Goal: Task Accomplishment & Management: Use online tool/utility

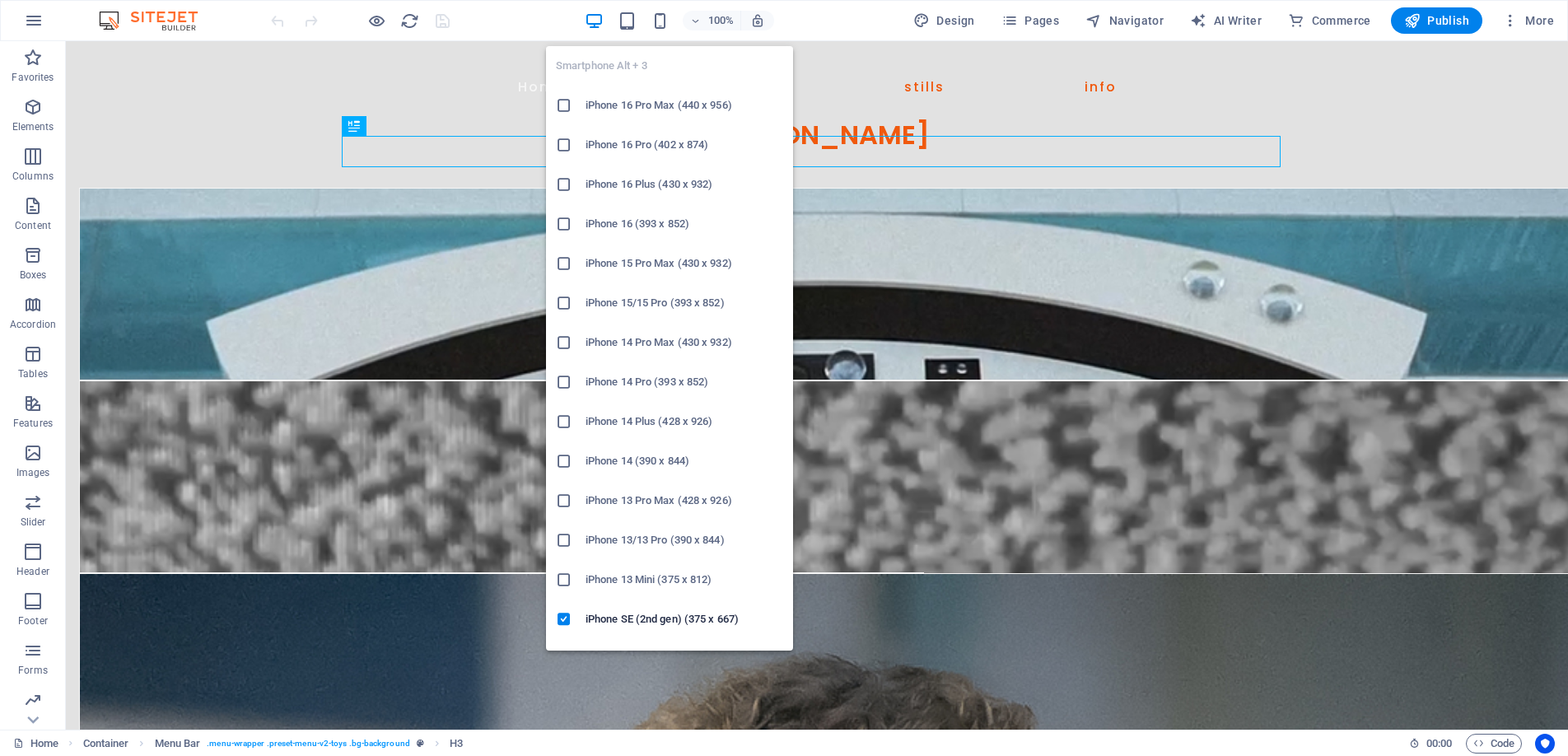
click at [668, 104] on h6 "iPhone 16 Pro Max (440 x 956)" at bounding box center [684, 105] width 198 height 20
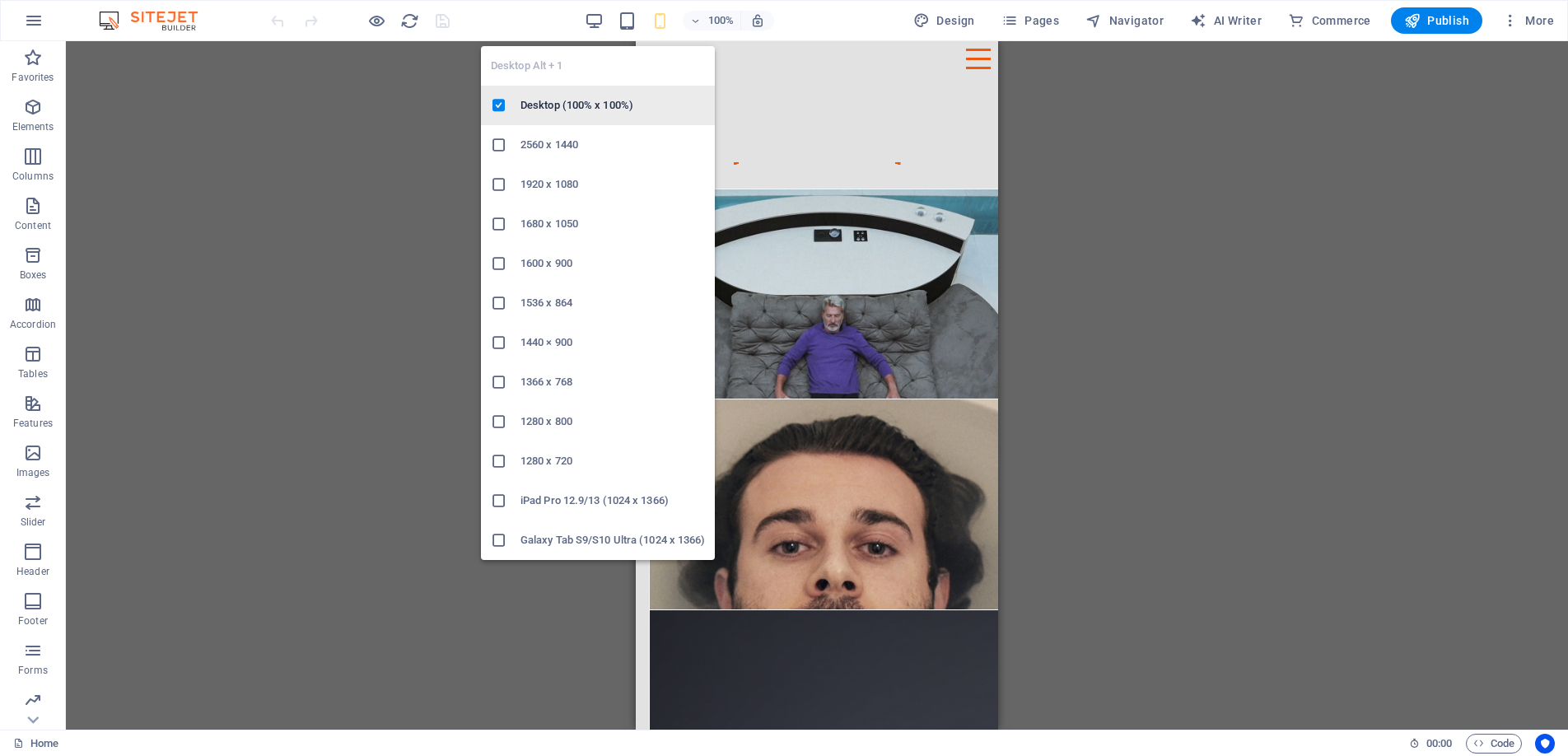
click at [583, 99] on h6 "Desktop (100% x 100%)" at bounding box center [612, 105] width 185 height 20
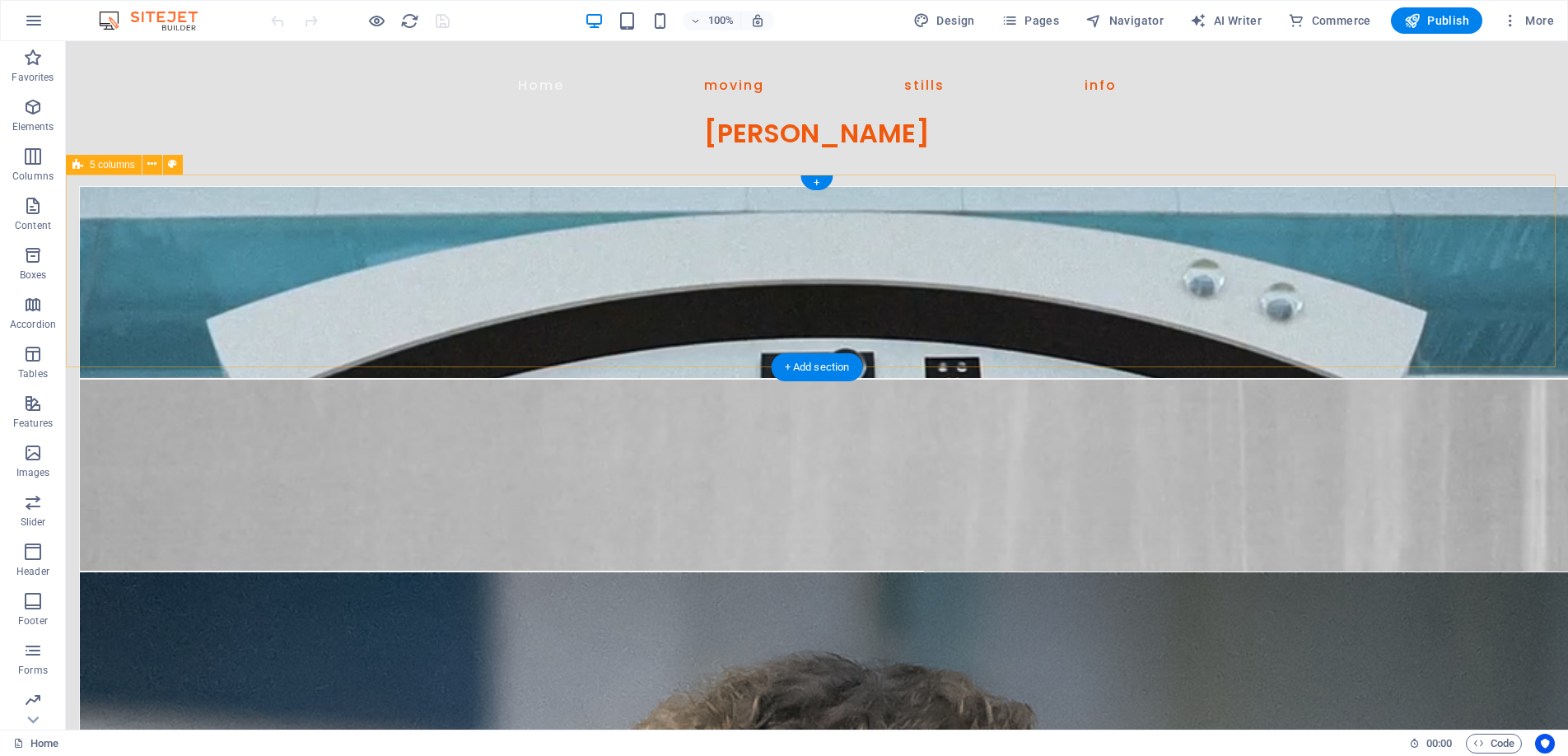
scroll to position [3, 0]
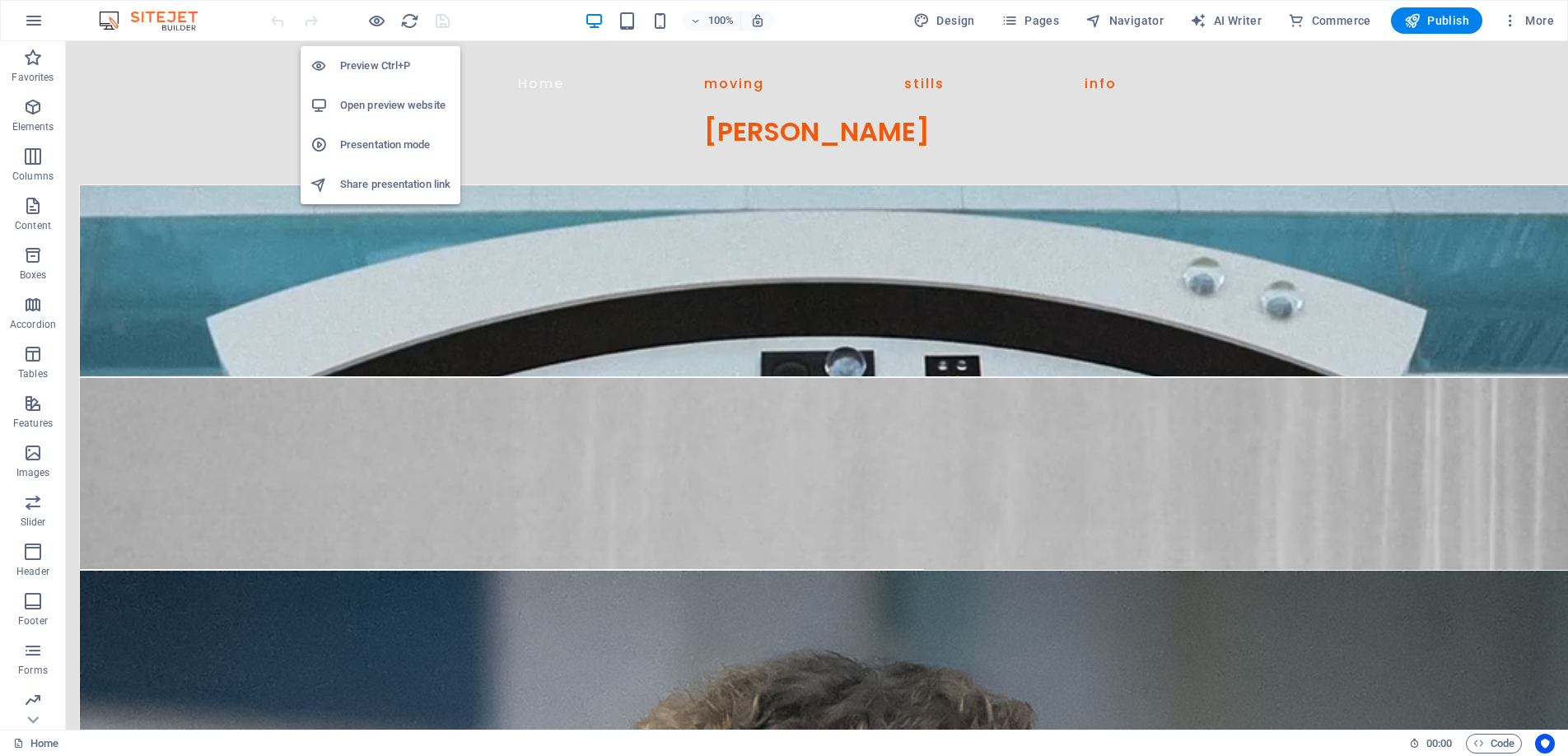
click at [378, 62] on h6 "Preview Ctrl+P" at bounding box center [395, 66] width 110 height 20
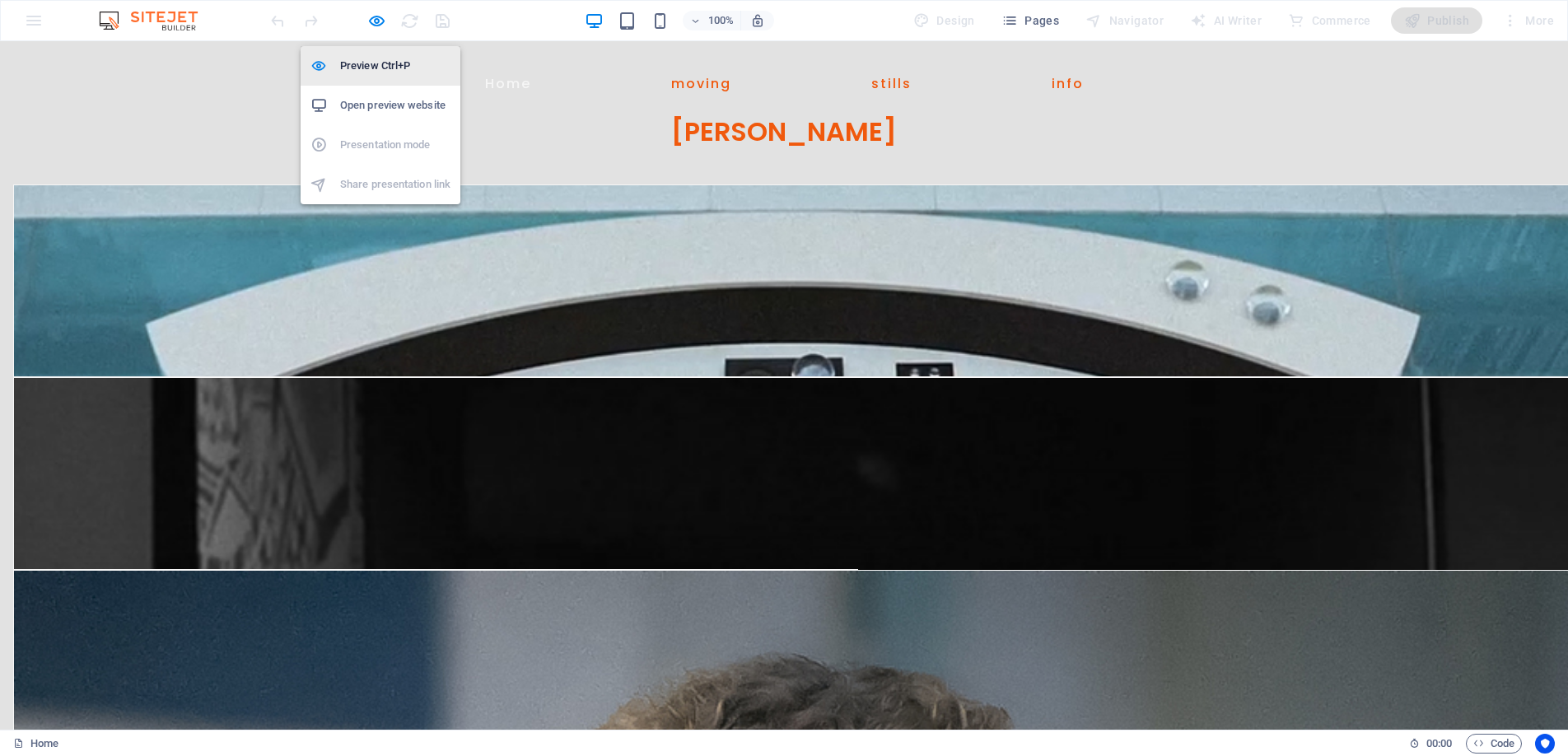
click at [363, 59] on h6 "Preview Ctrl+P" at bounding box center [395, 66] width 110 height 20
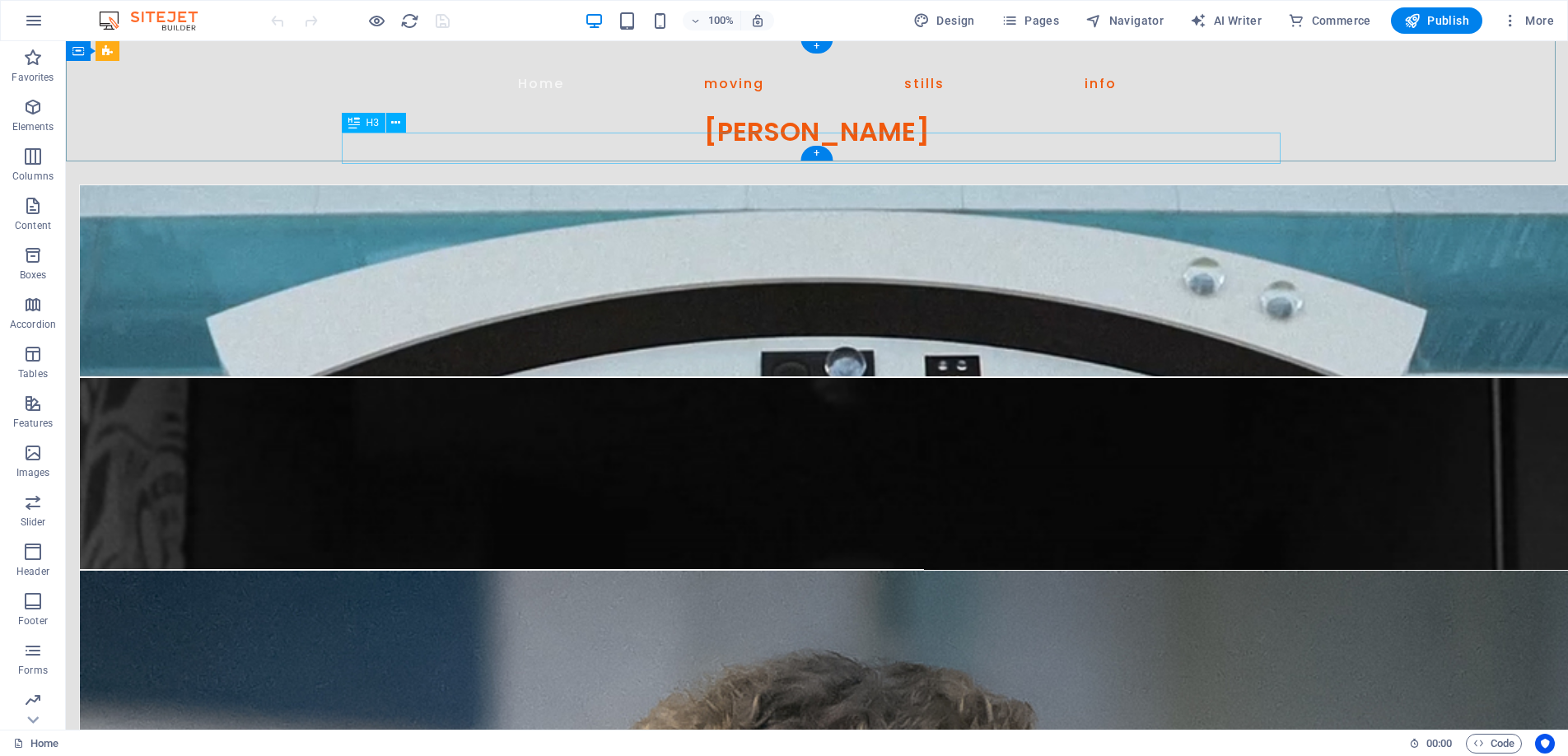
click at [876, 145] on div "[PERSON_NAME]" at bounding box center [817, 132] width 949 height 31
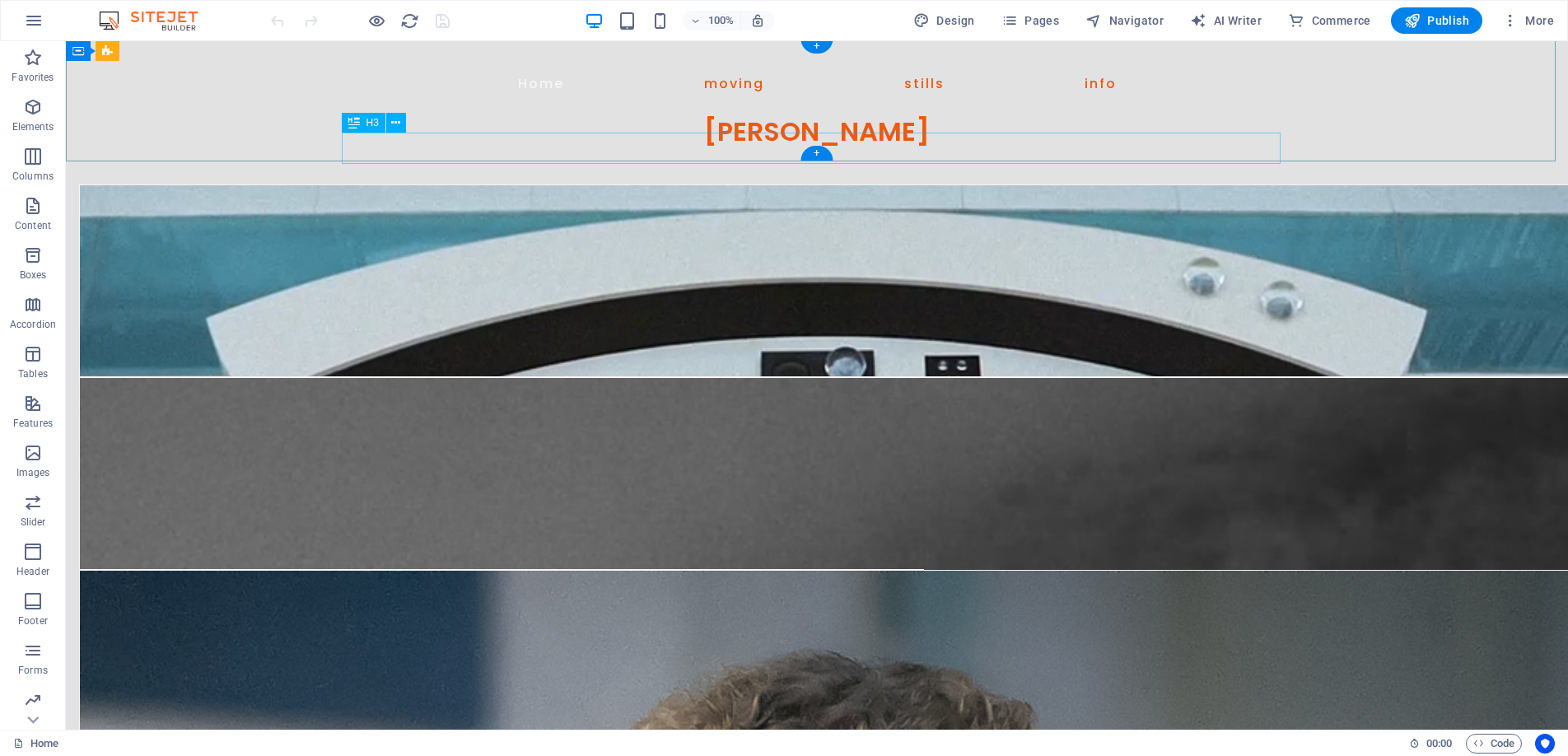
click at [876, 145] on div "[PERSON_NAME]" at bounding box center [817, 132] width 949 height 31
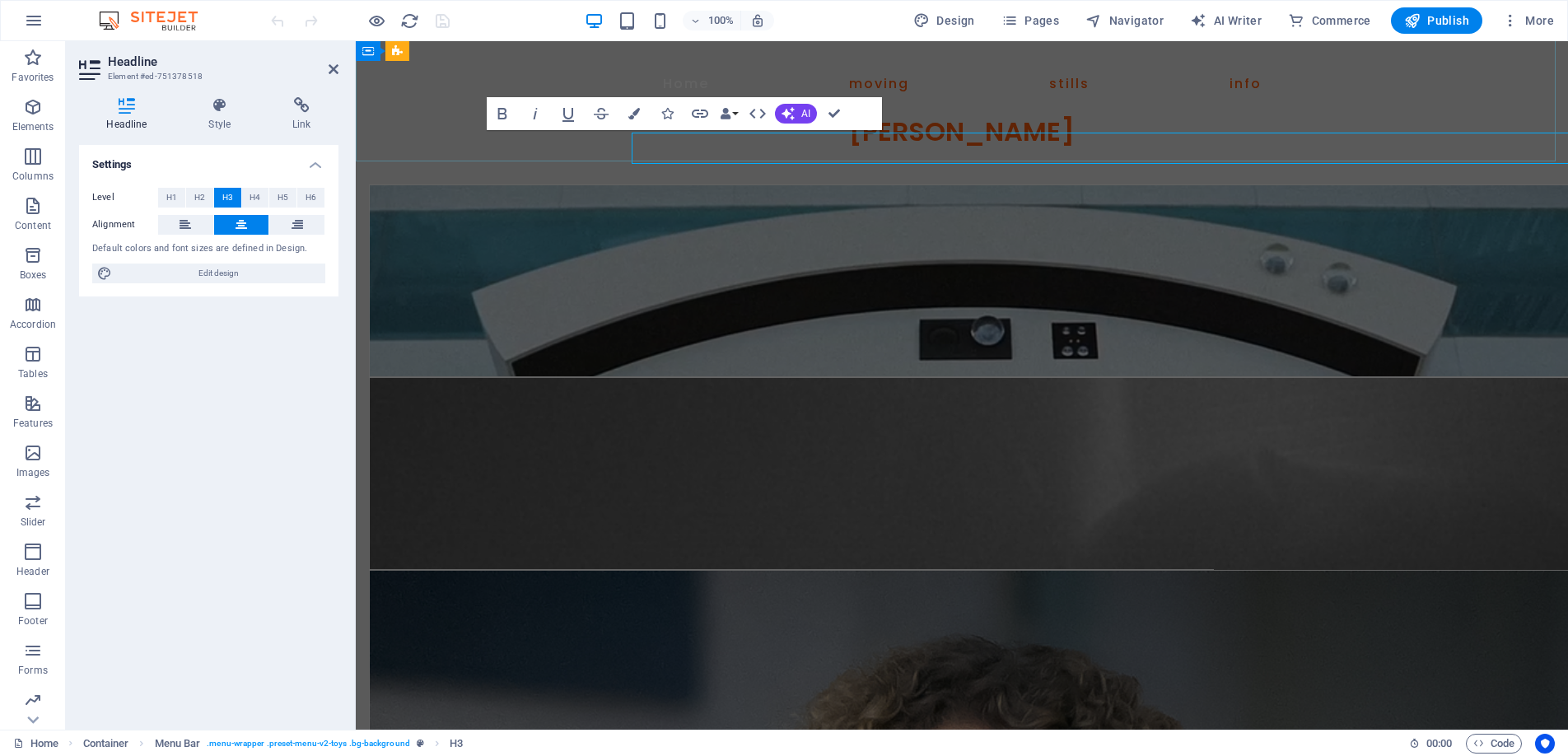
scroll to position [3, 0]
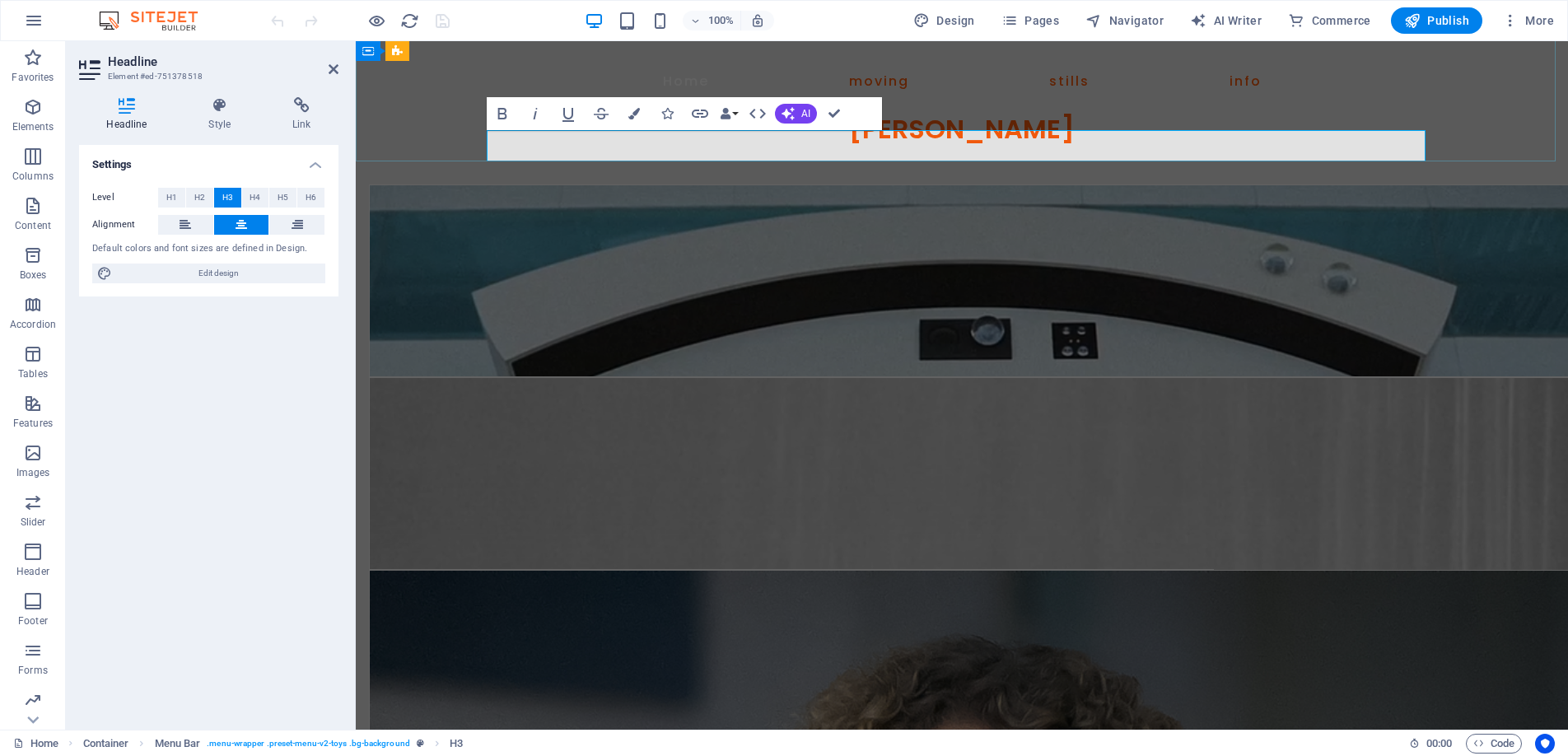
click at [1105, 145] on h3 "[PERSON_NAME]" at bounding box center [961, 130] width 949 height 31
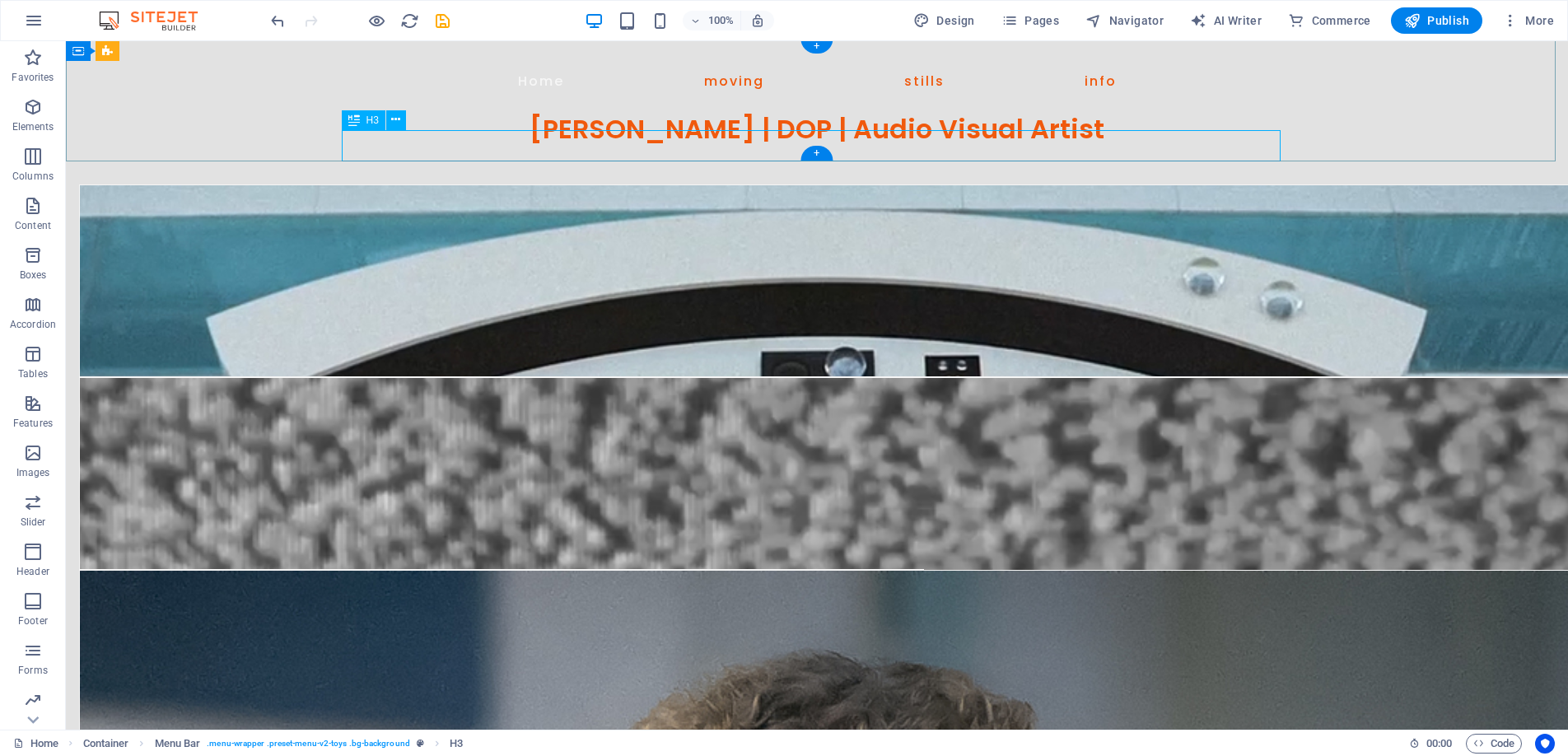
click at [769, 145] on div "Benjamin D Cooper | DOP | Audio Visual Artist" at bounding box center [817, 130] width 949 height 31
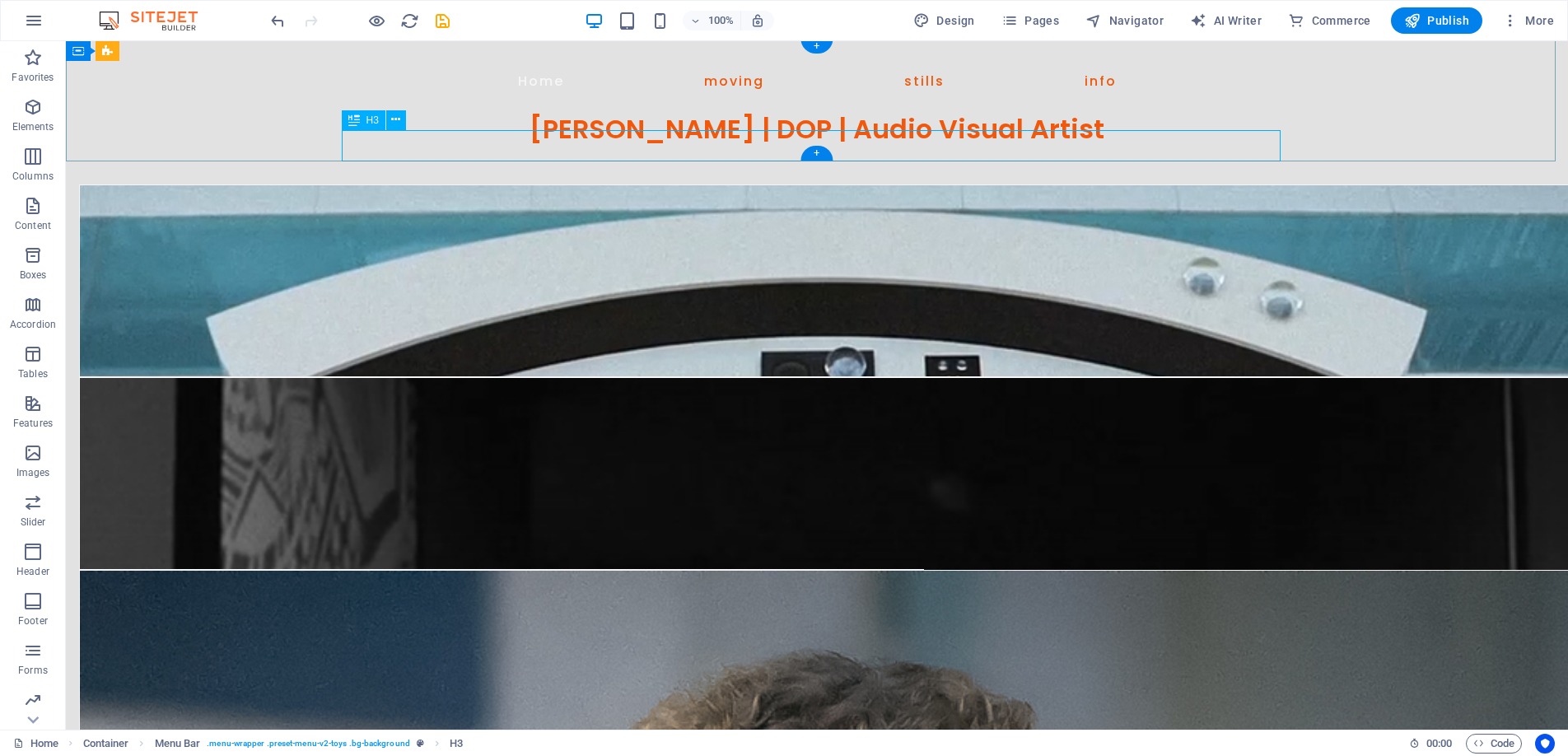
click at [769, 145] on div "Benjamin D Cooper | DOP | Audio Visual Artist" at bounding box center [817, 130] width 949 height 31
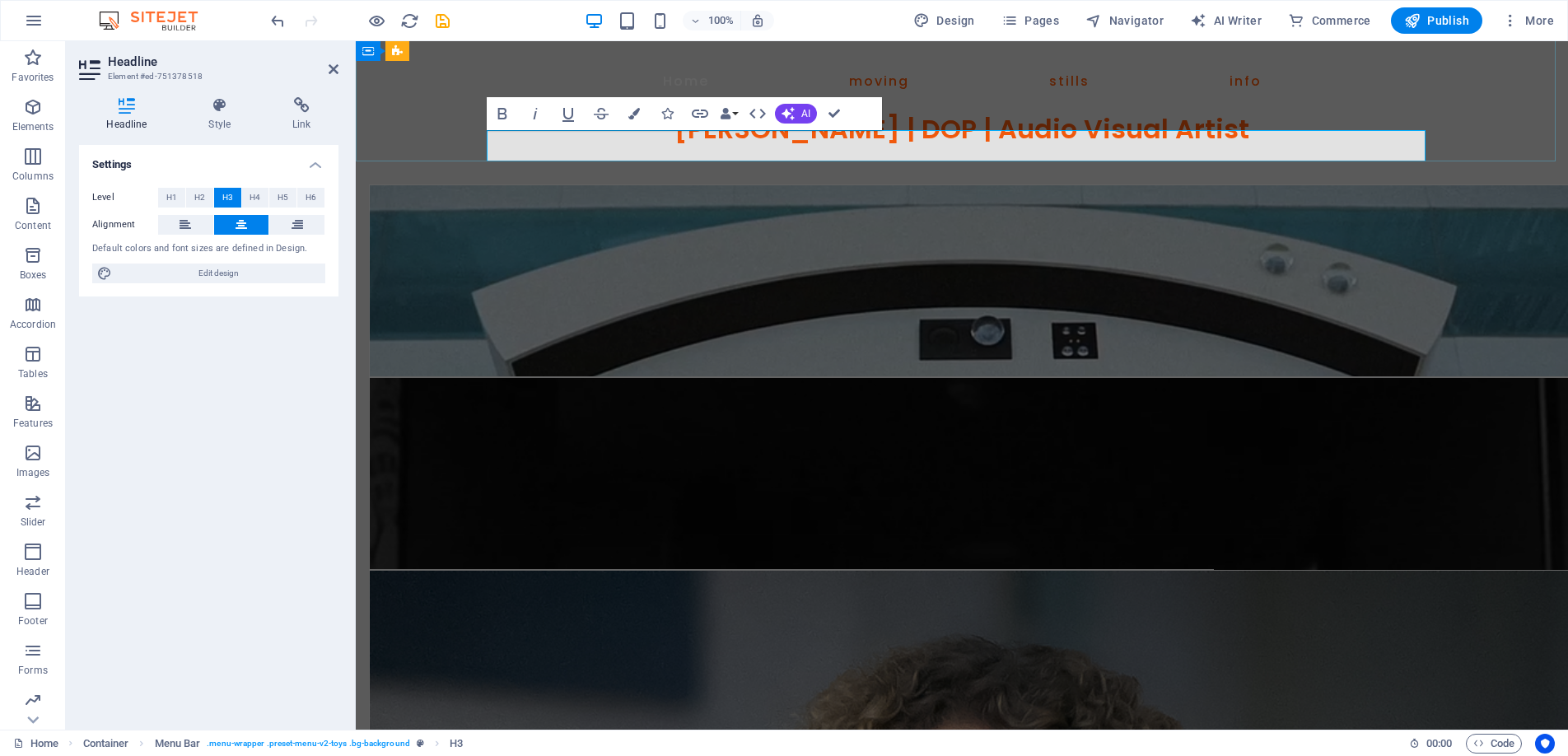
click at [916, 145] on h3 "Benjamin D Cooper | DOP | Audio Visual Artist" at bounding box center [961, 130] width 949 height 31
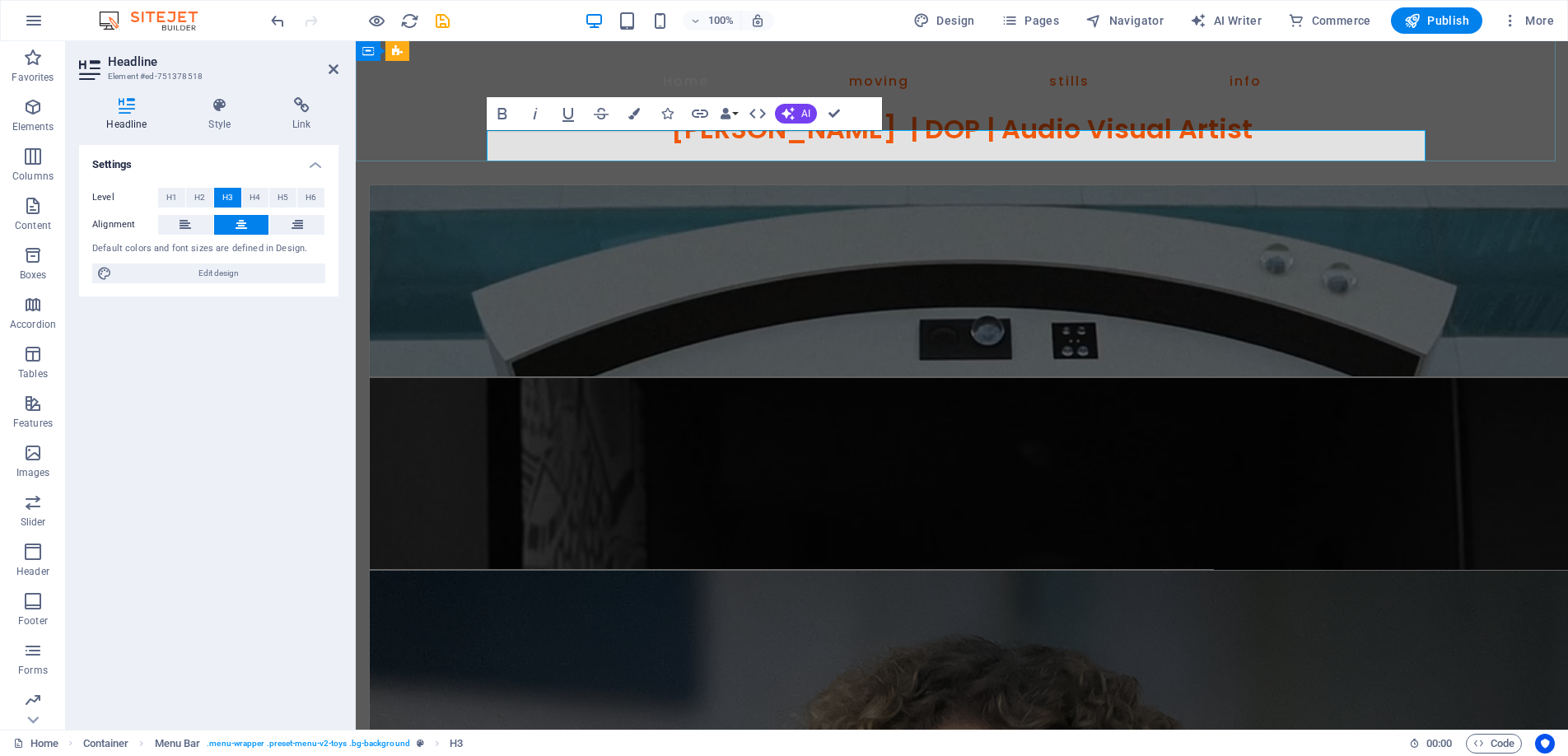
click at [992, 145] on h3 "Benjamin D Cooper | DOP | Audio Visual Artist" at bounding box center [961, 130] width 949 height 31
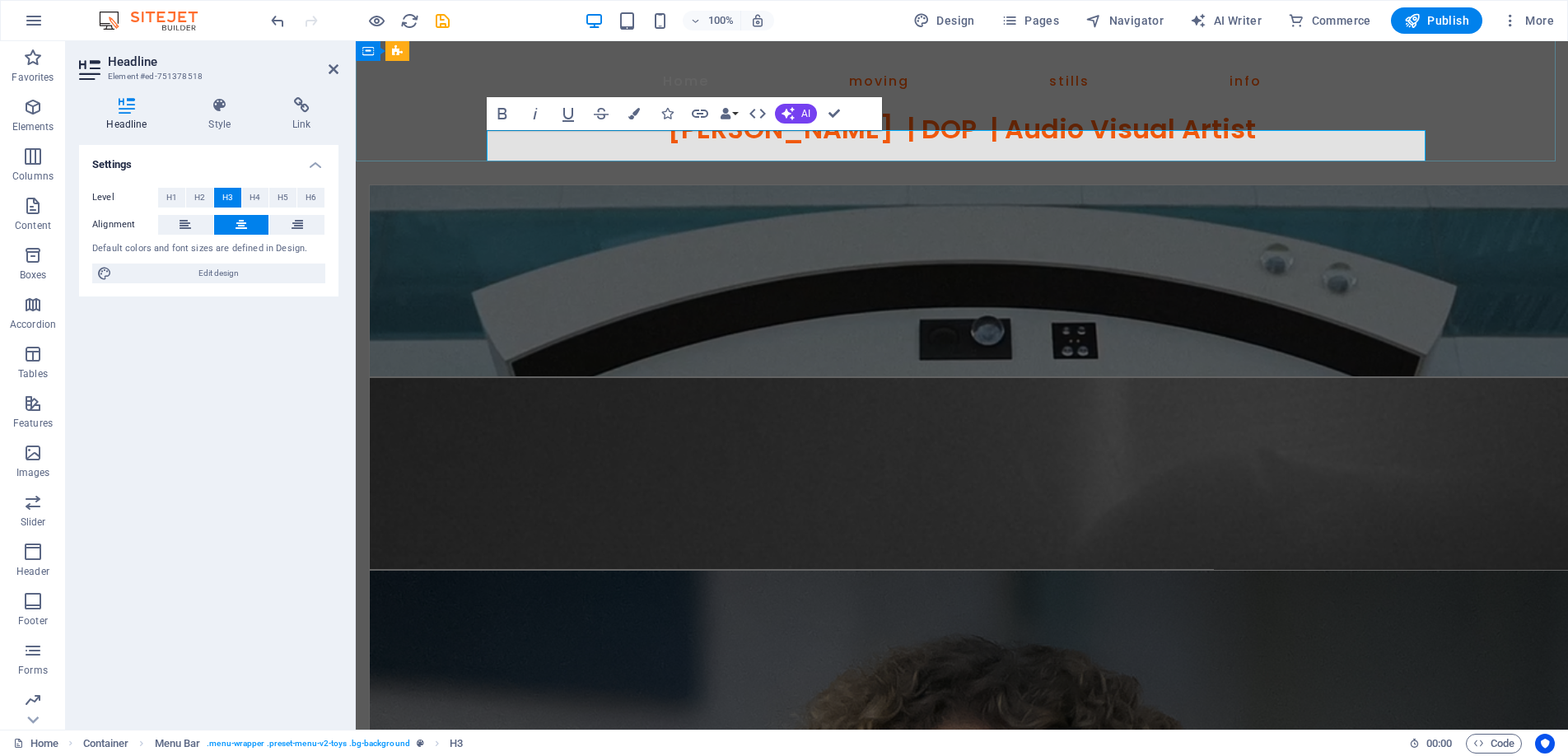
click at [1022, 145] on h3 "Benjamin D Cooper | DOP | Audio Visual Artist" at bounding box center [961, 130] width 949 height 31
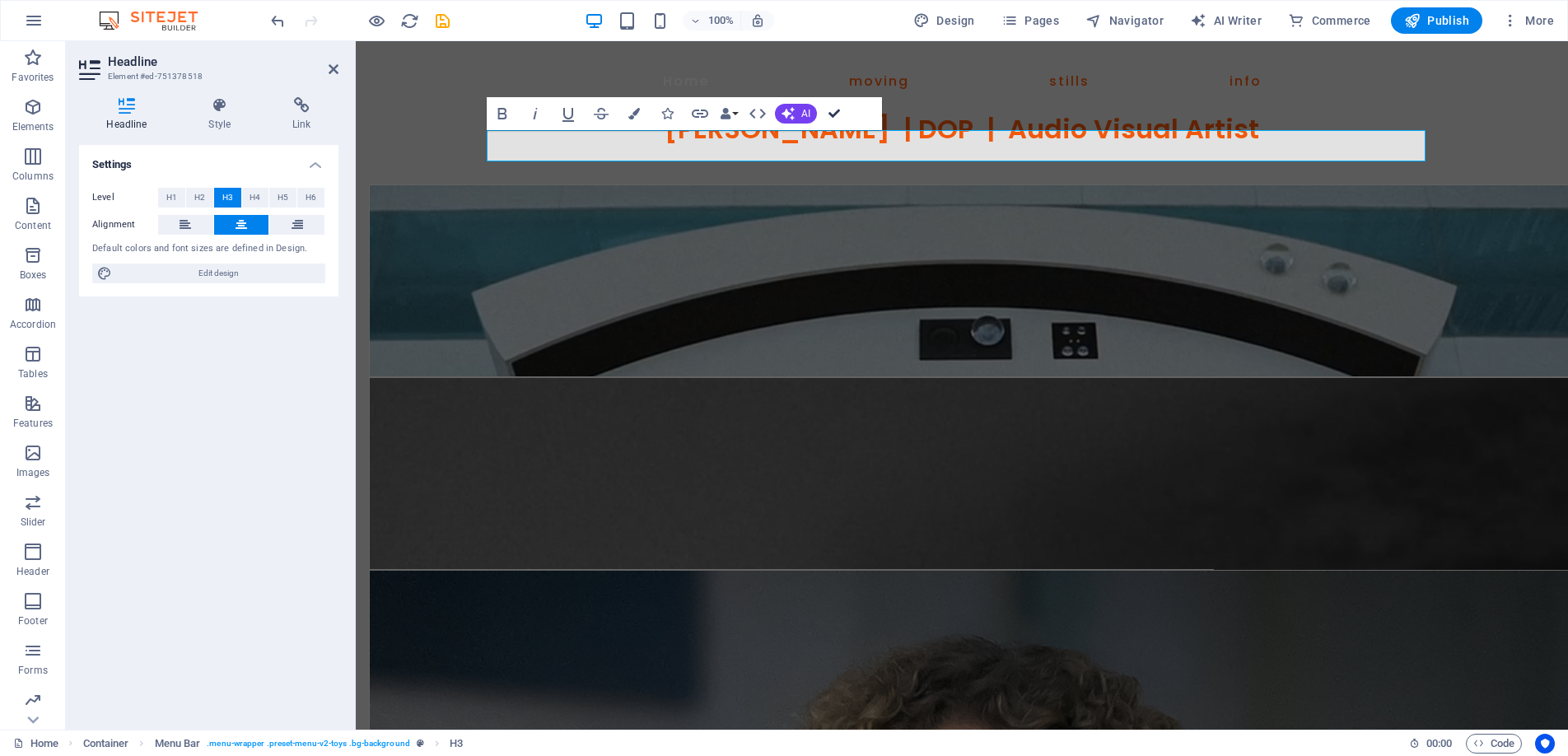
drag, startPoint x: 835, startPoint y: 105, endPoint x: 571, endPoint y: 231, distance: 292.5
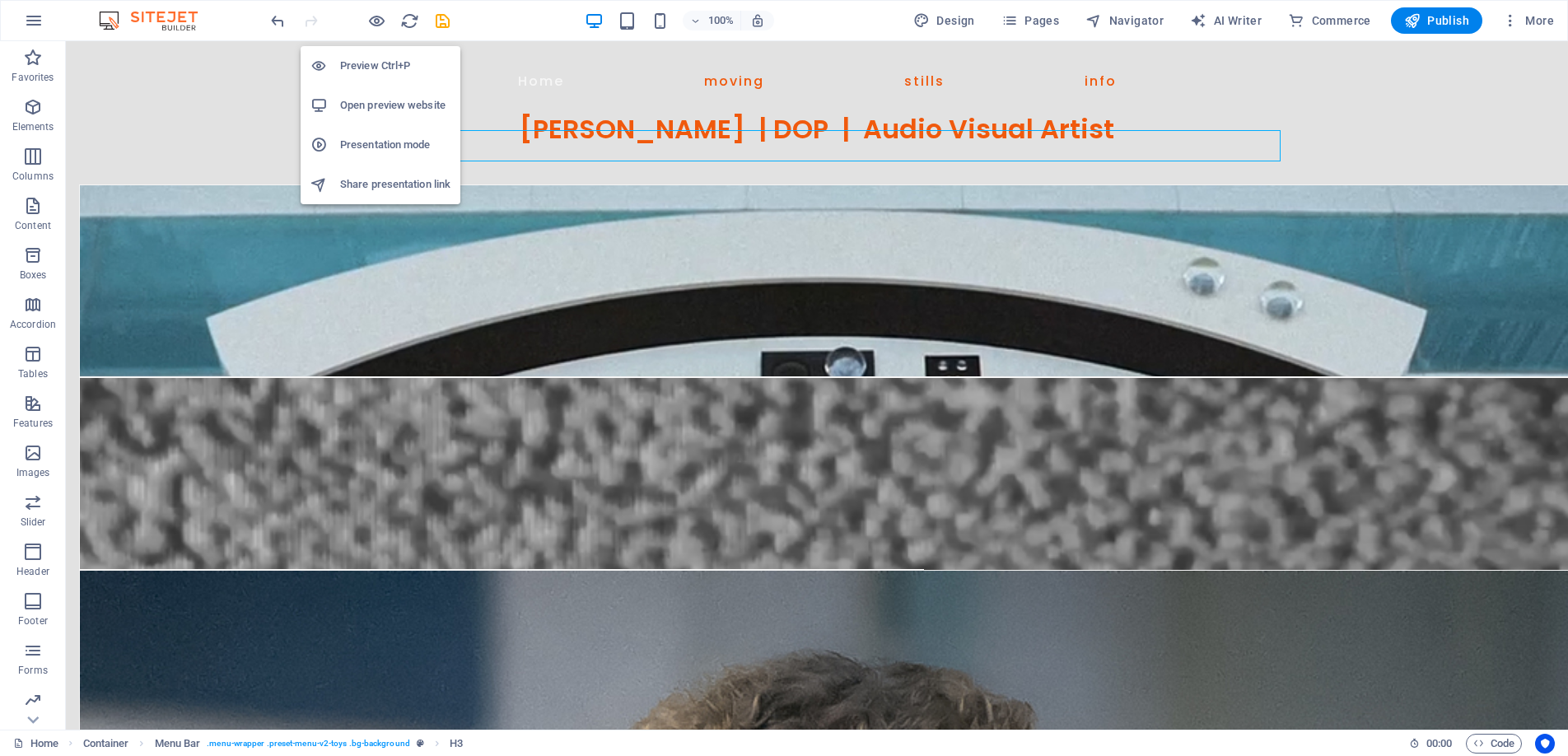
click at [375, 61] on h6 "Preview Ctrl+P" at bounding box center [395, 66] width 110 height 20
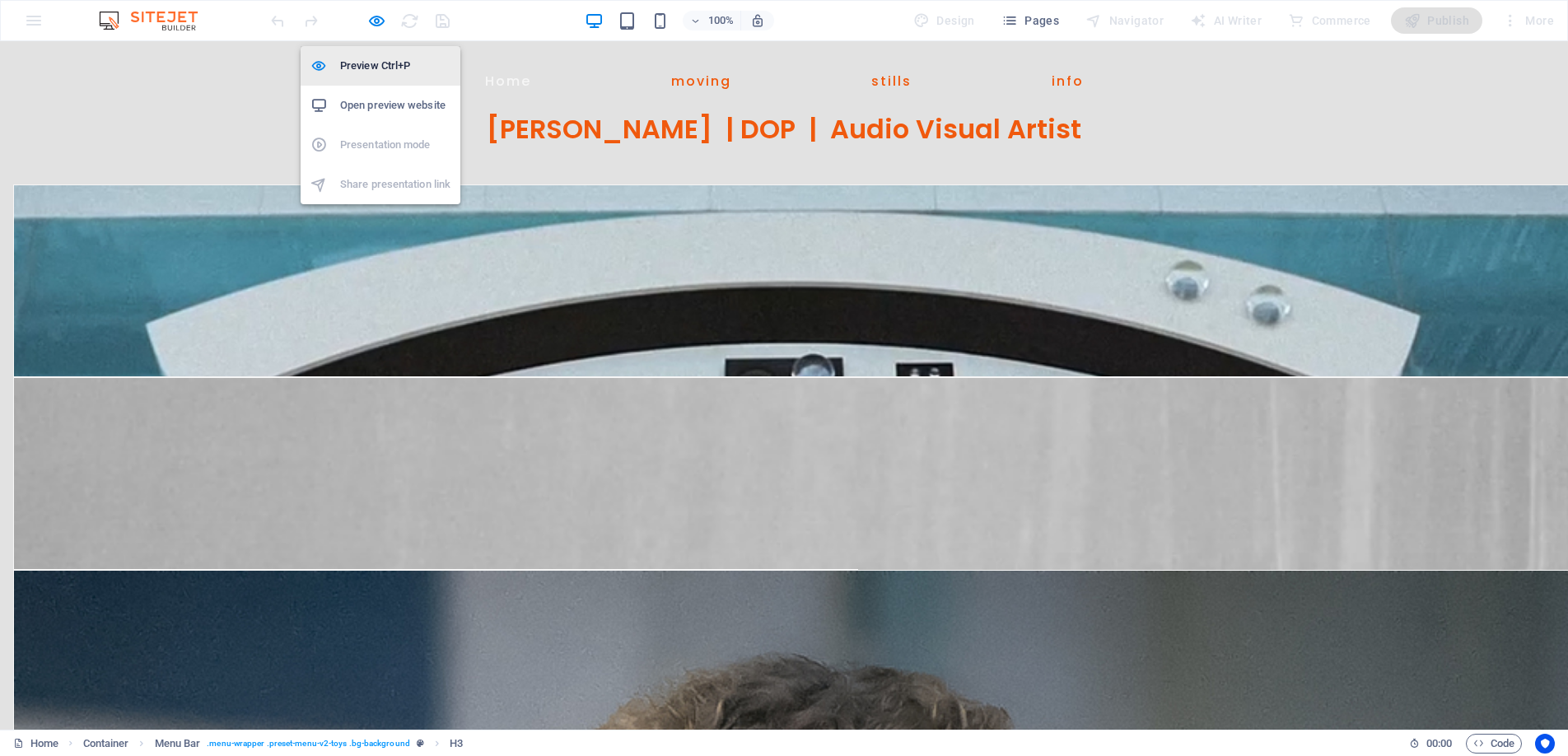
click at [373, 62] on h6 "Preview Ctrl+P" at bounding box center [395, 66] width 110 height 20
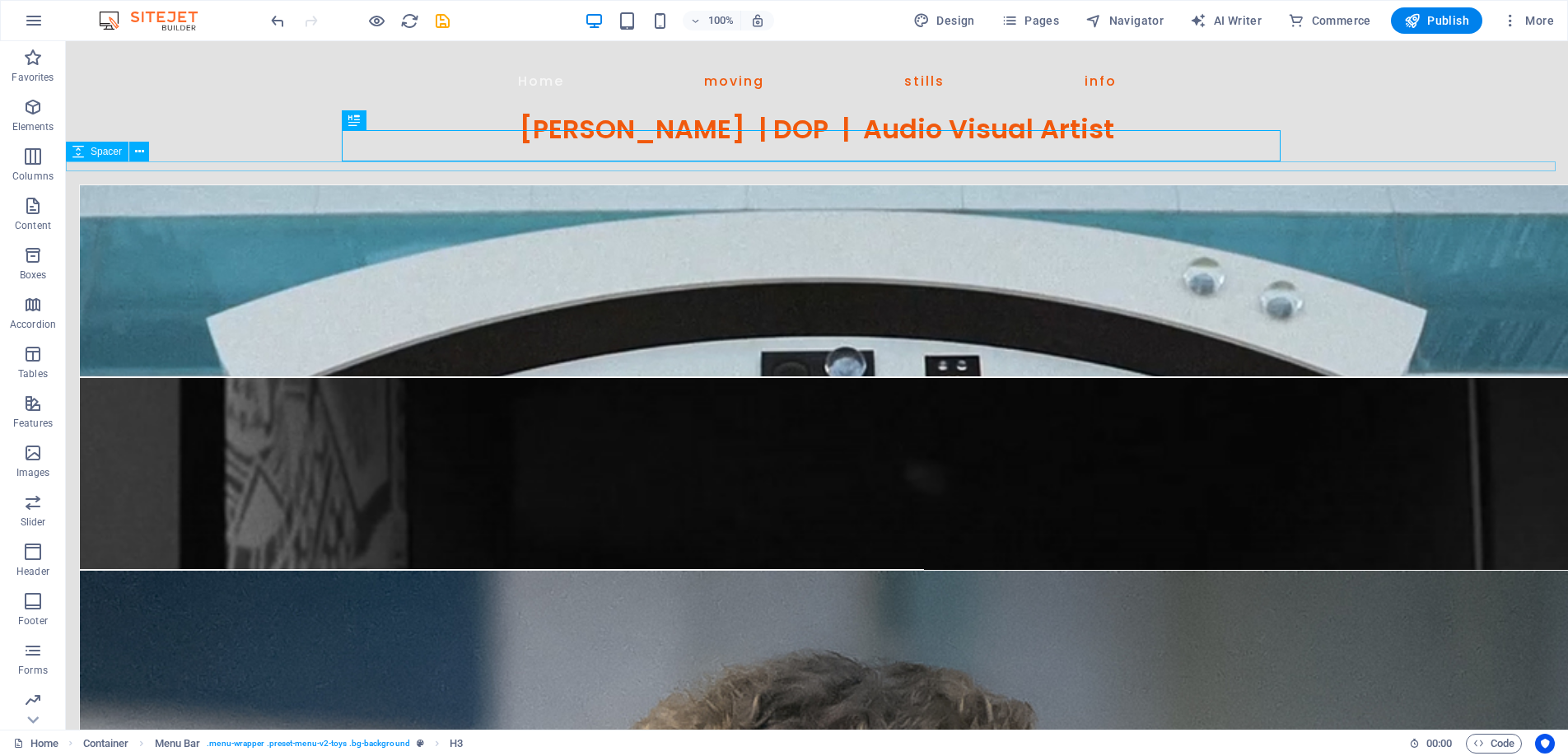
click at [113, 153] on span "Spacer" at bounding box center [106, 151] width 31 height 10
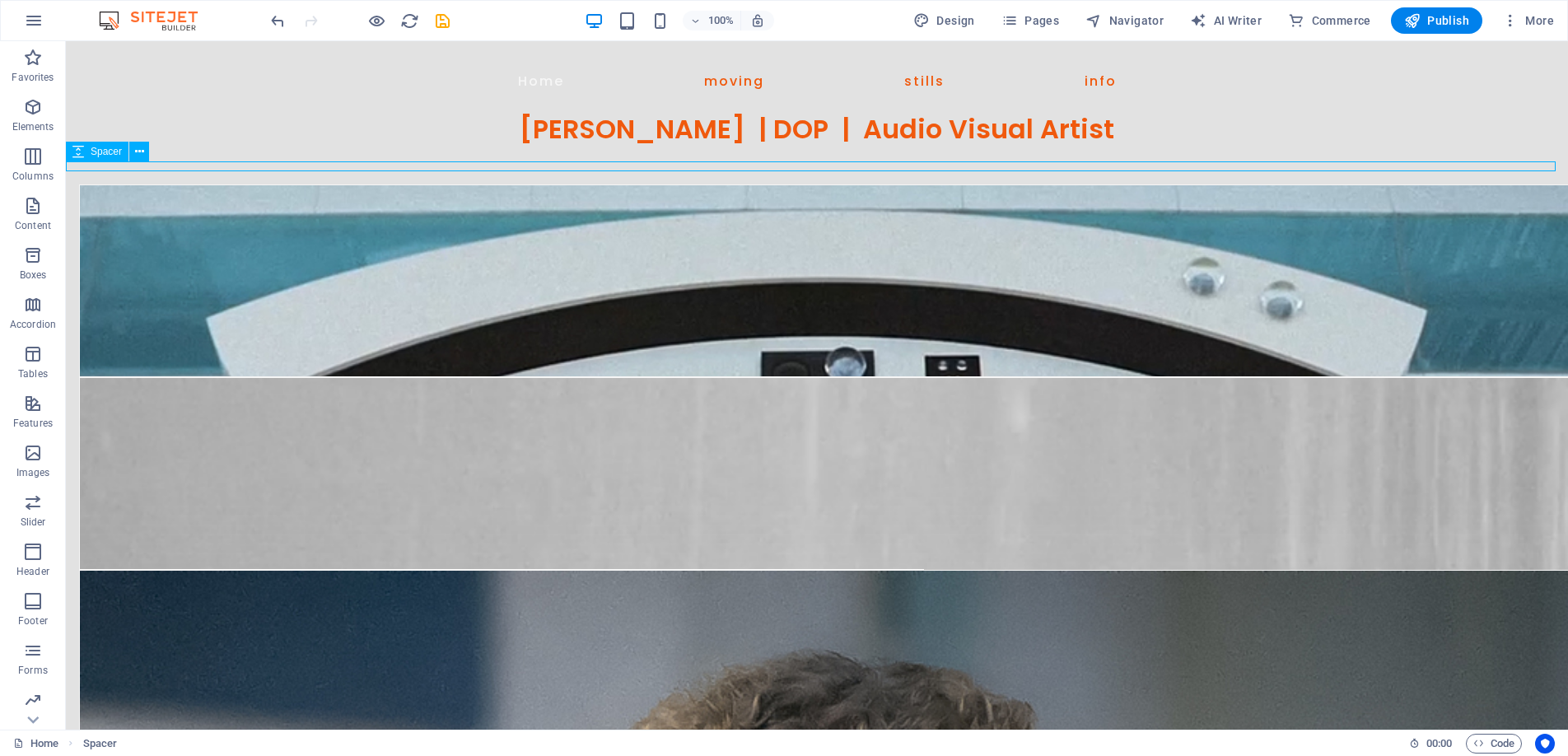
click at [113, 152] on span "Spacer" at bounding box center [106, 151] width 31 height 10
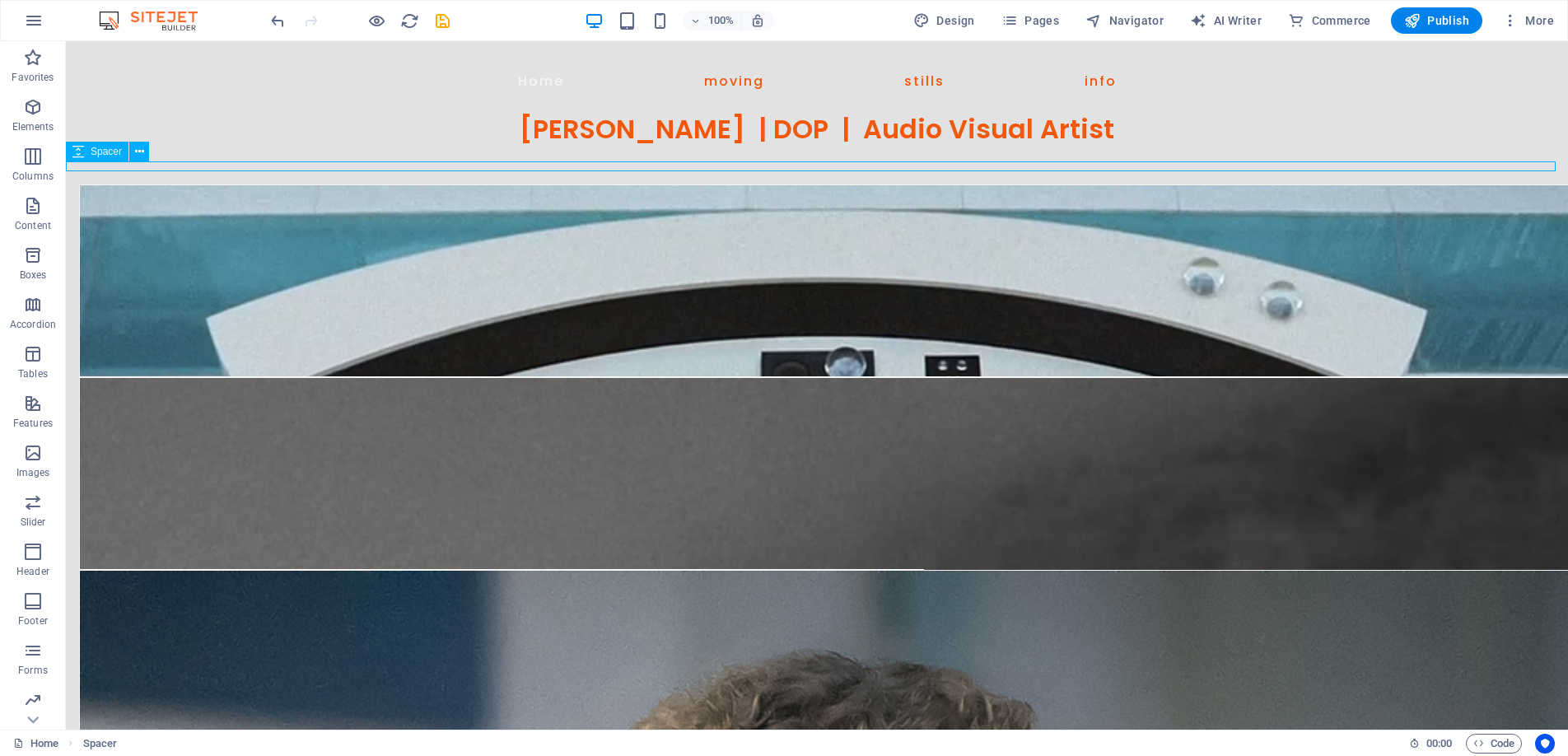
click at [113, 151] on span "Spacer" at bounding box center [106, 151] width 31 height 10
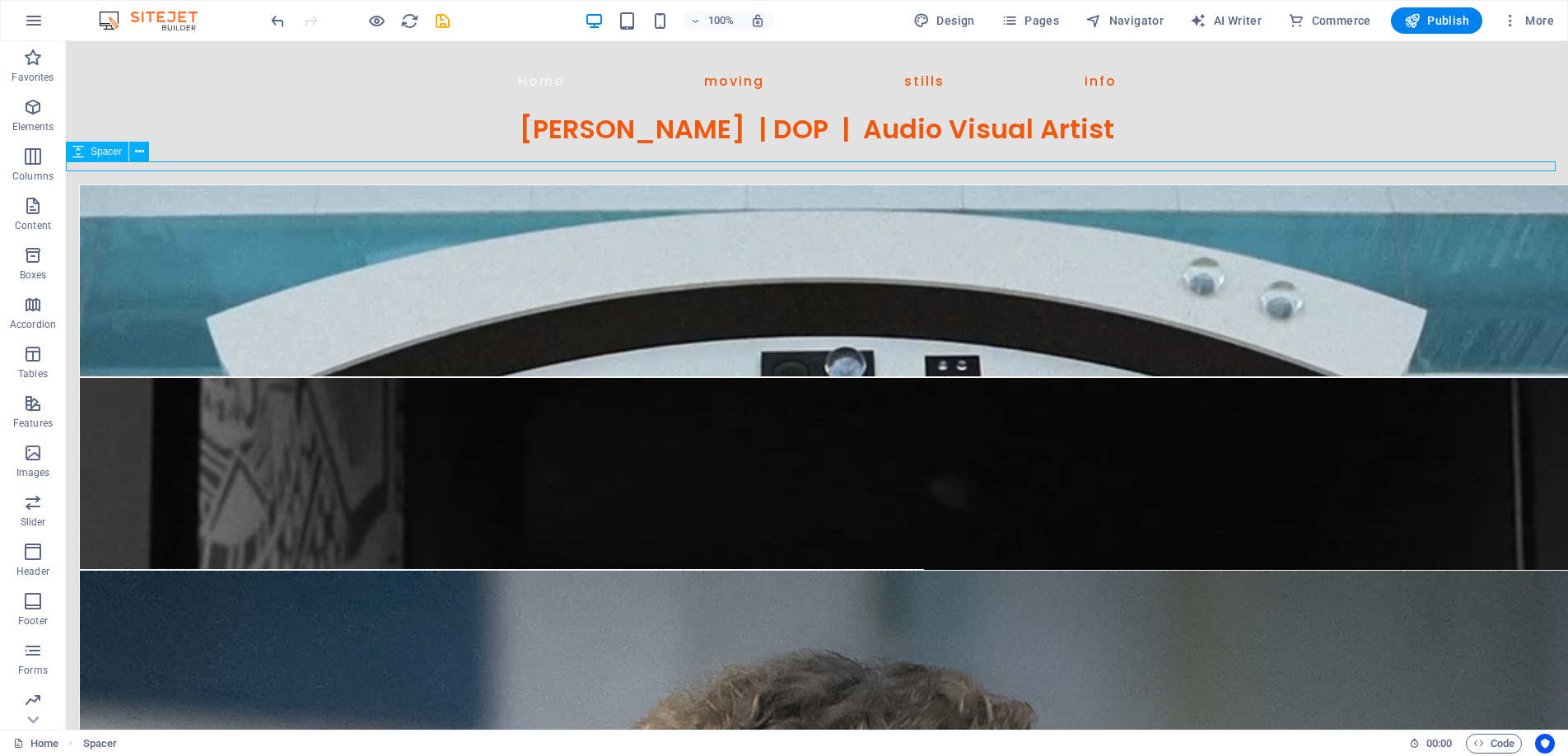
select select "px"
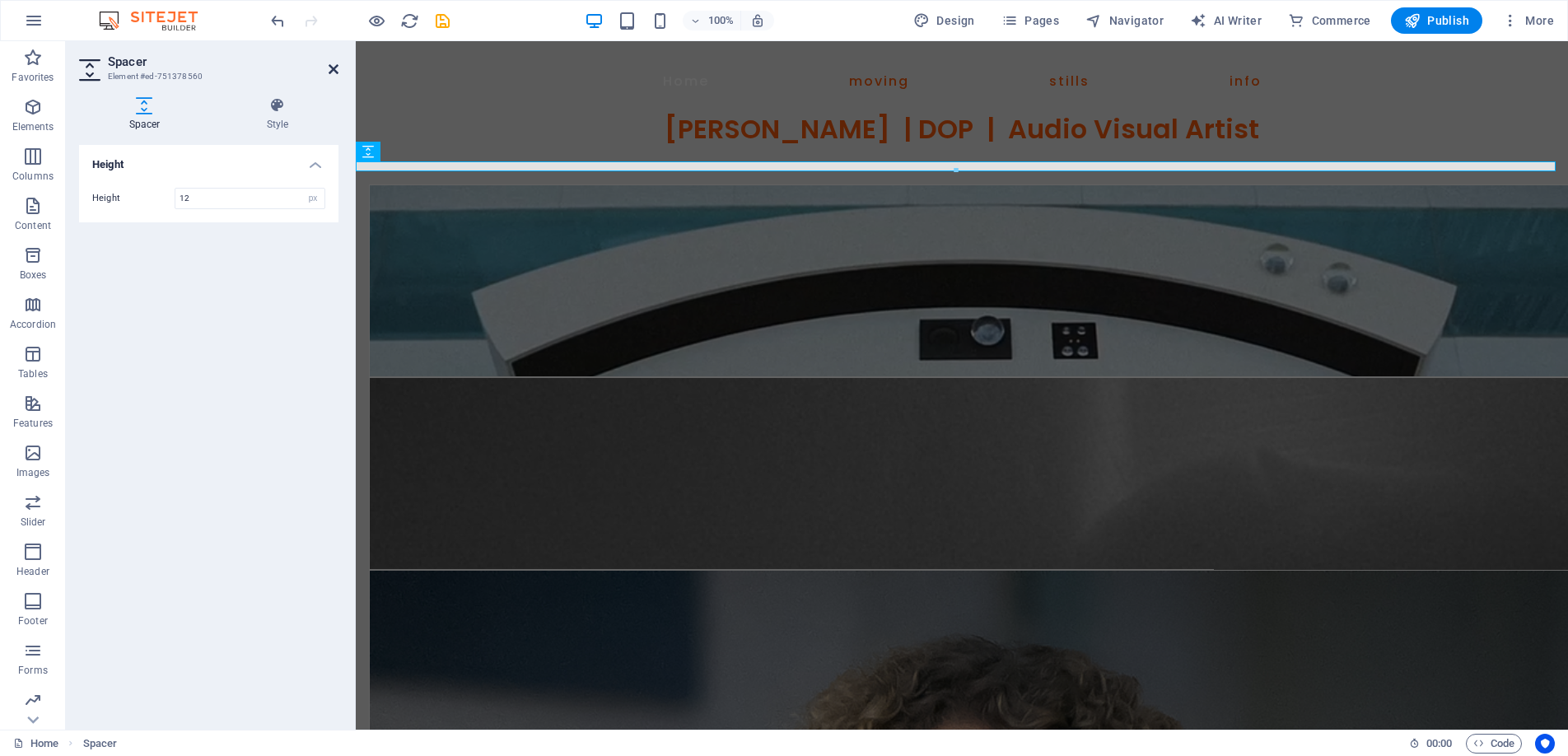
click at [335, 69] on icon at bounding box center [333, 69] width 10 height 13
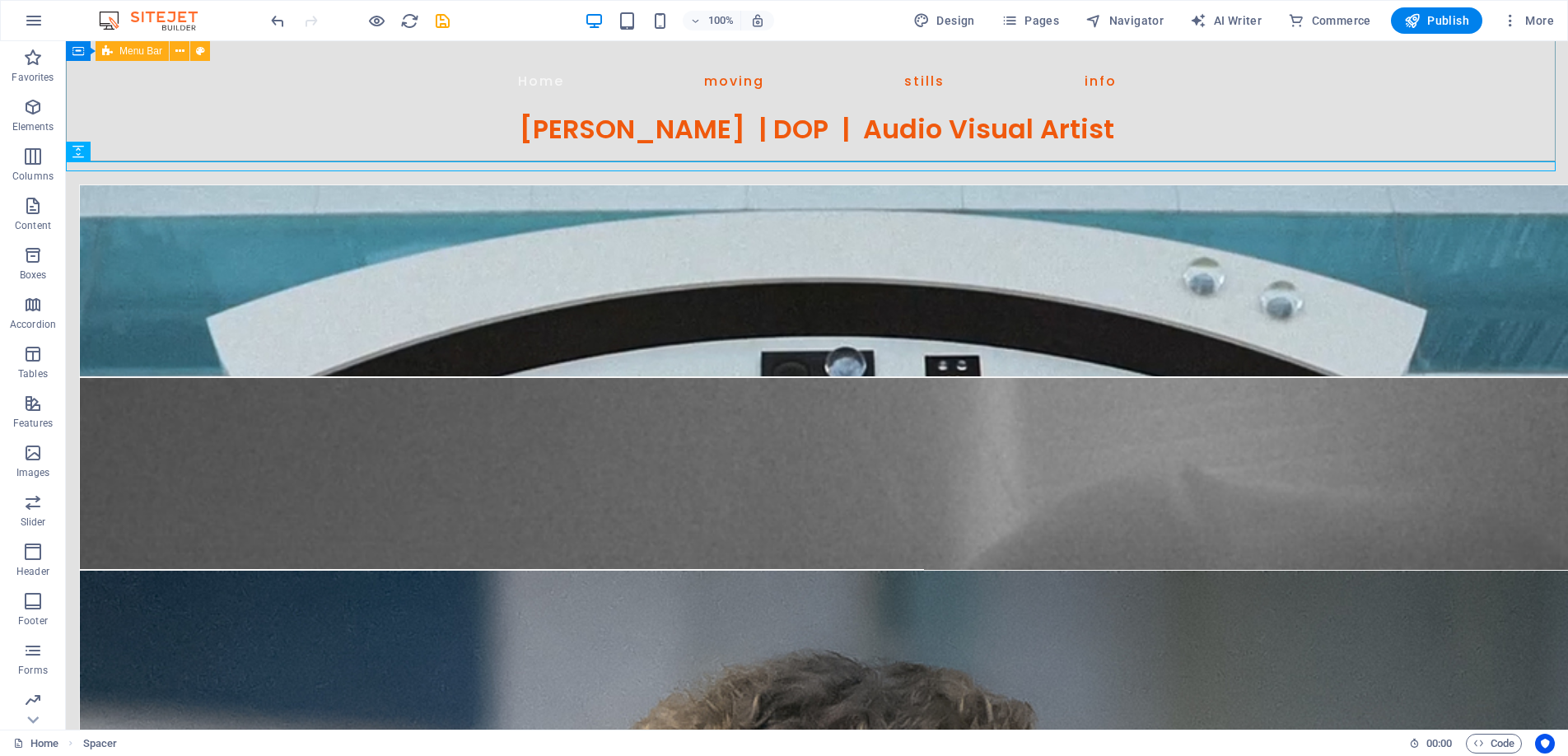
click at [140, 48] on span "Menu Bar" at bounding box center [141, 51] width 43 height 10
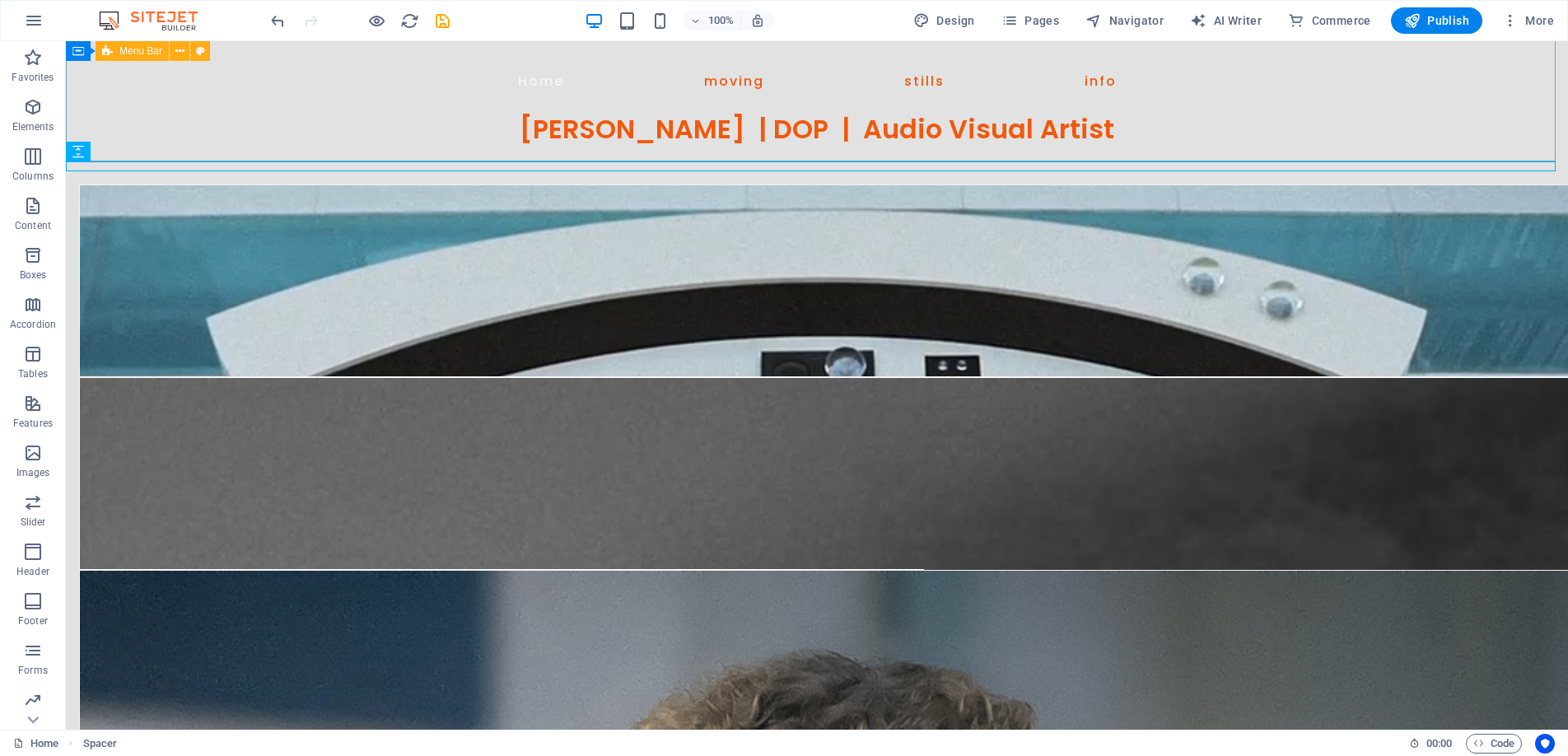
click at [140, 48] on span "Menu Bar" at bounding box center [141, 51] width 43 height 10
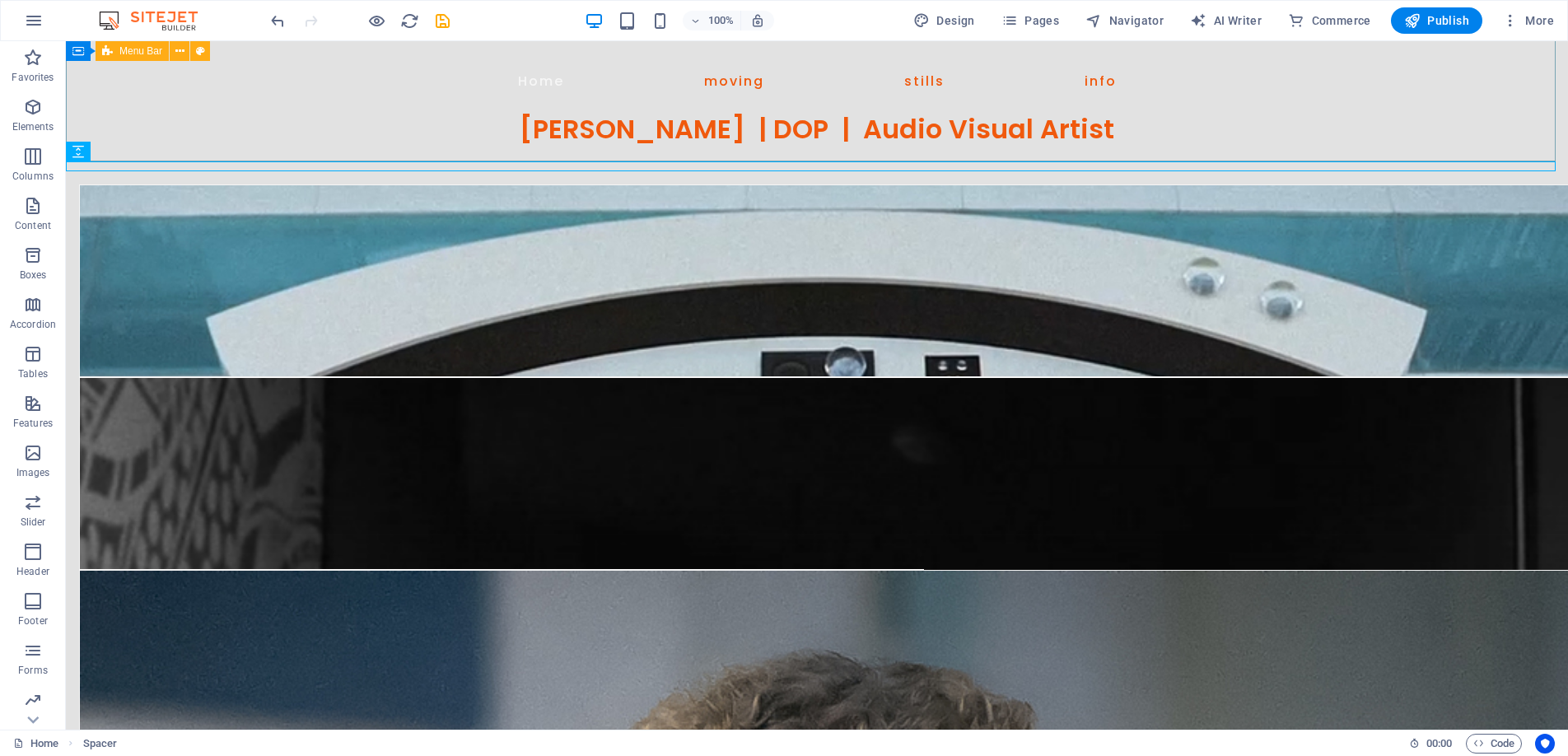
select select "px"
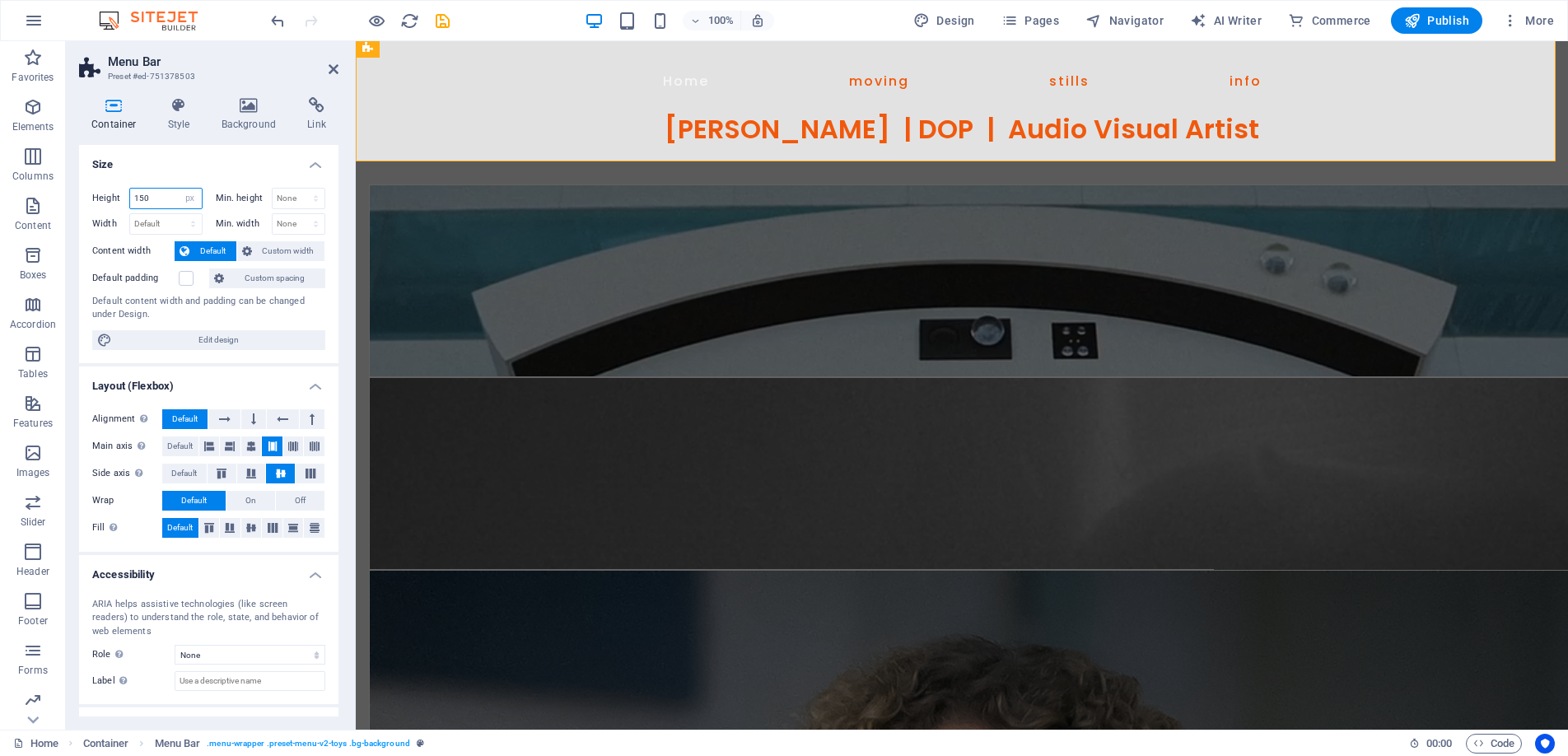
click at [158, 198] on input "150" at bounding box center [165, 199] width 72 height 20
type input "160"
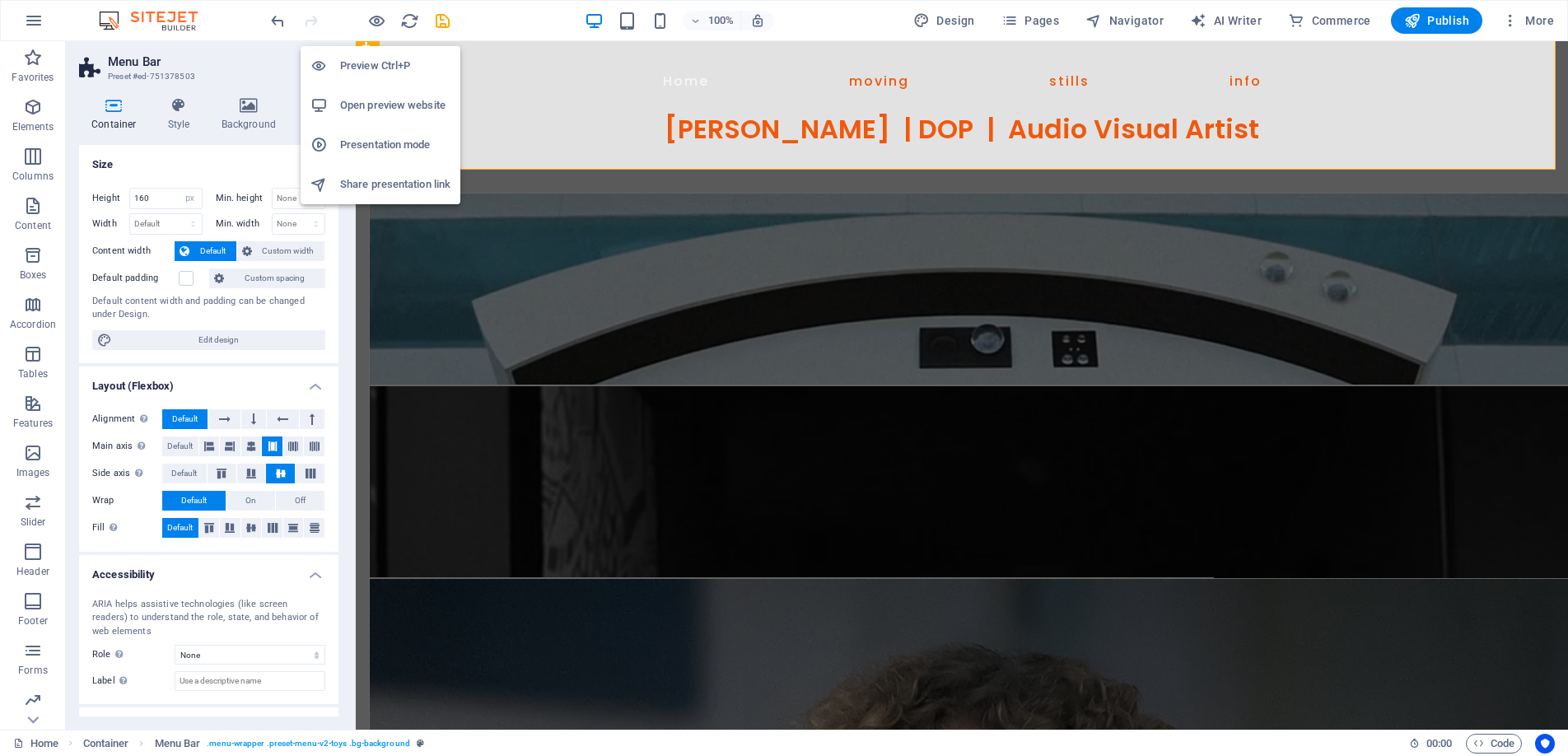
click at [371, 58] on h6 "Preview Ctrl+P" at bounding box center [395, 66] width 110 height 20
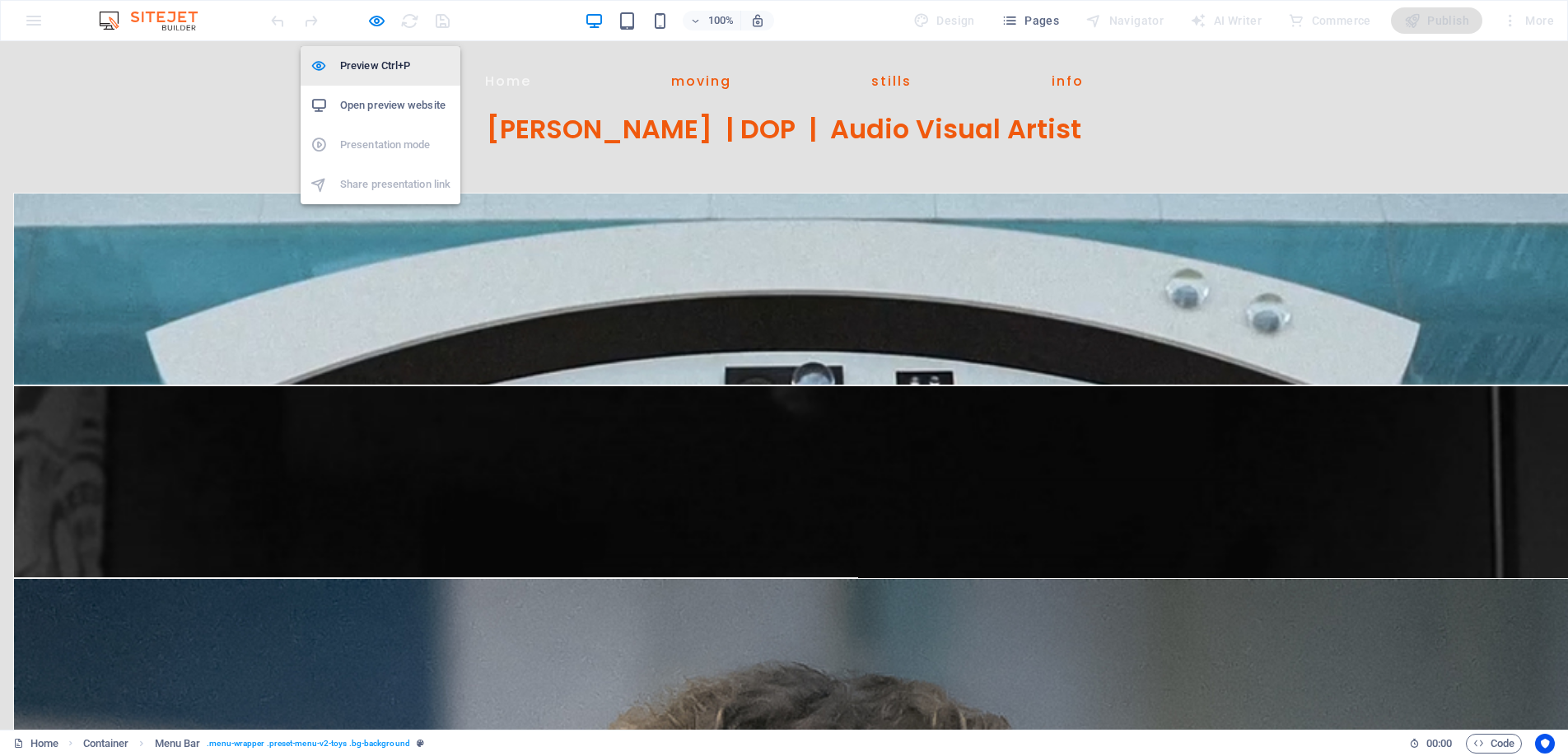
click at [372, 62] on h6 "Preview Ctrl+P" at bounding box center [395, 66] width 110 height 20
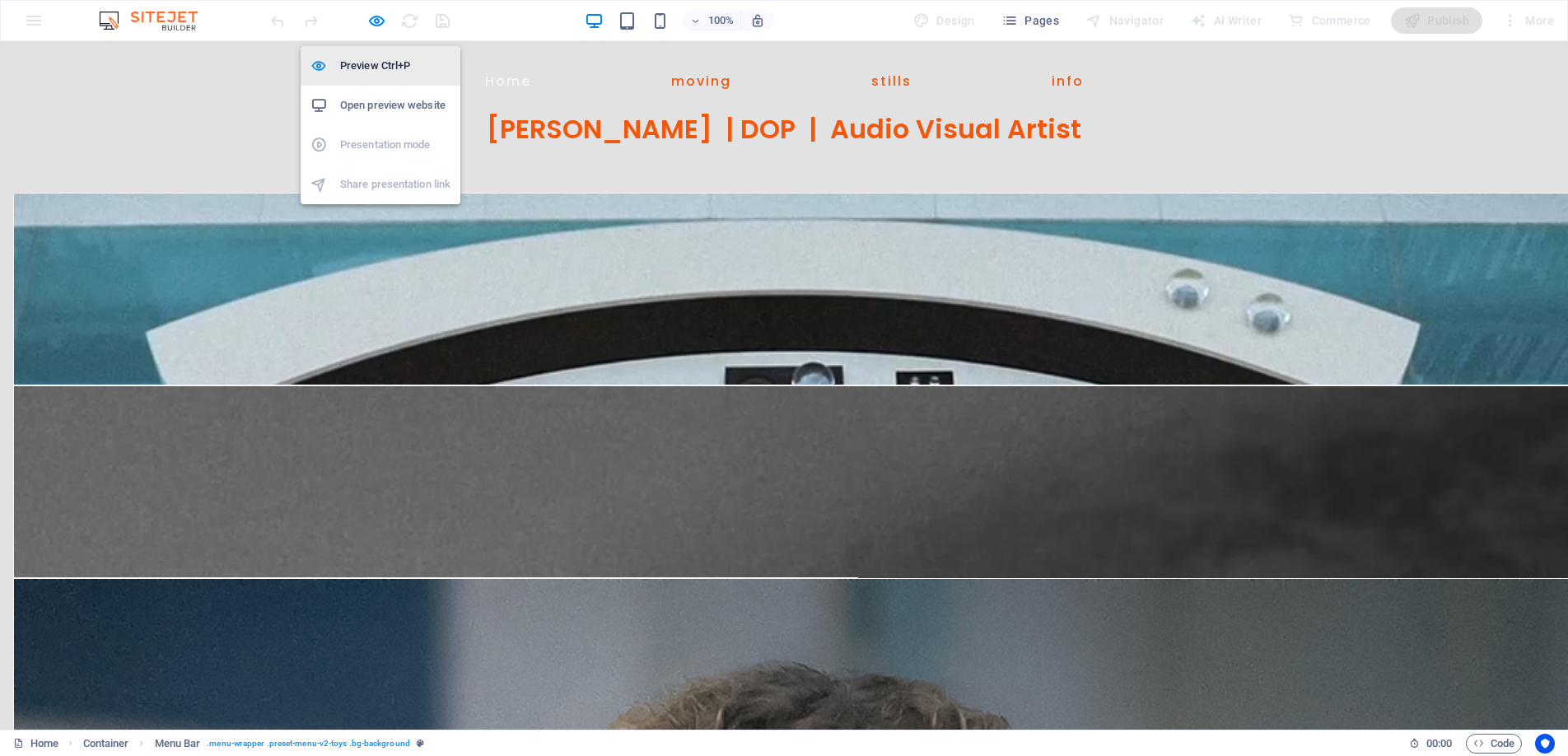
select select "px"
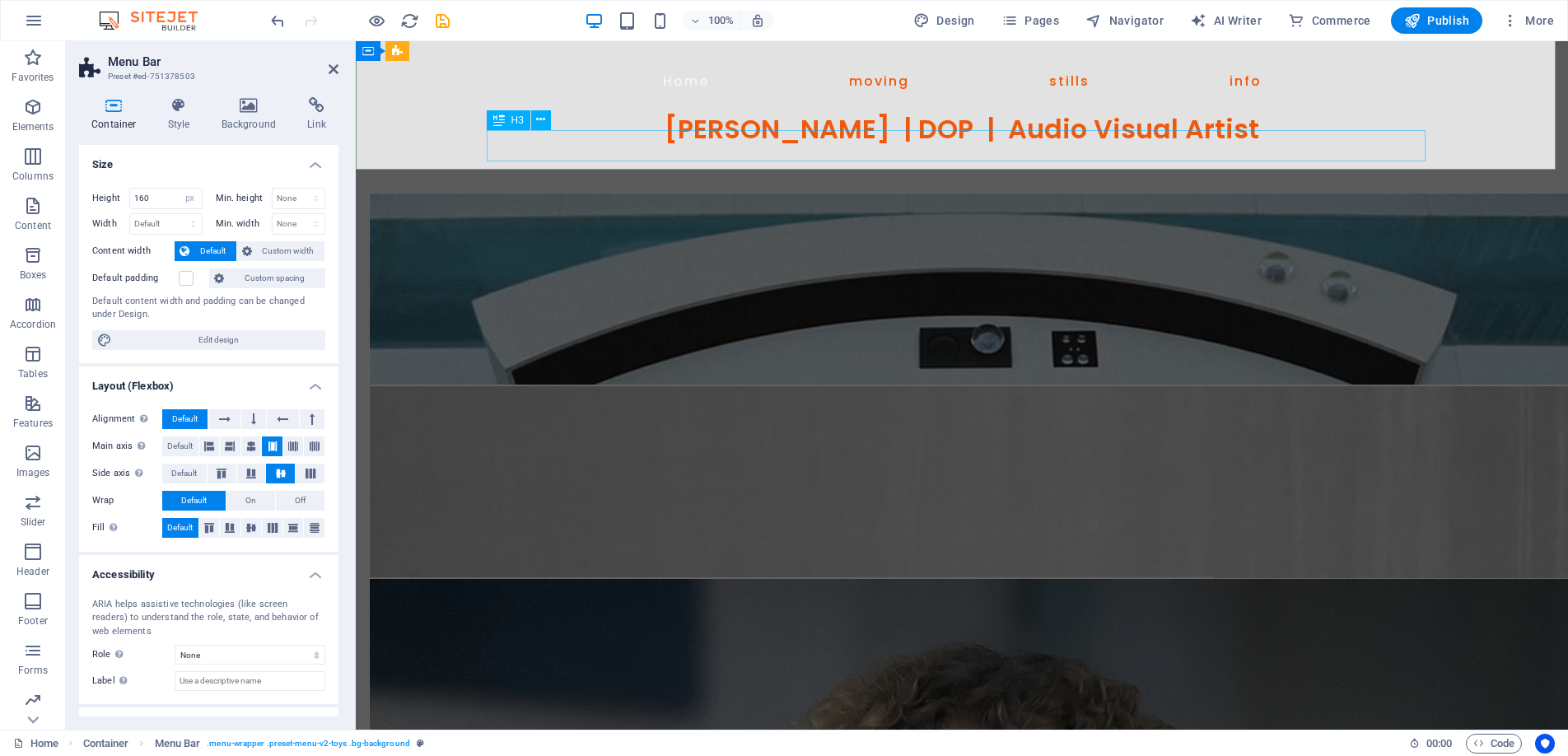
click at [655, 145] on div "Benjamin D Cooper | DOP | Audio Visual Artist" at bounding box center [961, 130] width 949 height 31
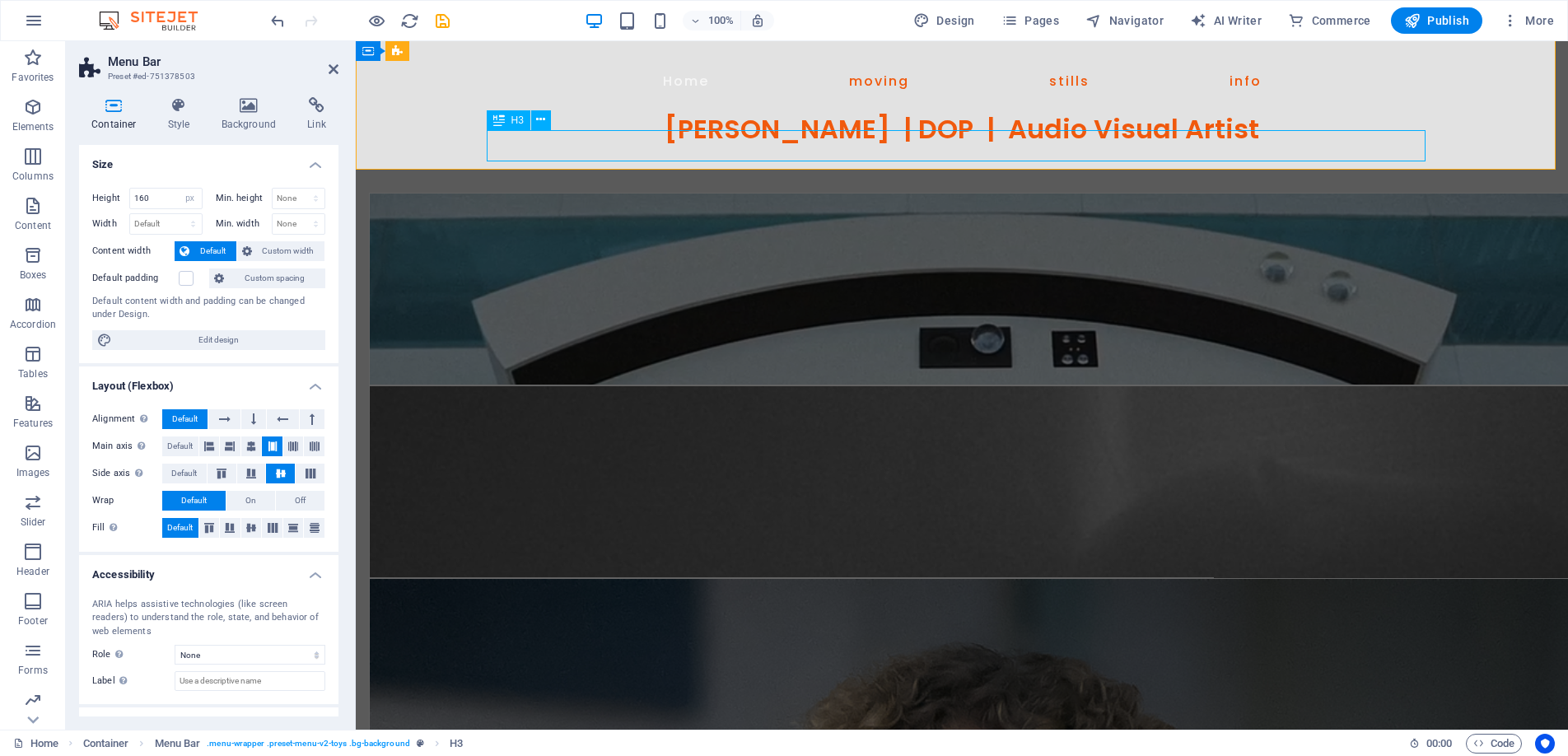
click at [655, 145] on div "Benjamin D Cooper | DOP | Audio Visual Artist" at bounding box center [961, 130] width 949 height 31
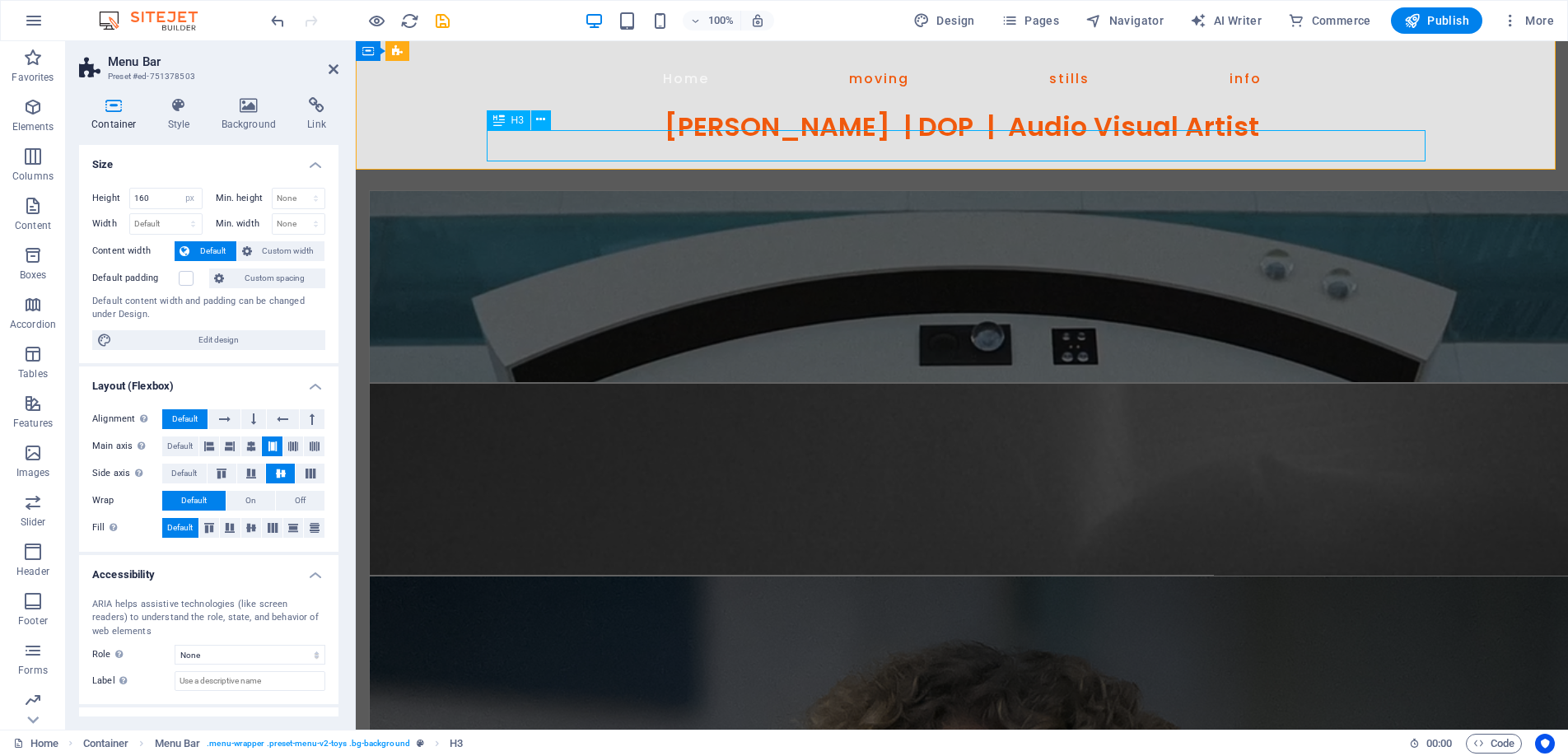
scroll to position [0, 0]
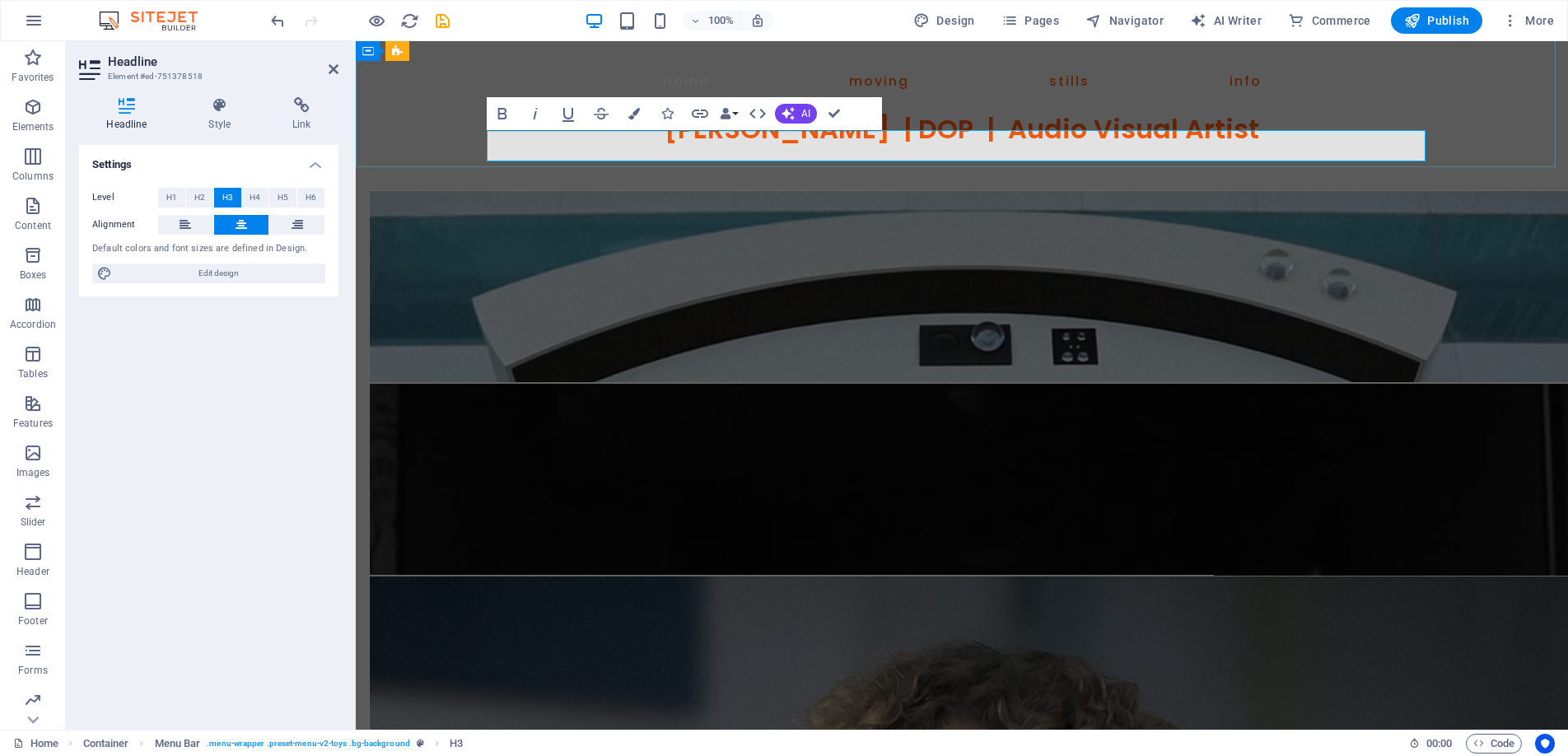
click at [913, 145] on h3 "Benjamin D Cooper | DOP | Audio Visual Artist" at bounding box center [961, 130] width 949 height 31
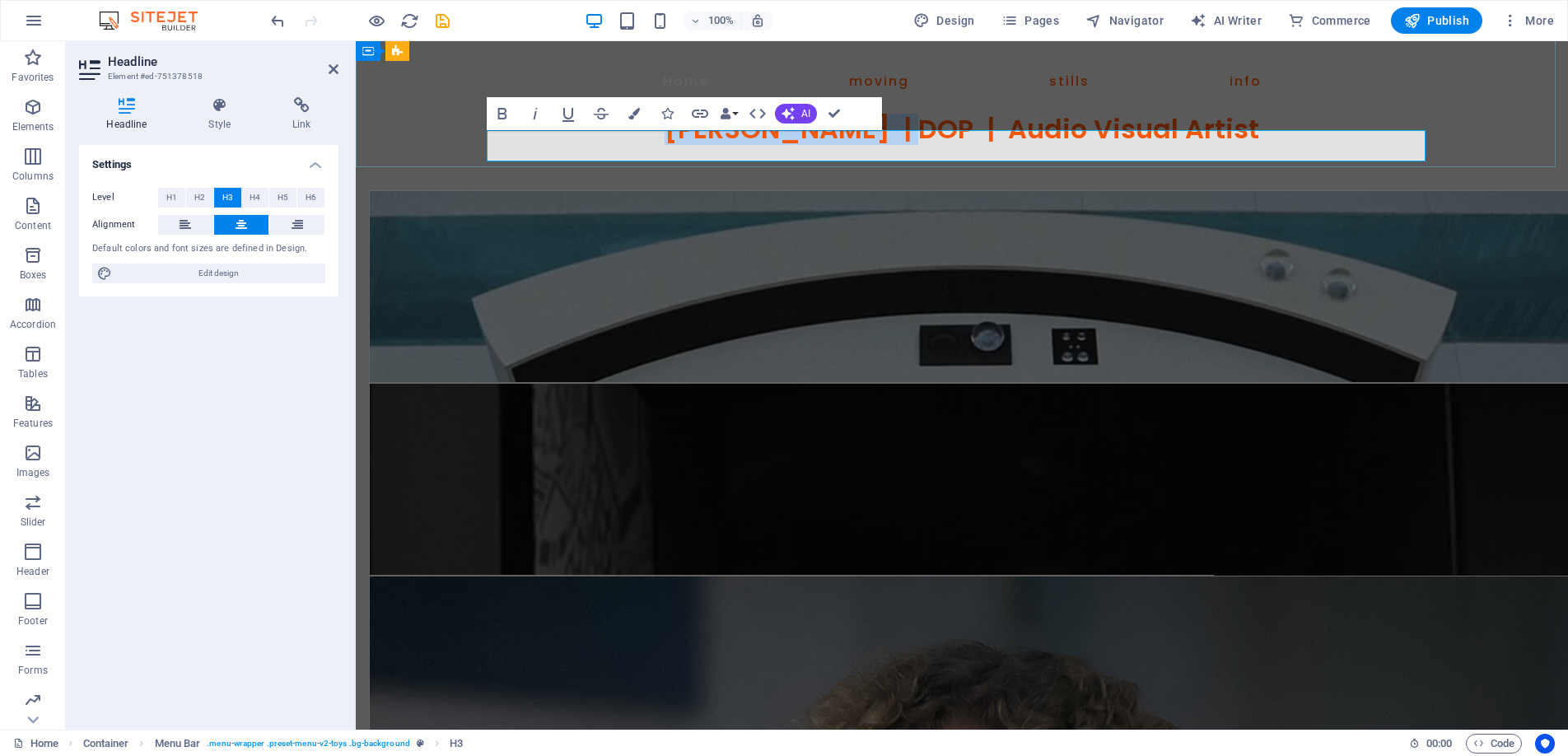
drag, startPoint x: 905, startPoint y: 147, endPoint x: 634, endPoint y: 146, distance: 271.0
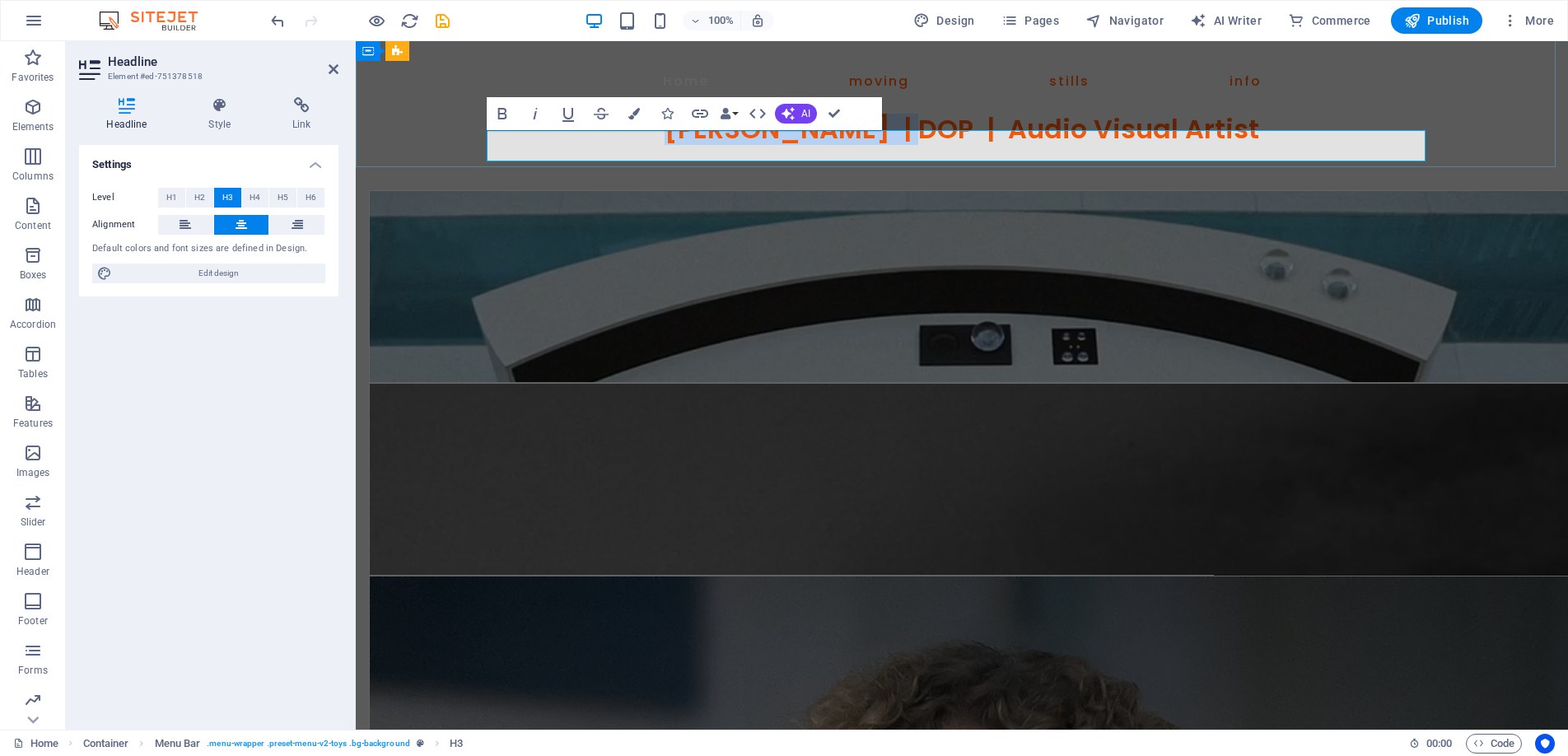
click at [634, 145] on h3 "Benjamin D Cooper | DOP | Audio Visual Artist" at bounding box center [961, 130] width 949 height 31
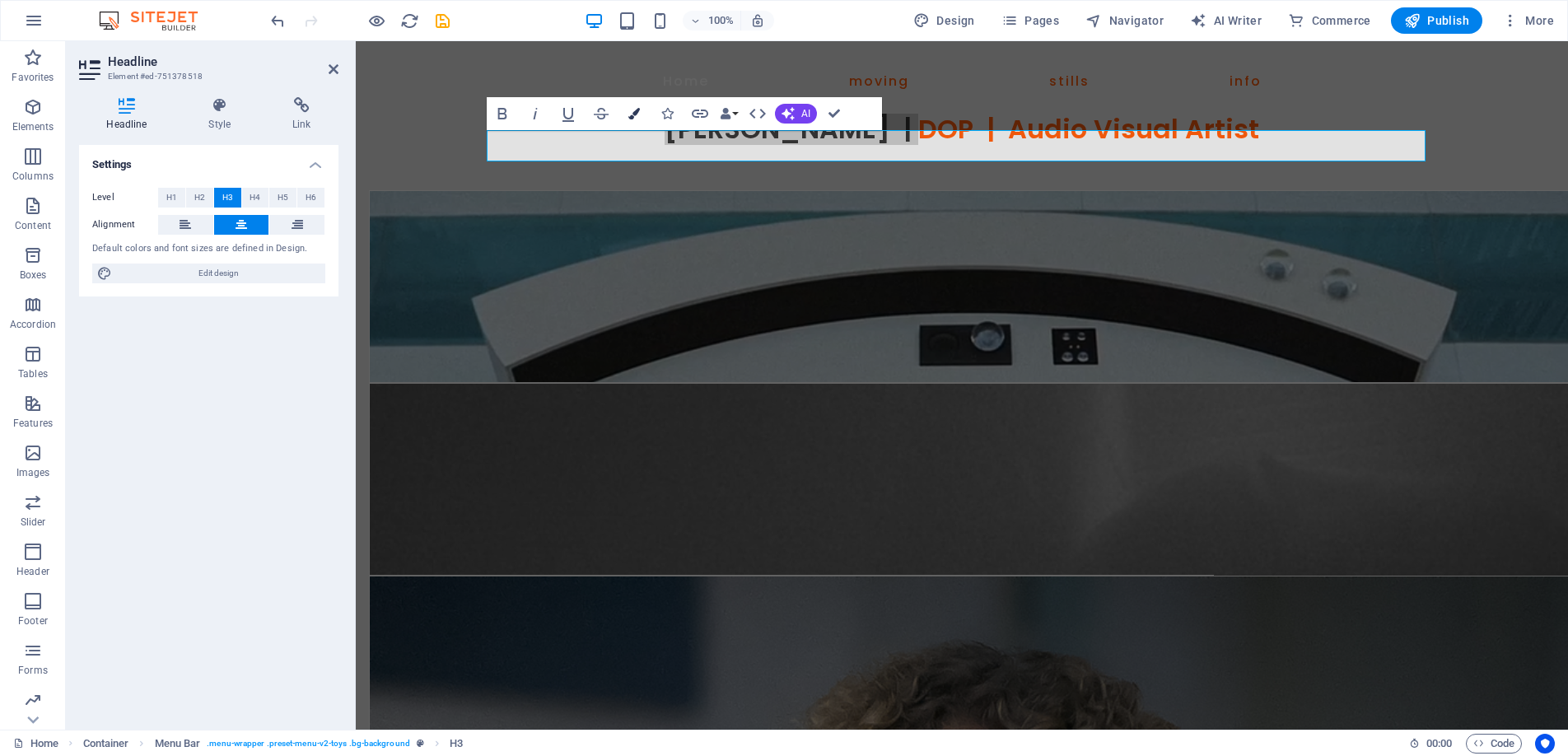
click at [630, 109] on icon "button" at bounding box center [634, 114] width 12 height 12
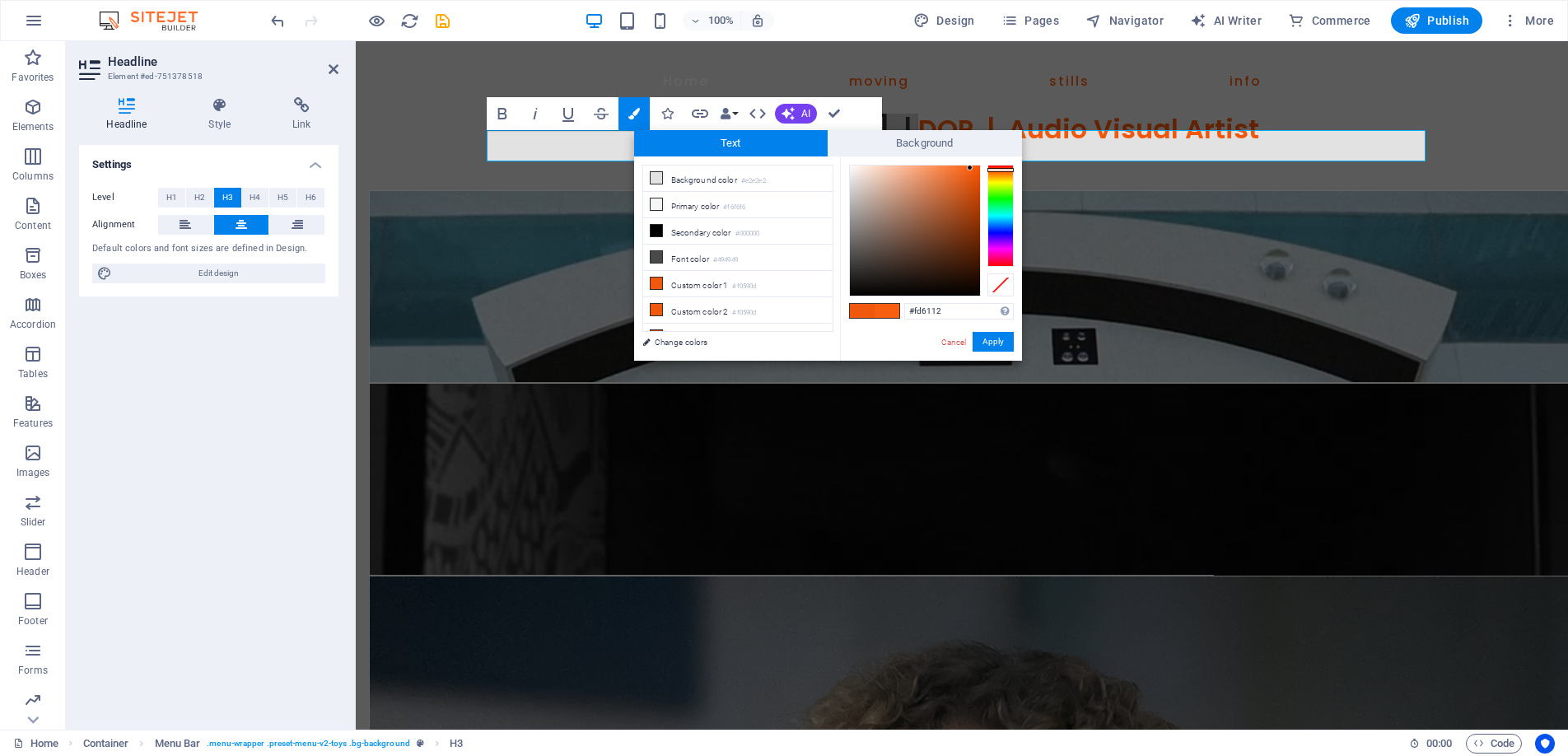
type input "#fe6113"
click at [969, 165] on div at bounding box center [969, 164] width 6 height 6
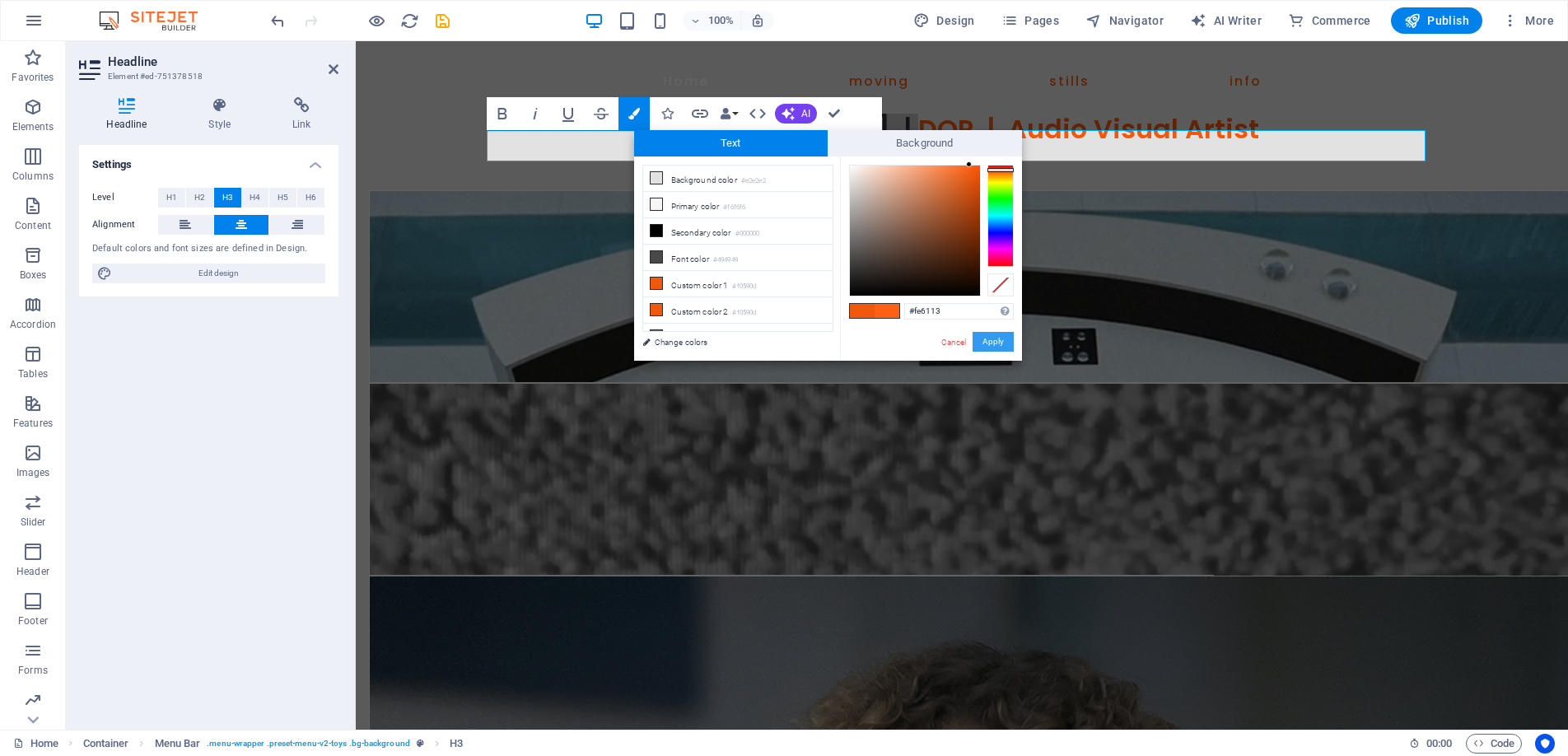
click at [999, 340] on button "Apply" at bounding box center [993, 342] width 41 height 20
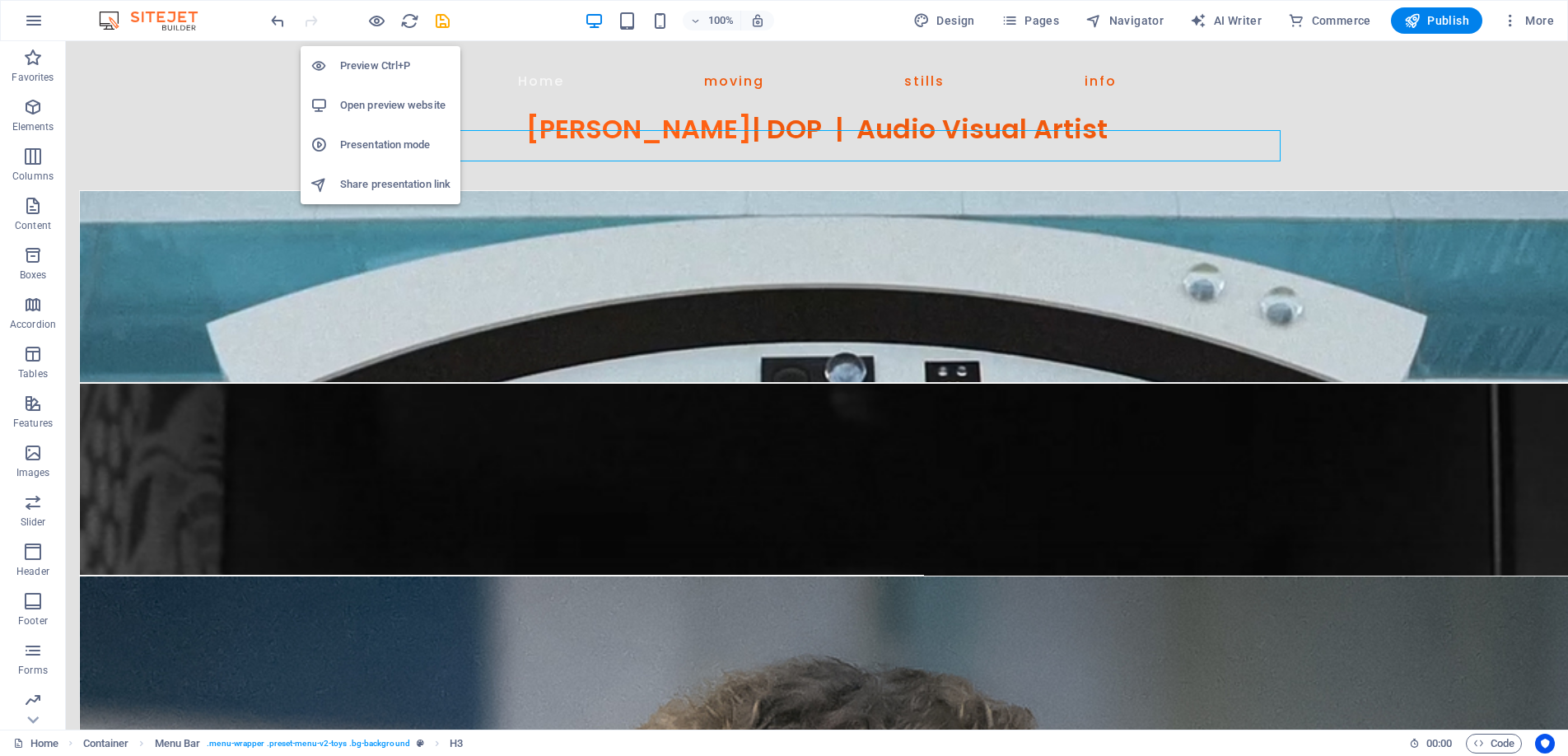
click at [377, 73] on h6 "Preview Ctrl+P" at bounding box center [395, 66] width 110 height 20
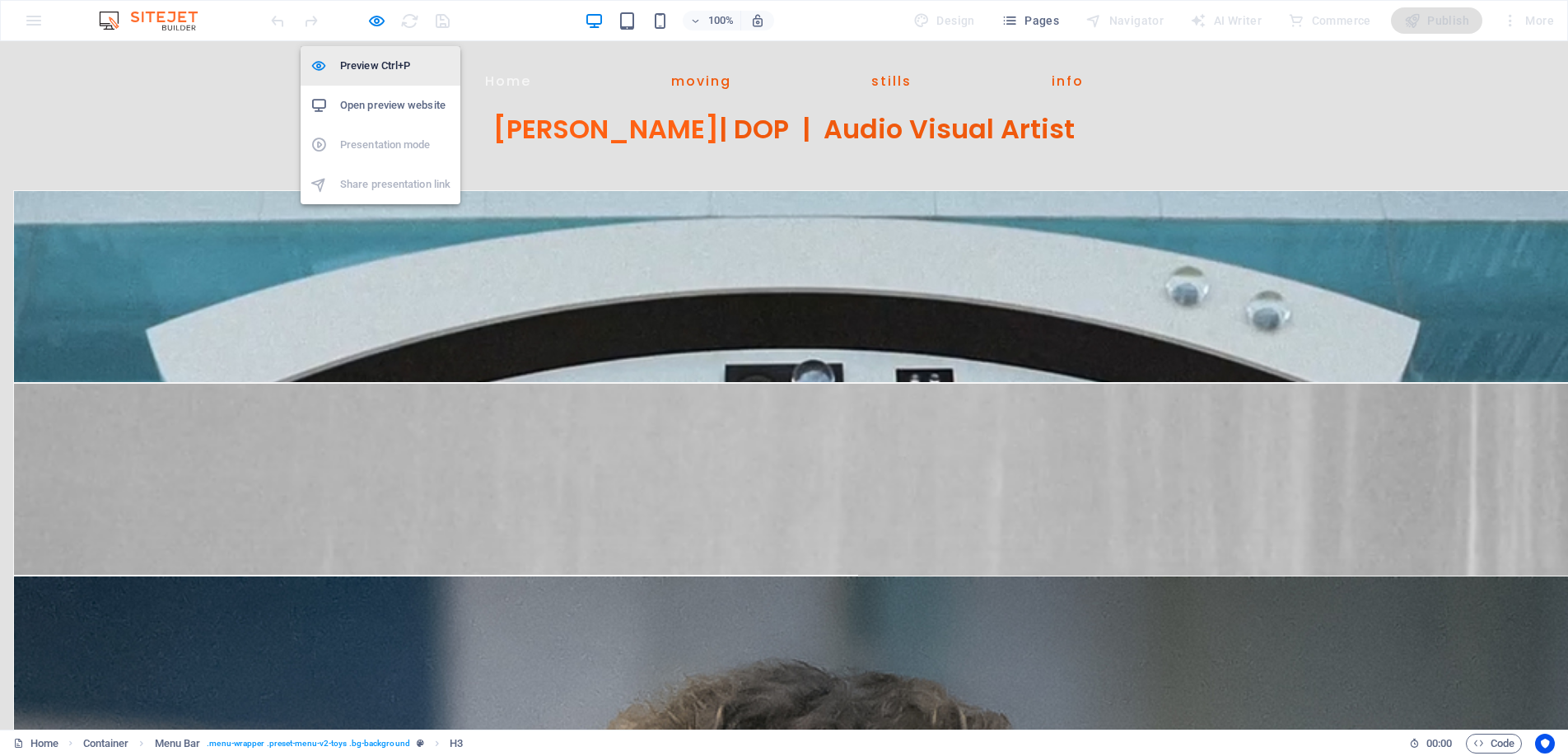
click at [380, 68] on h6 "Preview Ctrl+P" at bounding box center [395, 66] width 110 height 20
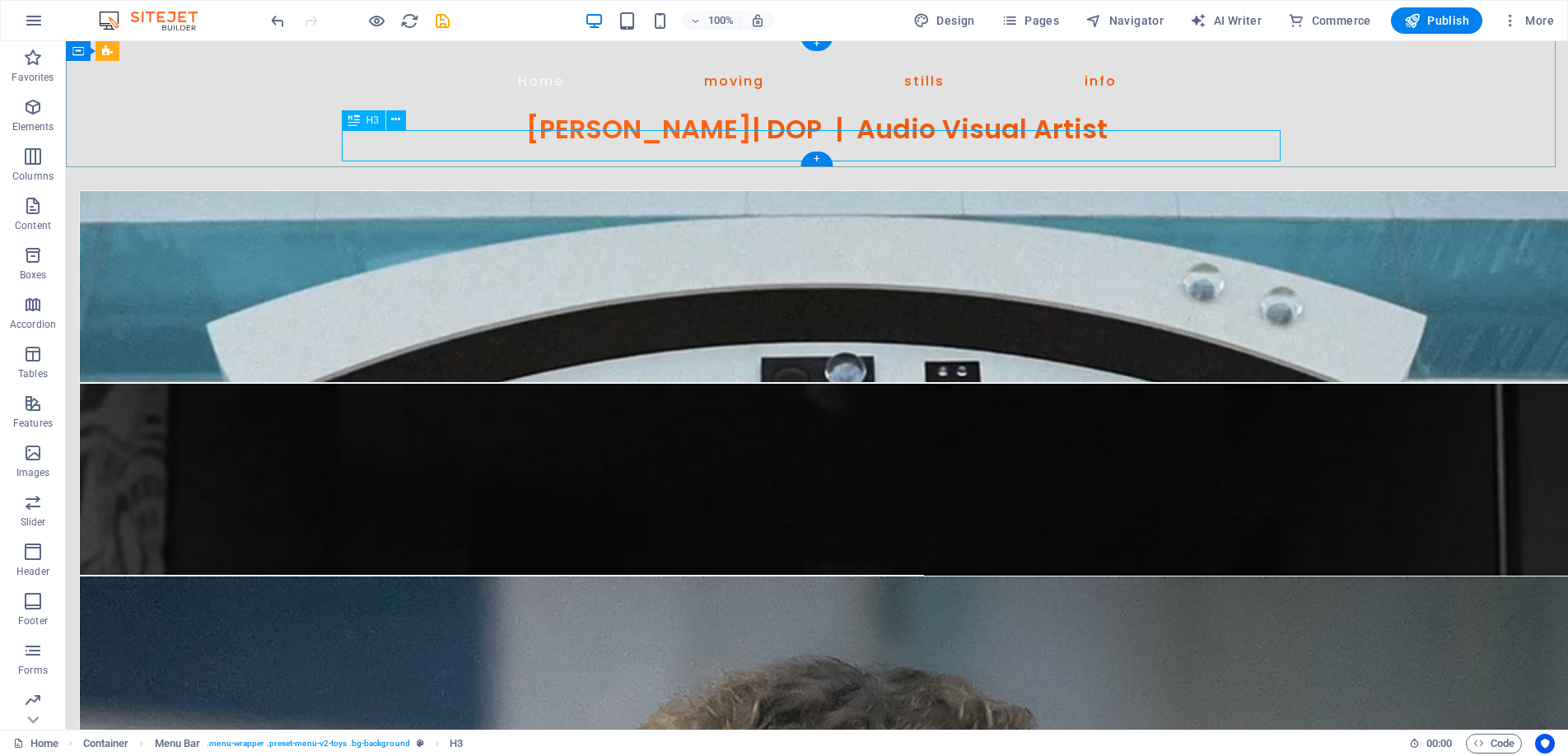
click at [636, 140] on div "Benjamin D Cooper | DOP | Audio Visual Artist" at bounding box center [817, 130] width 949 height 31
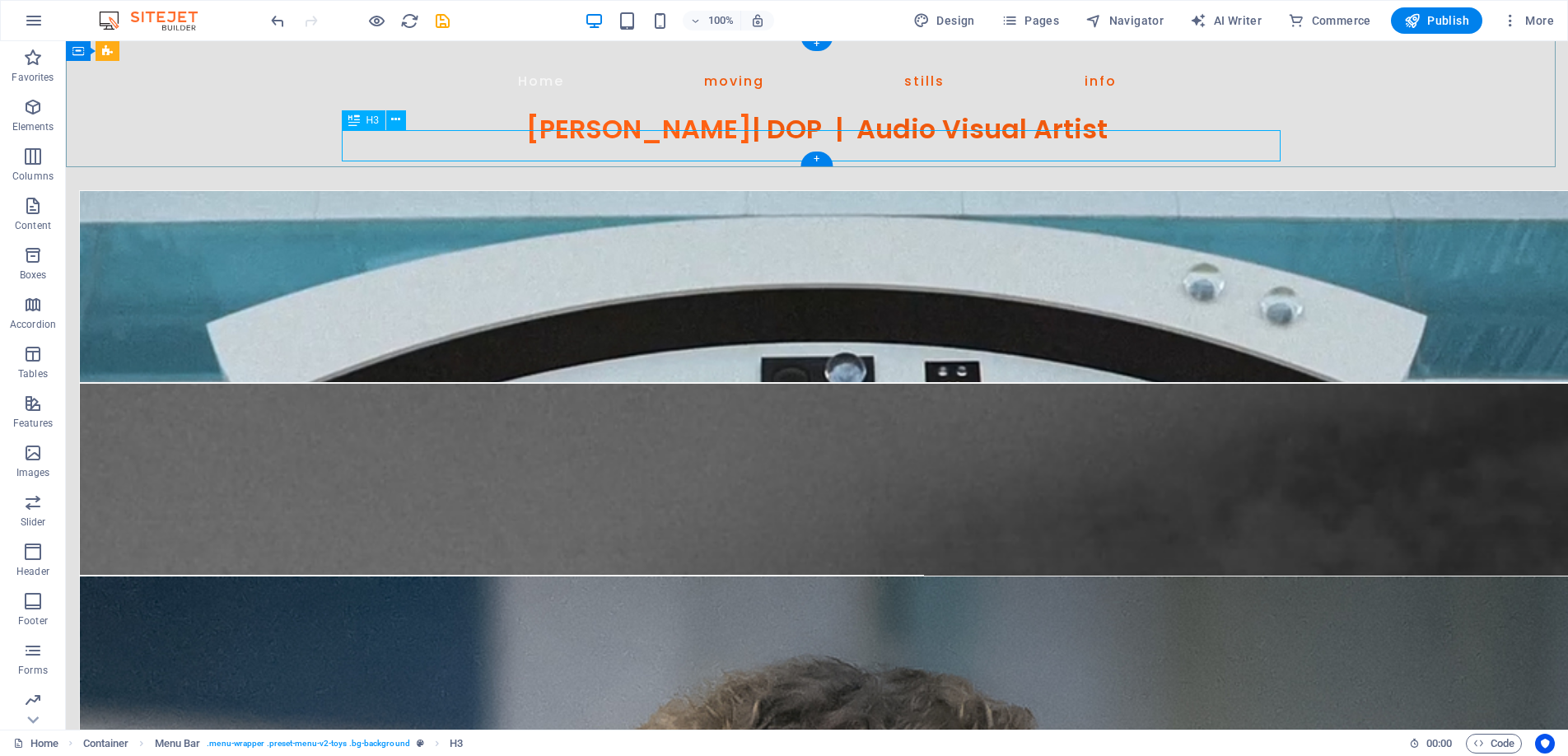
click at [636, 140] on div "Benjamin D Cooper | DOP | Audio Visual Artist" at bounding box center [817, 130] width 949 height 31
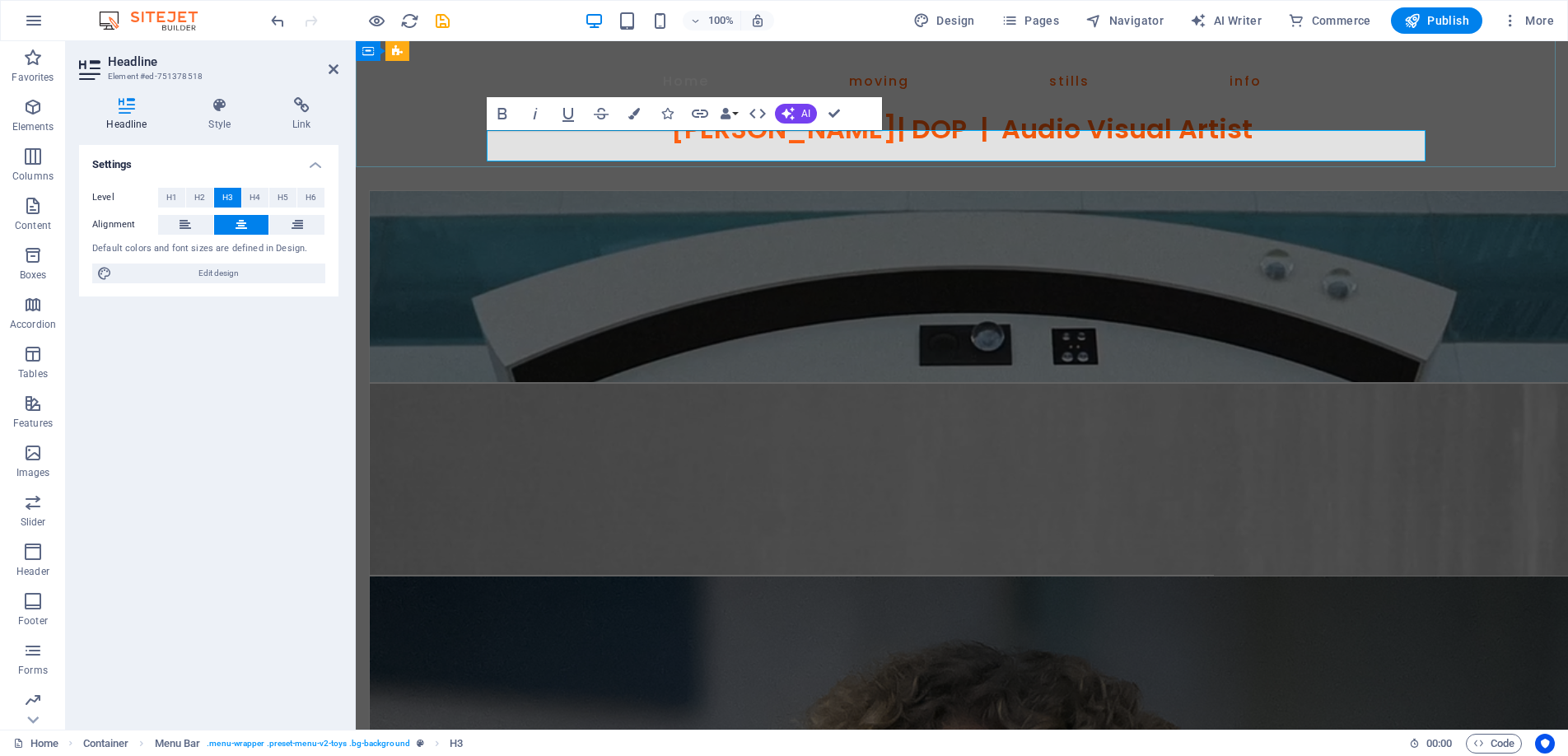
click at [911, 145] on h3 "Benjamin D Cooper | DOP | Audio Visual Artist" at bounding box center [961, 130] width 949 height 31
drag, startPoint x: 911, startPoint y: 148, endPoint x: 643, endPoint y: 145, distance: 268.0
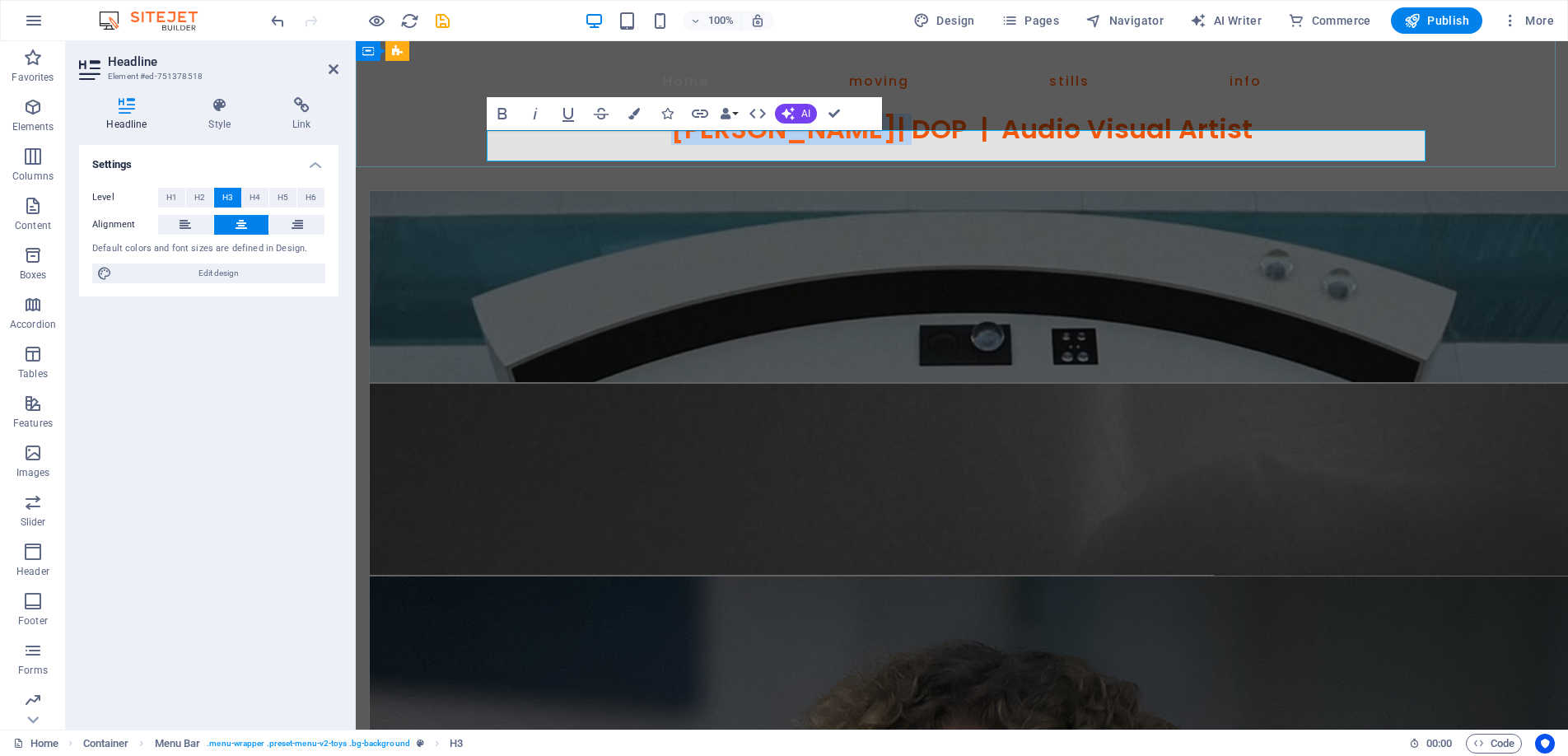
click at [643, 145] on h3 "Benjamin D Cooper | DOP | Audio Visual Artist" at bounding box center [961, 130] width 949 height 31
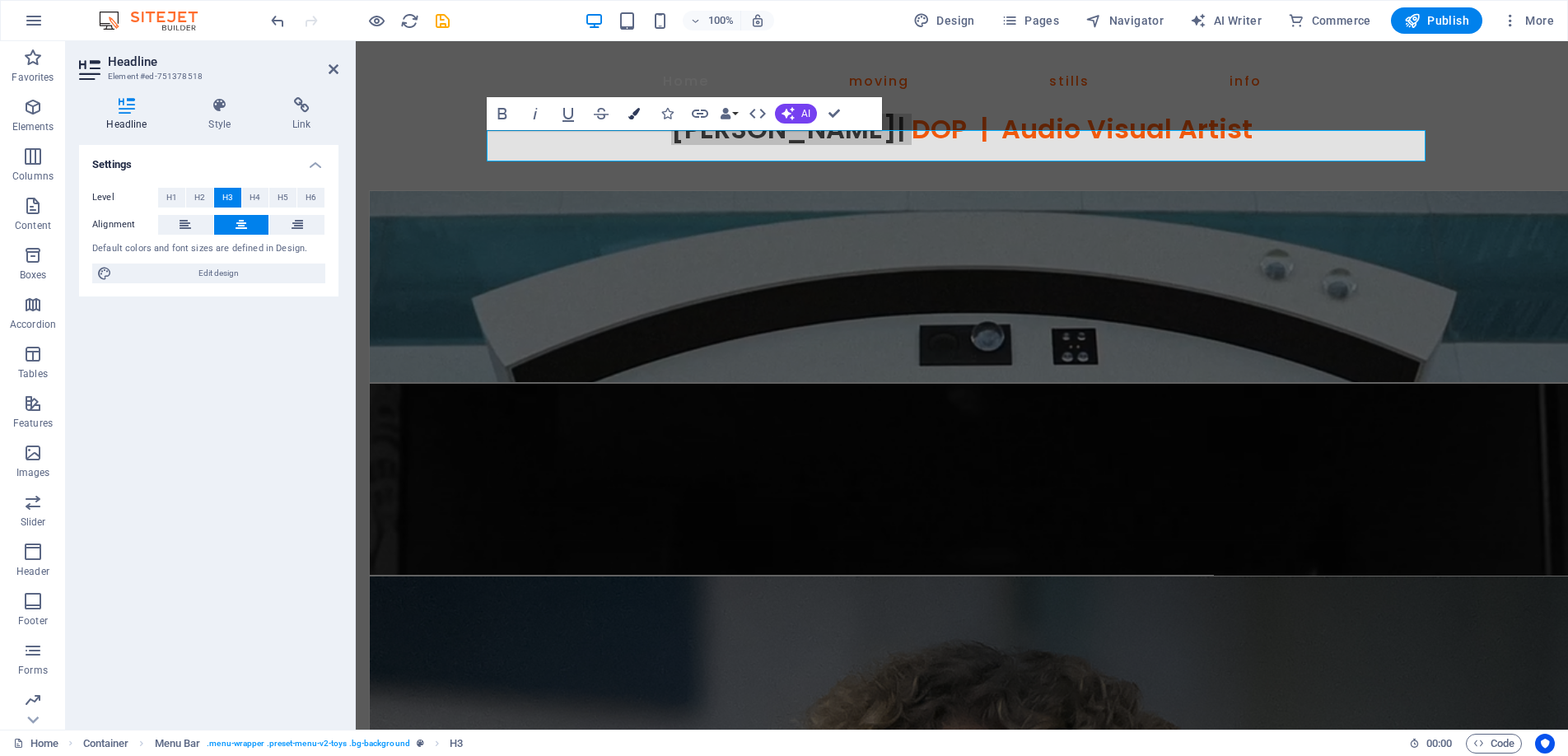
click at [638, 110] on icon "button" at bounding box center [634, 114] width 12 height 12
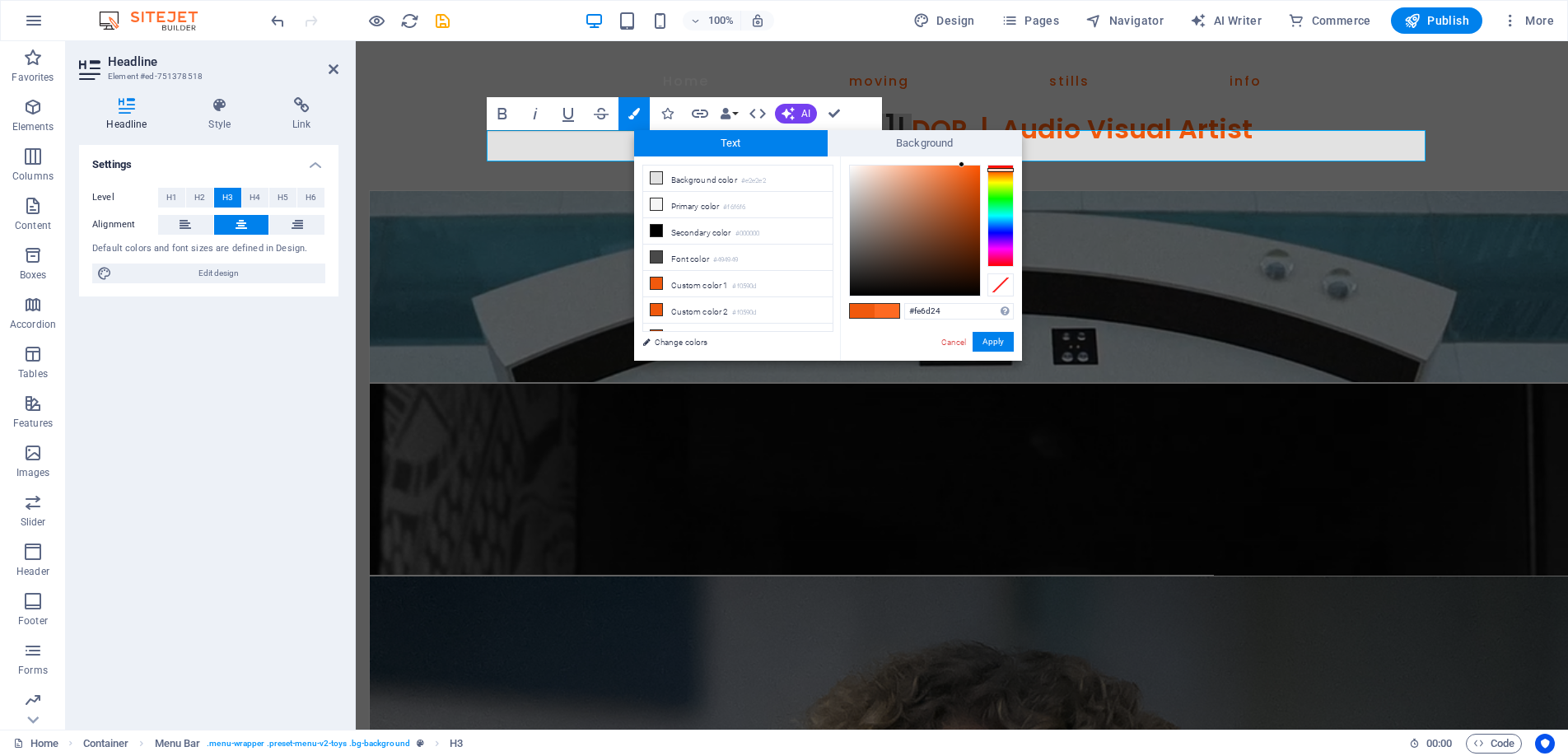
type input "#fe6e26"
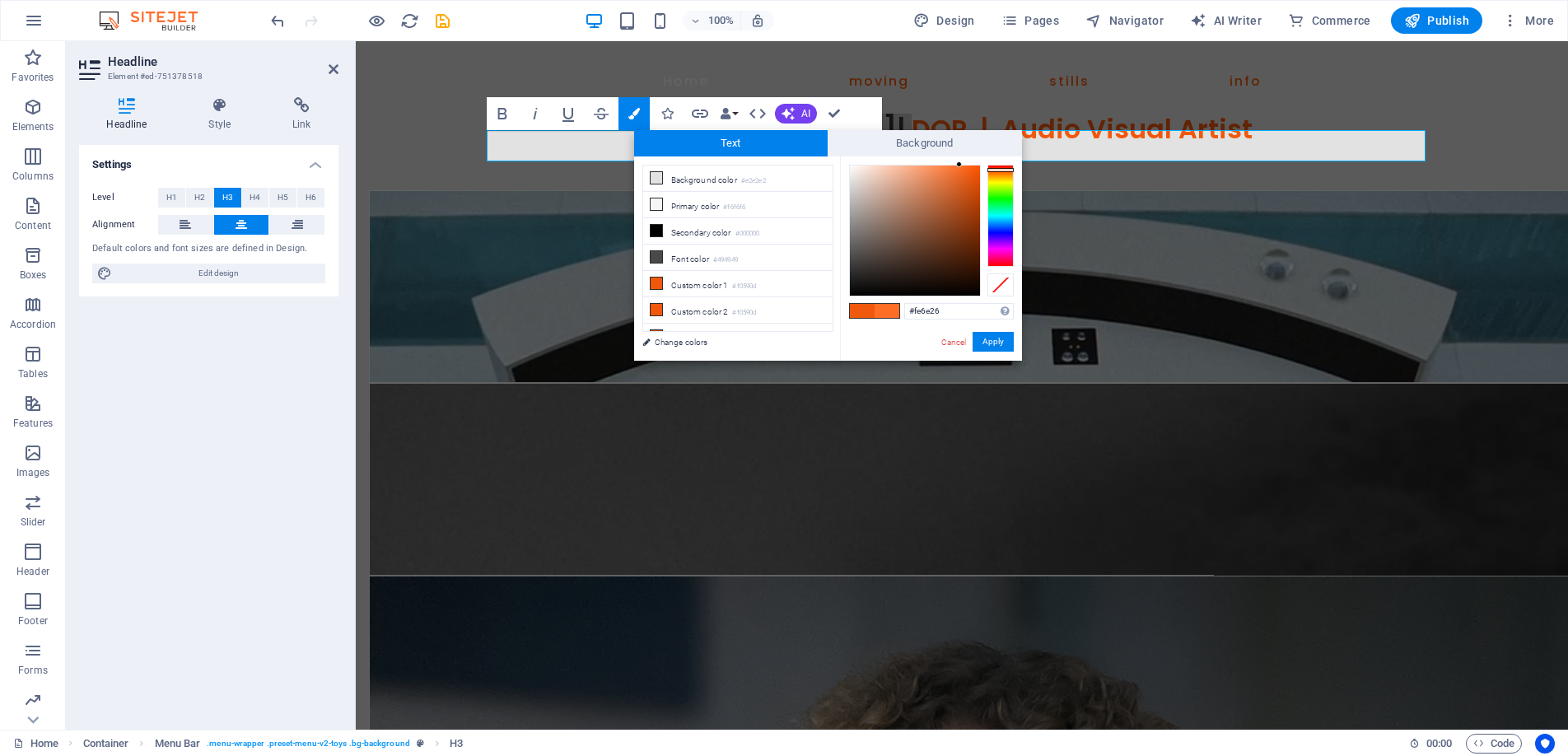
drag, startPoint x: 969, startPoint y: 165, endPoint x: 959, endPoint y: 165, distance: 10.0
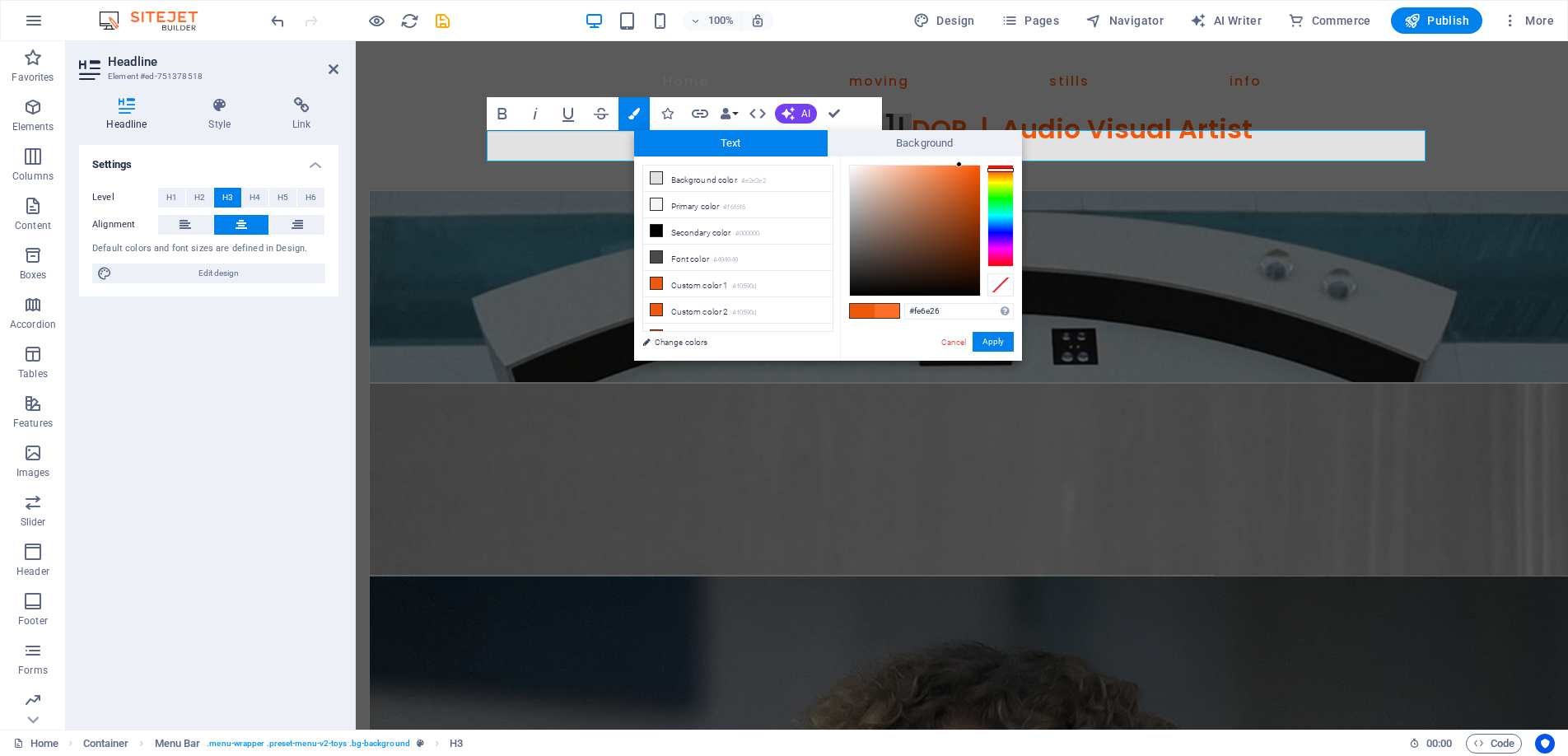
click at [959, 165] on div at bounding box center [959, 164] width 6 height 6
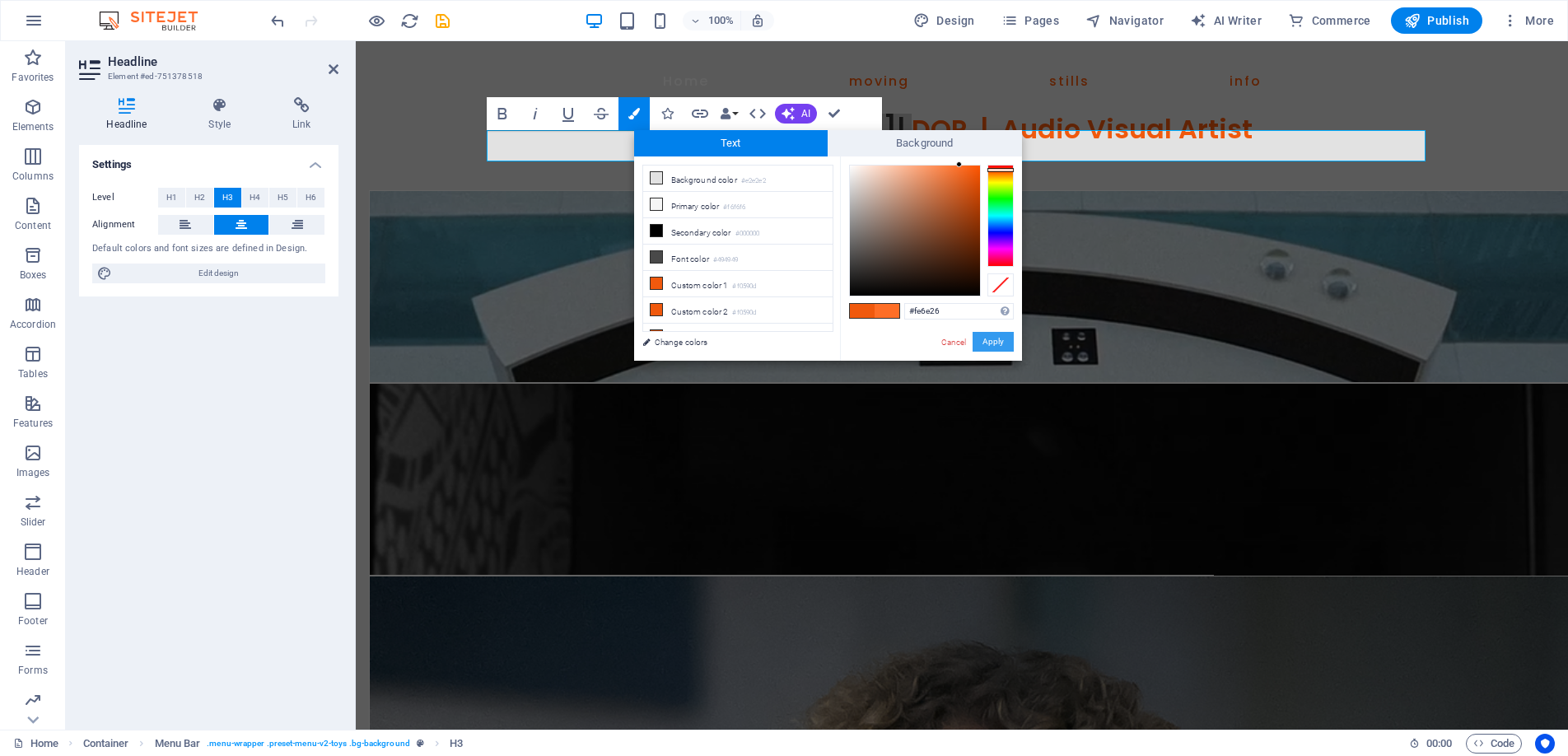
click at [988, 341] on button "Apply" at bounding box center [993, 342] width 41 height 20
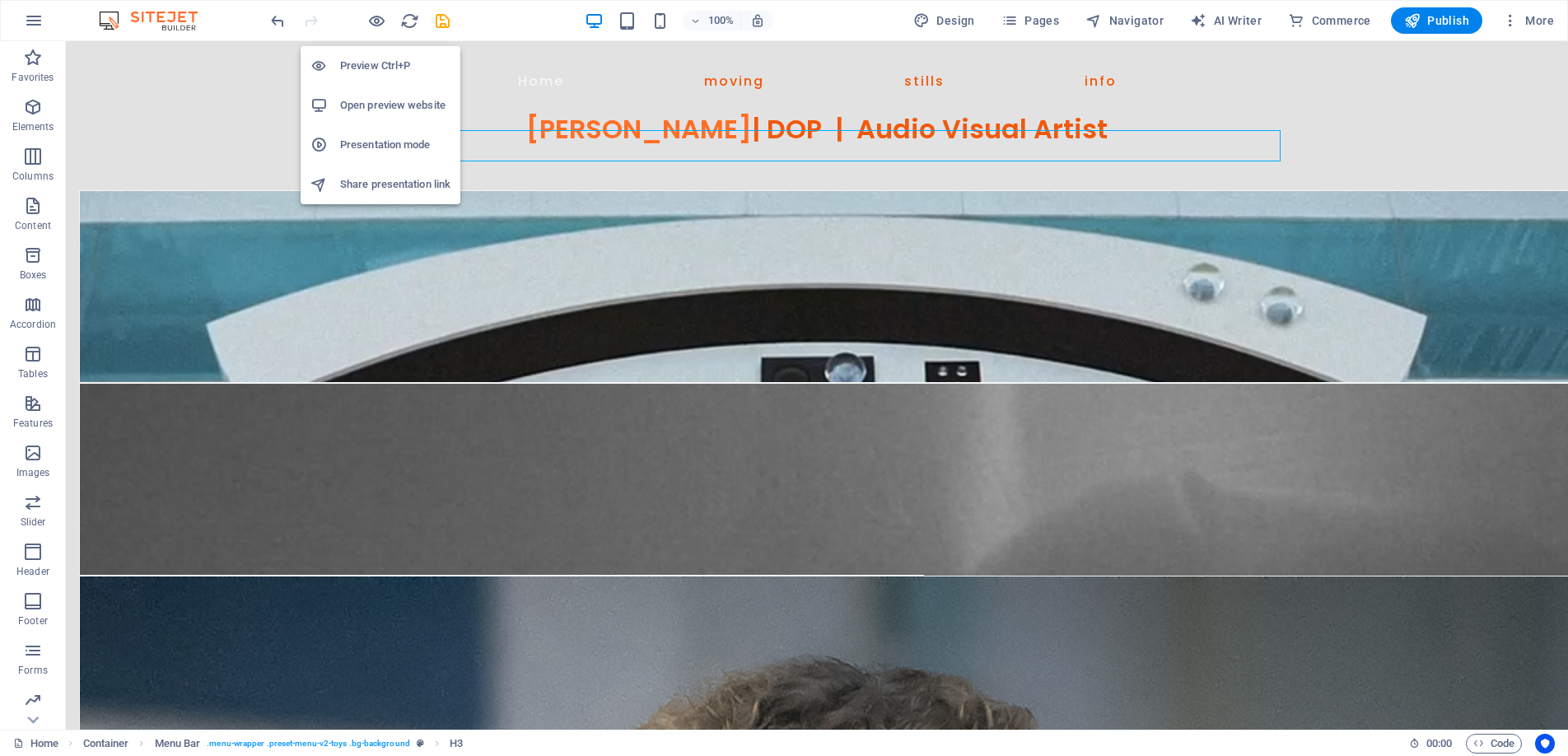
click at [380, 53] on li "Preview Ctrl+P" at bounding box center [380, 66] width 160 height 39
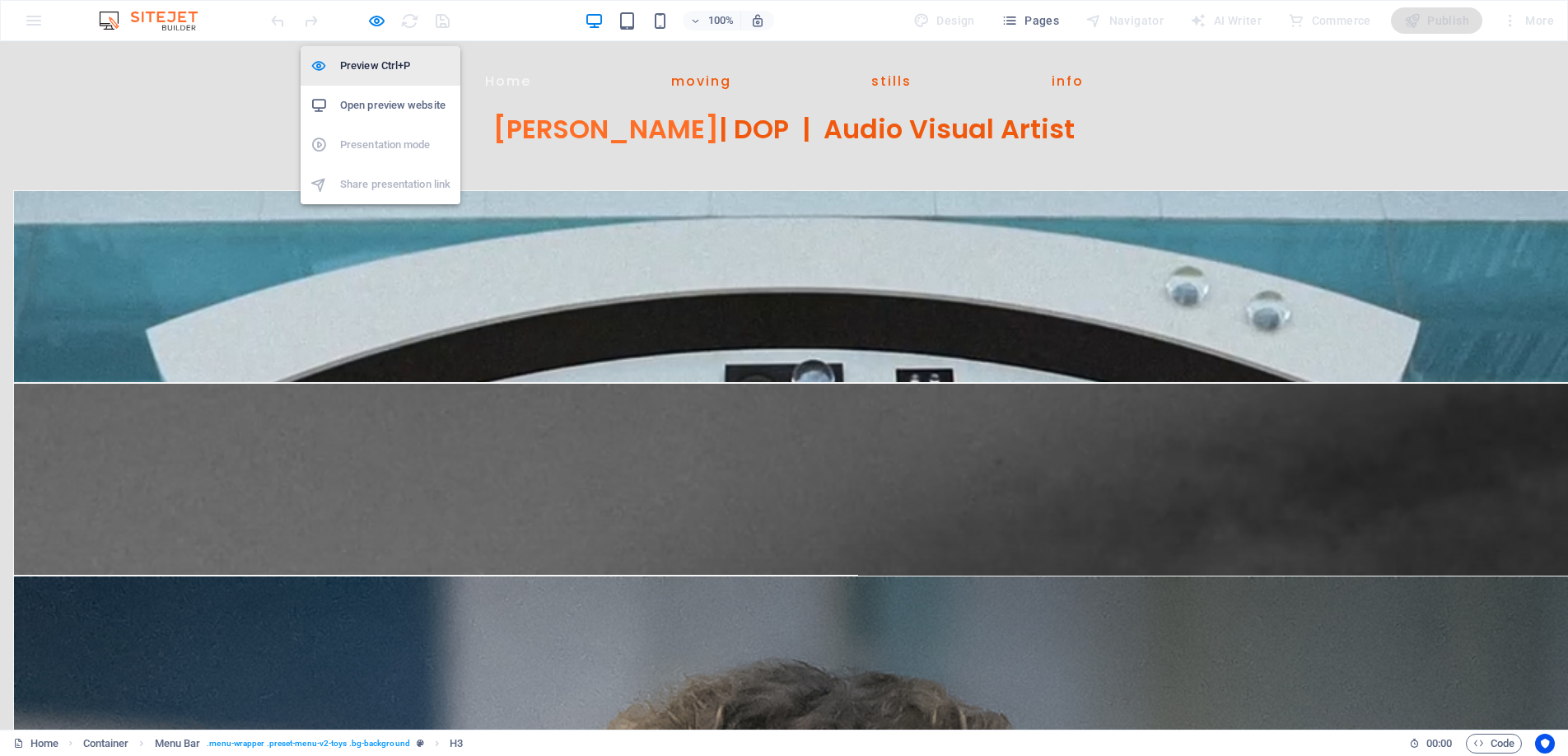
click at [373, 69] on h6 "Preview Ctrl+P" at bounding box center [395, 66] width 110 height 20
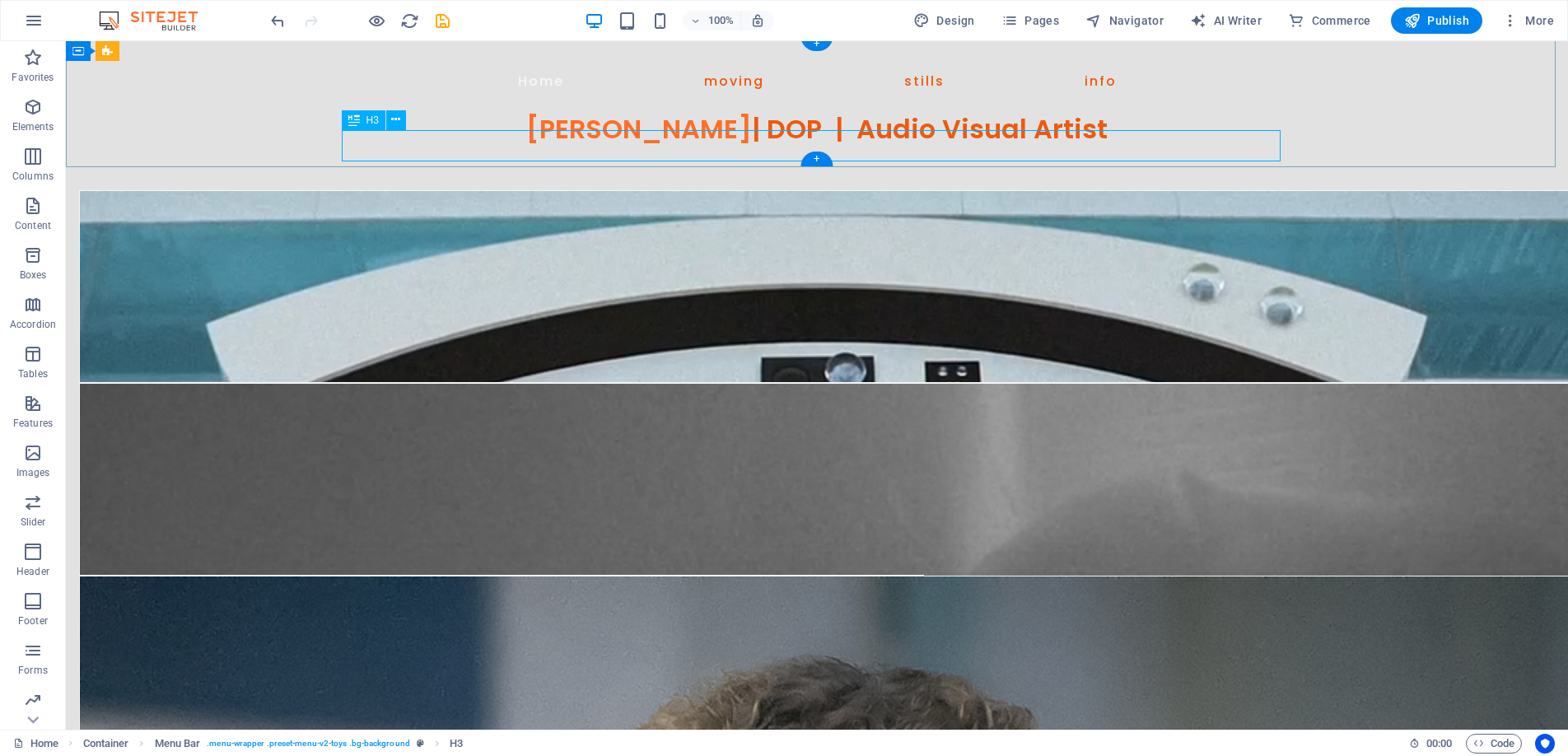
click at [615, 142] on div "Benjamin D Cooper | DOP | Audio Visual Artist" at bounding box center [817, 130] width 949 height 31
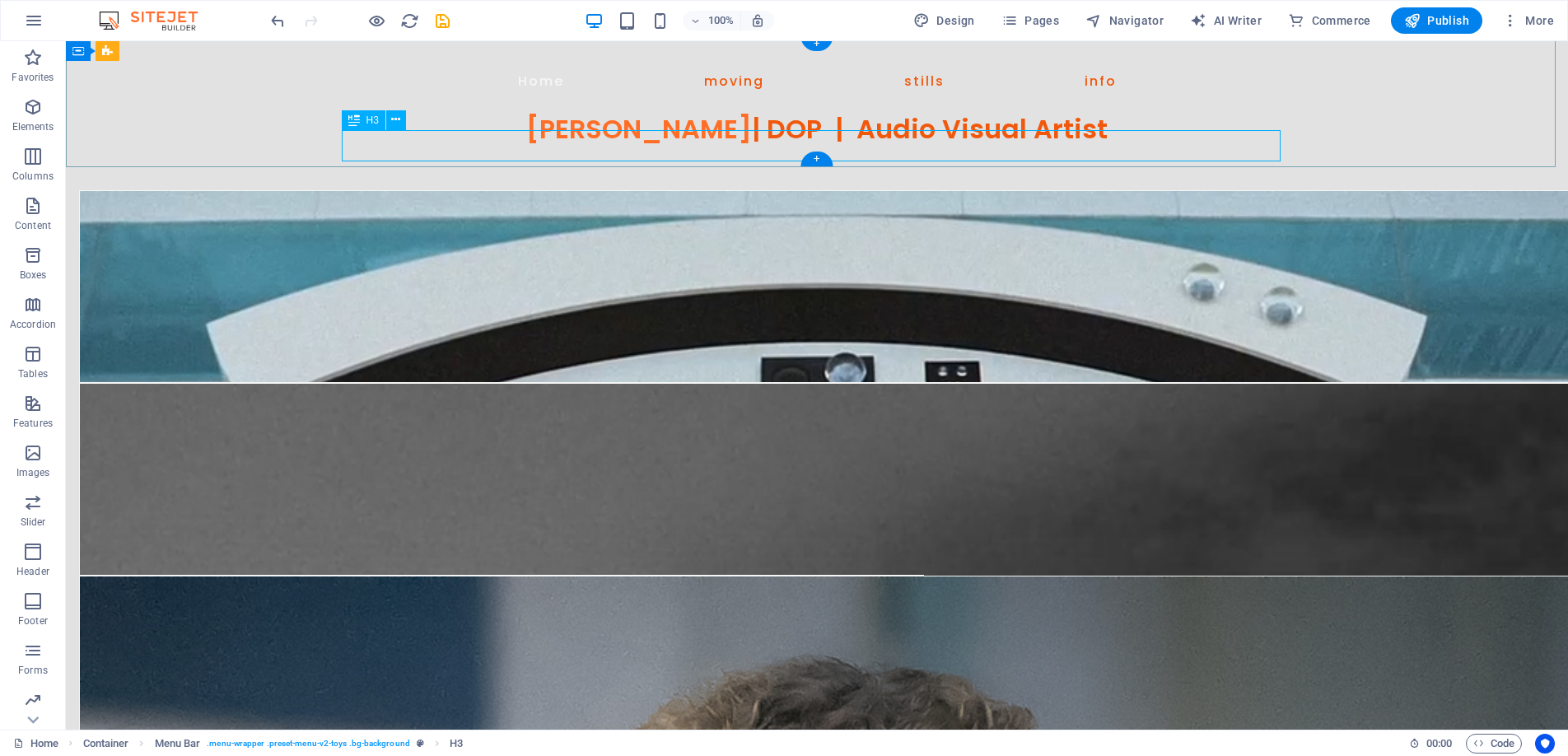
click at [615, 142] on div "Benjamin D Cooper | DOP | Audio Visual Artist" at bounding box center [817, 130] width 949 height 31
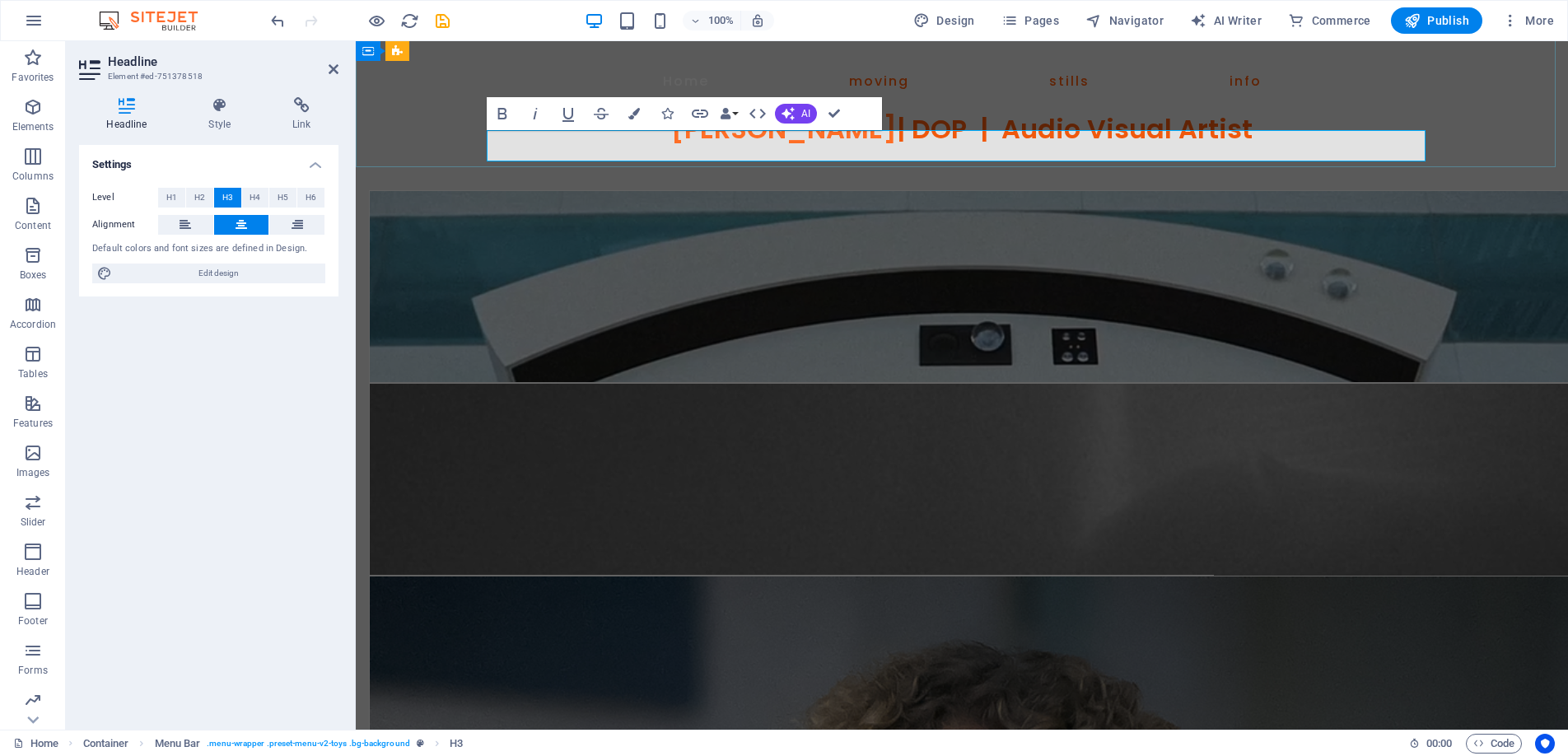
drag, startPoint x: 904, startPoint y: 147, endPoint x: 619, endPoint y: 150, distance: 285.0
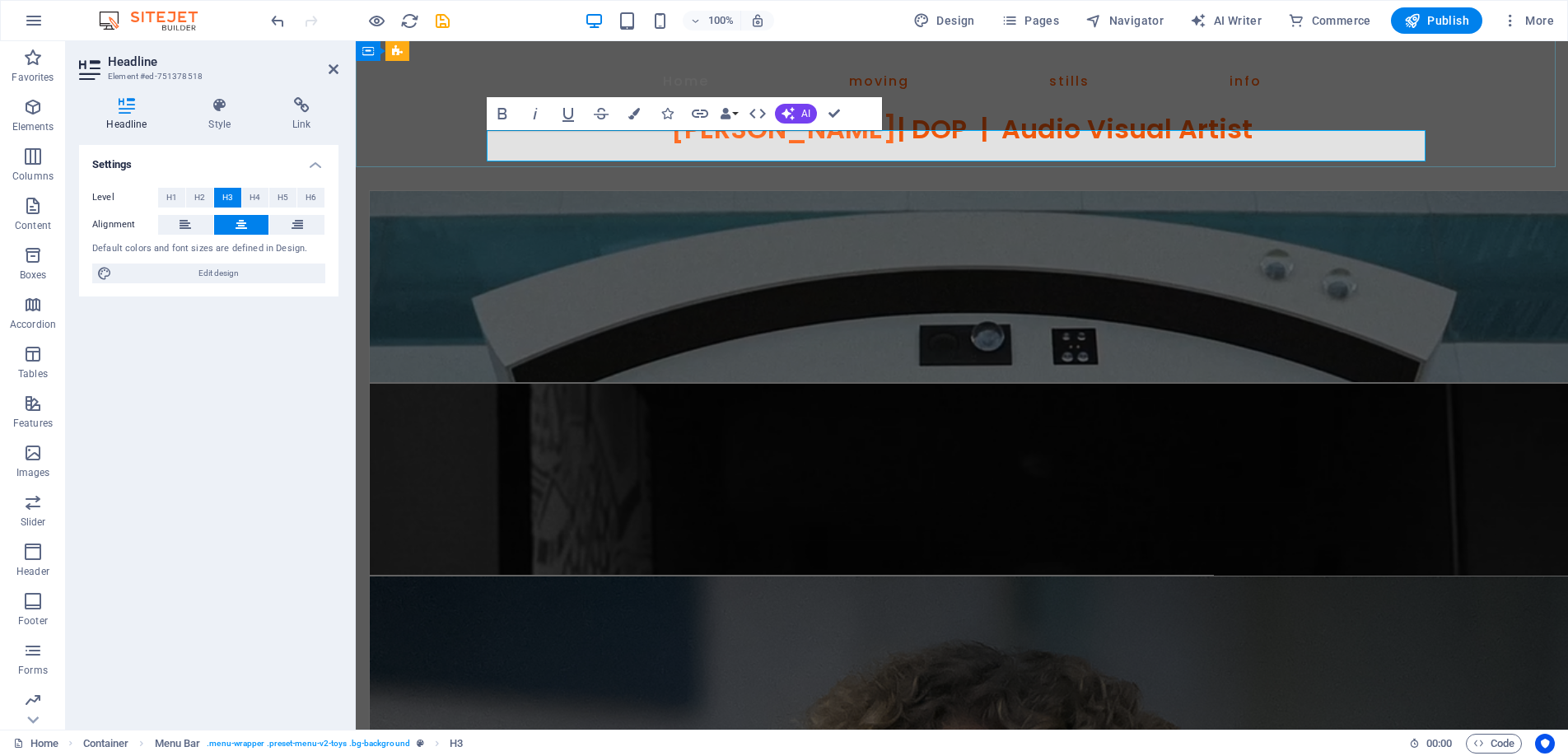
click at [619, 145] on h3 "Benjamin D Cooper | DOP | Audio Visual Artist" at bounding box center [961, 130] width 949 height 31
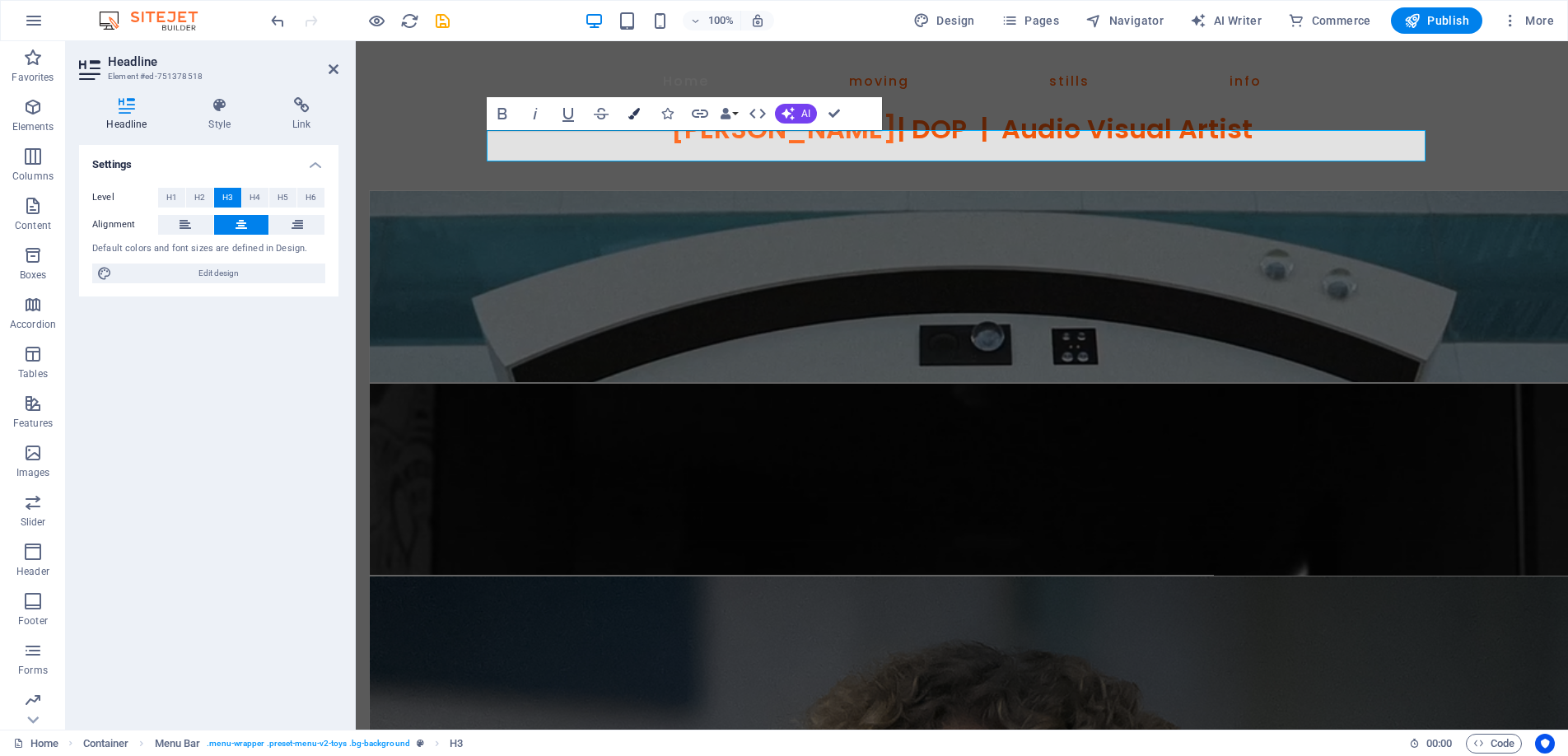
click at [635, 110] on icon "button" at bounding box center [634, 114] width 12 height 12
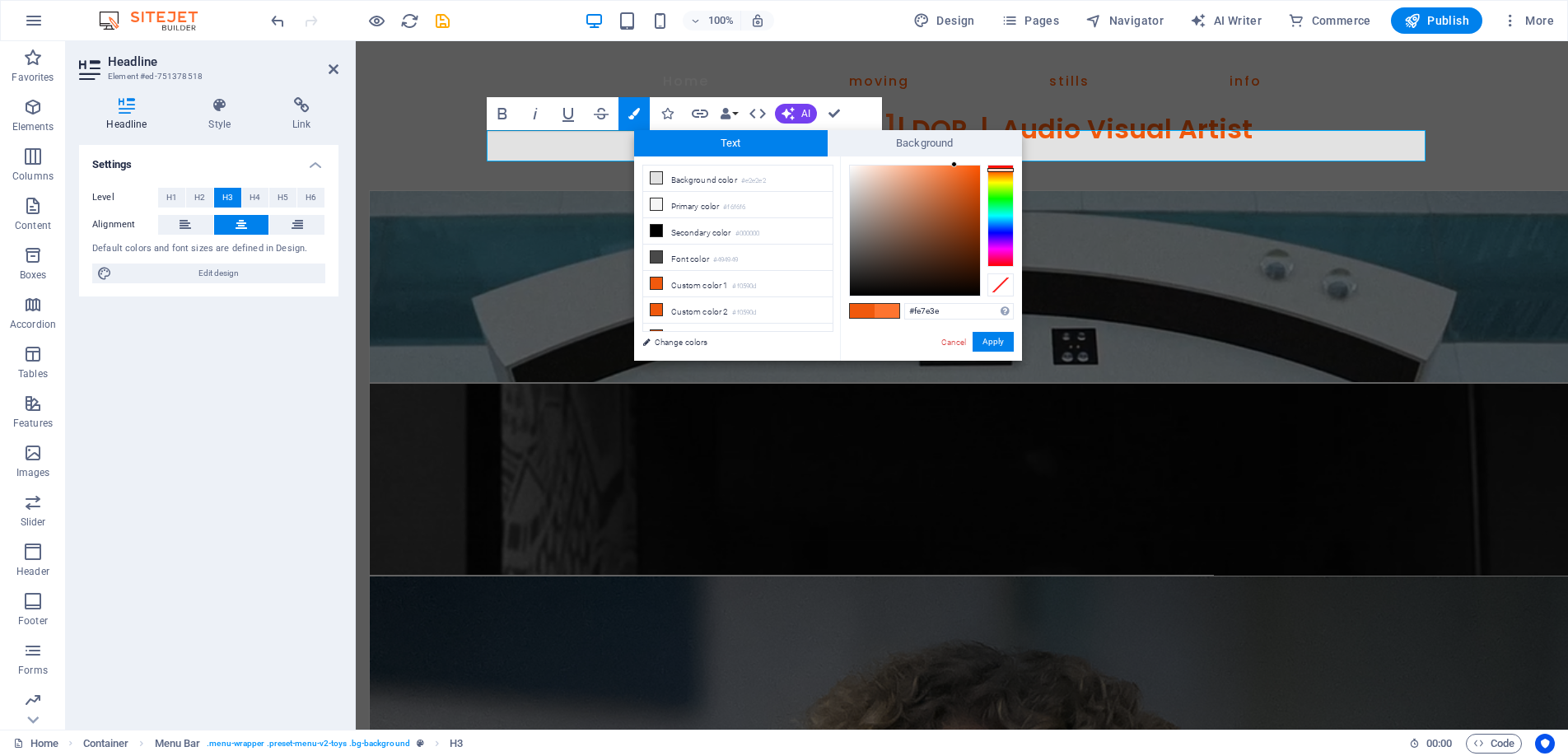
type input "#fe8041"
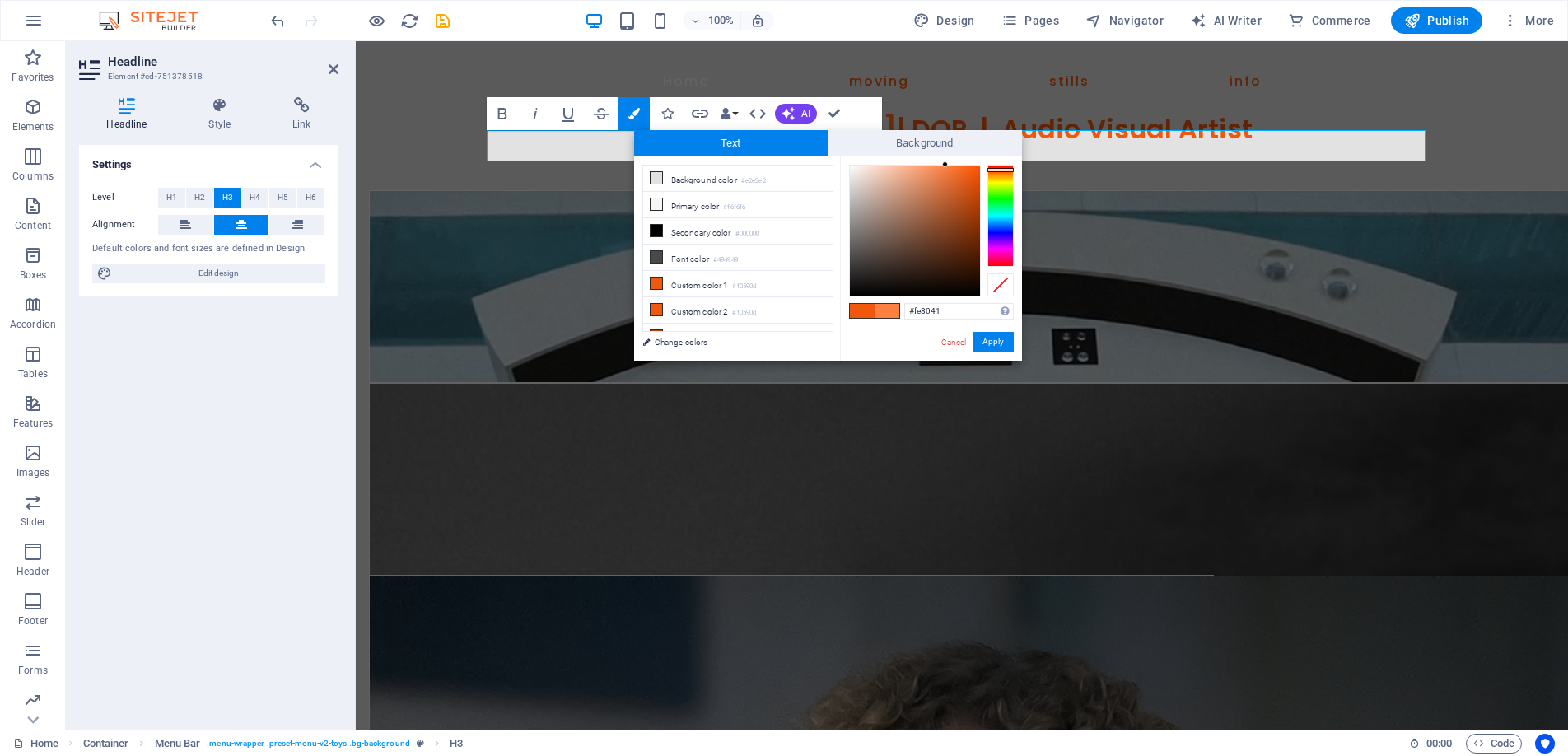
drag, startPoint x: 958, startPoint y: 165, endPoint x: 946, endPoint y: 165, distance: 12.0
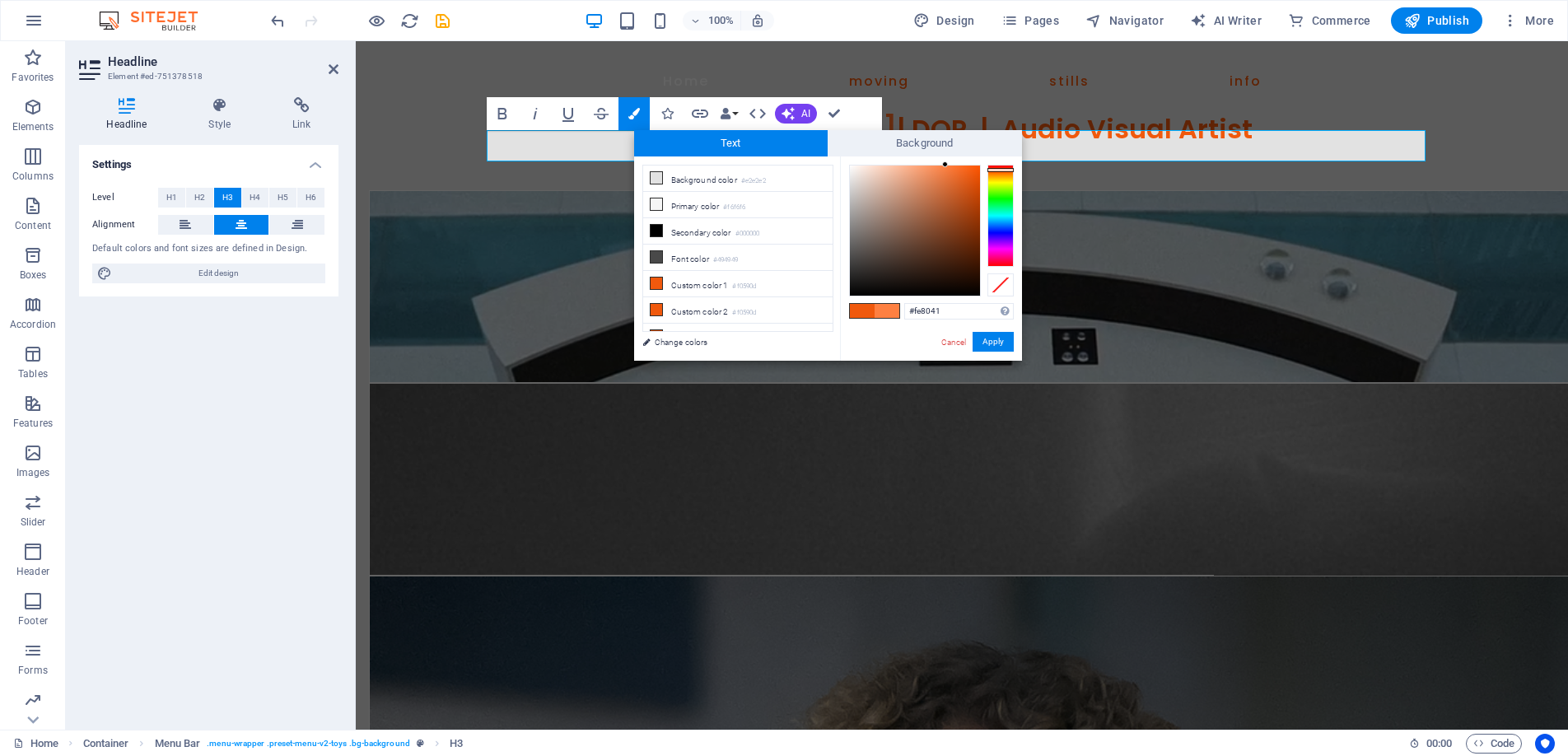
click at [946, 165] on div at bounding box center [945, 164] width 6 height 6
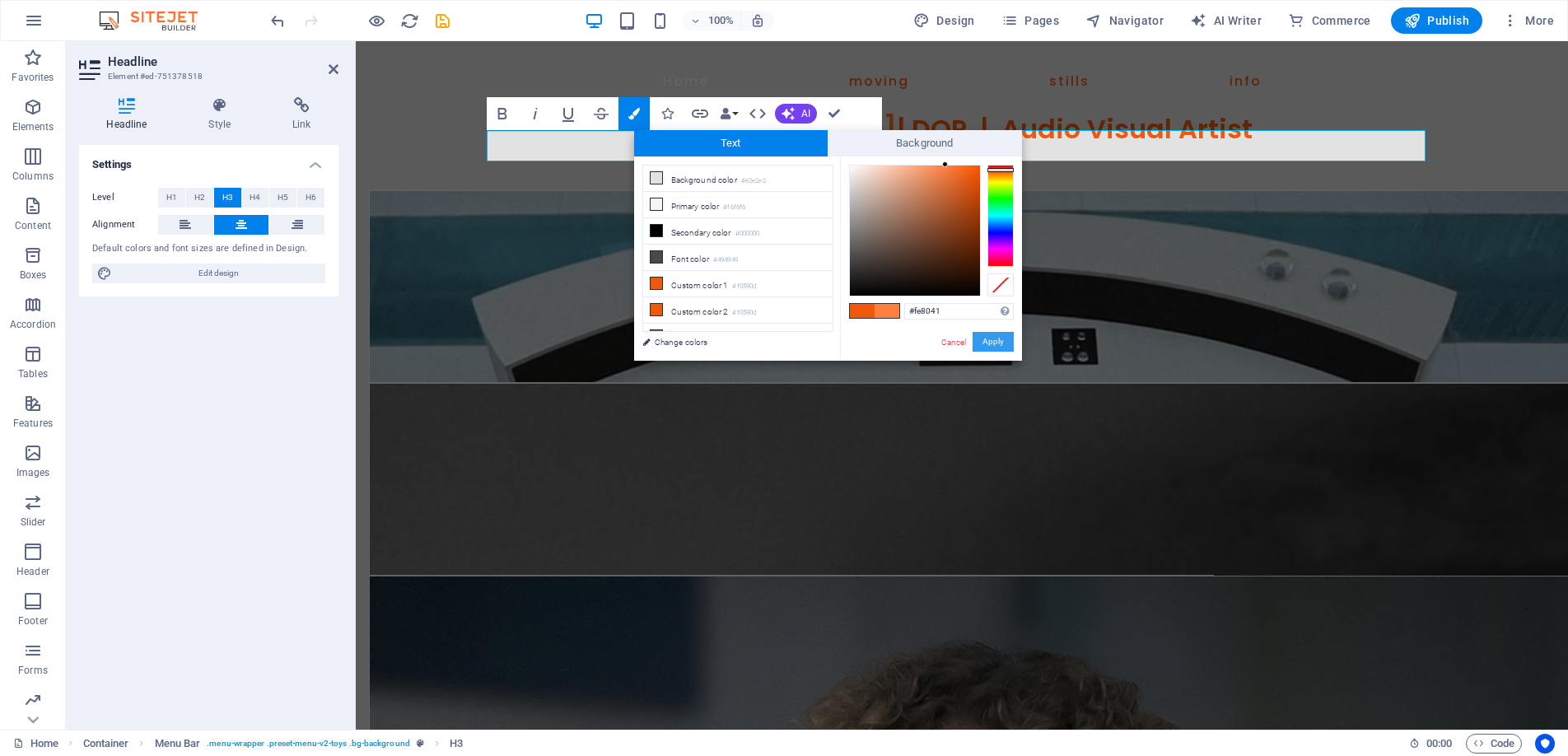
click at [994, 344] on button "Apply" at bounding box center [993, 342] width 41 height 20
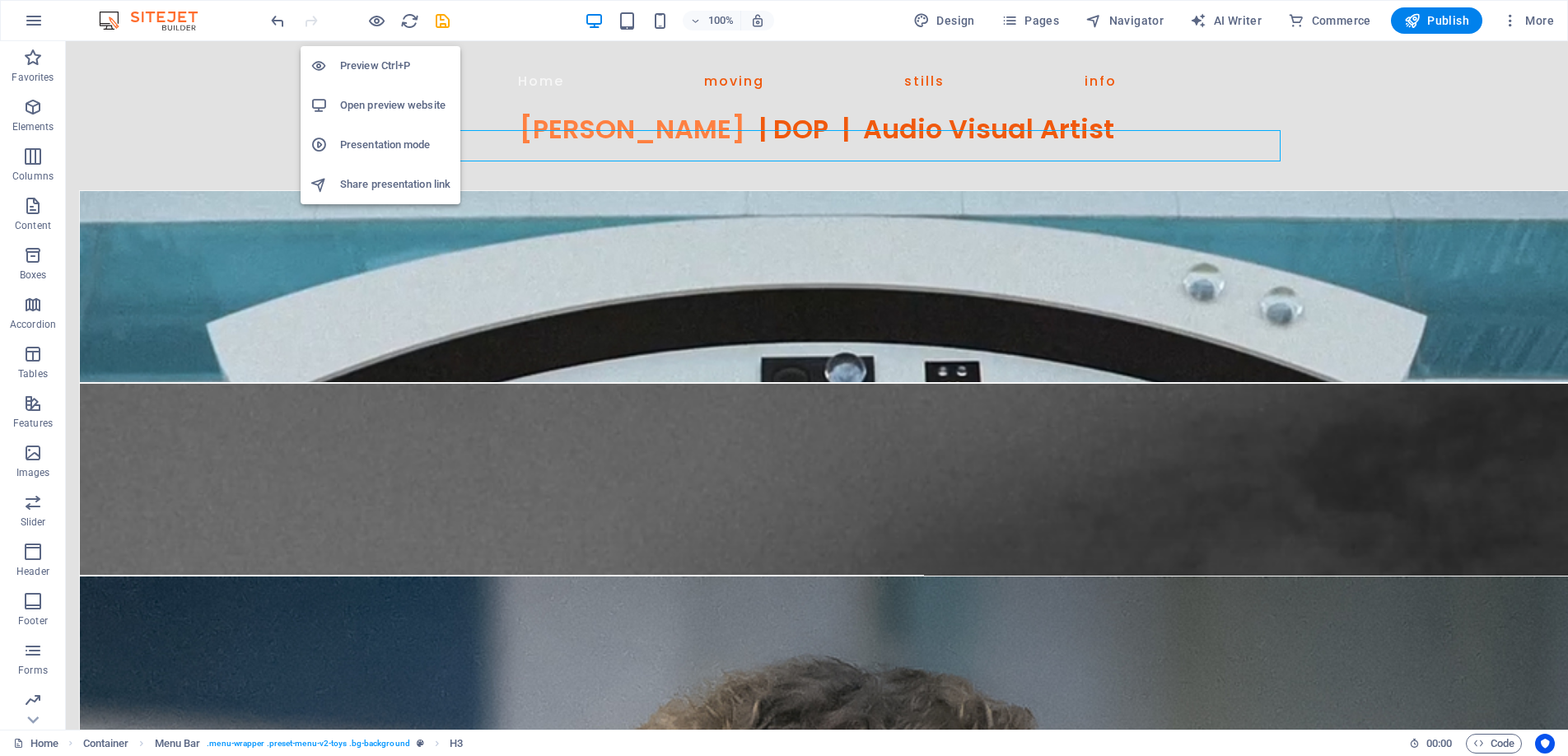
click at [388, 58] on h6 "Preview Ctrl+P" at bounding box center [395, 66] width 110 height 20
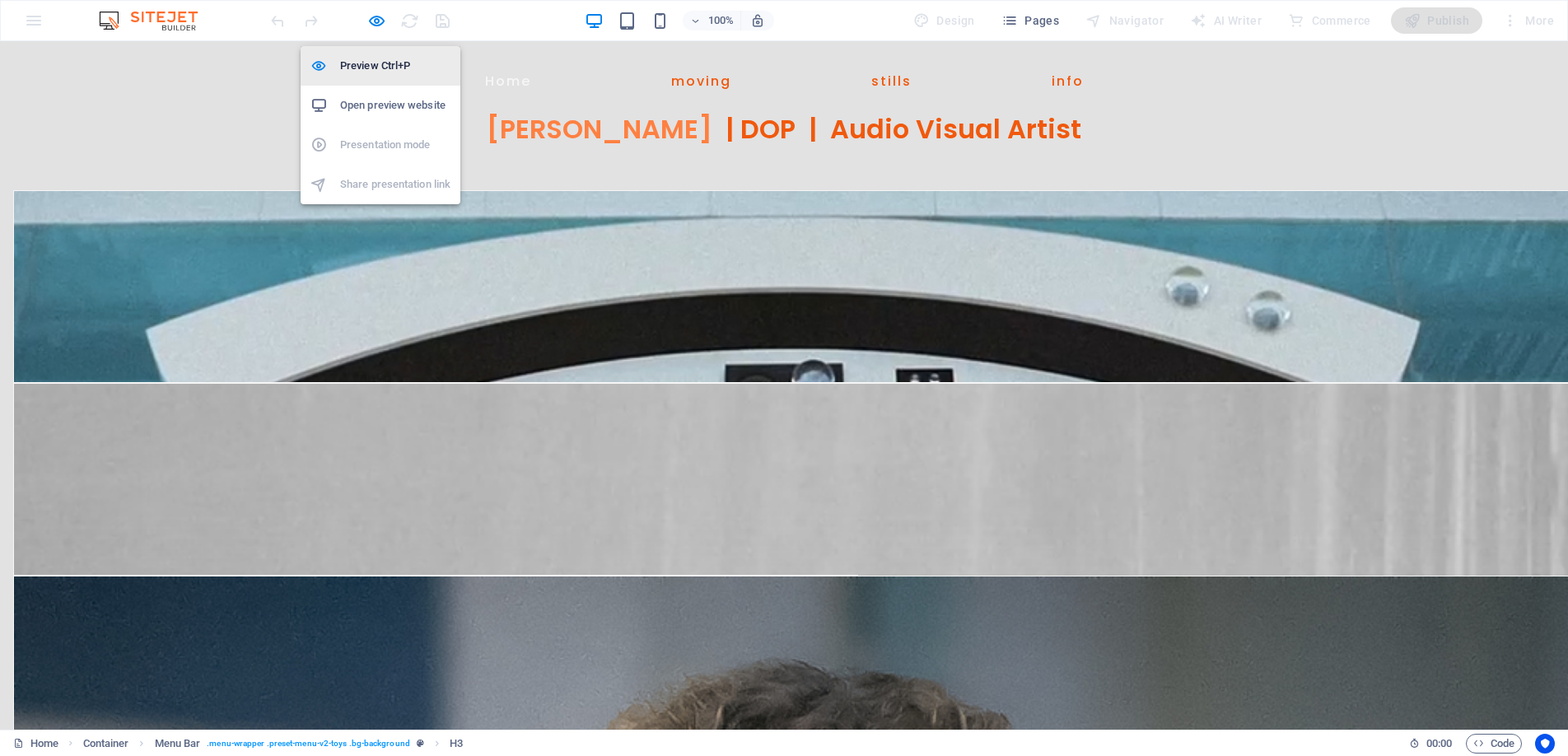
click at [378, 58] on h6 "Preview Ctrl+P" at bounding box center [395, 66] width 110 height 20
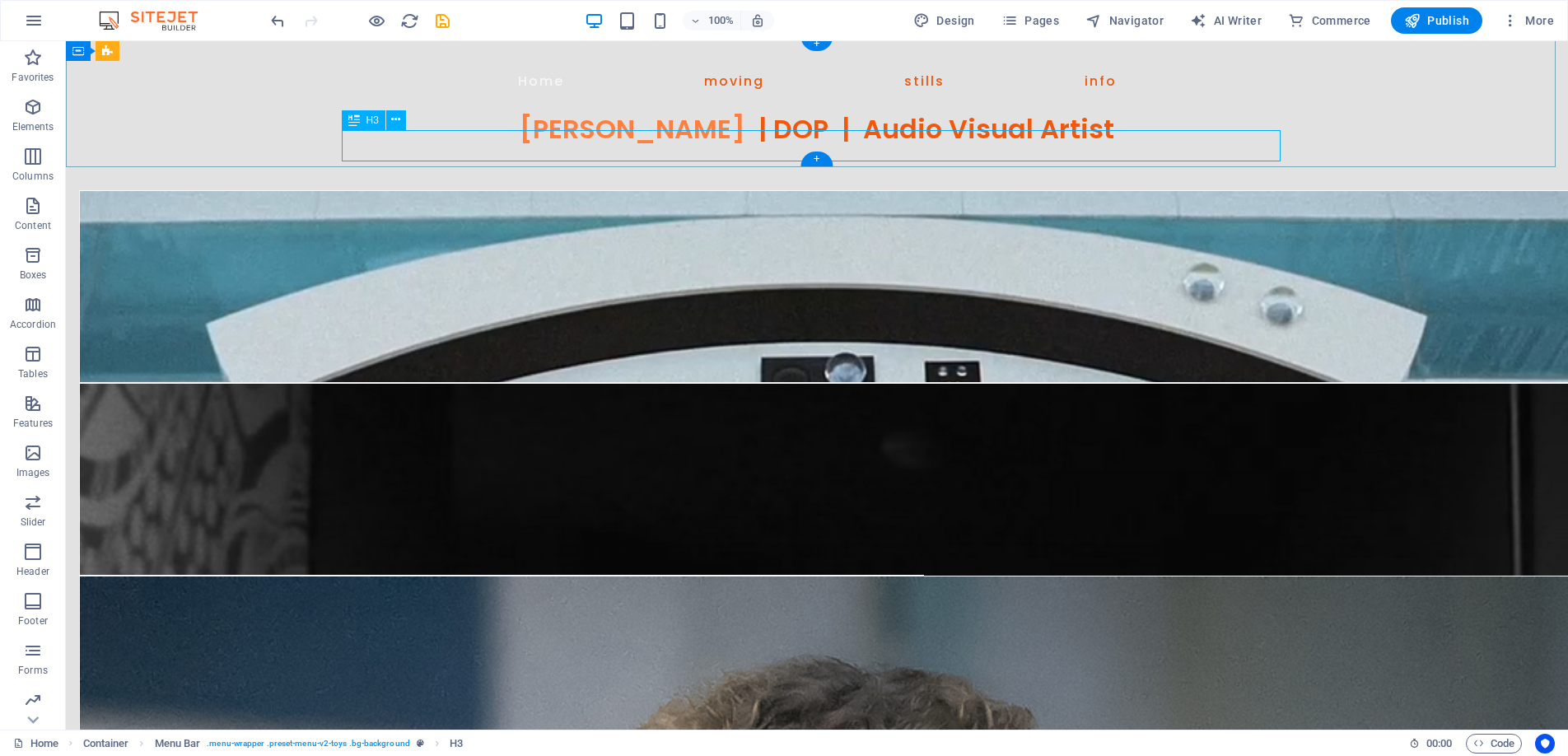
click at [985, 145] on div "Benjamin D Cooper | DOP | Audio Visual Artist" at bounding box center [817, 130] width 949 height 31
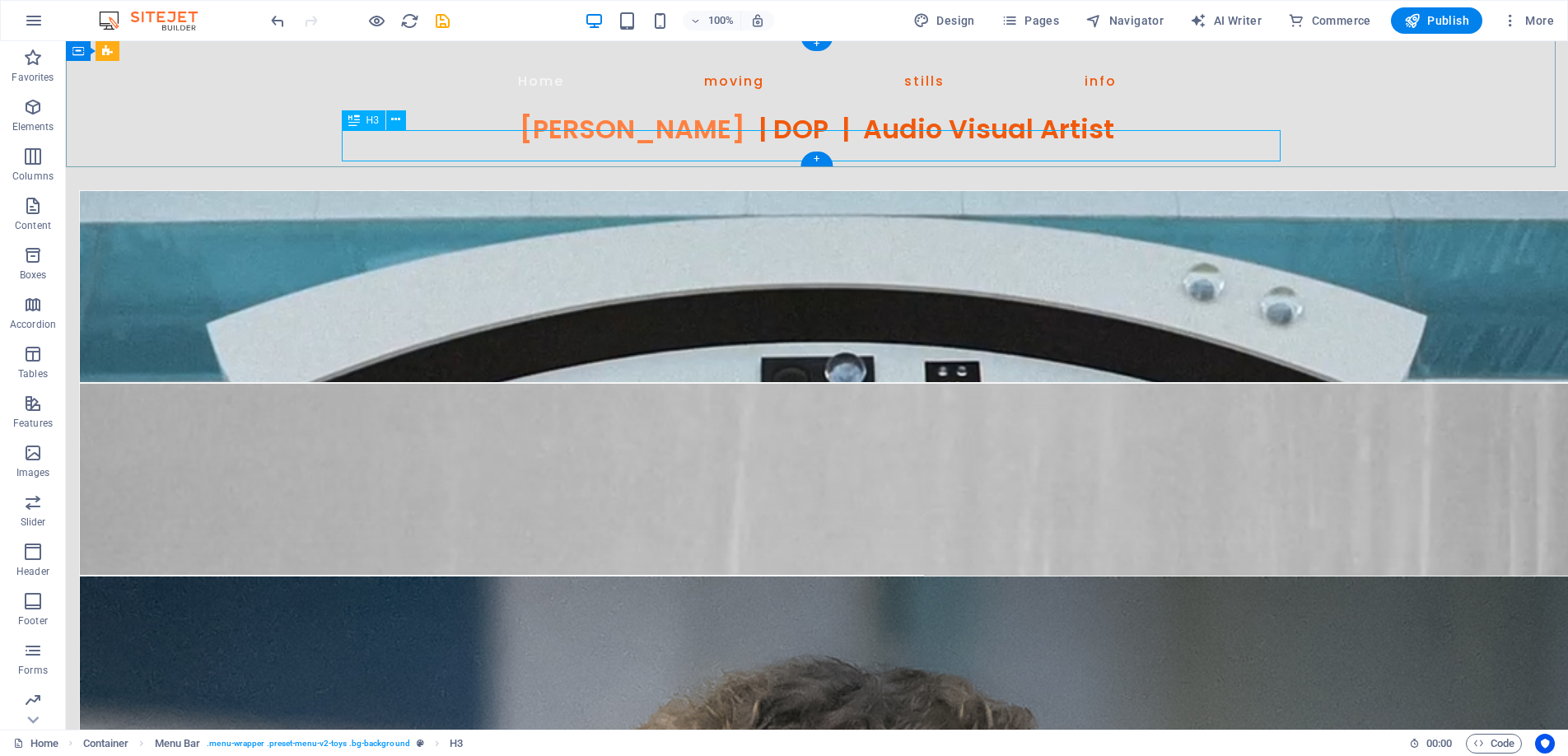
click at [985, 145] on div "Benjamin D Cooper | DOP | Audio Visual Artist" at bounding box center [817, 130] width 949 height 31
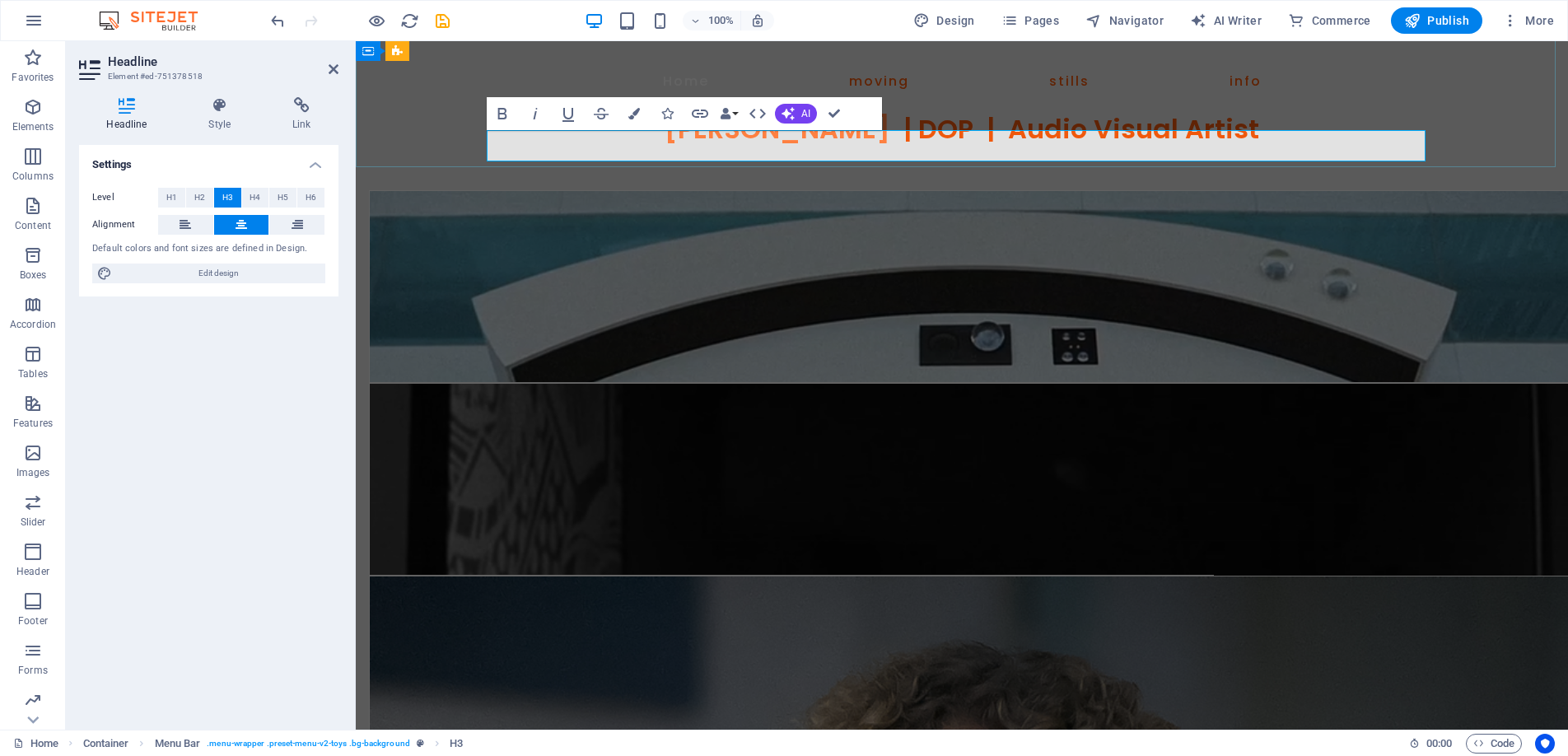
click at [1271, 145] on h3 "Benjamin D Cooper | DOP | Audio Visual Artist" at bounding box center [961, 130] width 949 height 31
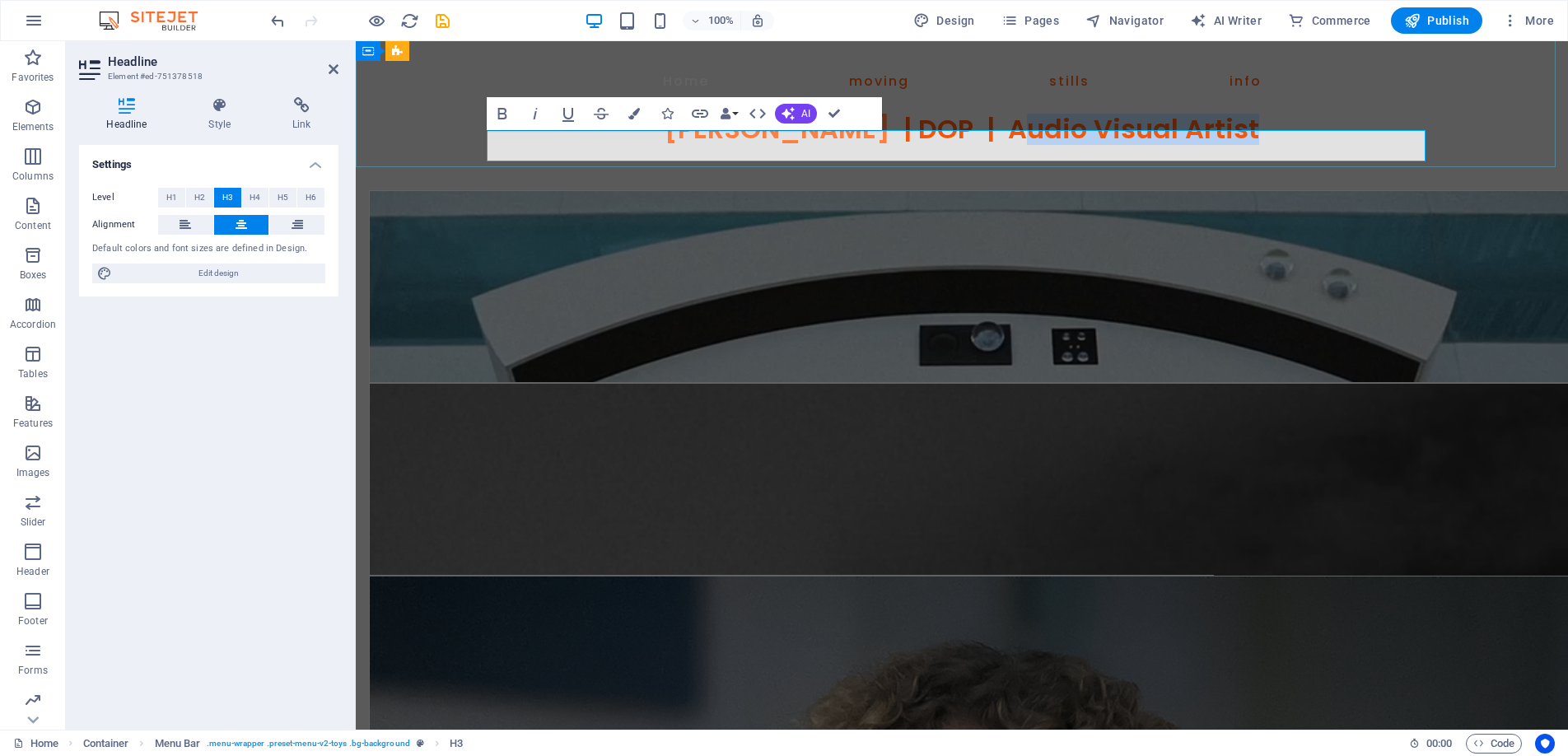
drag, startPoint x: 1282, startPoint y: 151, endPoint x: 1032, endPoint y: 147, distance: 250.0
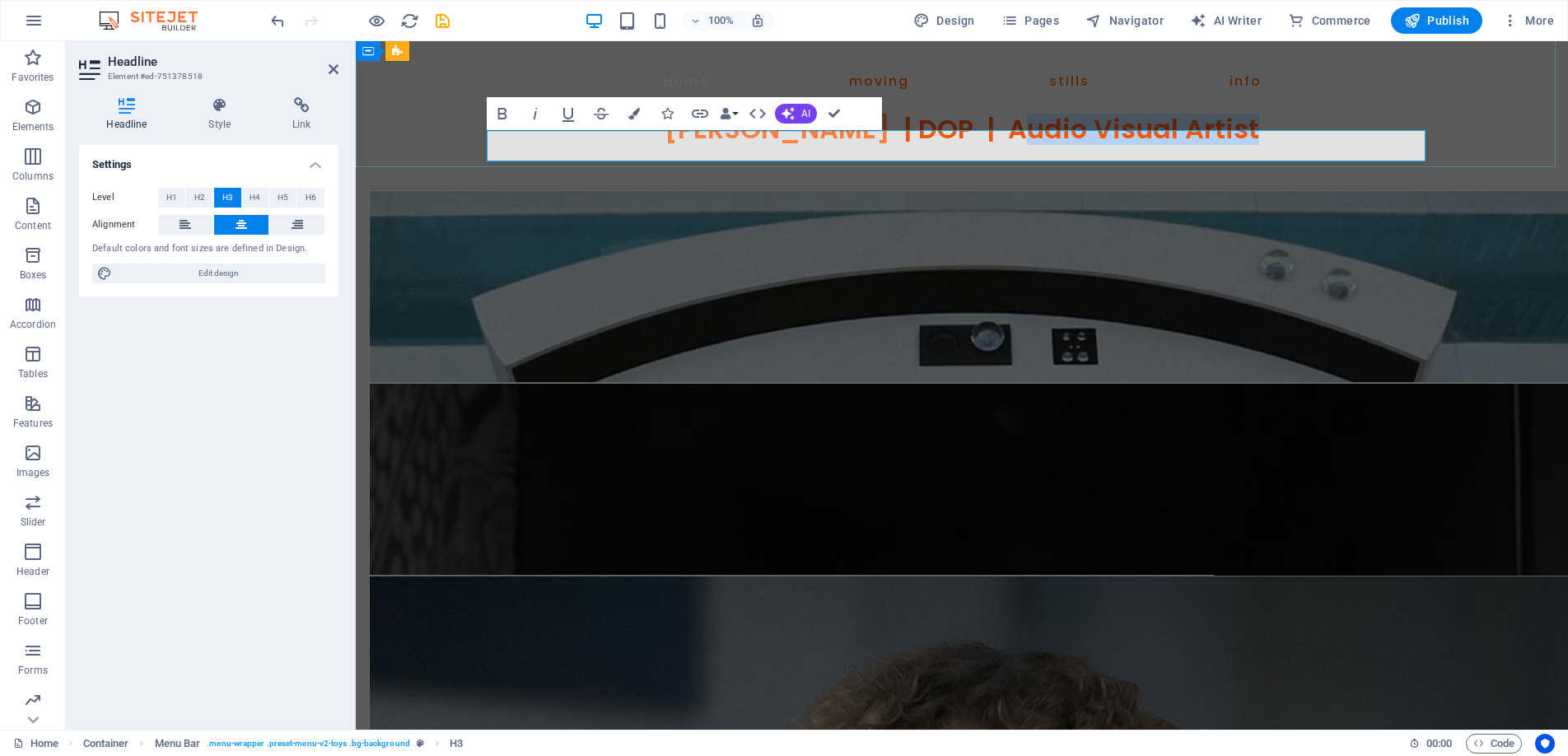
click at [1032, 145] on h3 "Benjamin D Cooper | DOP | Audio Visual Artist" at bounding box center [961, 130] width 949 height 31
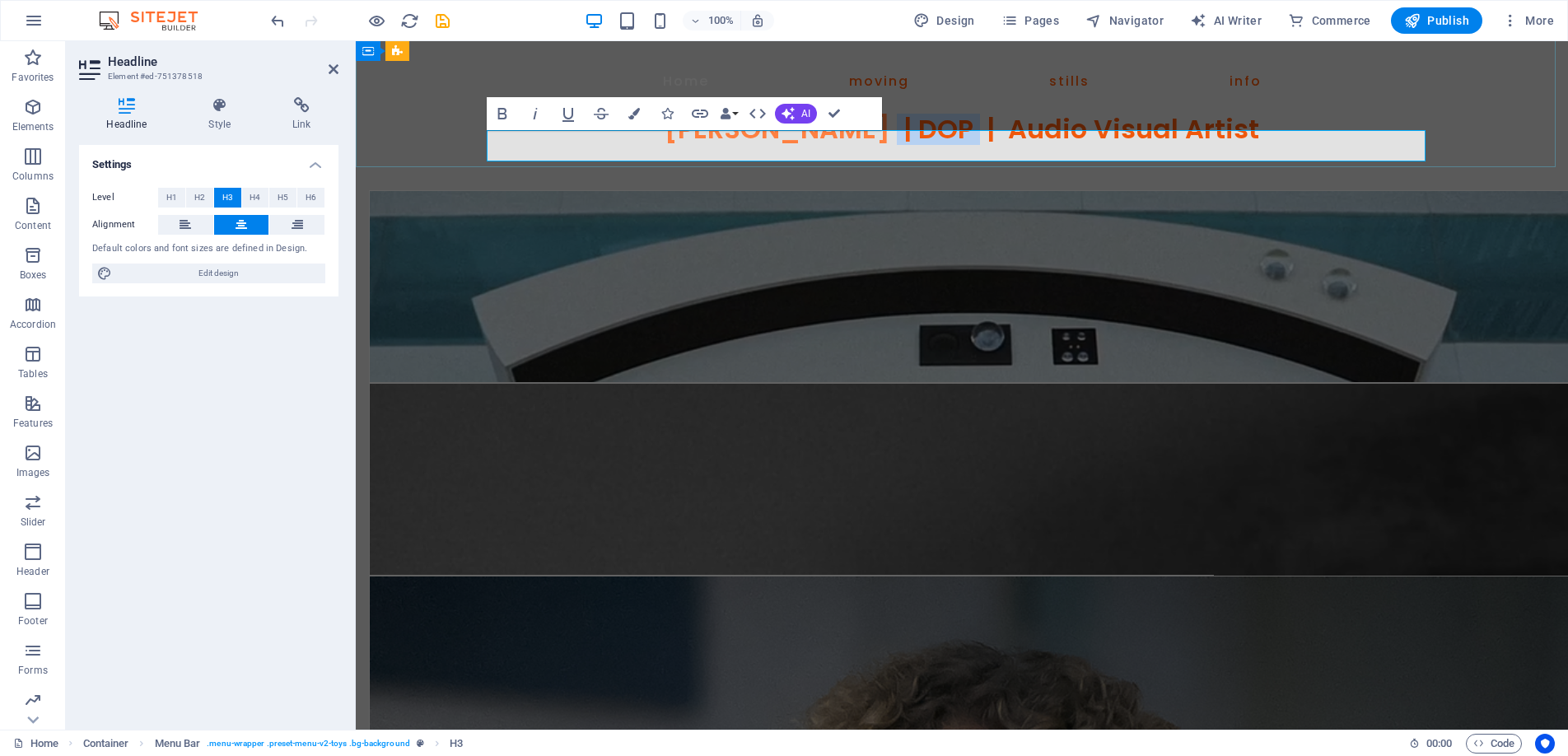
drag, startPoint x: 995, startPoint y: 145, endPoint x: 912, endPoint y: 147, distance: 83.0
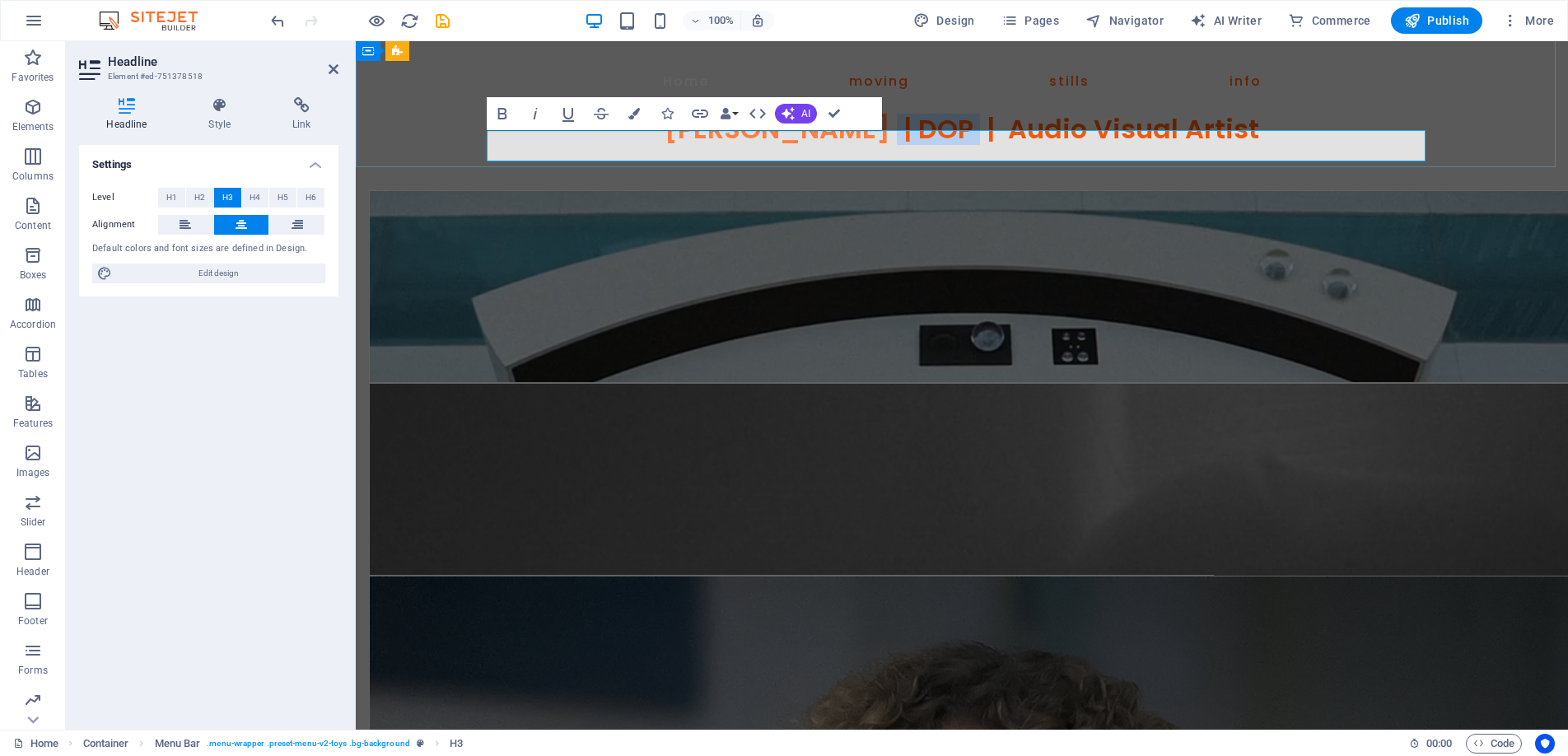
click at [912, 145] on h3 "Benjamin D Cooper | DOP | Audio Visual Artist" at bounding box center [961, 130] width 949 height 31
click at [637, 108] on icon "button" at bounding box center [634, 114] width 12 height 12
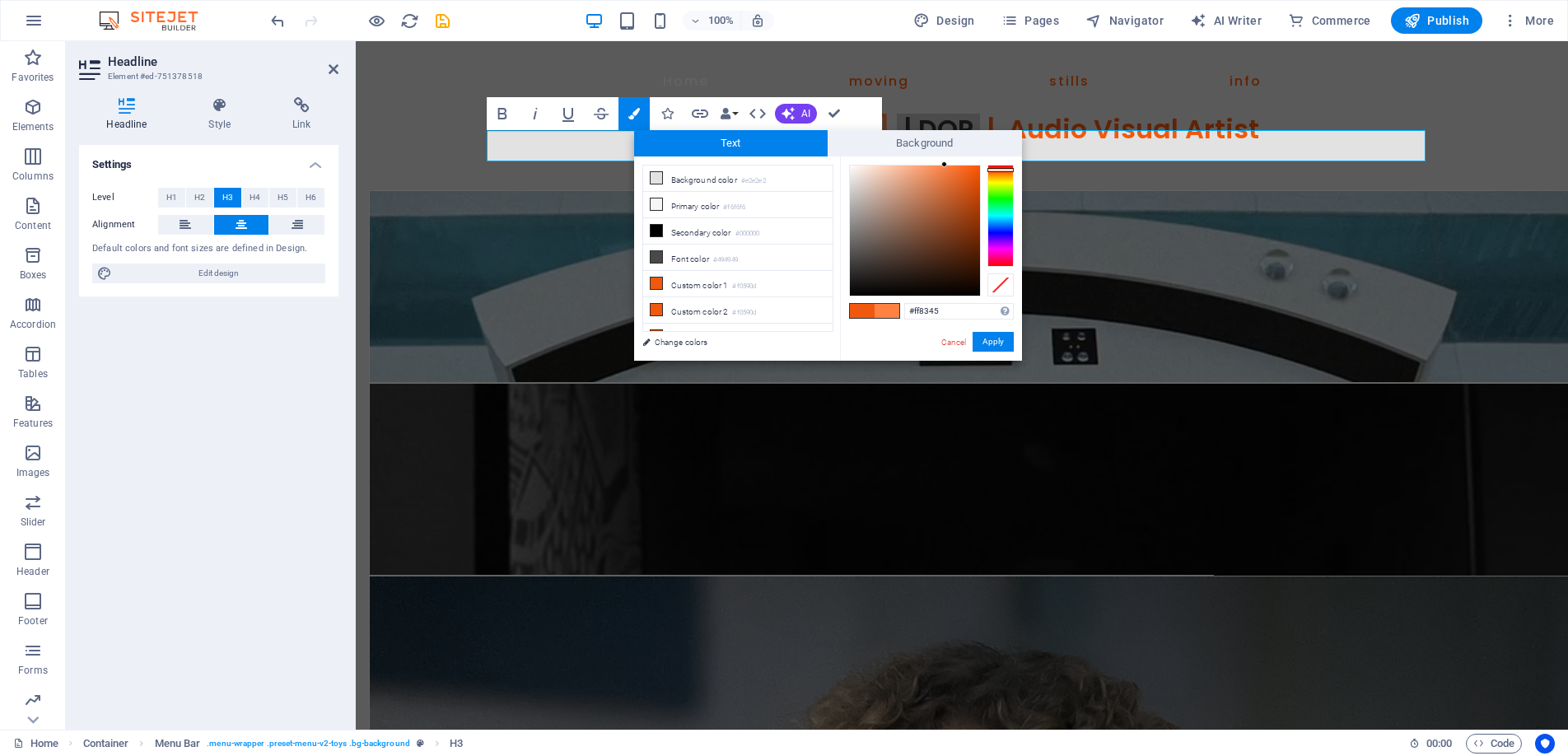
type input "#ff8446"
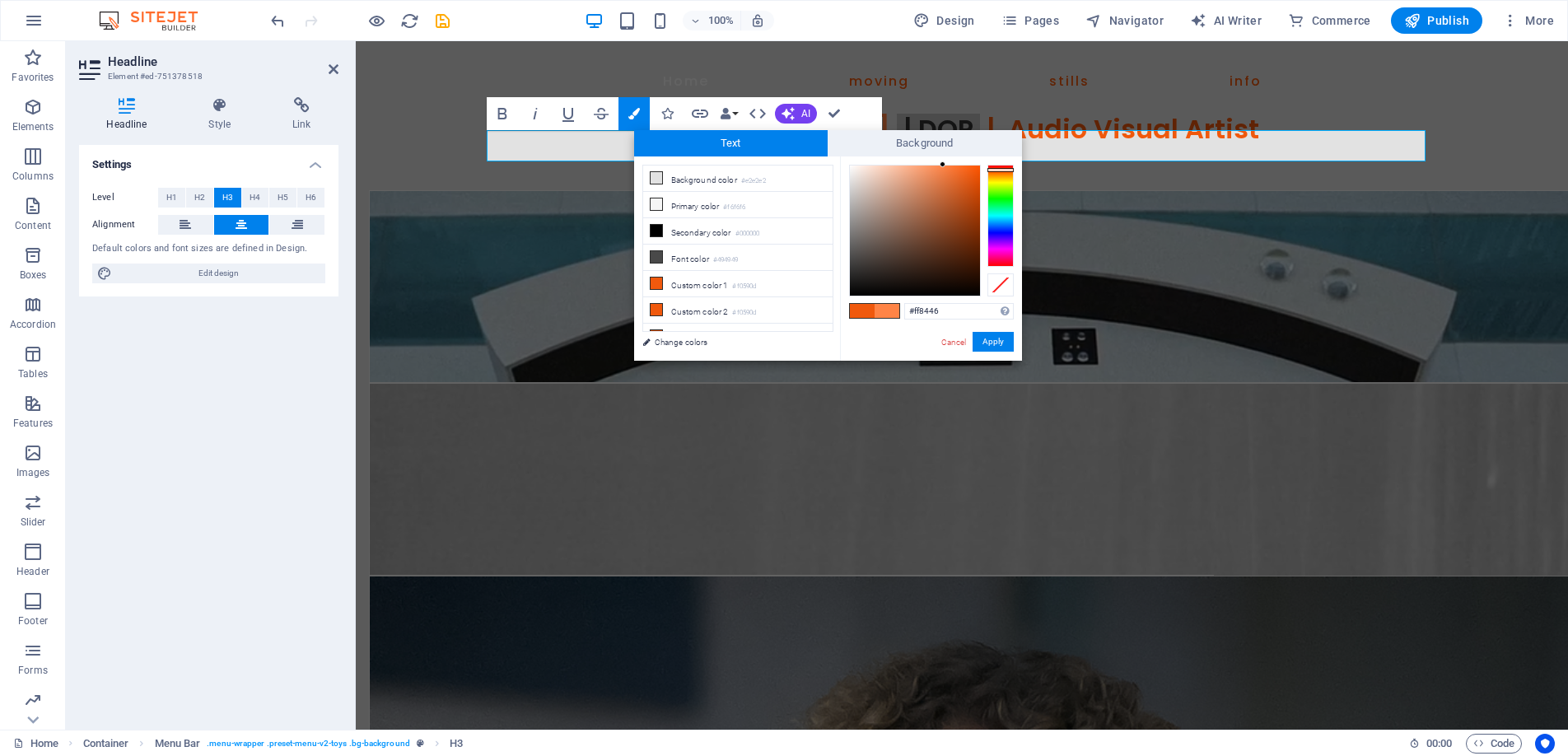
drag, startPoint x: 961, startPoint y: 164, endPoint x: 943, endPoint y: 164, distance: 18.0
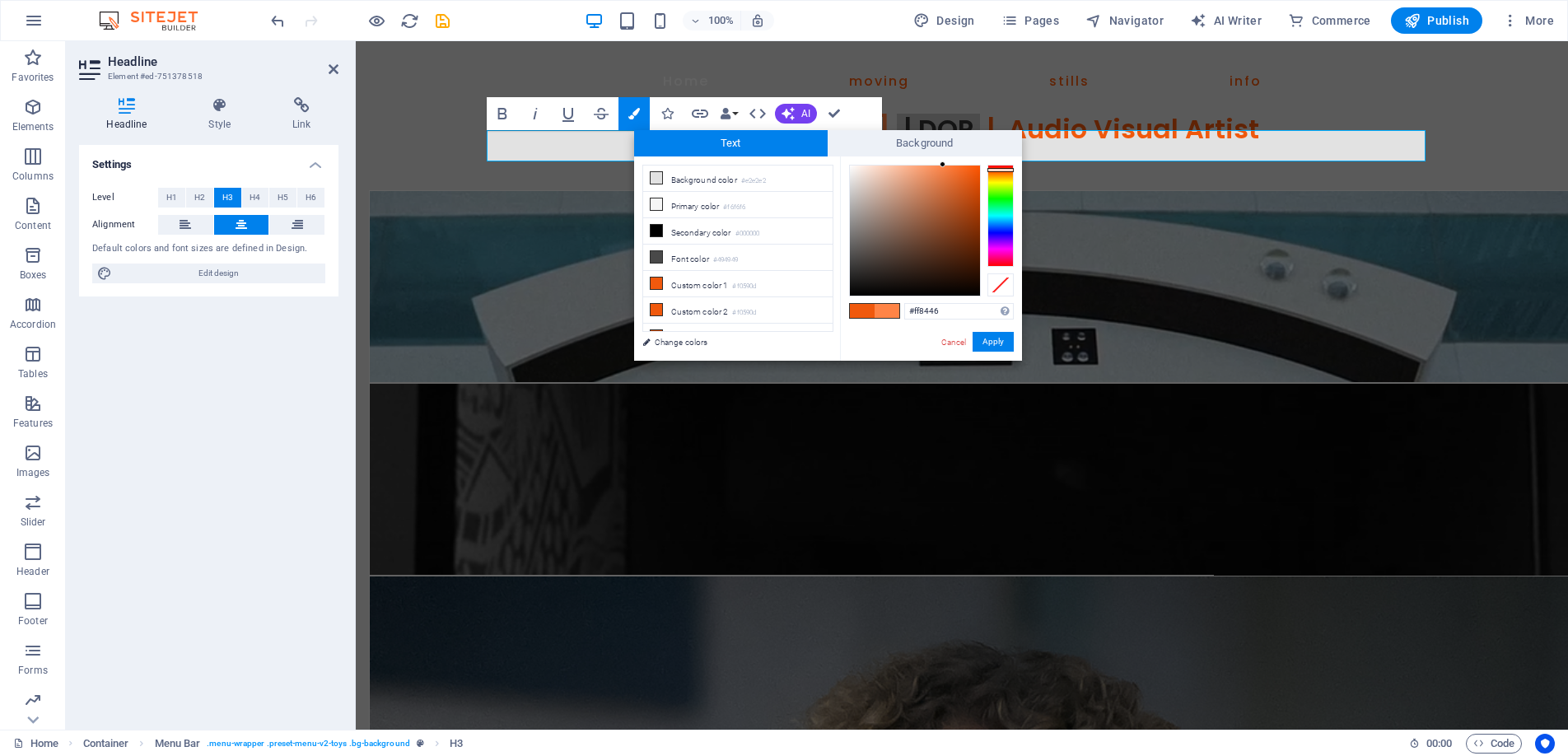
click at [943, 164] on div at bounding box center [943, 164] width 6 height 6
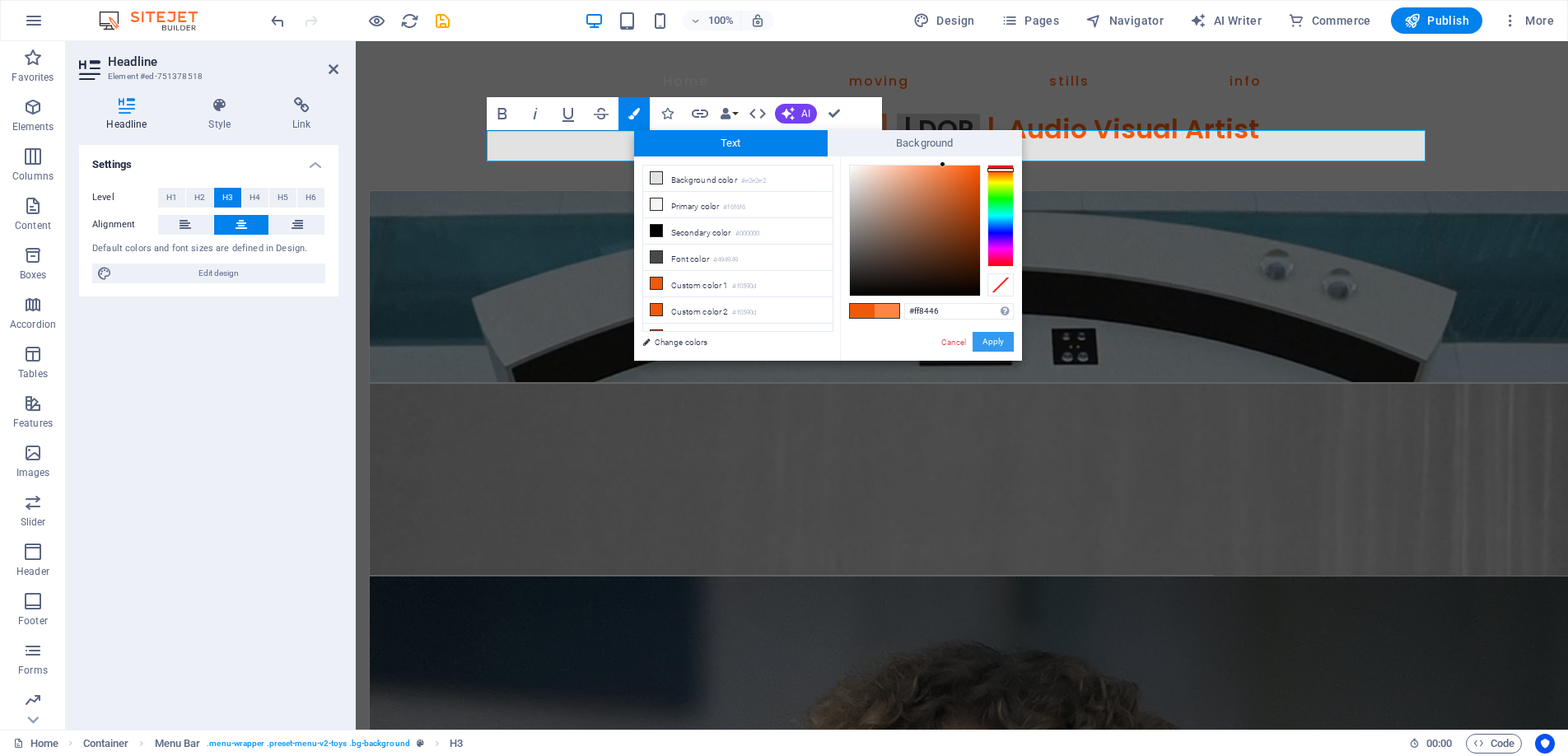
click at [987, 336] on button "Apply" at bounding box center [993, 342] width 41 height 20
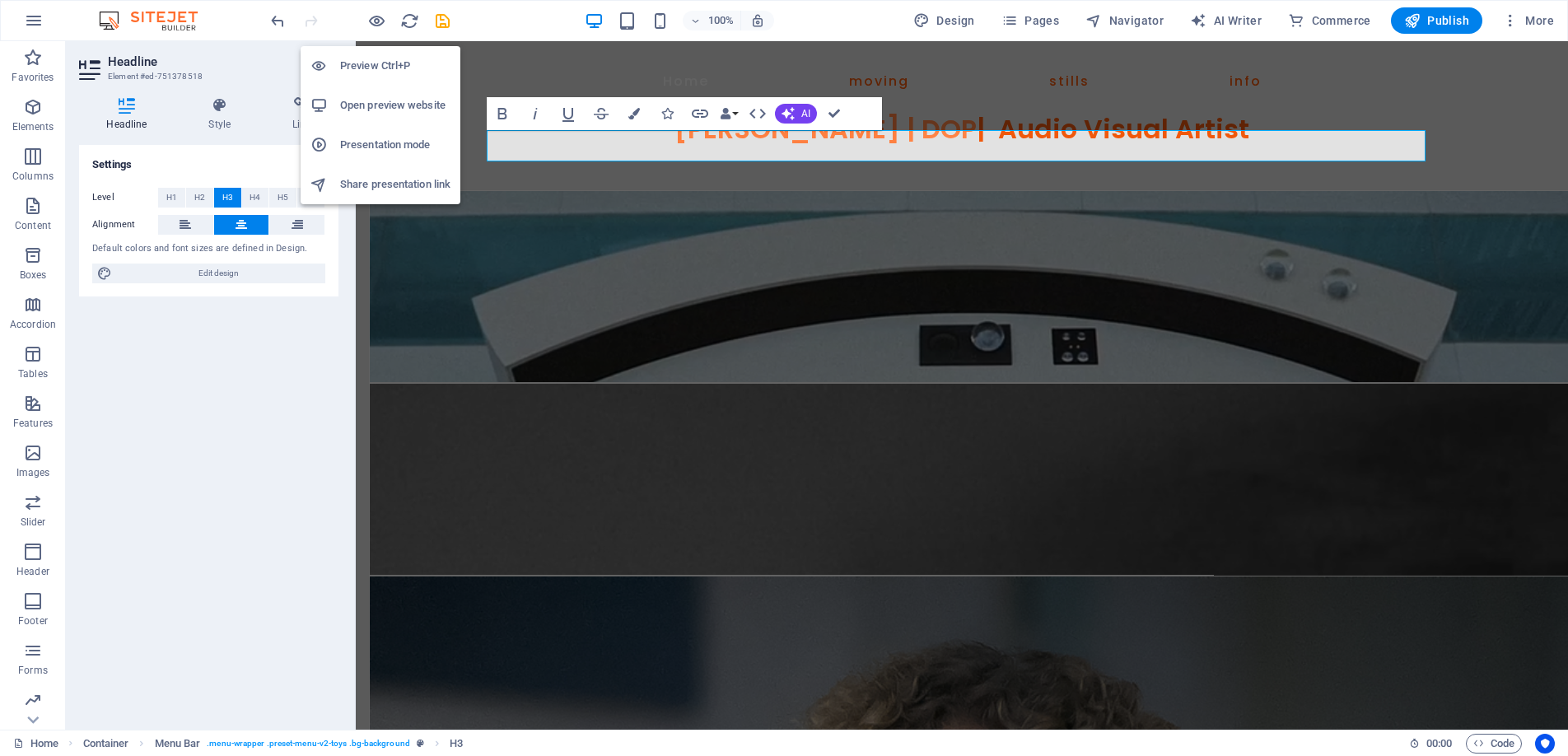
click at [378, 64] on h6 "Preview Ctrl+P" at bounding box center [395, 66] width 110 height 20
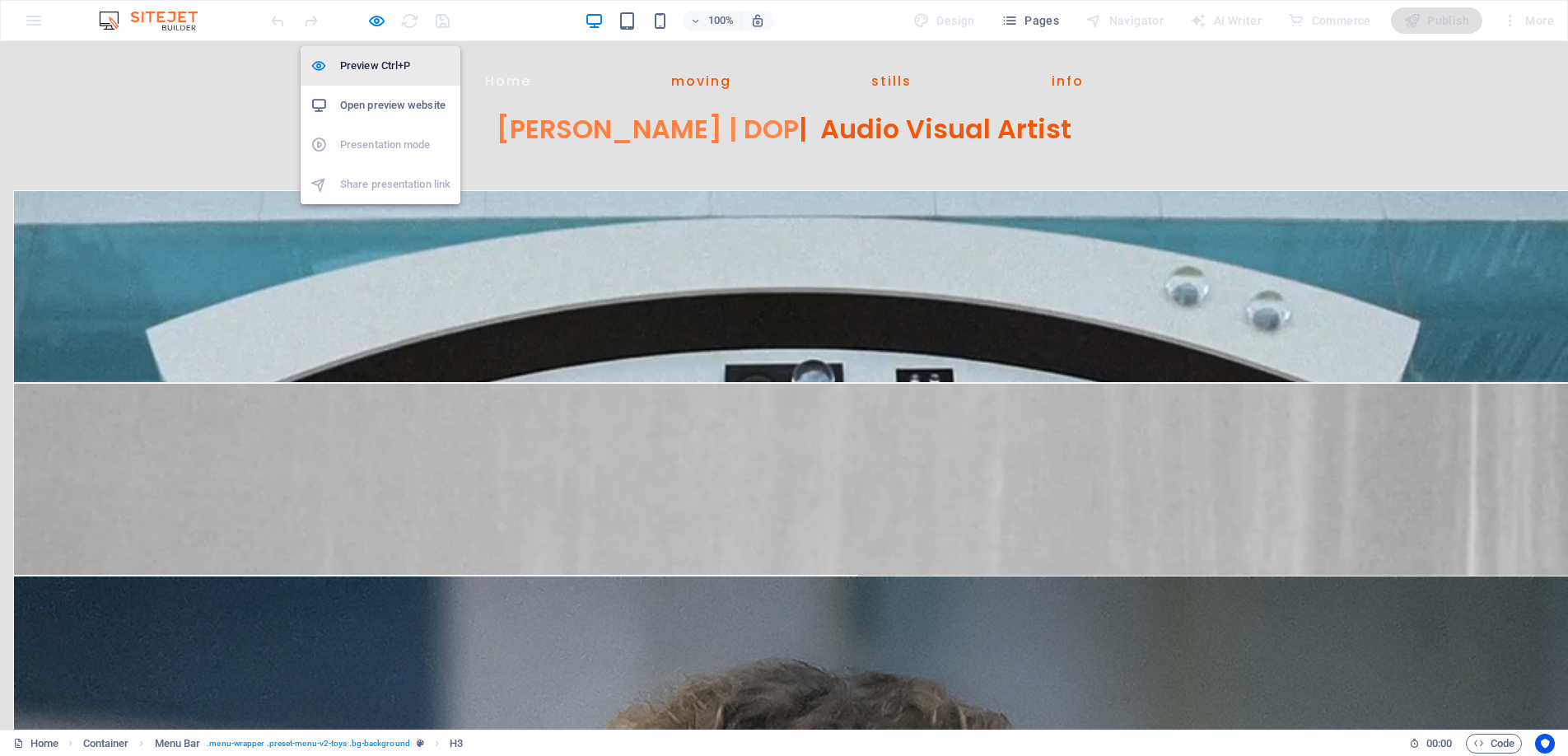
click at [377, 66] on h6 "Preview Ctrl+P" at bounding box center [395, 66] width 110 height 20
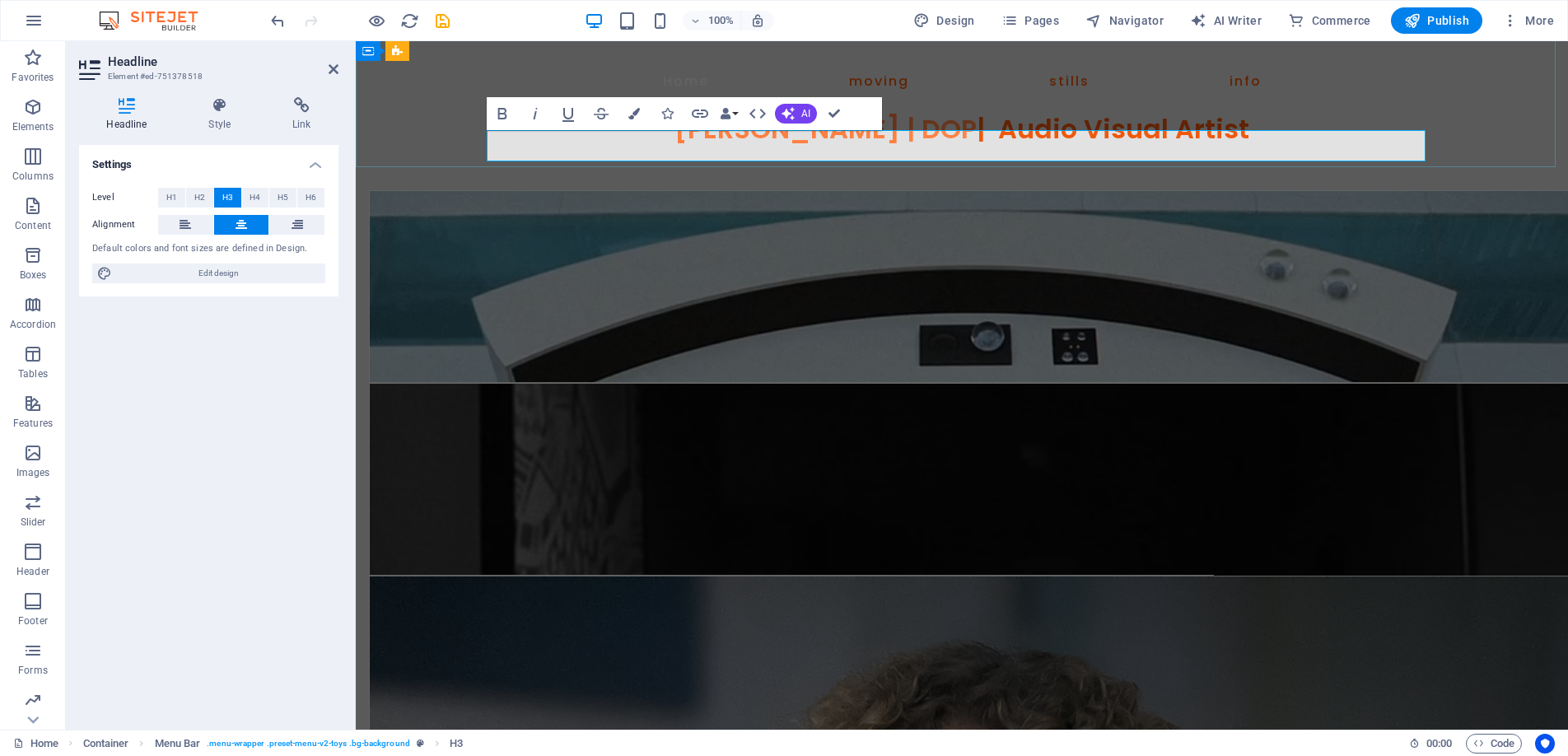
click at [897, 145] on span "[PERSON_NAME]" at bounding box center [787, 129] width 226 height 37
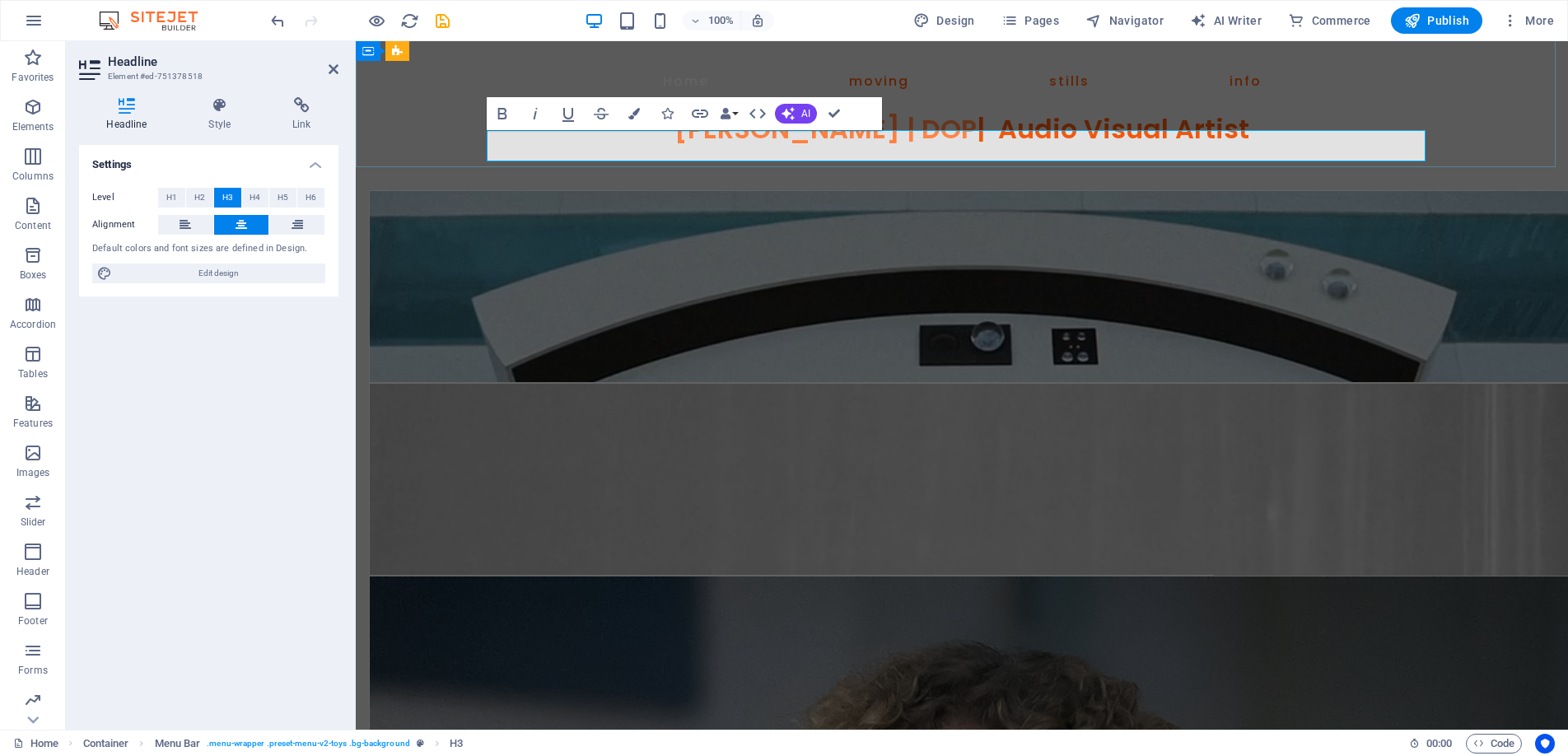
click at [905, 145] on span at bounding box center [903, 129] width 7 height 37
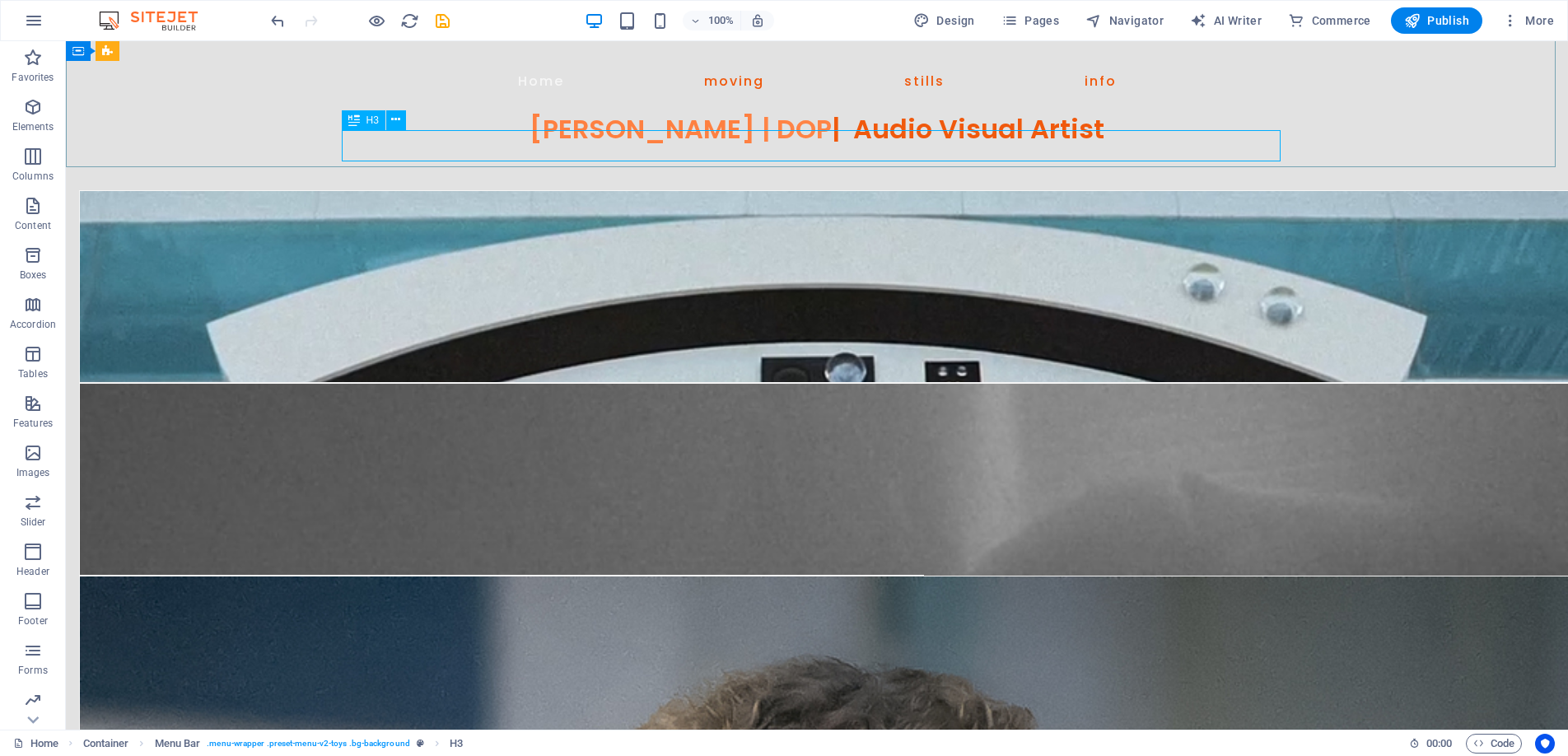
click at [370, 119] on span "H3" at bounding box center [373, 120] width 13 height 10
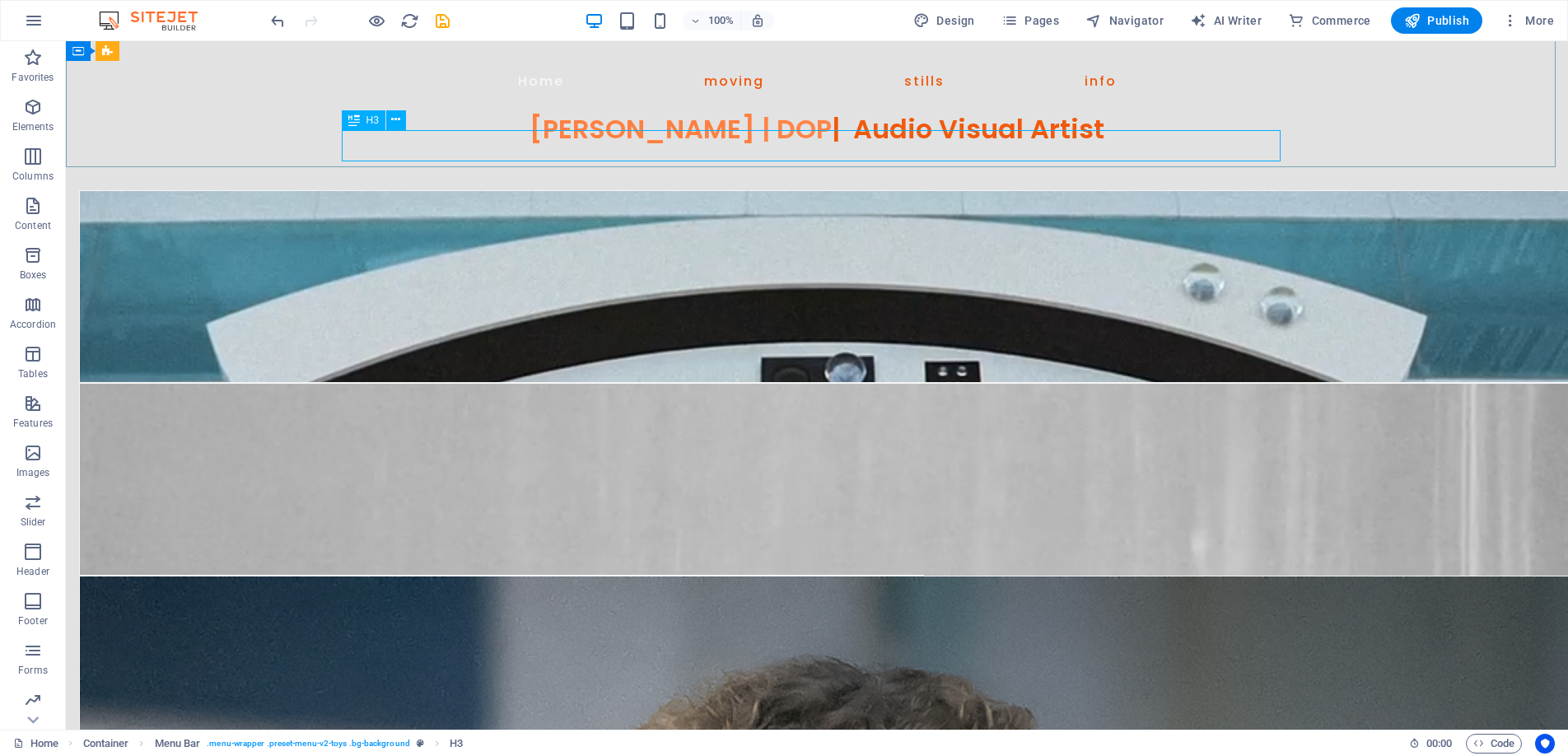
click at [370, 119] on span "H3" at bounding box center [373, 120] width 13 height 10
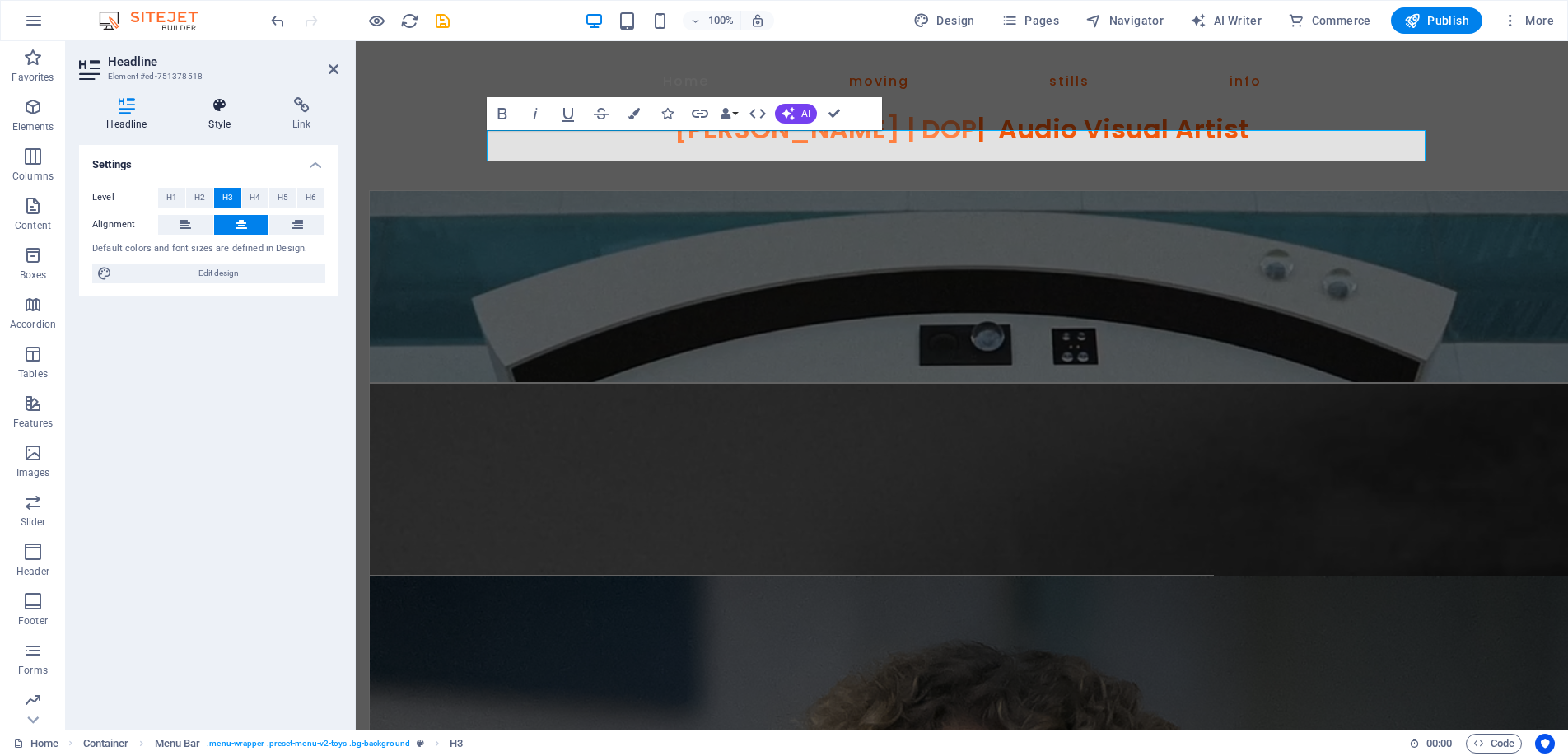
click at [219, 106] on icon at bounding box center [219, 105] width 78 height 17
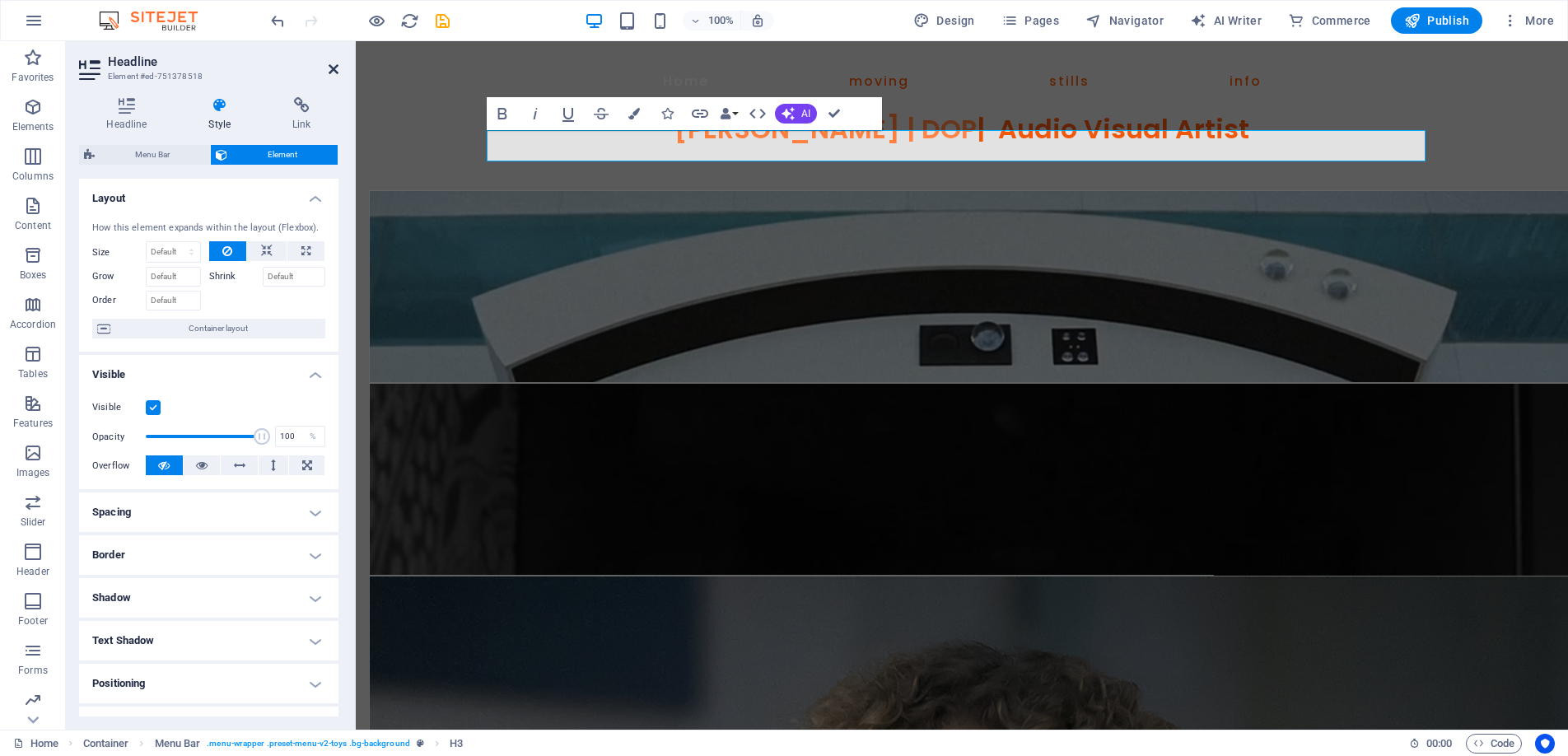
click at [330, 69] on icon at bounding box center [333, 69] width 10 height 13
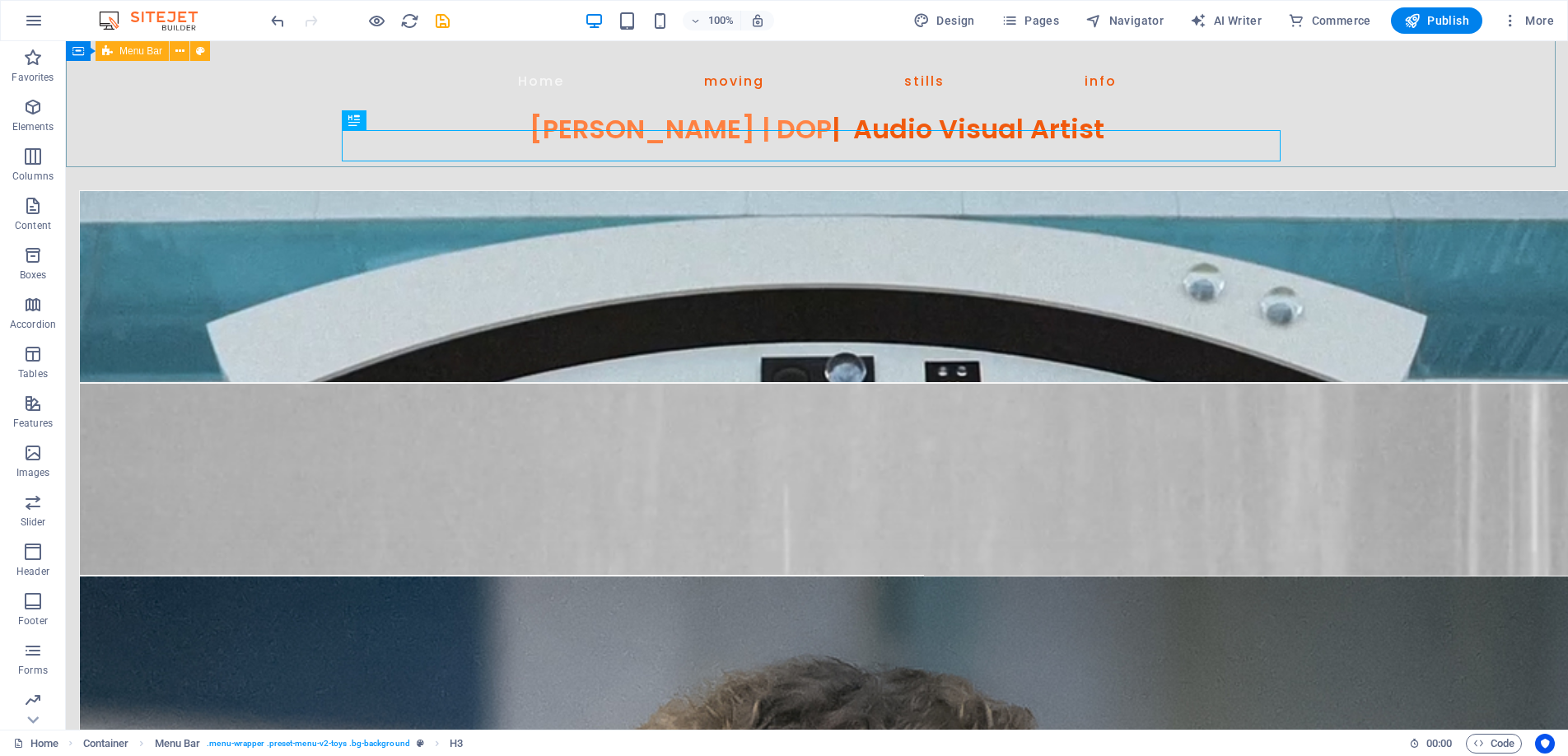
click at [132, 52] on span "Menu Bar" at bounding box center [141, 51] width 43 height 10
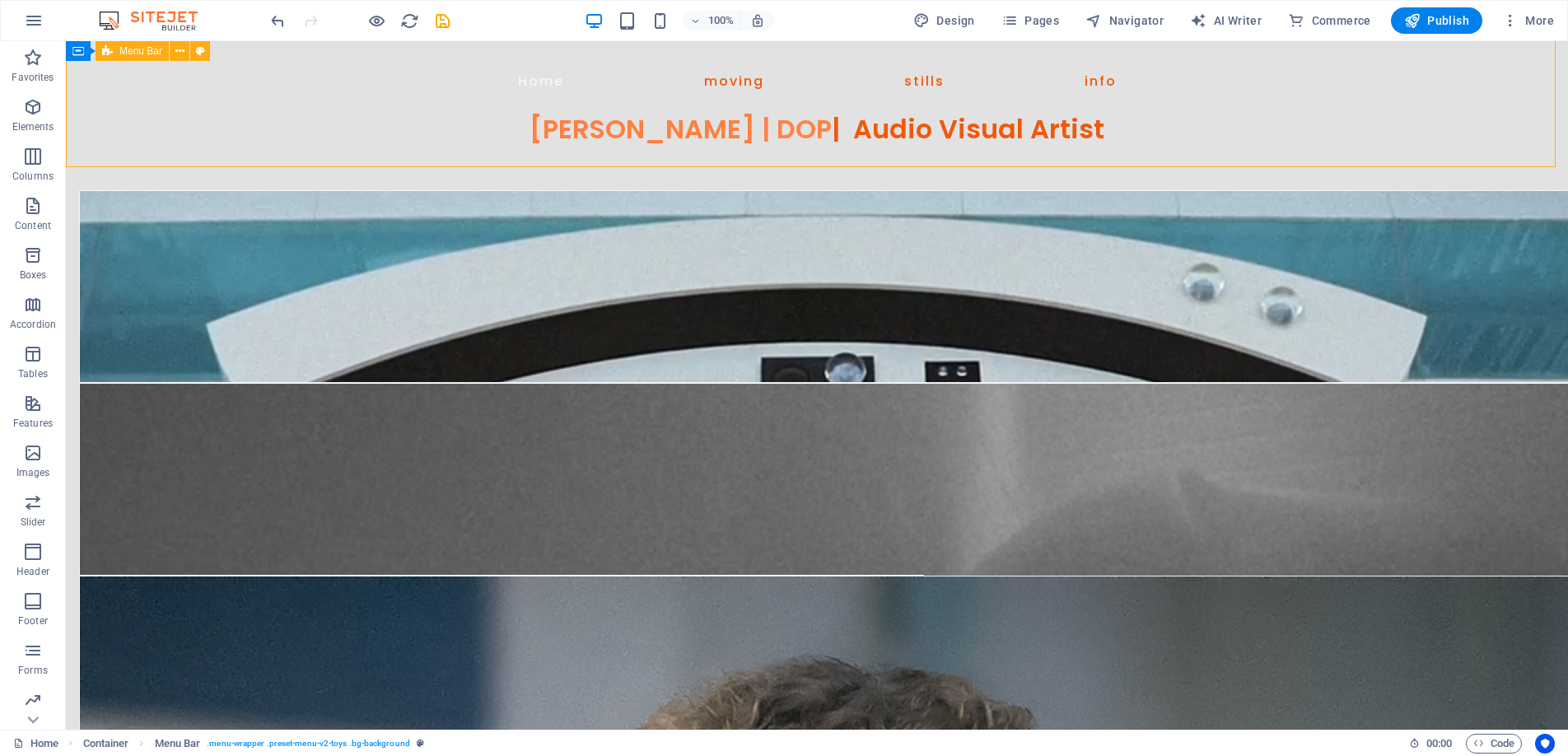
click at [132, 52] on span "Menu Bar" at bounding box center [141, 51] width 43 height 10
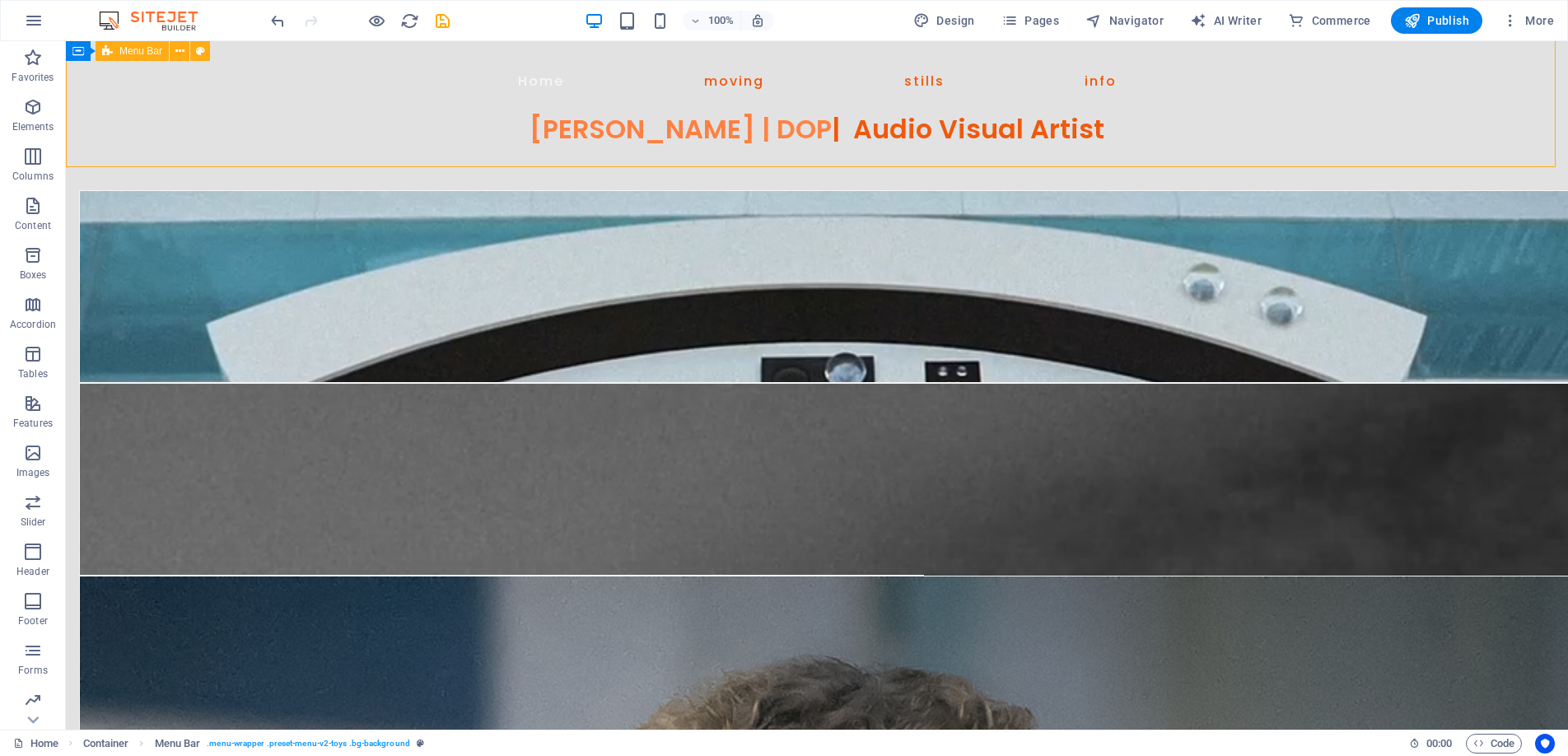
click at [132, 52] on span "Menu Bar" at bounding box center [141, 51] width 43 height 10
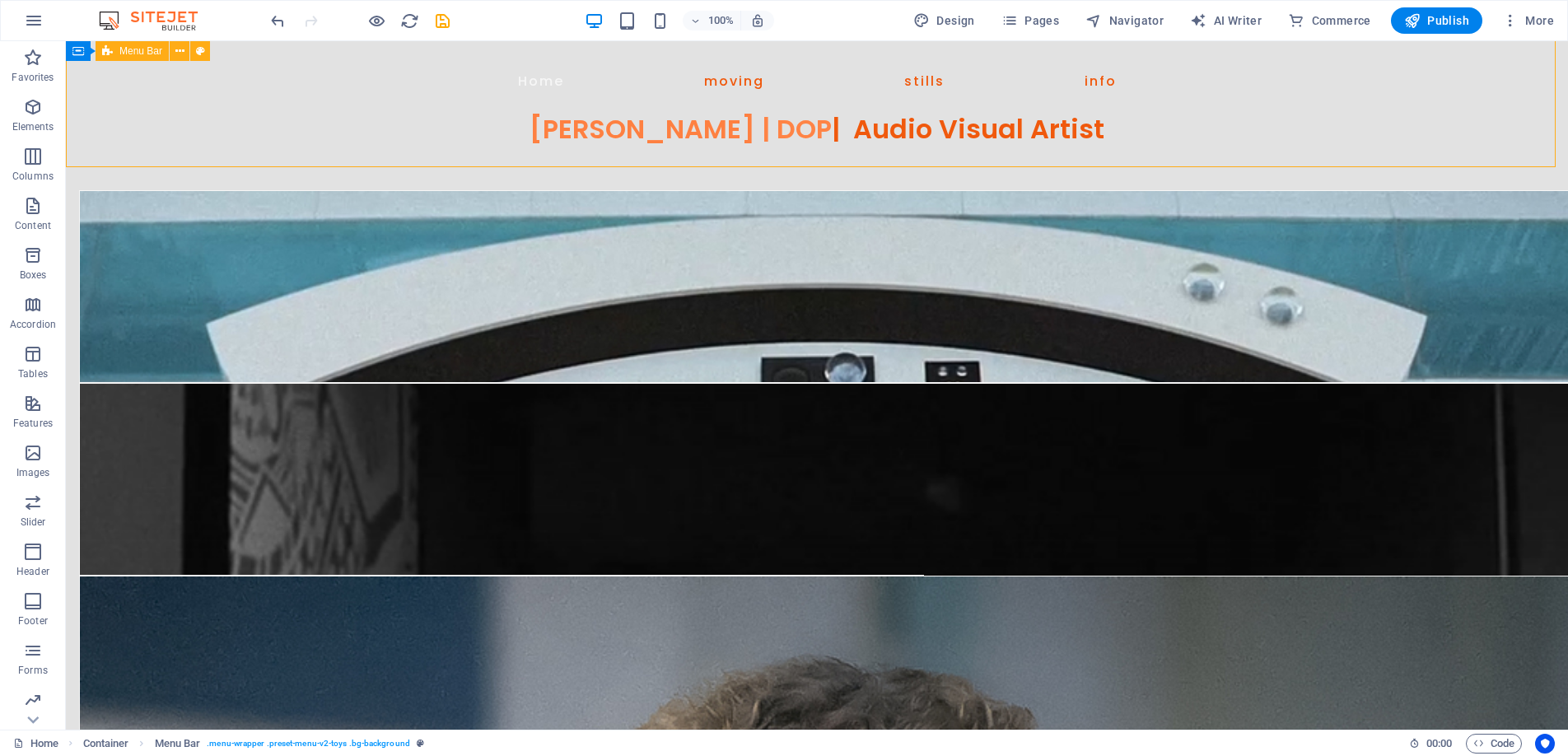
select select "px"
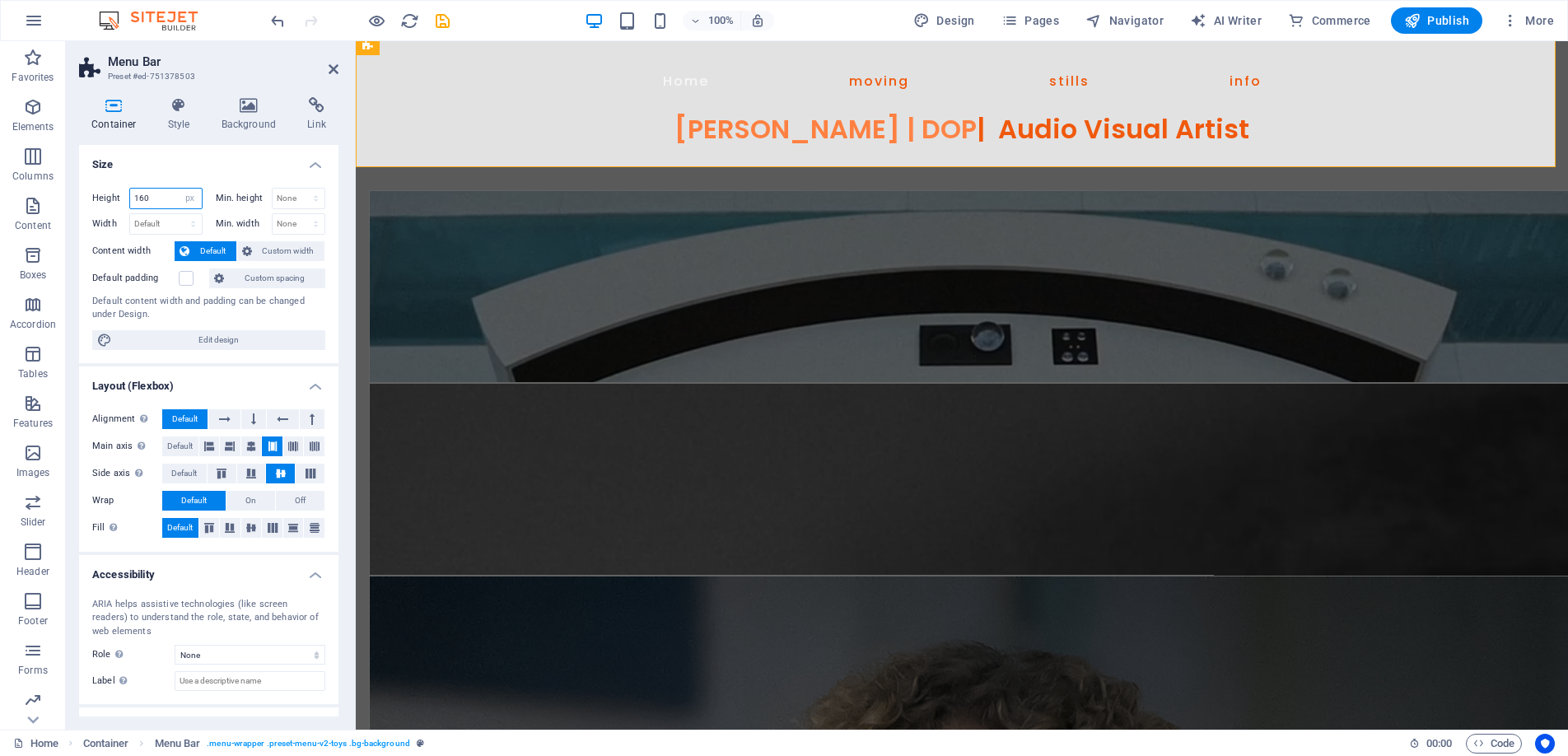
click at [154, 195] on input "160" at bounding box center [165, 199] width 72 height 20
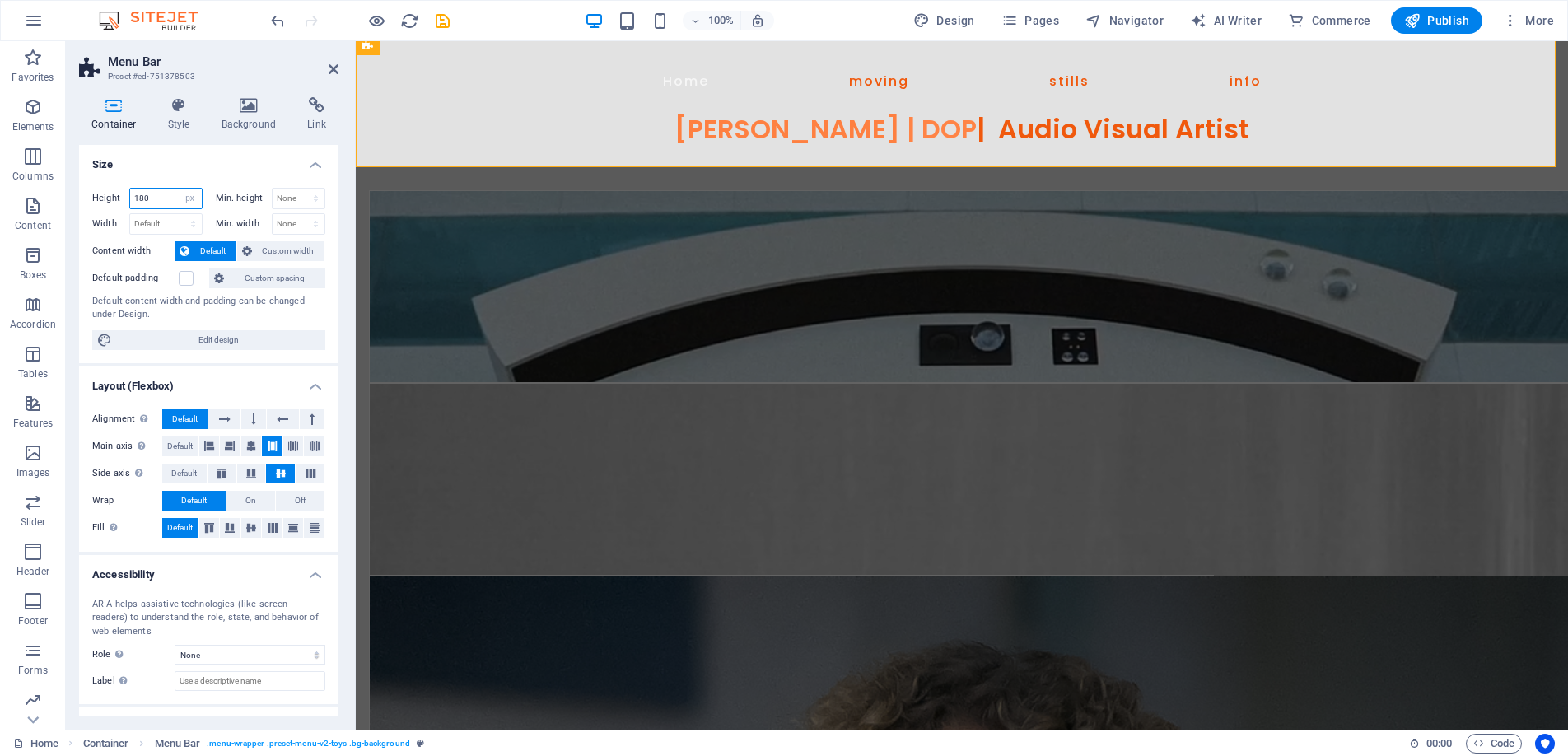
type input "180"
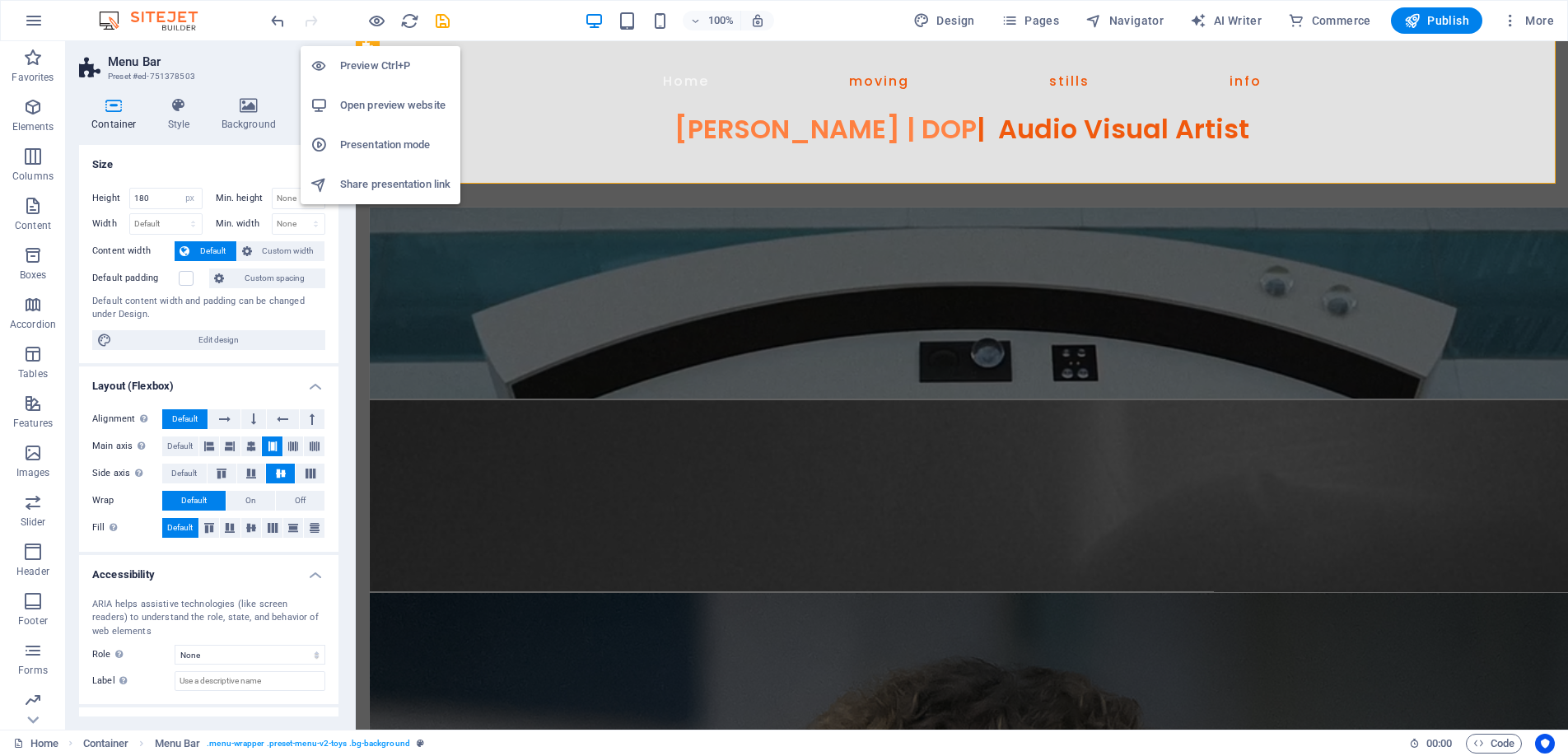
click at [380, 58] on h6 "Preview Ctrl+P" at bounding box center [395, 66] width 110 height 20
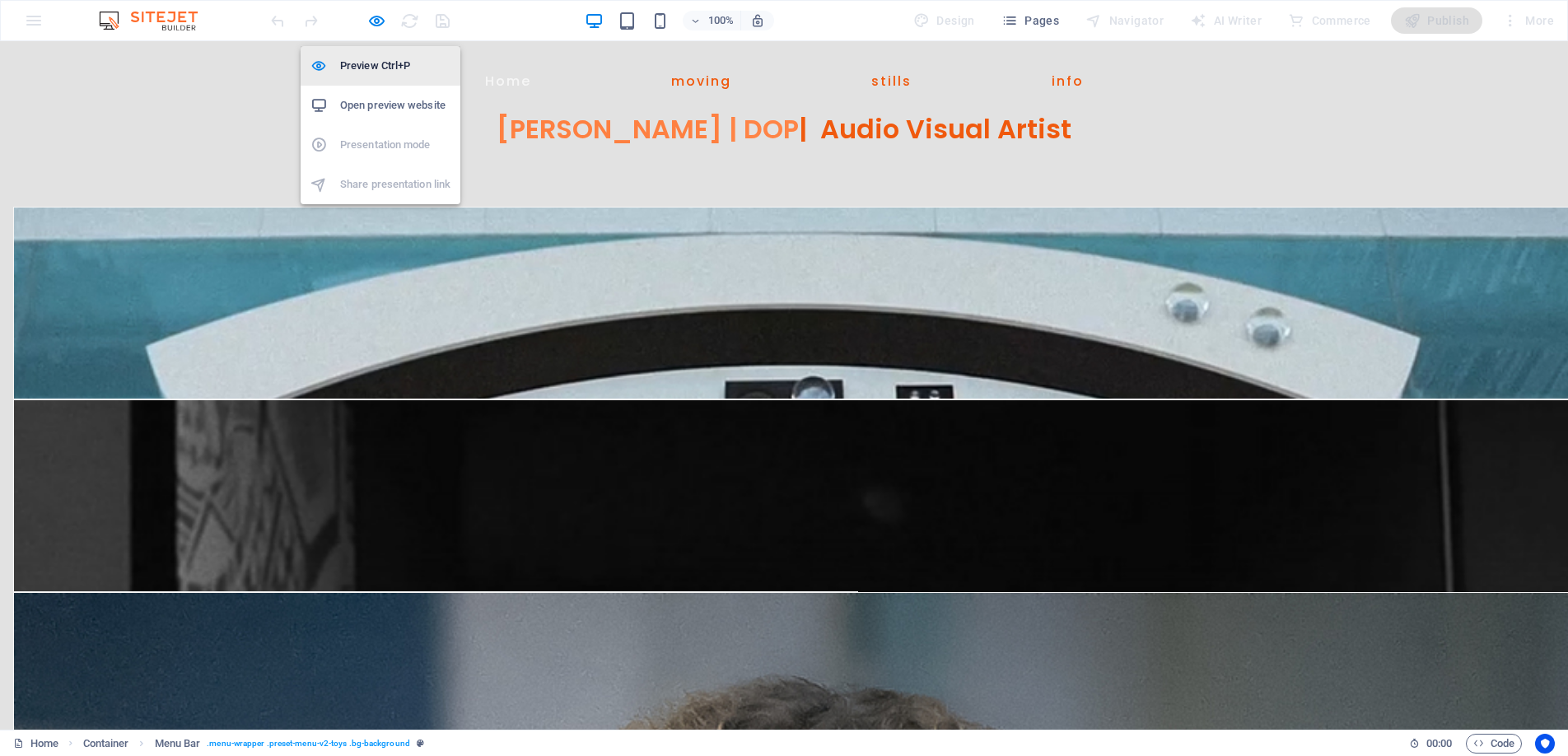
click at [374, 63] on h6 "Preview Ctrl+P" at bounding box center [395, 66] width 110 height 20
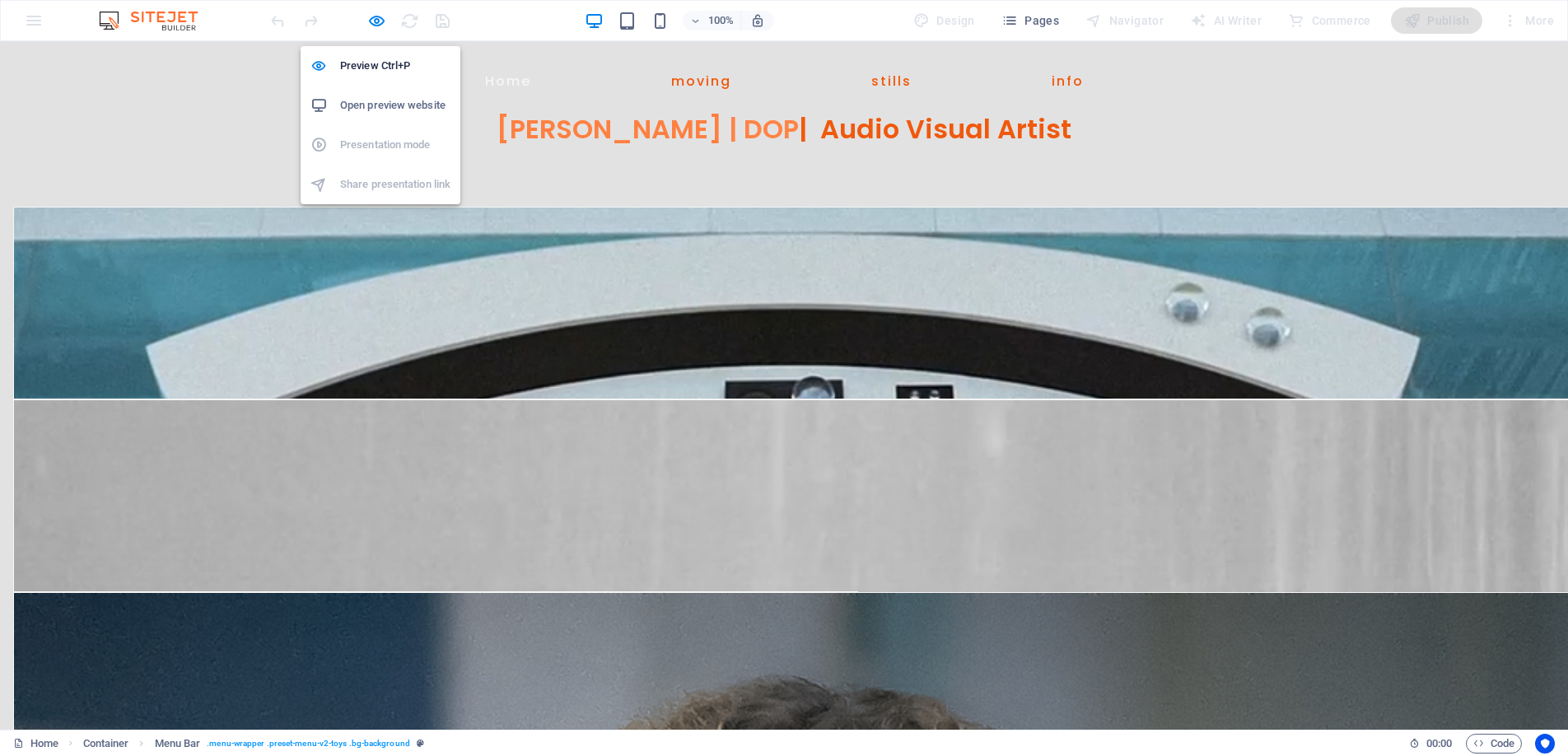
select select "px"
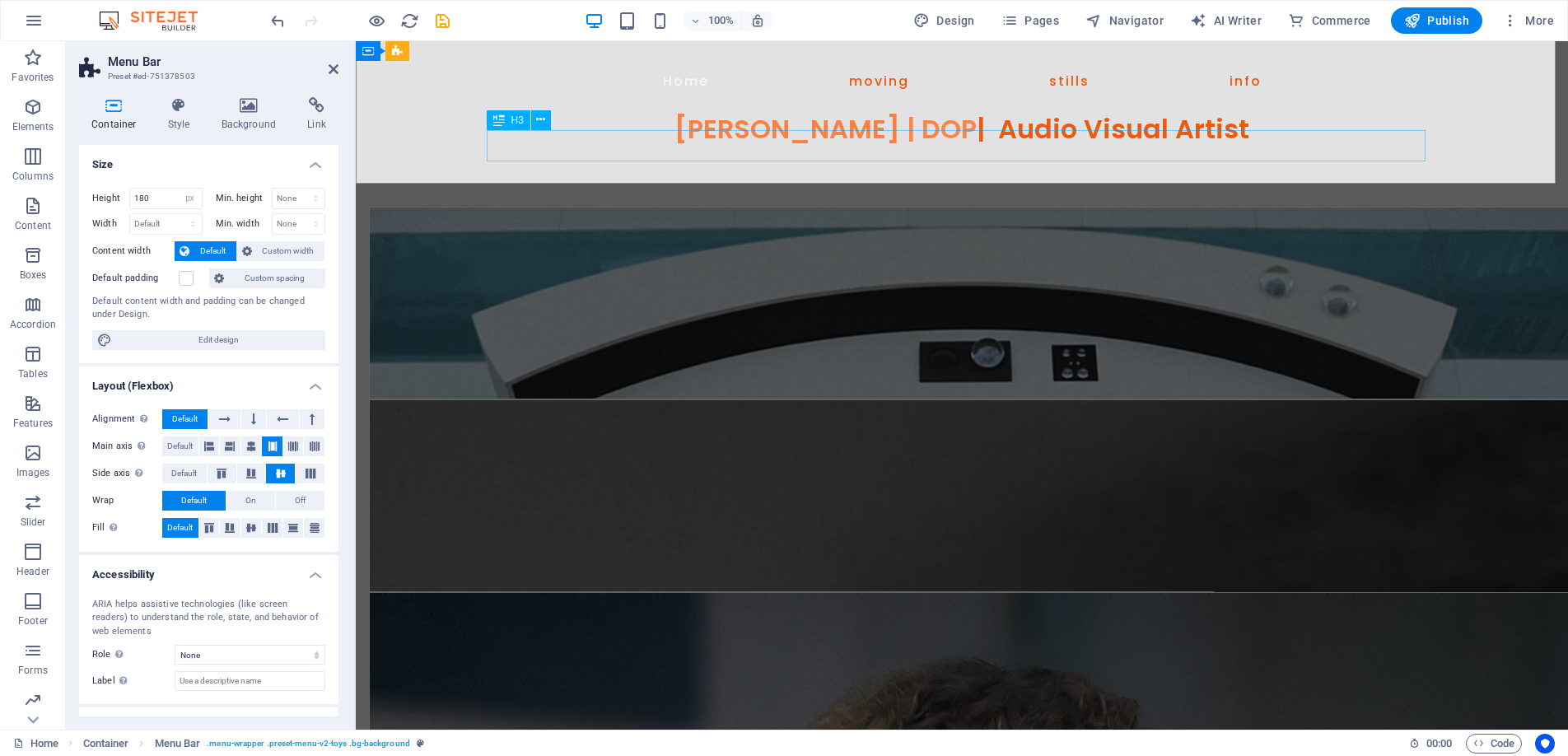
click at [713, 142] on div "Benjamin D Cooper | DOP | Audio Visual Artist" at bounding box center [961, 130] width 949 height 31
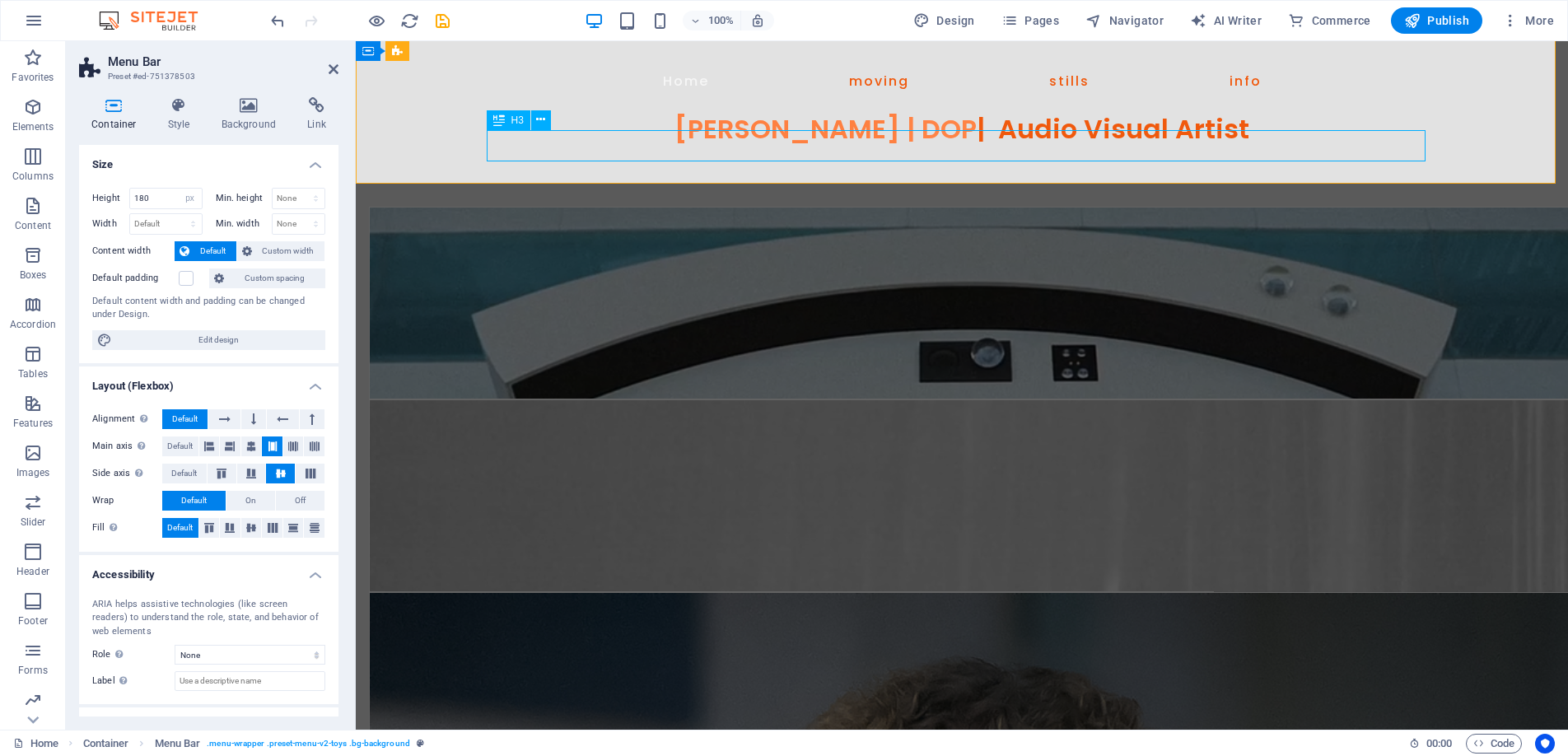
click at [713, 142] on div "Benjamin D Cooper | DOP | Audio Visual Artist" at bounding box center [961, 130] width 949 height 31
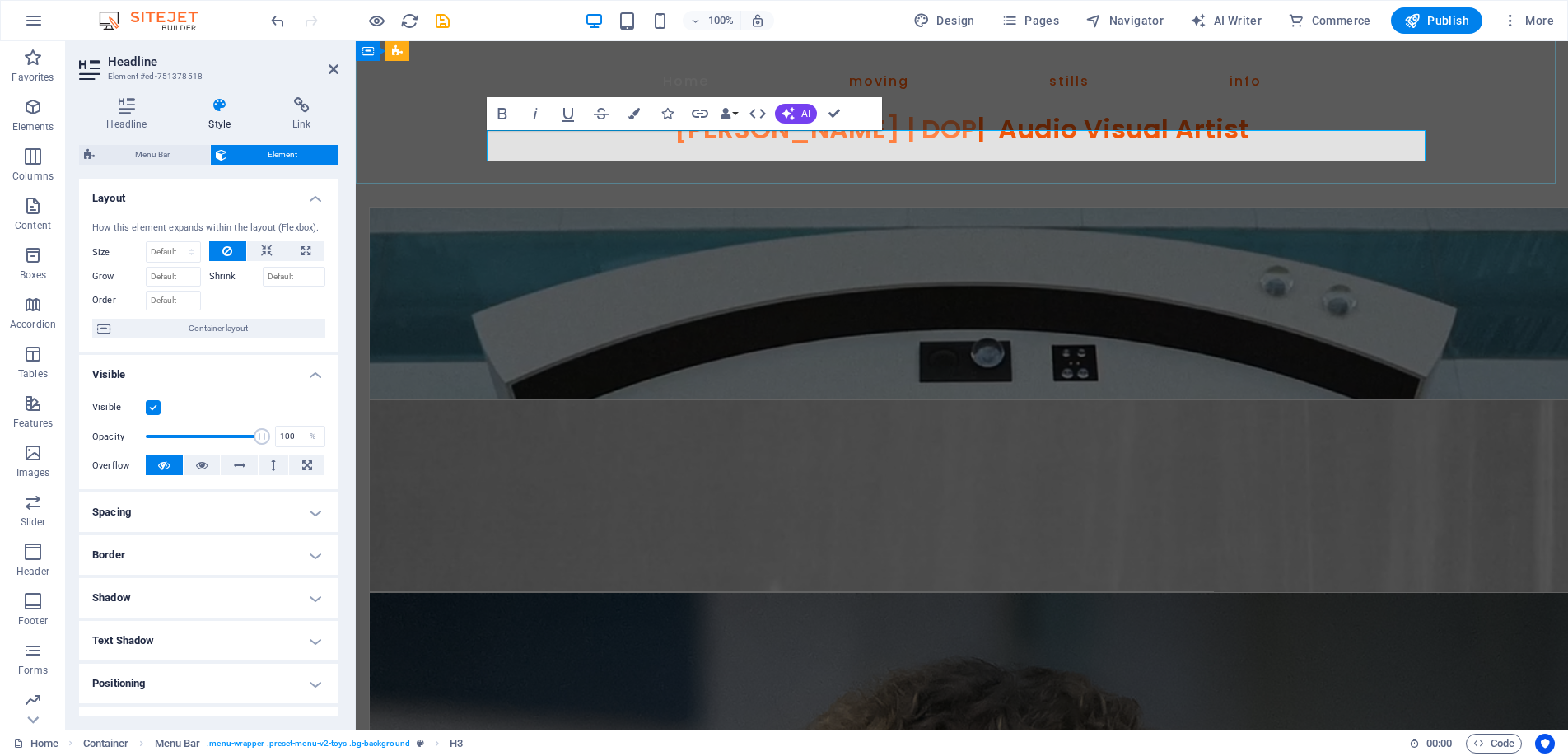
click at [1312, 142] on h3 "Benjamin D Cooper | DOP | Audio Visual Artist" at bounding box center [961, 130] width 949 height 31
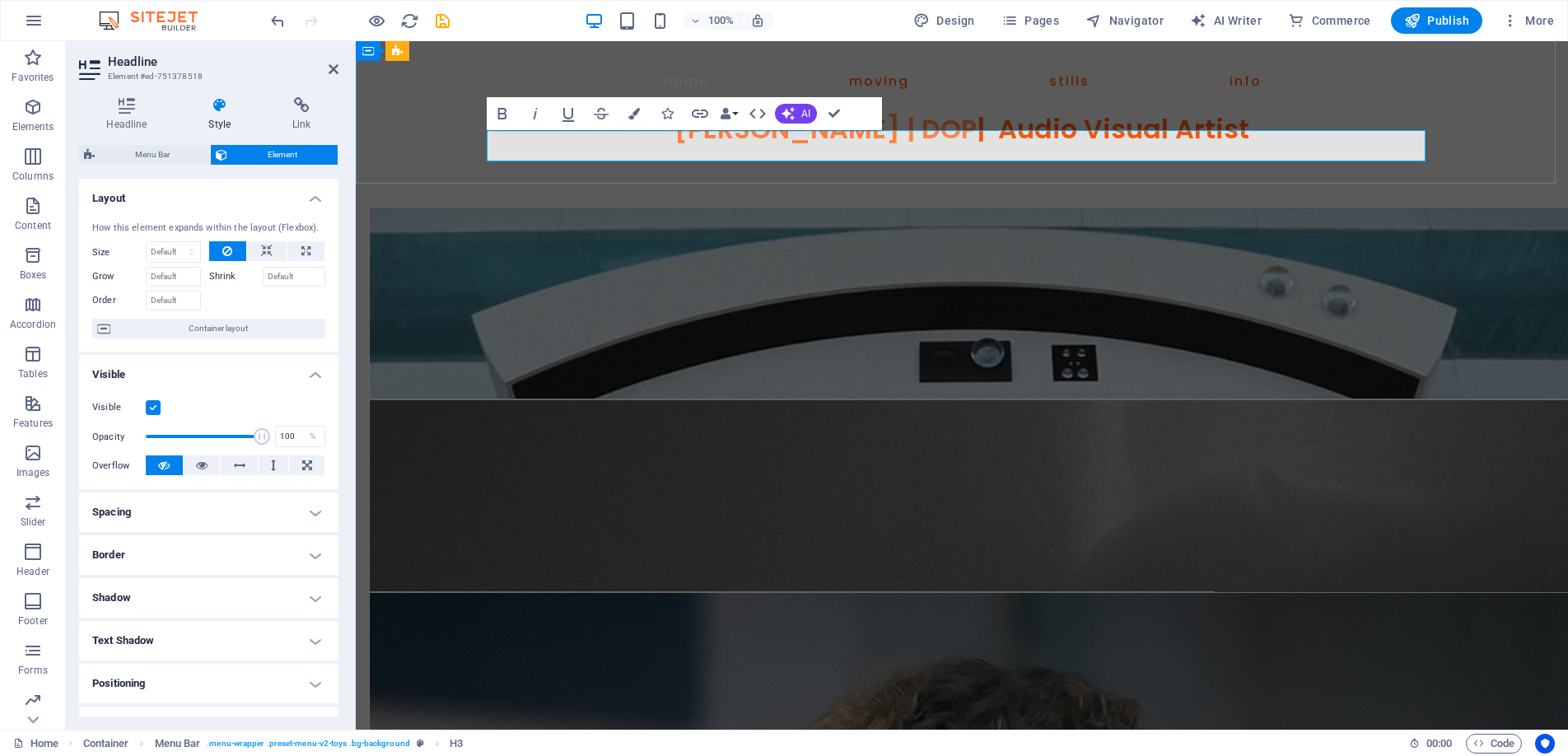
drag, startPoint x: 1297, startPoint y: 147, endPoint x: 627, endPoint y: 147, distance: 670.0
click at [627, 145] on h3 "Benjamin D Cooper | DOP | Audio Visual Artist" at bounding box center [961, 130] width 949 height 31
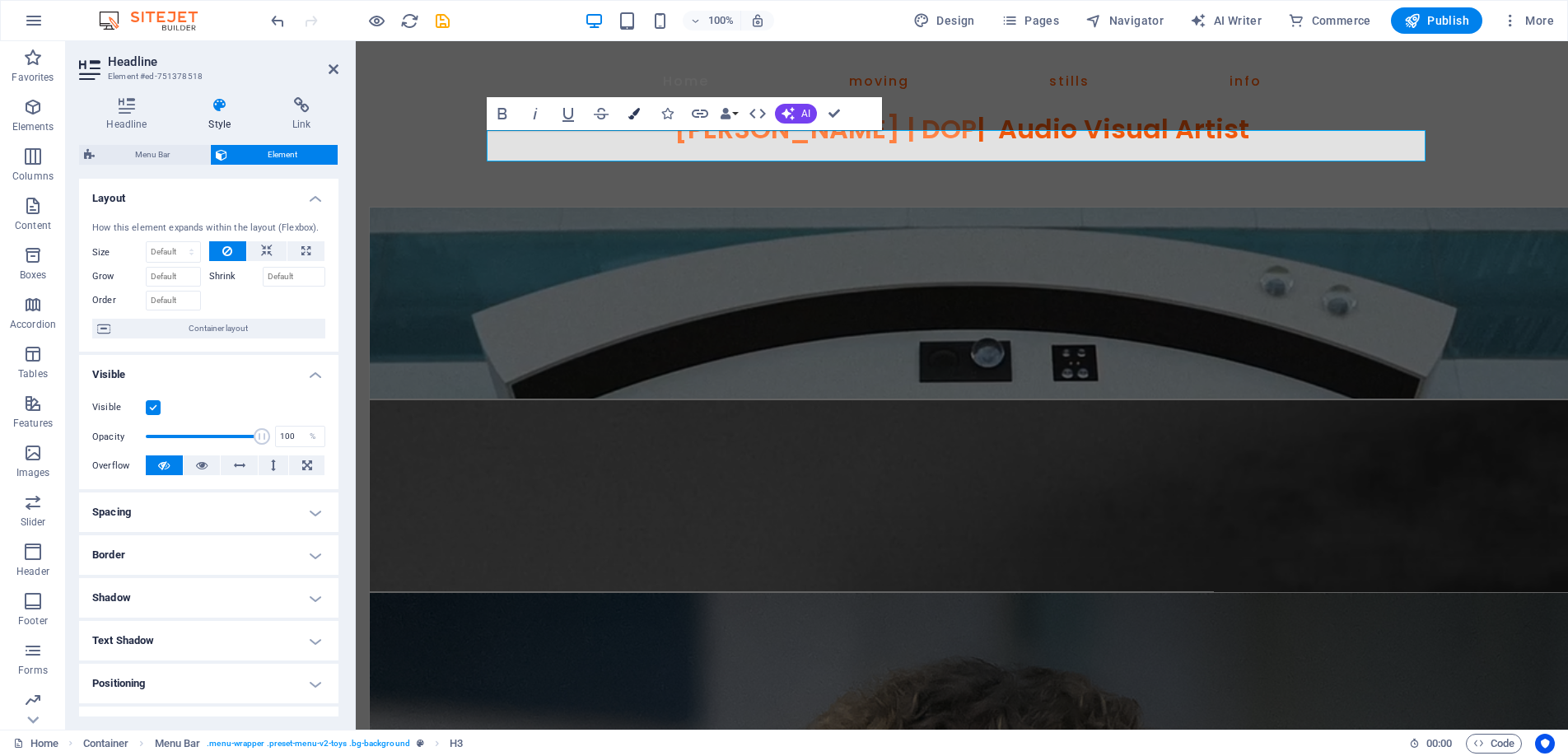
click at [631, 106] on button "Colors" at bounding box center [634, 114] width 31 height 33
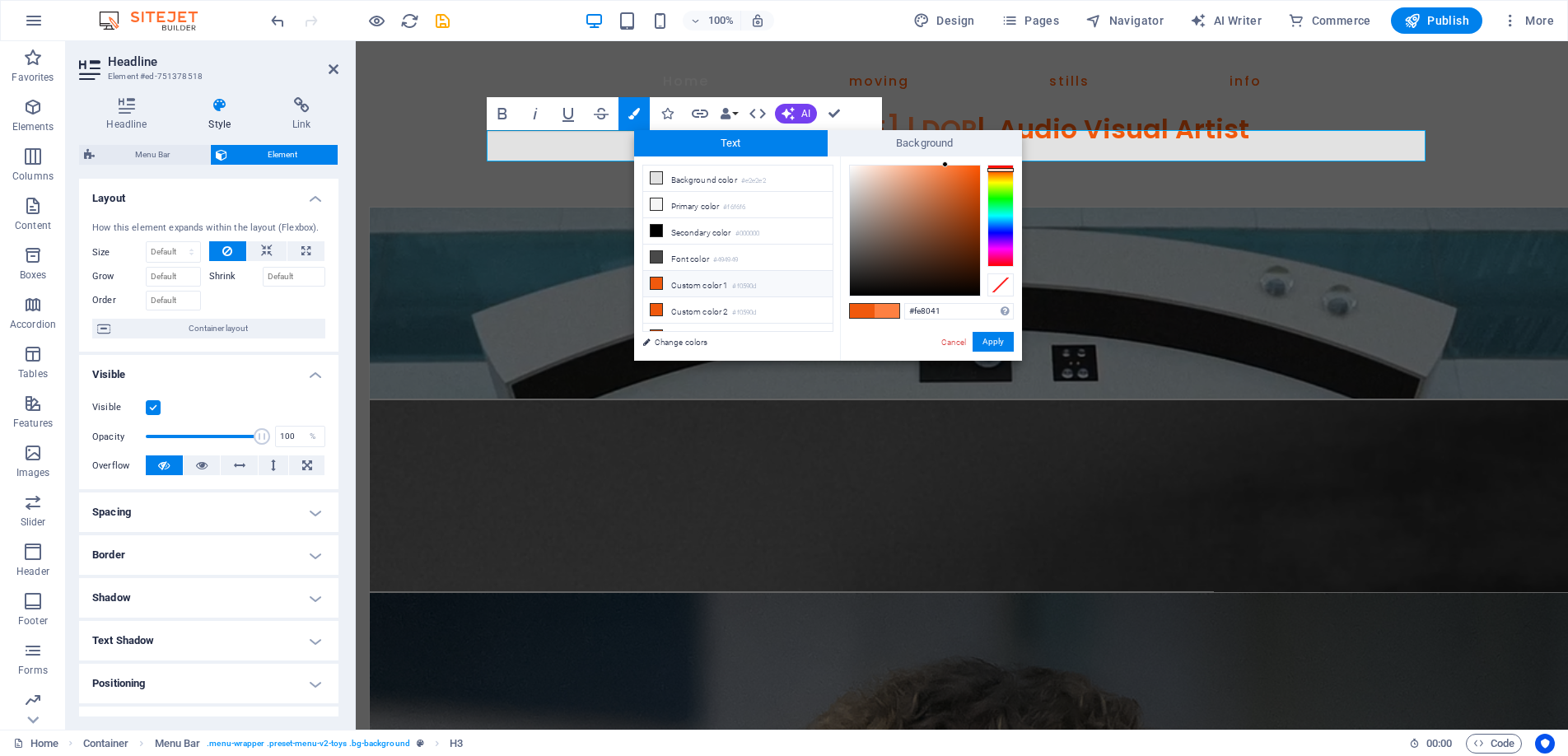
click at [685, 281] on li "Custom color 1 #f0590d" at bounding box center [737, 284] width 190 height 27
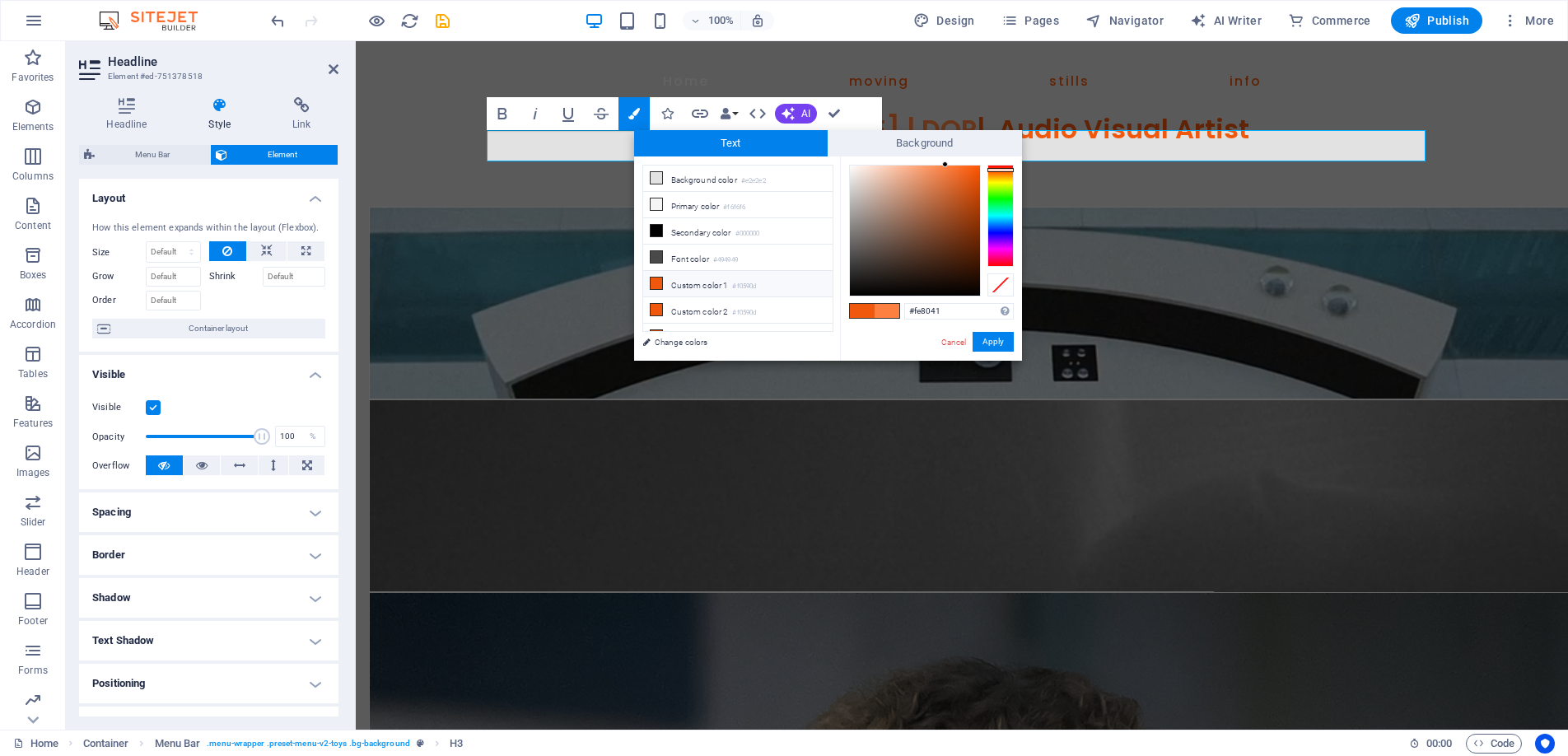
type input "#f0590d"
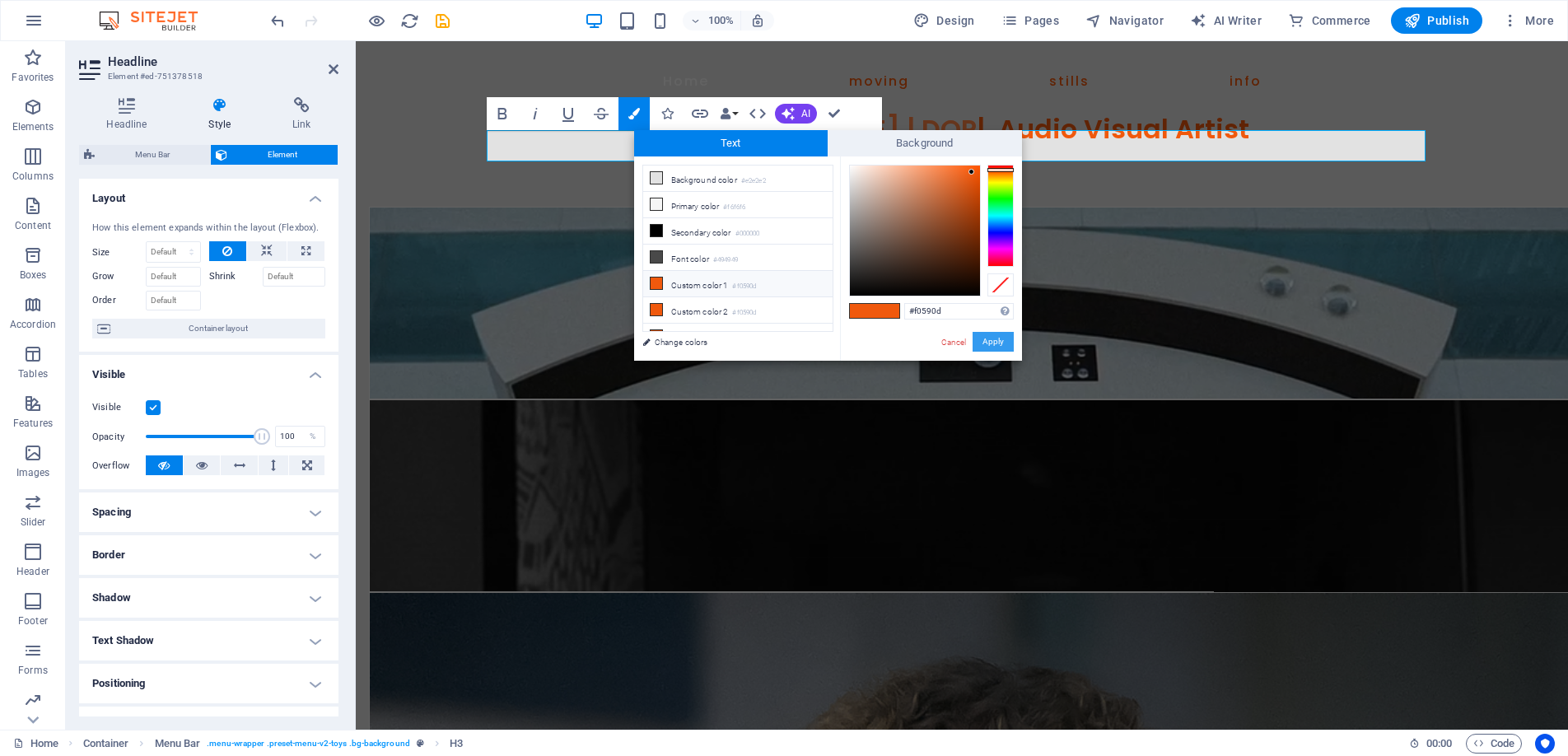
click at [992, 337] on button "Apply" at bounding box center [993, 342] width 41 height 20
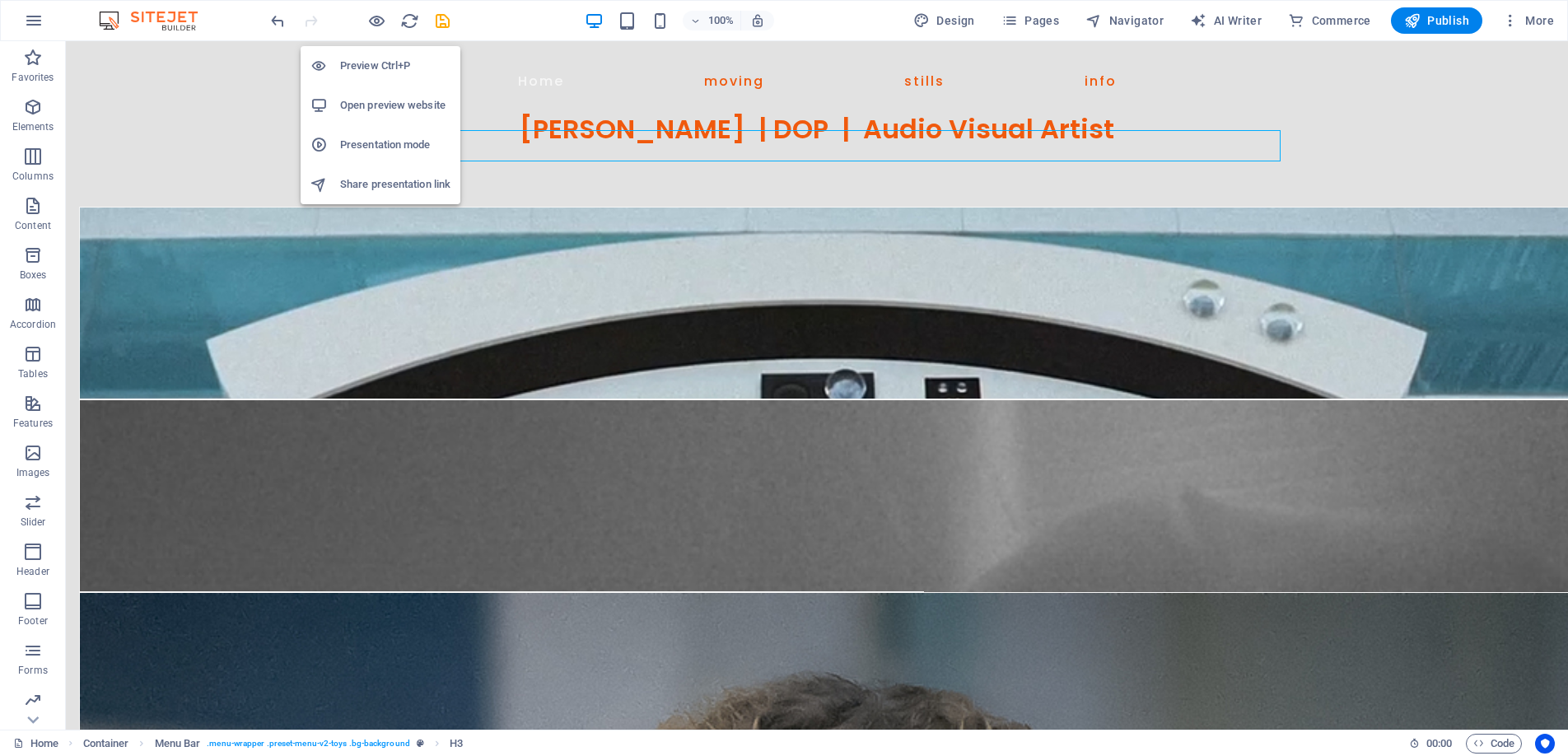
click at [381, 53] on li "Preview Ctrl+P" at bounding box center [380, 66] width 160 height 39
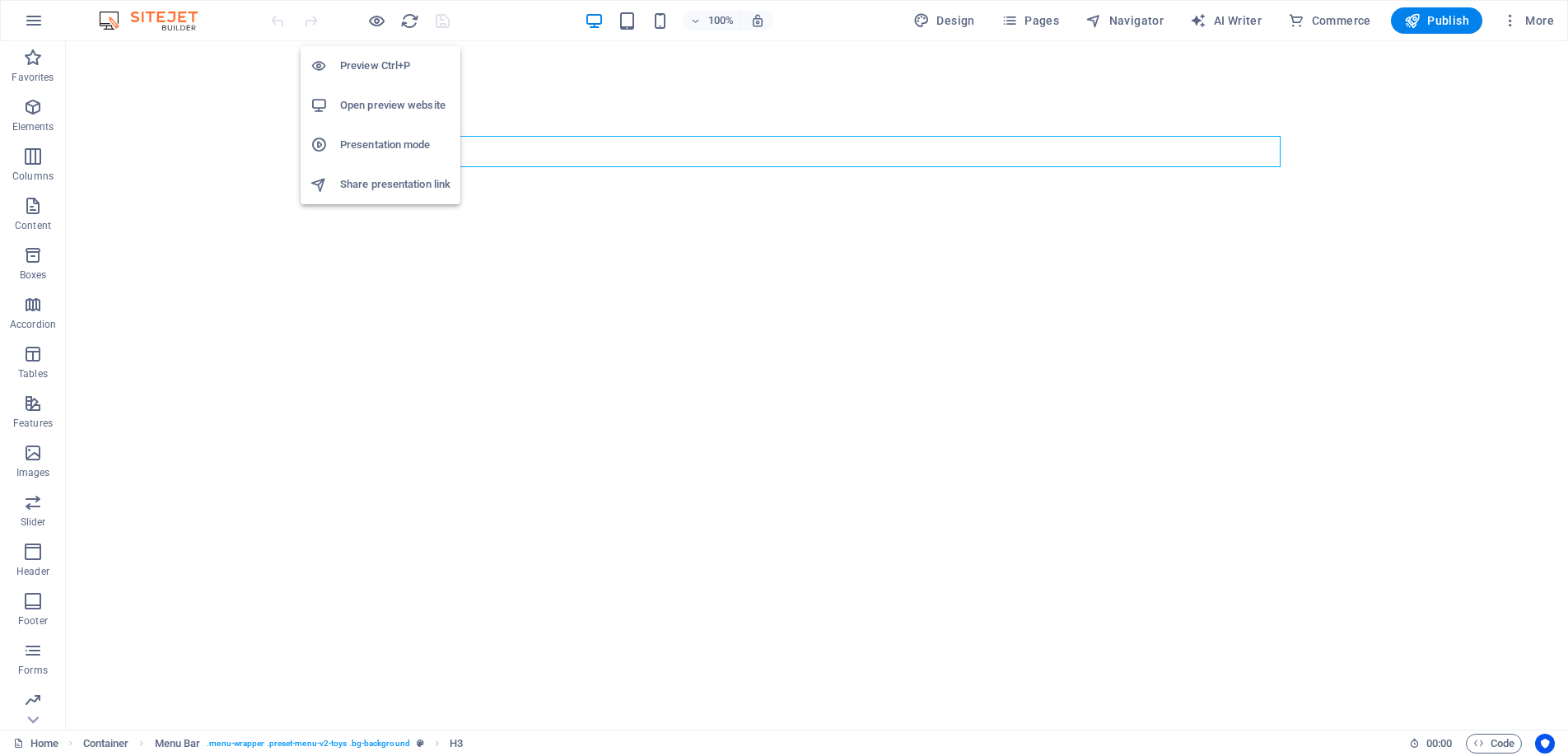
click at [366, 65] on h6 "Preview Ctrl+P" at bounding box center [395, 66] width 110 height 20
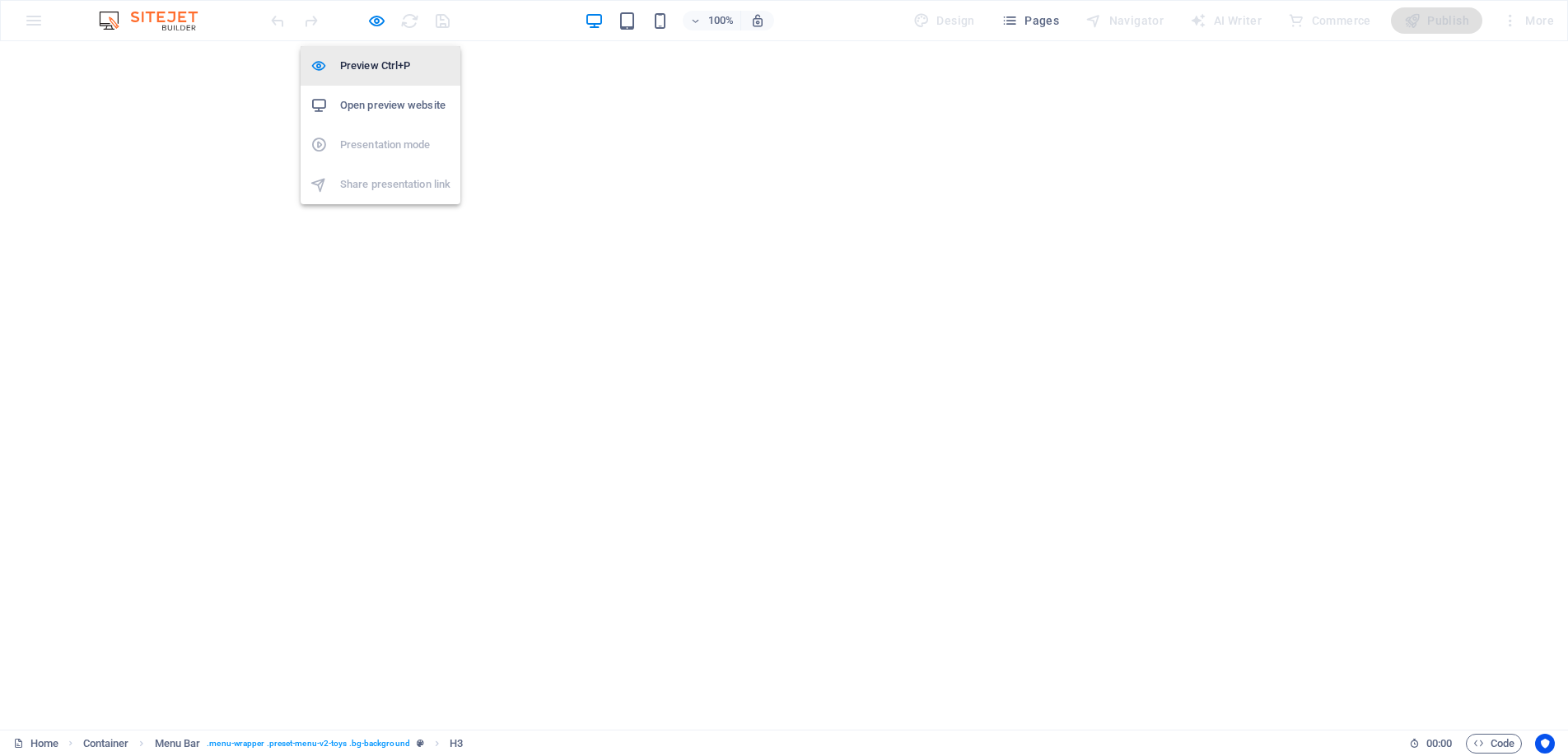
click at [368, 59] on h6 "Preview Ctrl+P" at bounding box center [395, 66] width 110 height 20
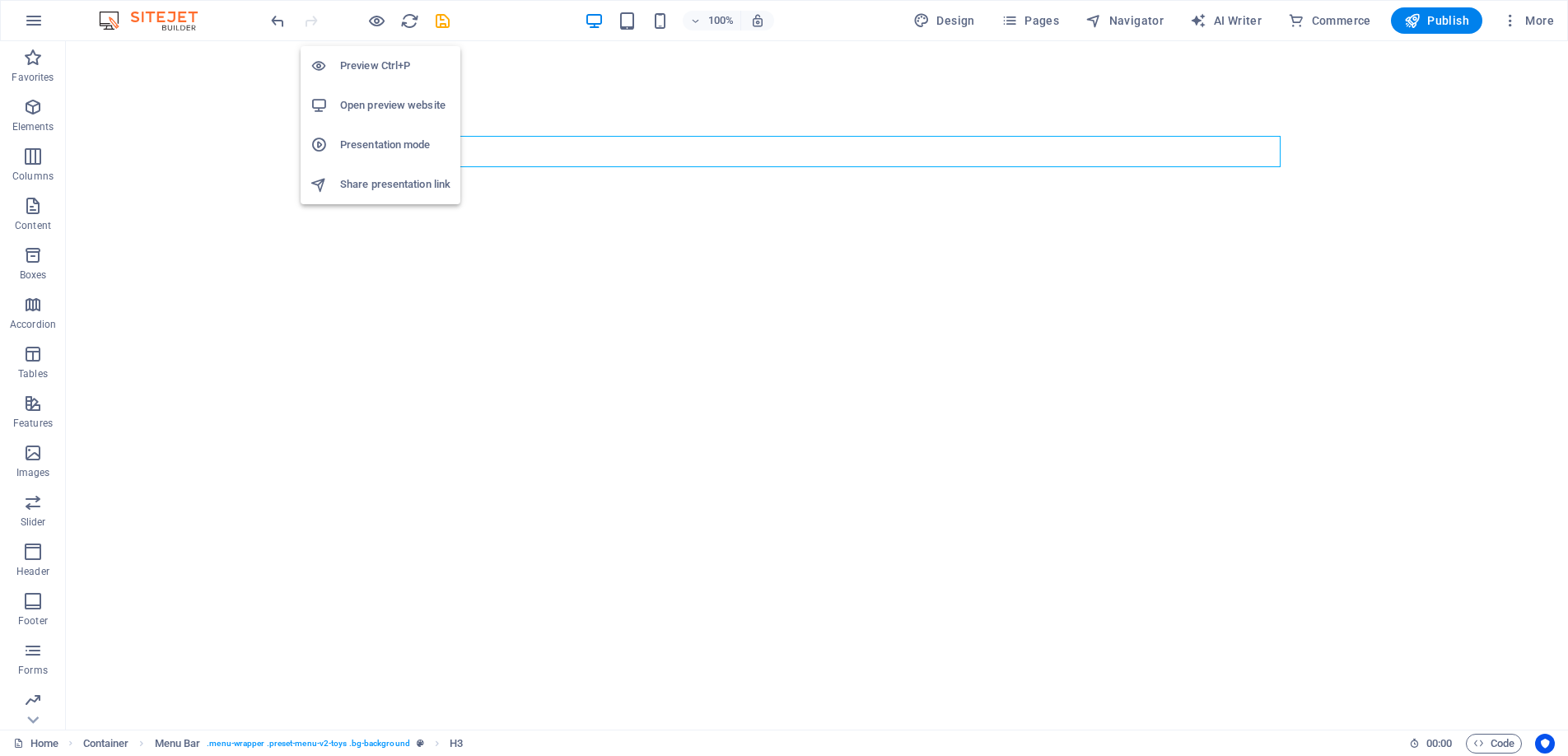
click at [373, 62] on h6 "Preview Ctrl+P" at bounding box center [395, 66] width 110 height 20
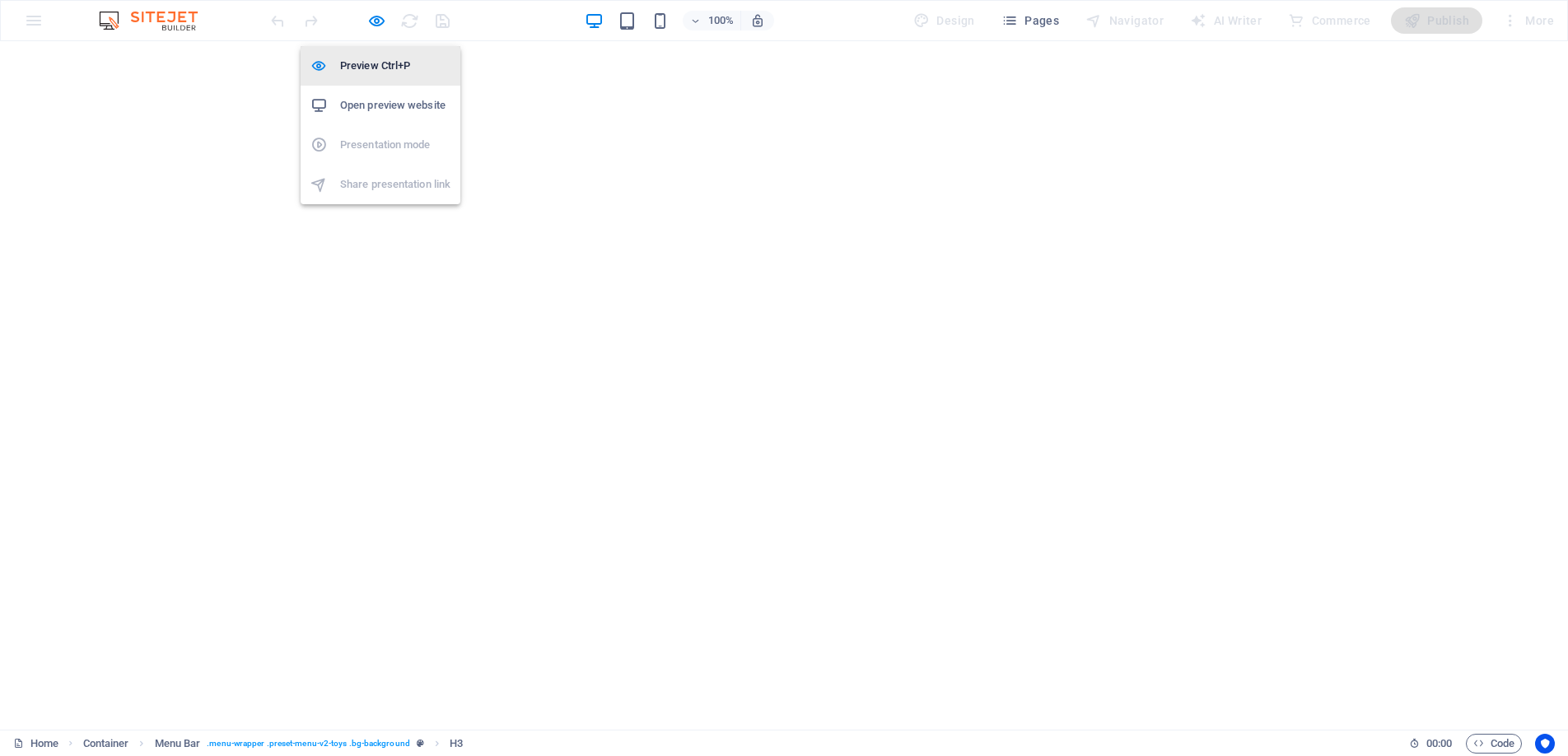
click at [378, 55] on li "Preview Ctrl+P" at bounding box center [380, 66] width 160 height 39
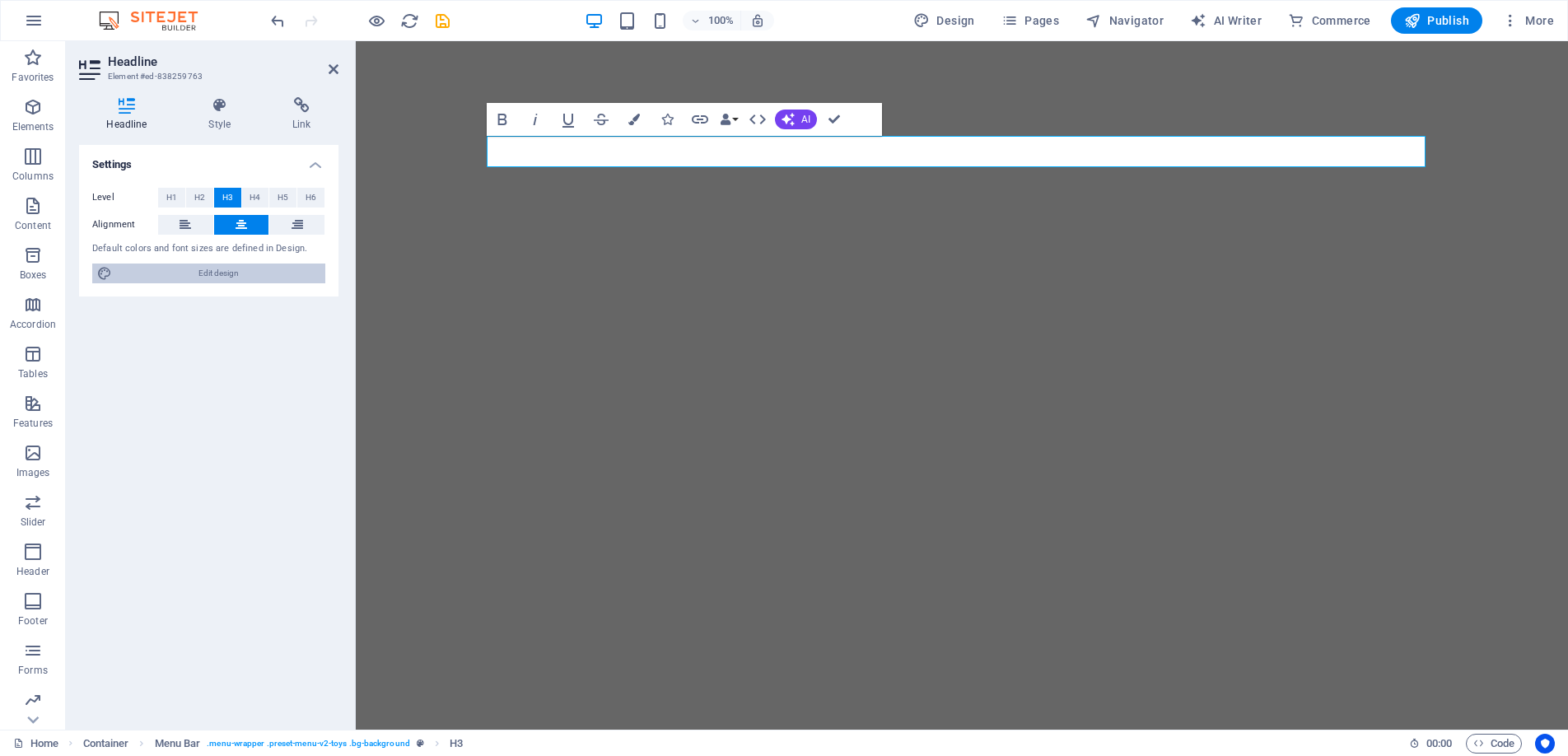
click at [221, 272] on span "Edit design" at bounding box center [218, 273] width 203 height 20
select select "px"
select select "400"
select select "px"
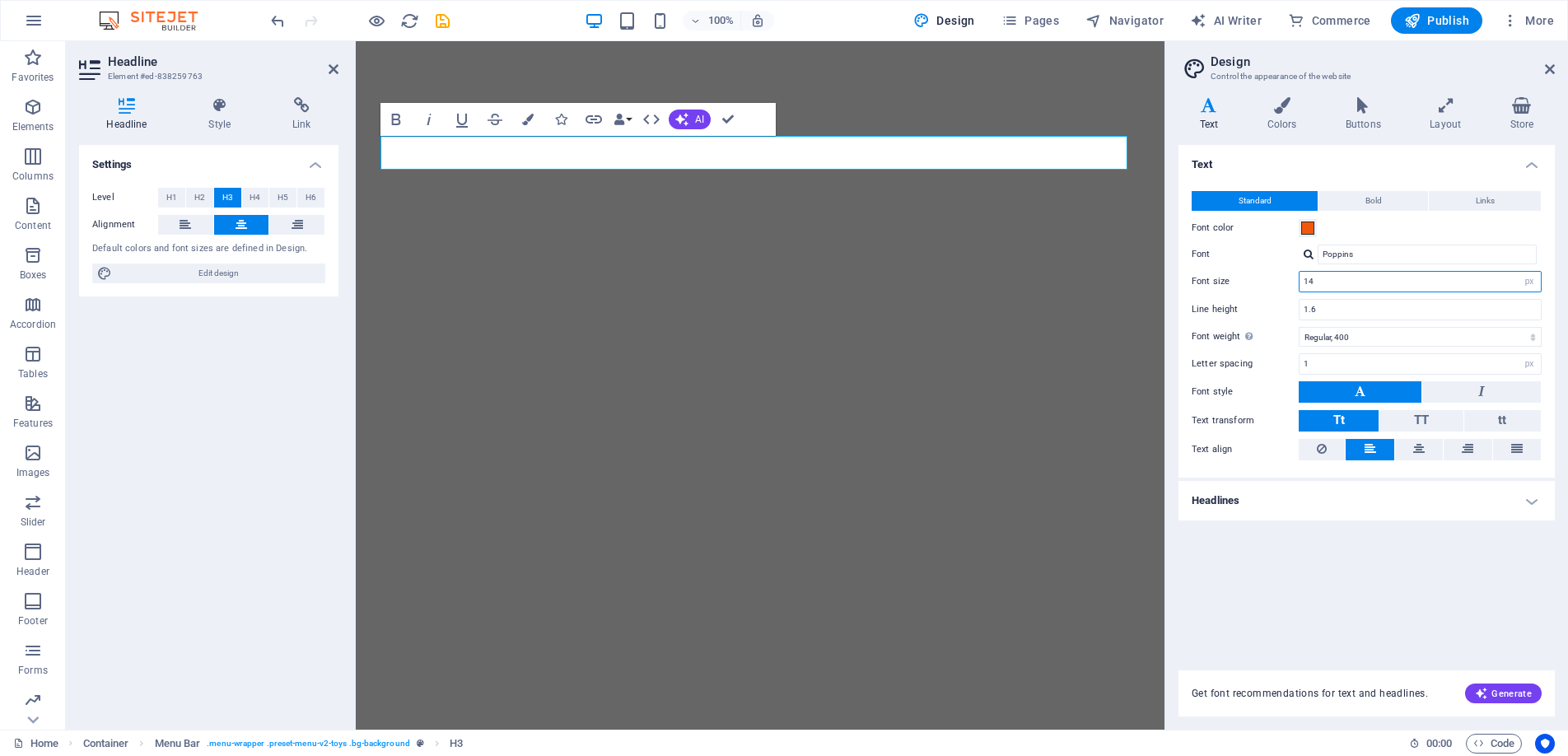
click at [1346, 285] on input "14" at bounding box center [1420, 281] width 241 height 20
click at [1526, 500] on h4 "Headlines" at bounding box center [1366, 500] width 377 height 39
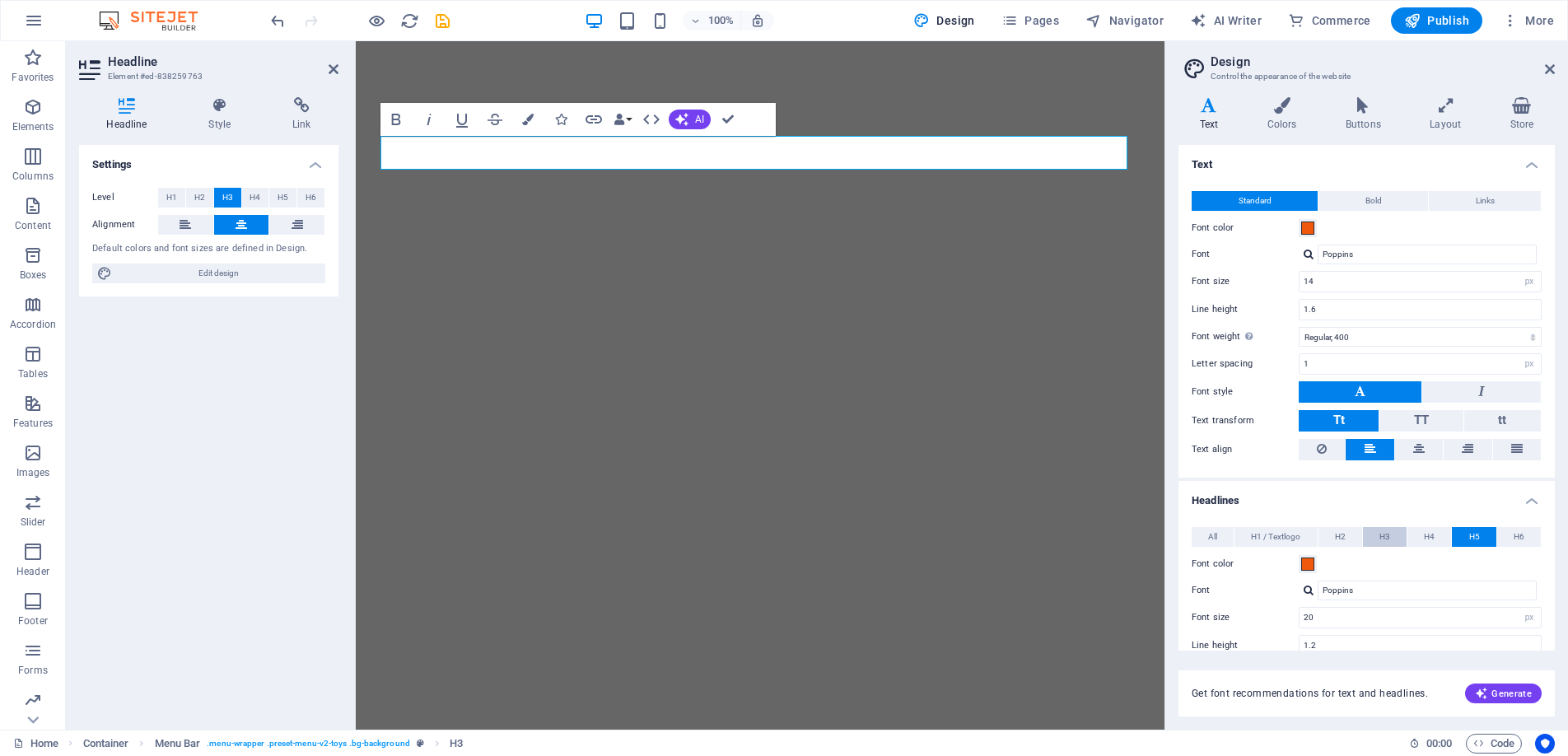
click at [1375, 533] on button "H3" at bounding box center [1384, 537] width 43 height 20
click at [1321, 616] on input "32" at bounding box center [1420, 617] width 241 height 20
type input "3"
click at [1327, 616] on input "28" at bounding box center [1420, 617] width 241 height 20
type input "20"
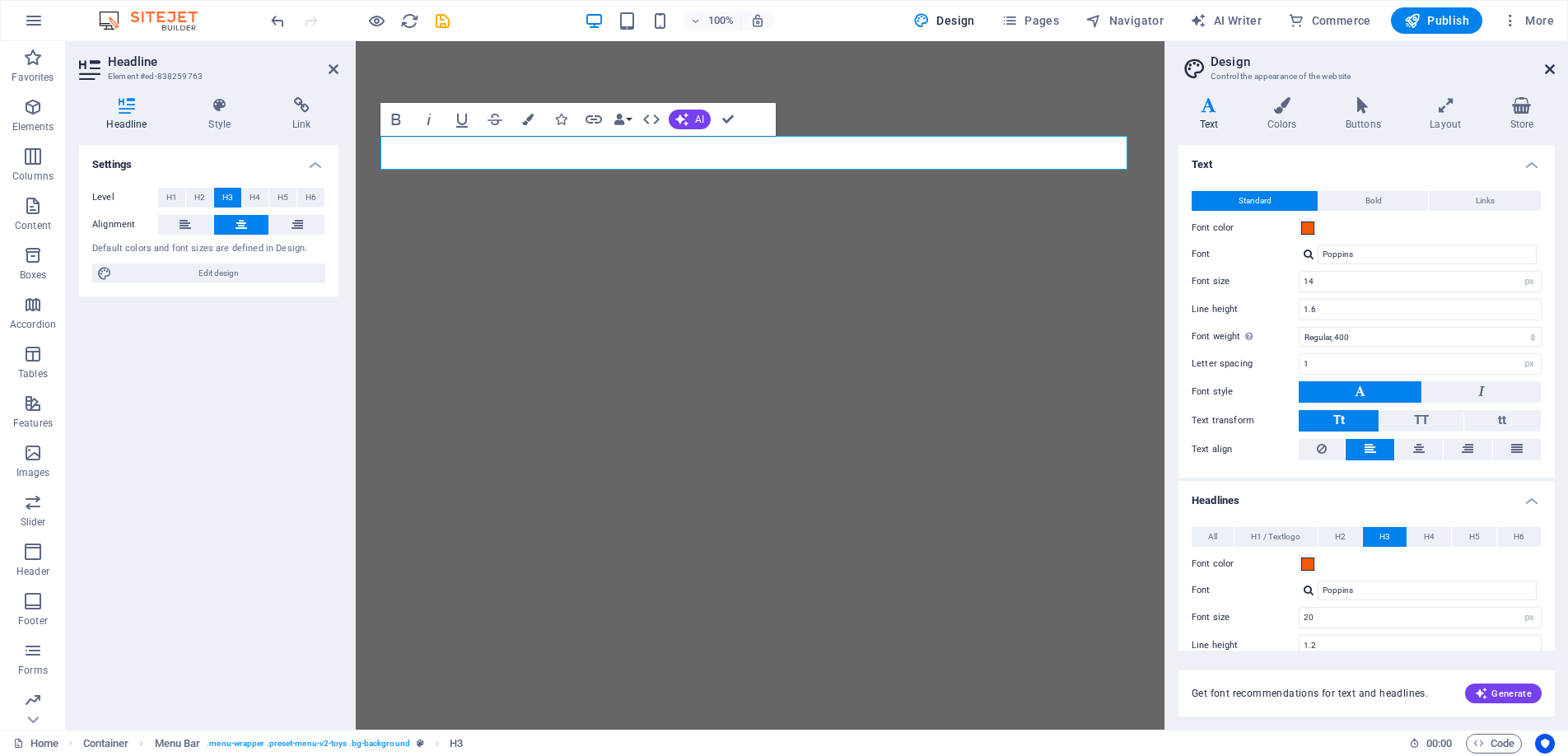
click at [1550, 63] on icon at bounding box center [1550, 69] width 10 height 13
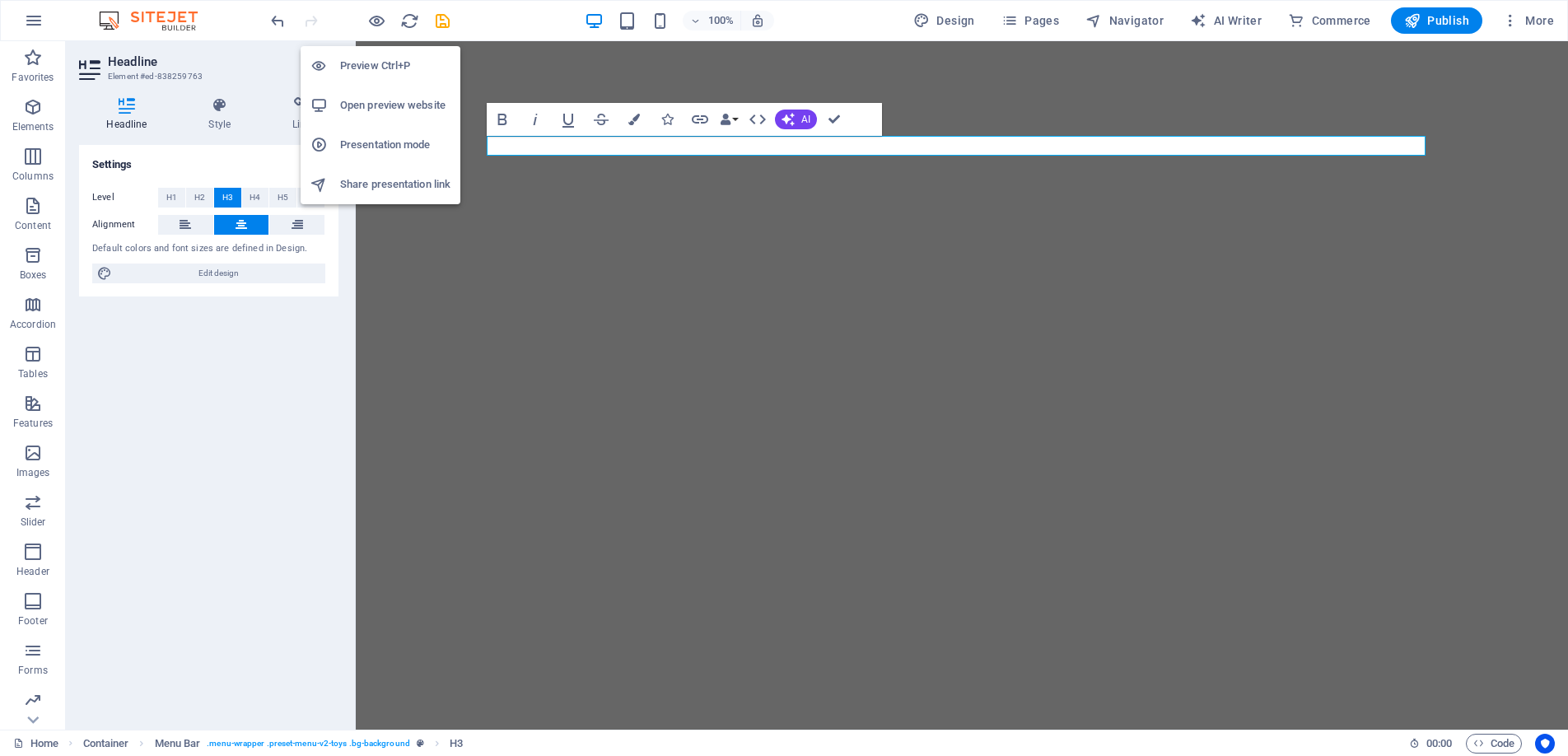
click at [368, 56] on h6 "Preview Ctrl+P" at bounding box center [395, 66] width 110 height 20
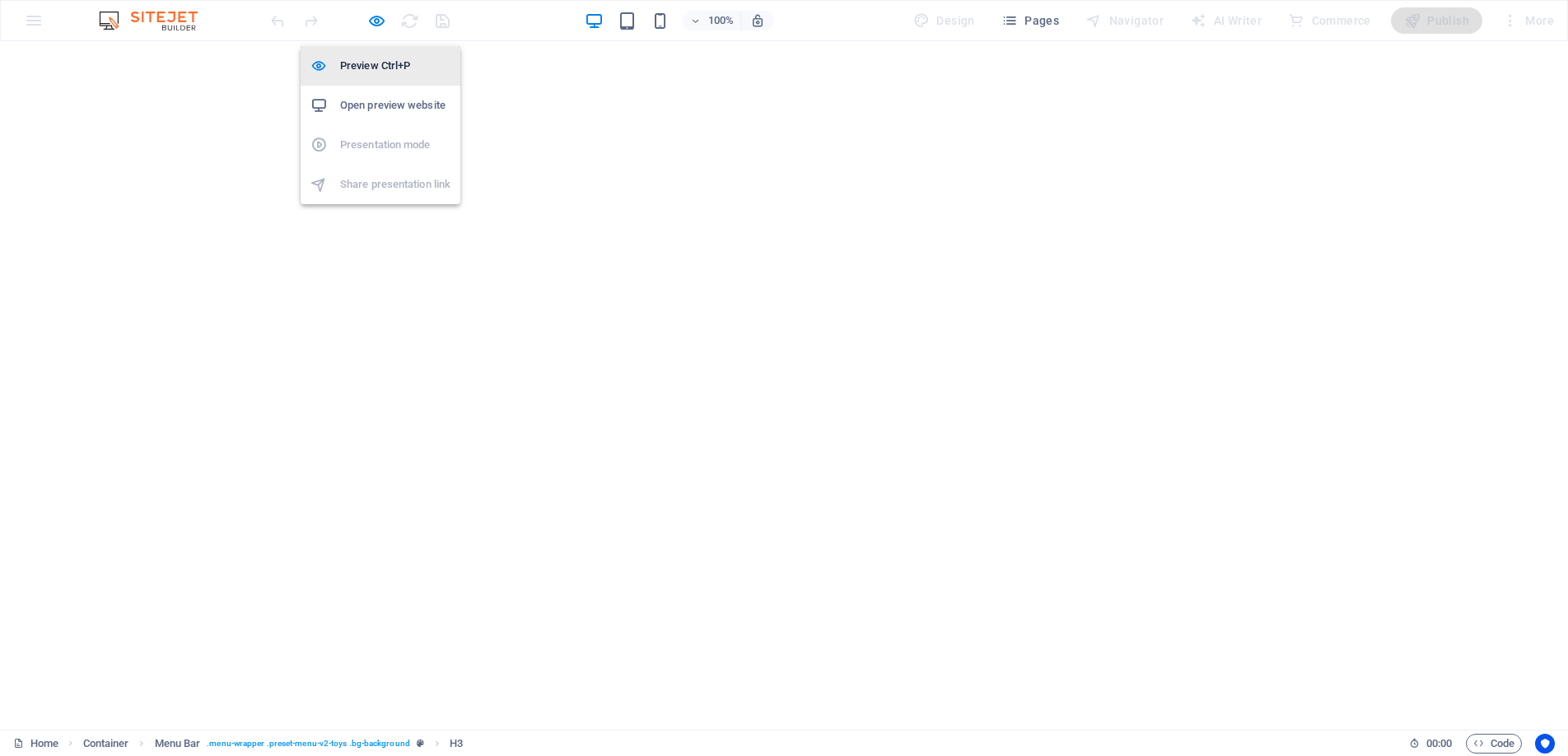
click at [373, 67] on h6 "Preview Ctrl+P" at bounding box center [395, 66] width 110 height 20
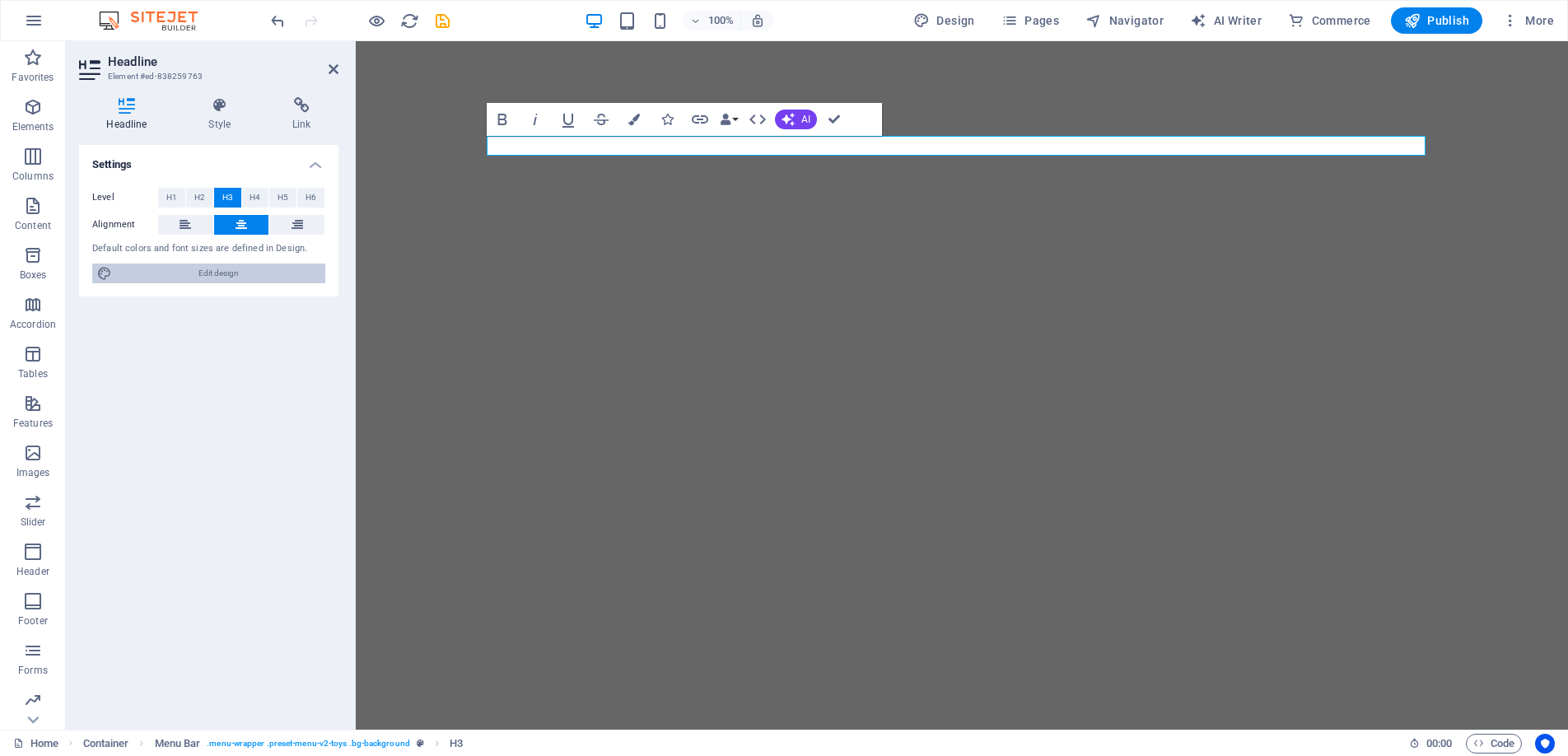
click at [221, 274] on span "Edit design" at bounding box center [218, 273] width 203 height 20
select select "px"
select select "400"
select select "px"
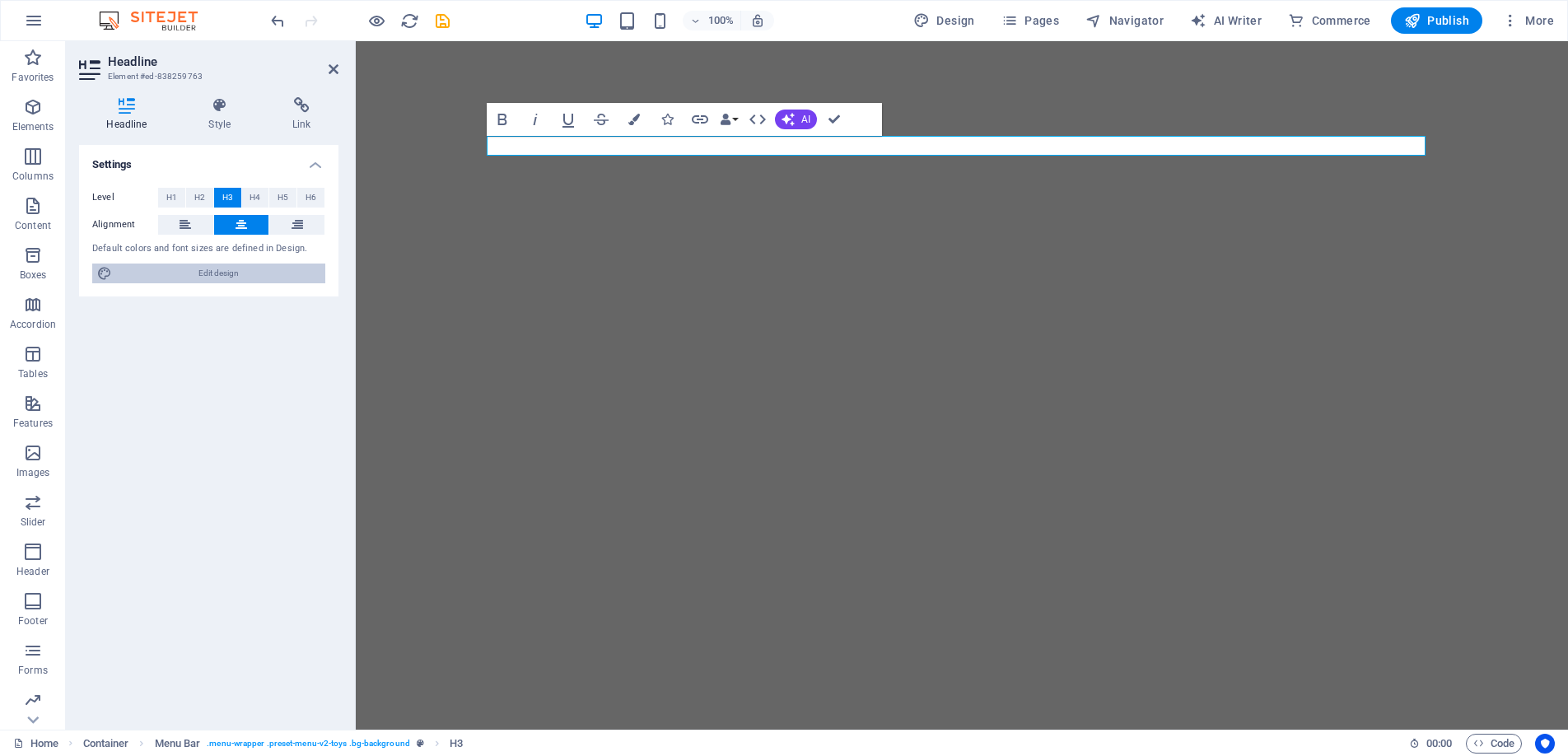
select select "600"
select select "px"
select select "rem"
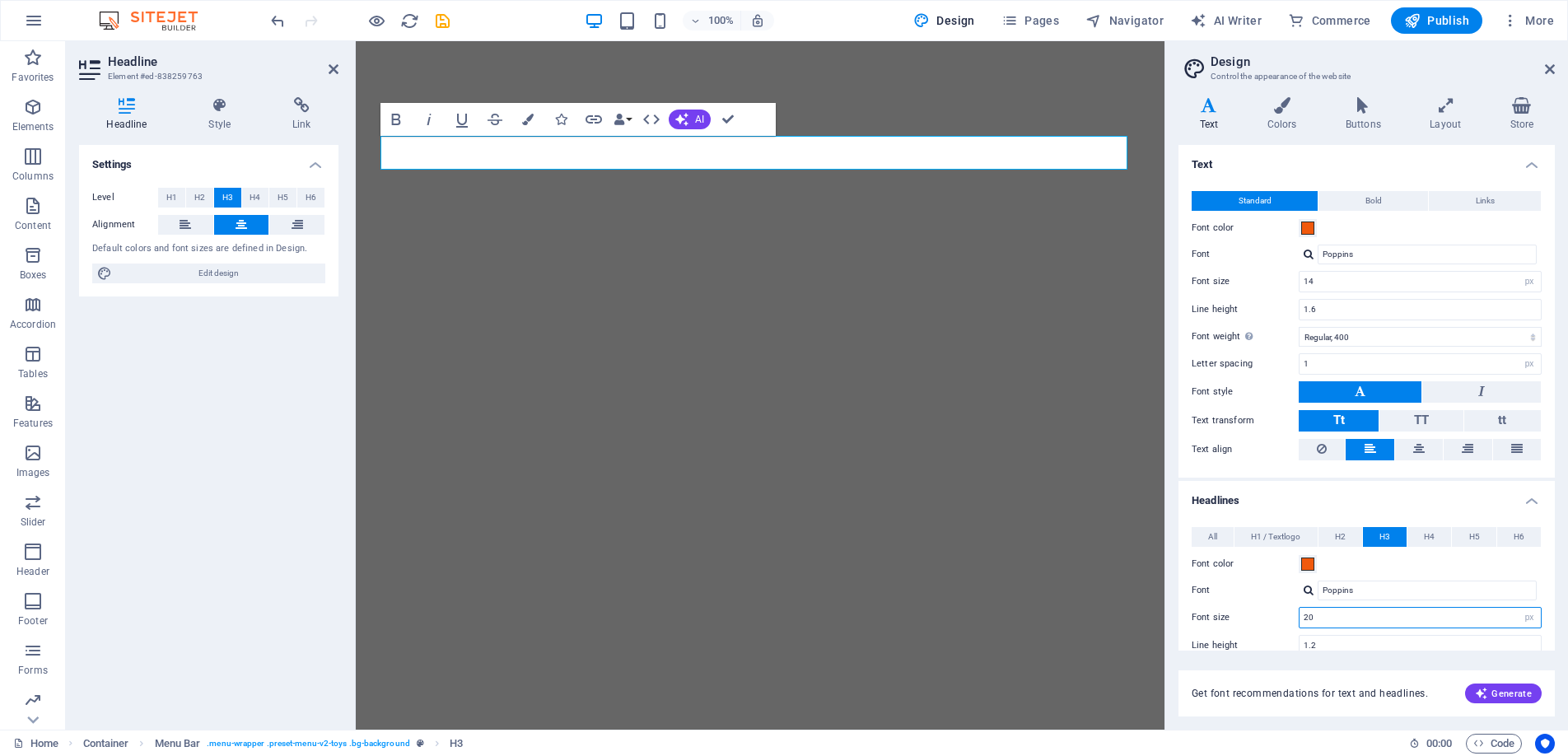
click at [1323, 615] on input "20" at bounding box center [1420, 617] width 241 height 20
click at [1325, 616] on input "24" at bounding box center [1420, 617] width 241 height 20
type input "22"
click at [1550, 64] on icon at bounding box center [1550, 69] width 10 height 13
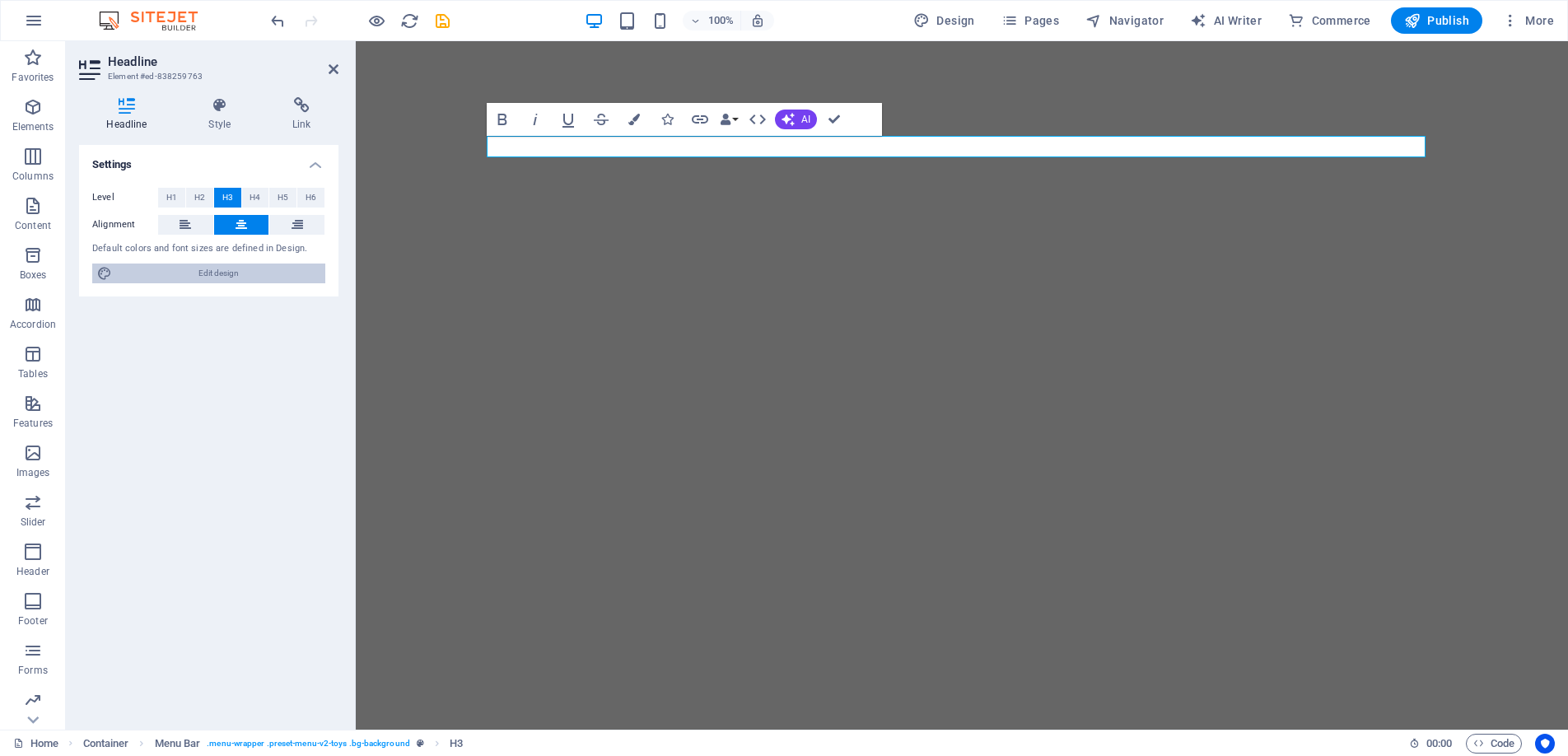
click at [234, 275] on span "Edit design" at bounding box center [218, 273] width 203 height 20
select select "px"
select select "400"
select select "px"
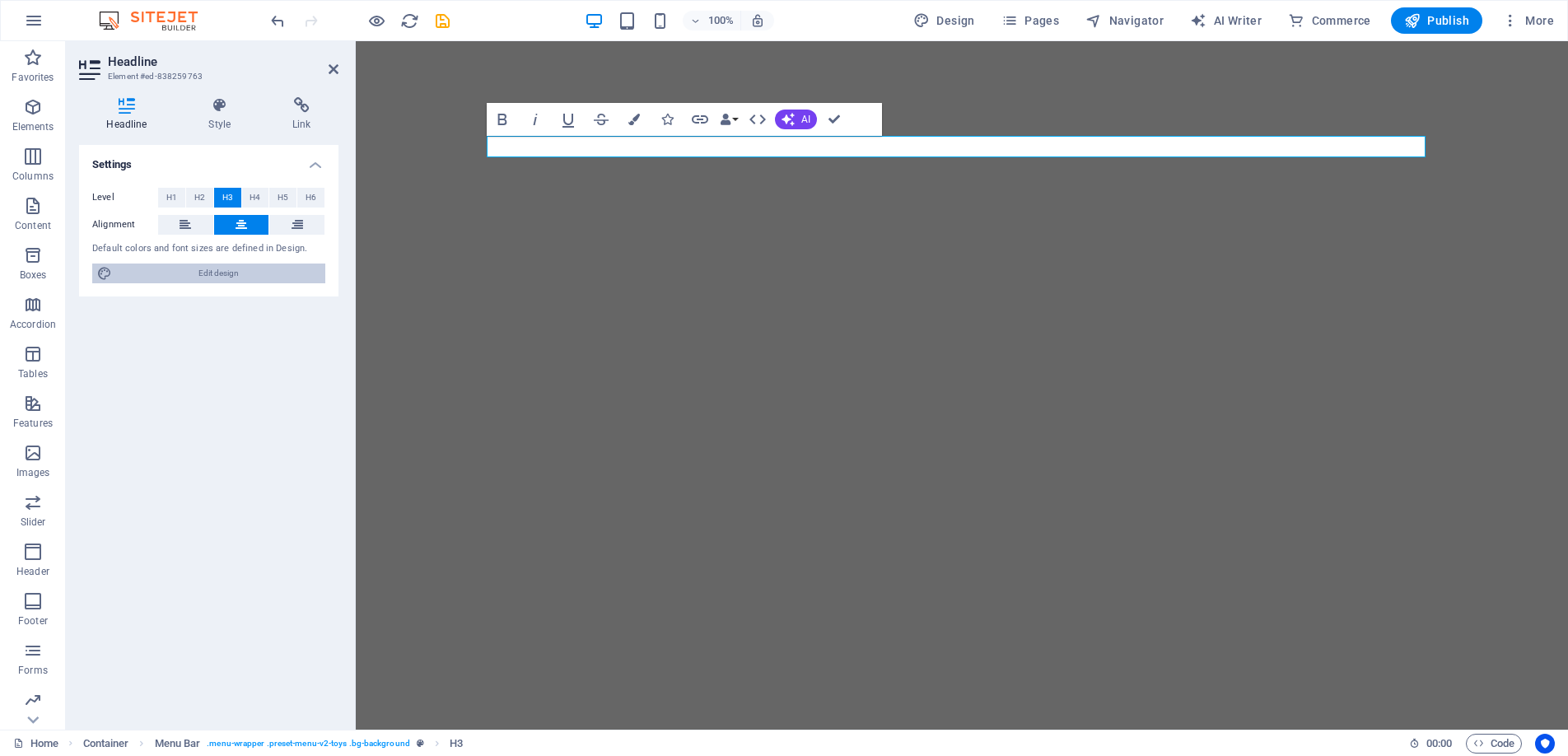
select select "600"
select select "px"
select select "rem"
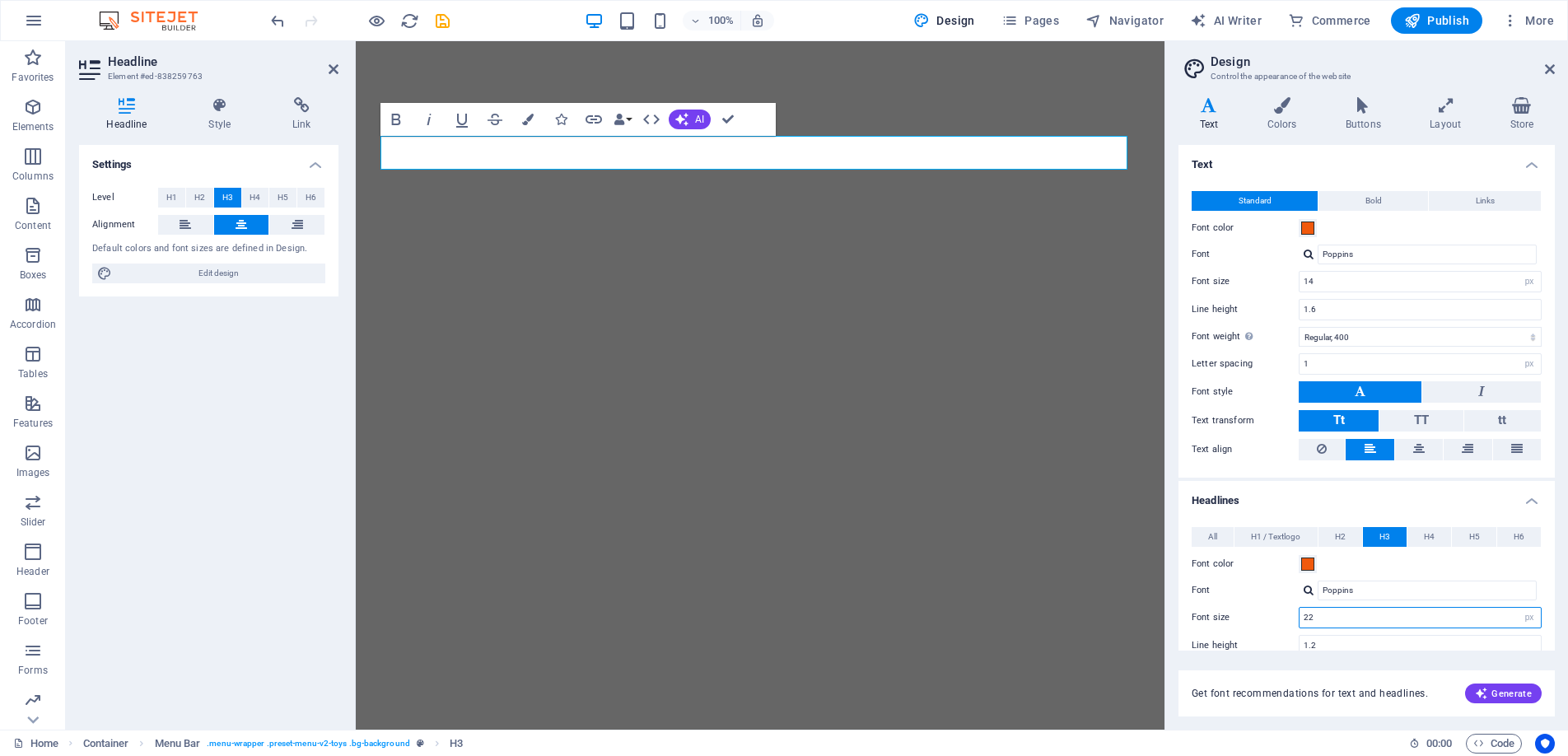
click at [1339, 616] on input "22" at bounding box center [1420, 617] width 241 height 20
type input "24"
click at [1550, 66] on icon at bounding box center [1550, 69] width 10 height 13
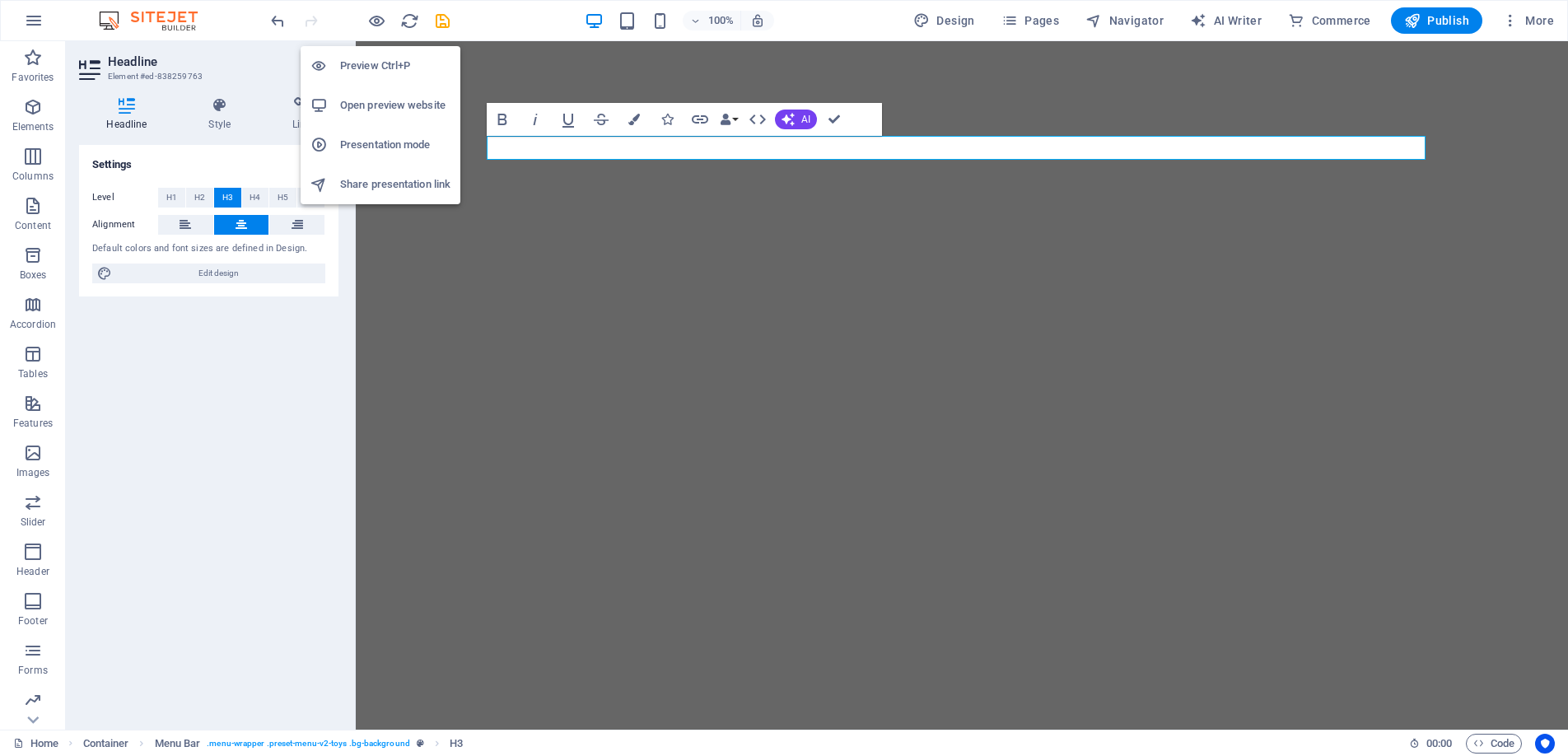
click at [371, 58] on h6 "Preview Ctrl+P" at bounding box center [395, 66] width 110 height 20
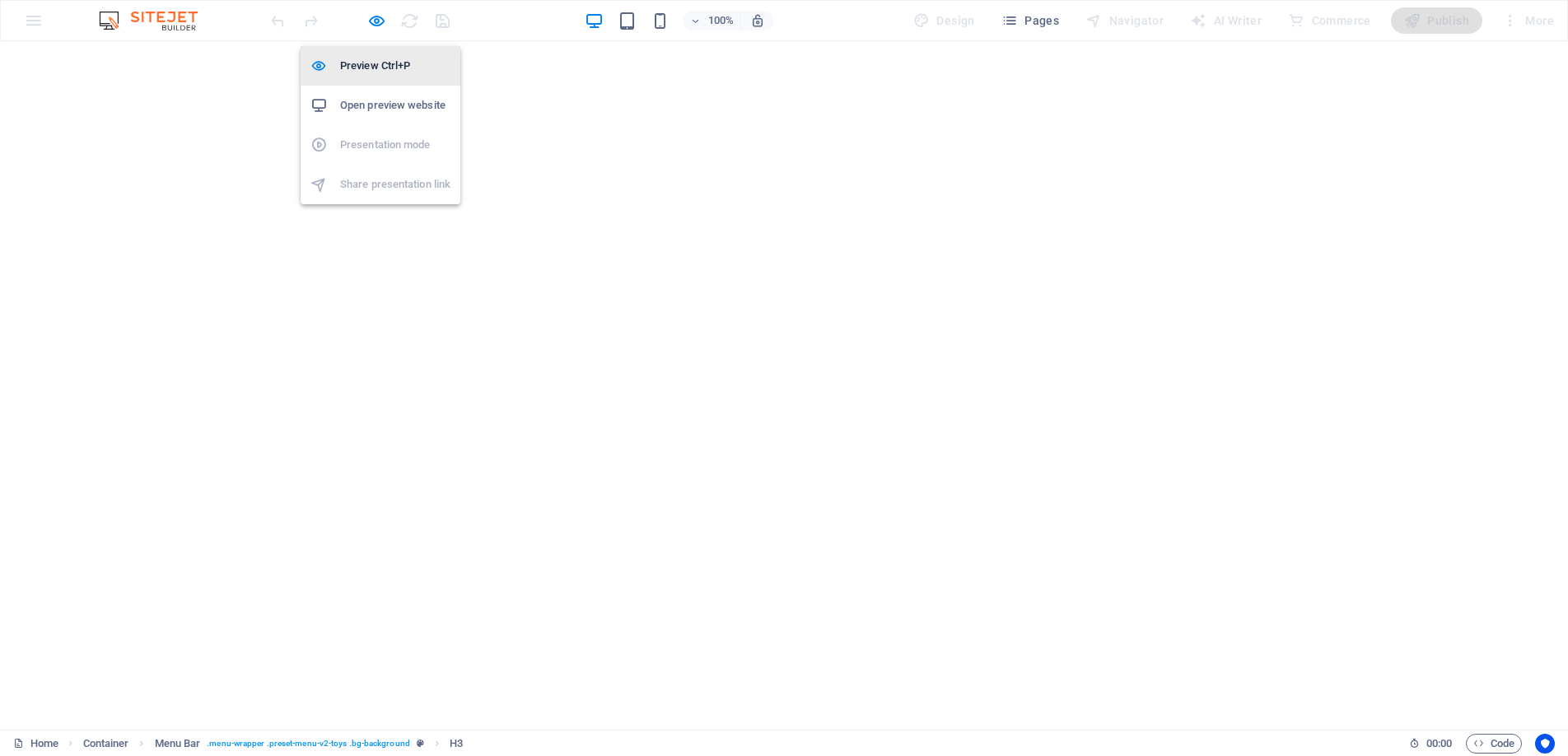
click at [378, 64] on h6 "Preview Ctrl+P" at bounding box center [395, 66] width 110 height 20
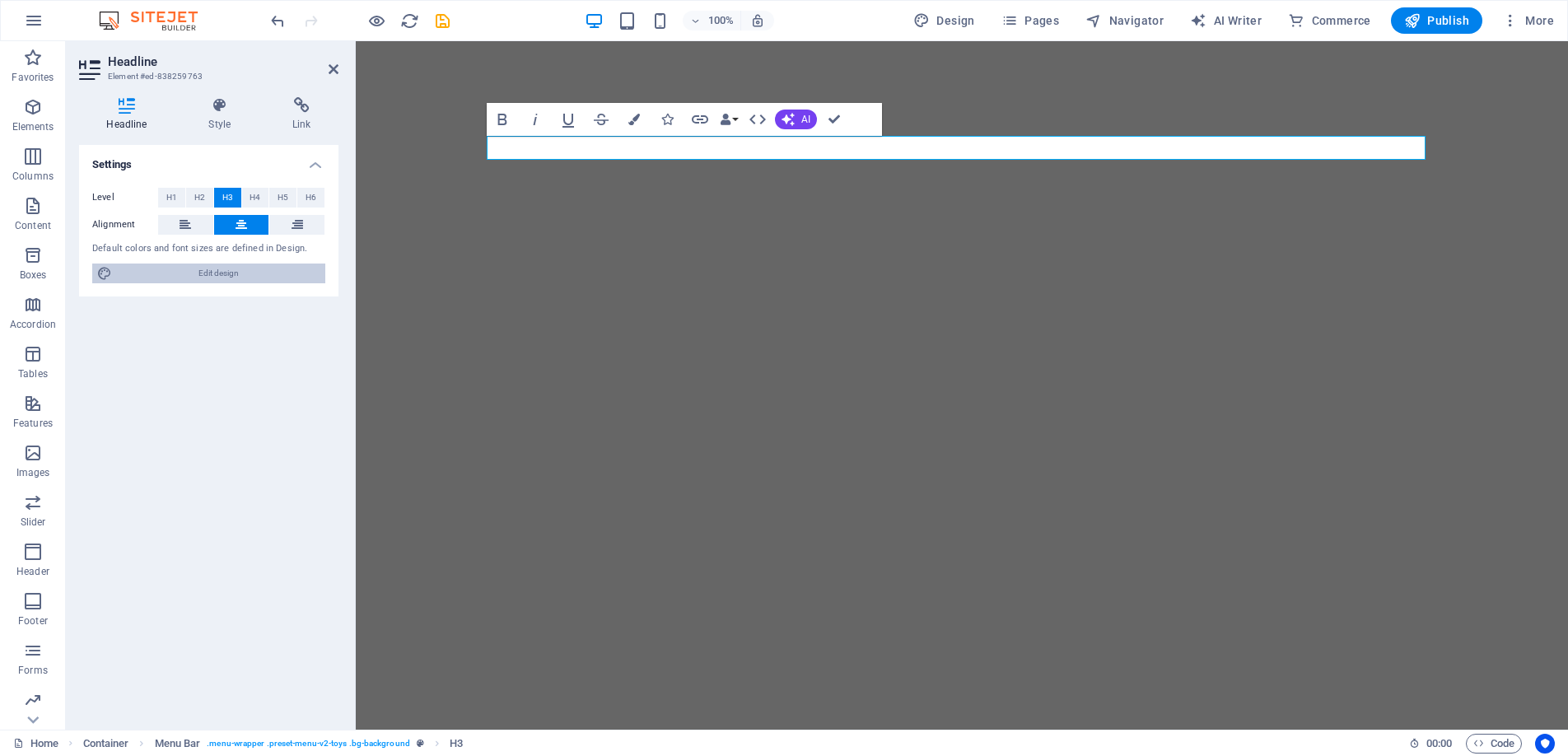
click at [242, 273] on span "Edit design" at bounding box center [218, 273] width 203 height 20
select select "px"
select select "400"
select select "px"
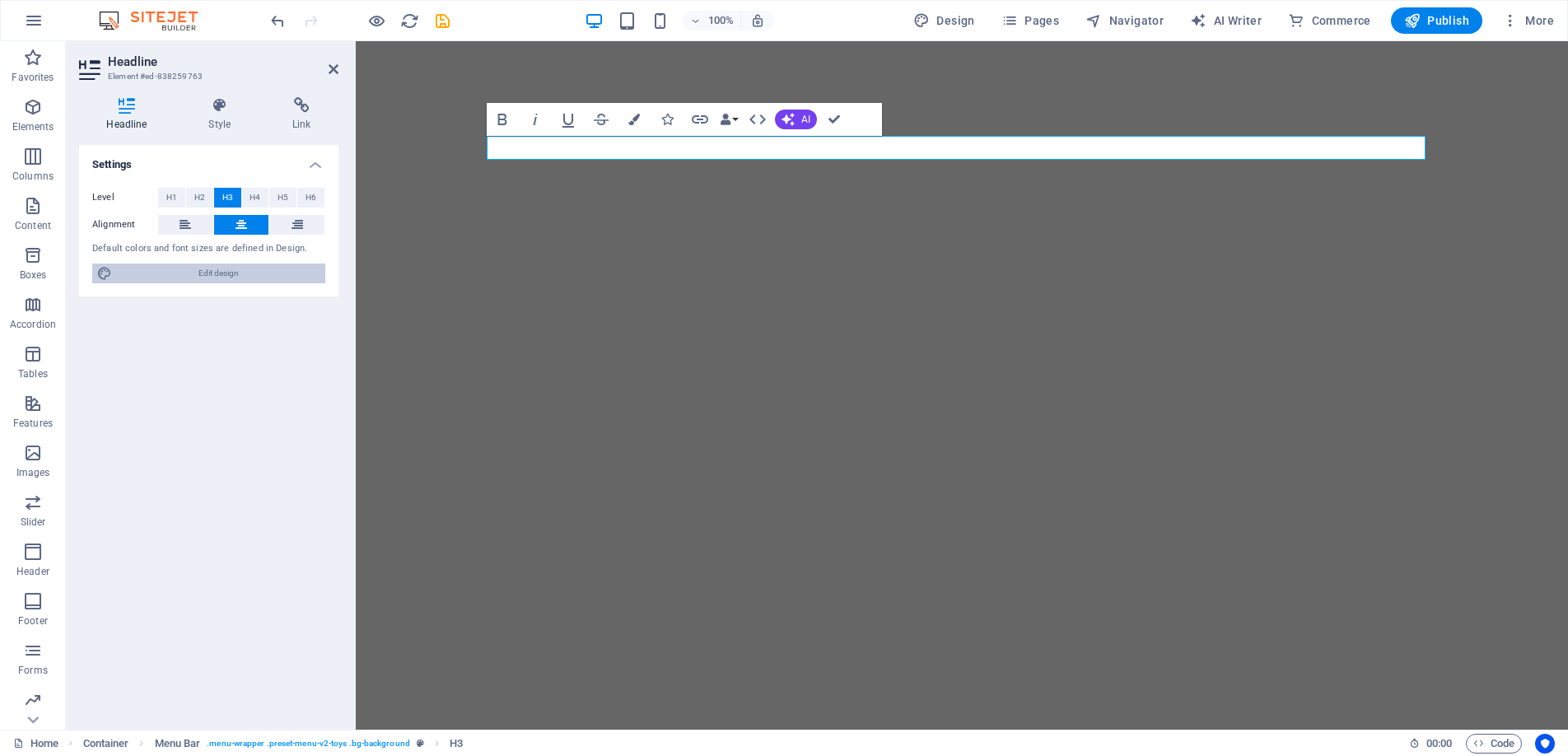
select select "600"
select select "px"
select select "rem"
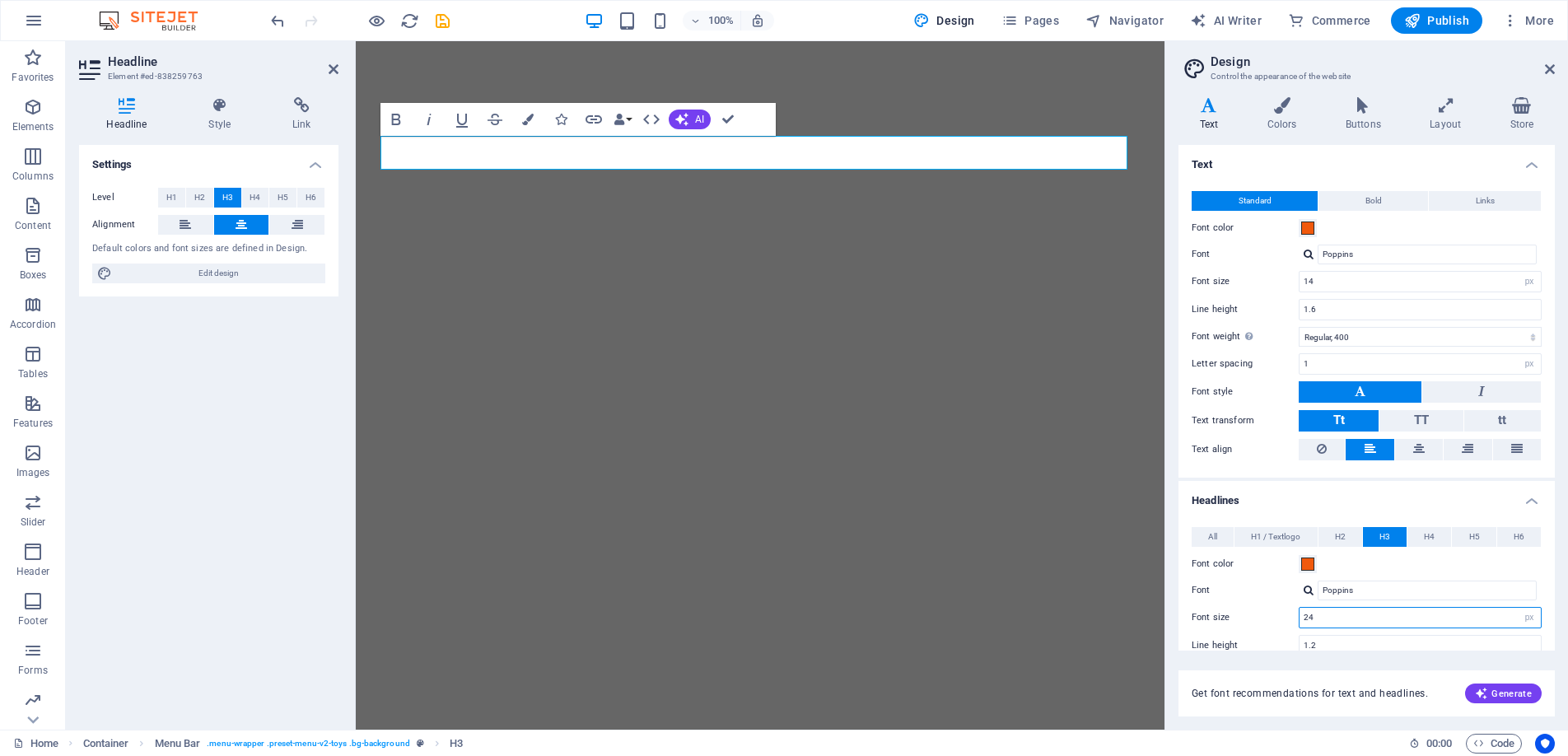
click at [1332, 614] on input "24" at bounding box center [1420, 617] width 241 height 20
type input "28"
click at [1550, 64] on icon at bounding box center [1550, 69] width 10 height 13
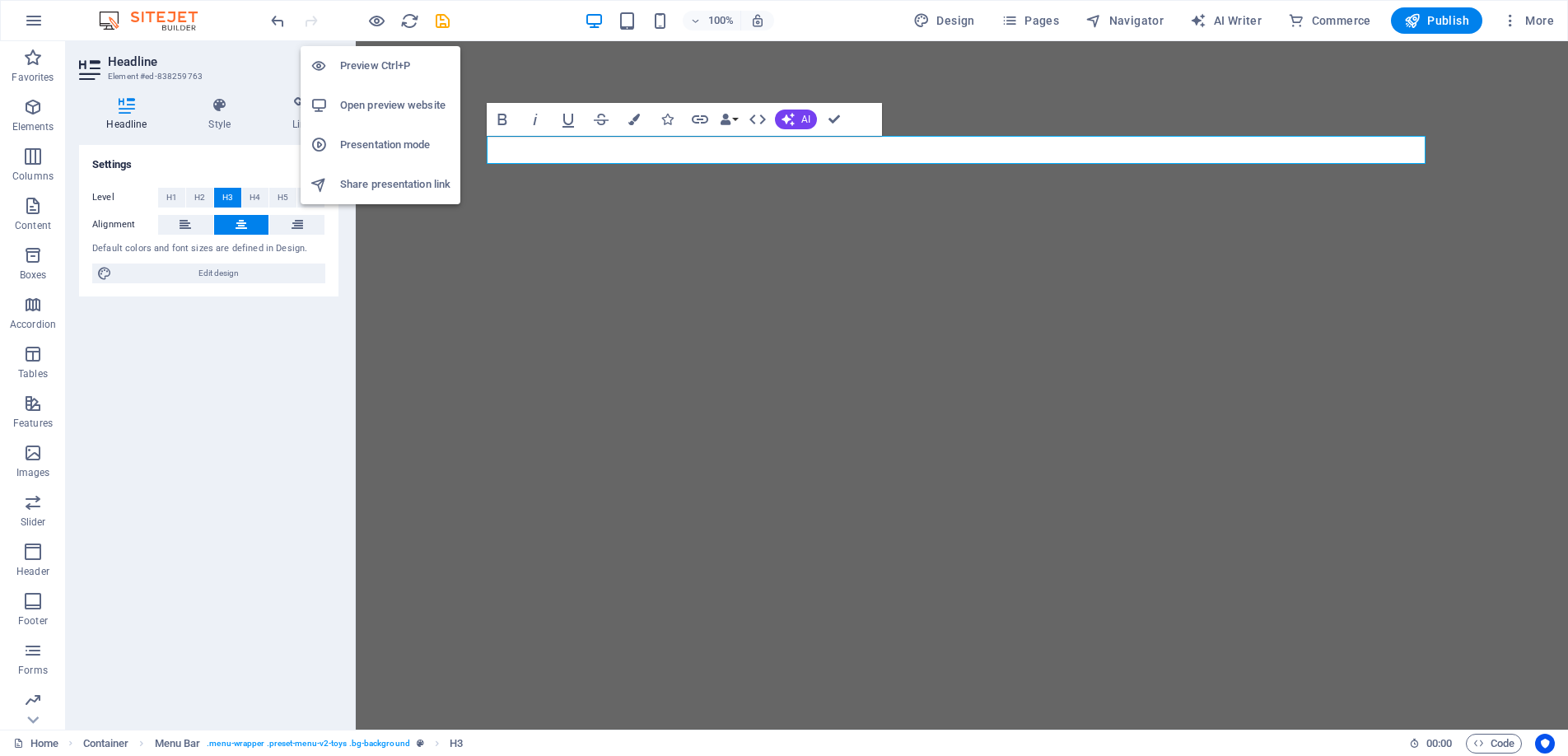
click at [375, 61] on h6 "Preview Ctrl+P" at bounding box center [395, 66] width 110 height 20
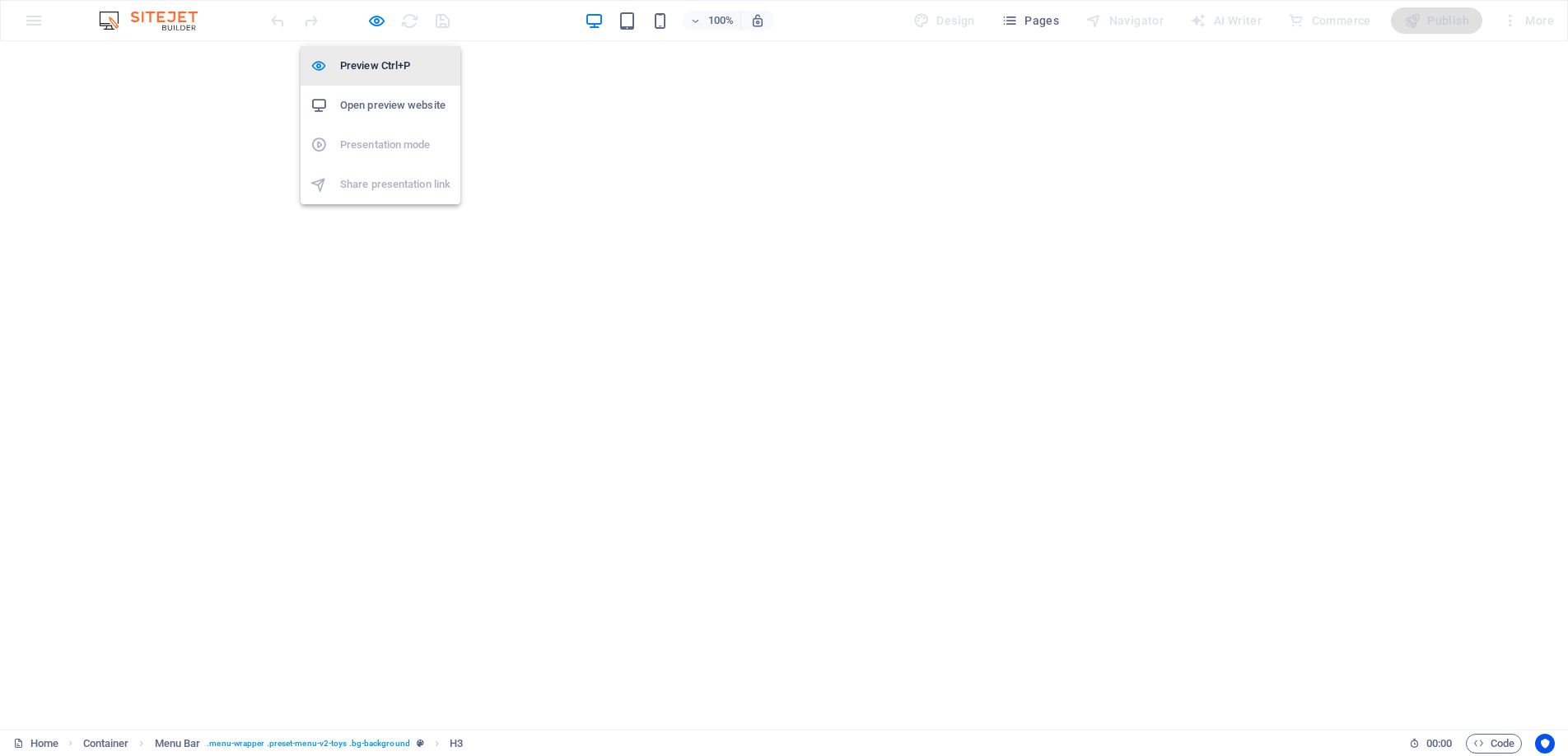
click at [382, 65] on h6 "Preview Ctrl+P" at bounding box center [395, 66] width 110 height 20
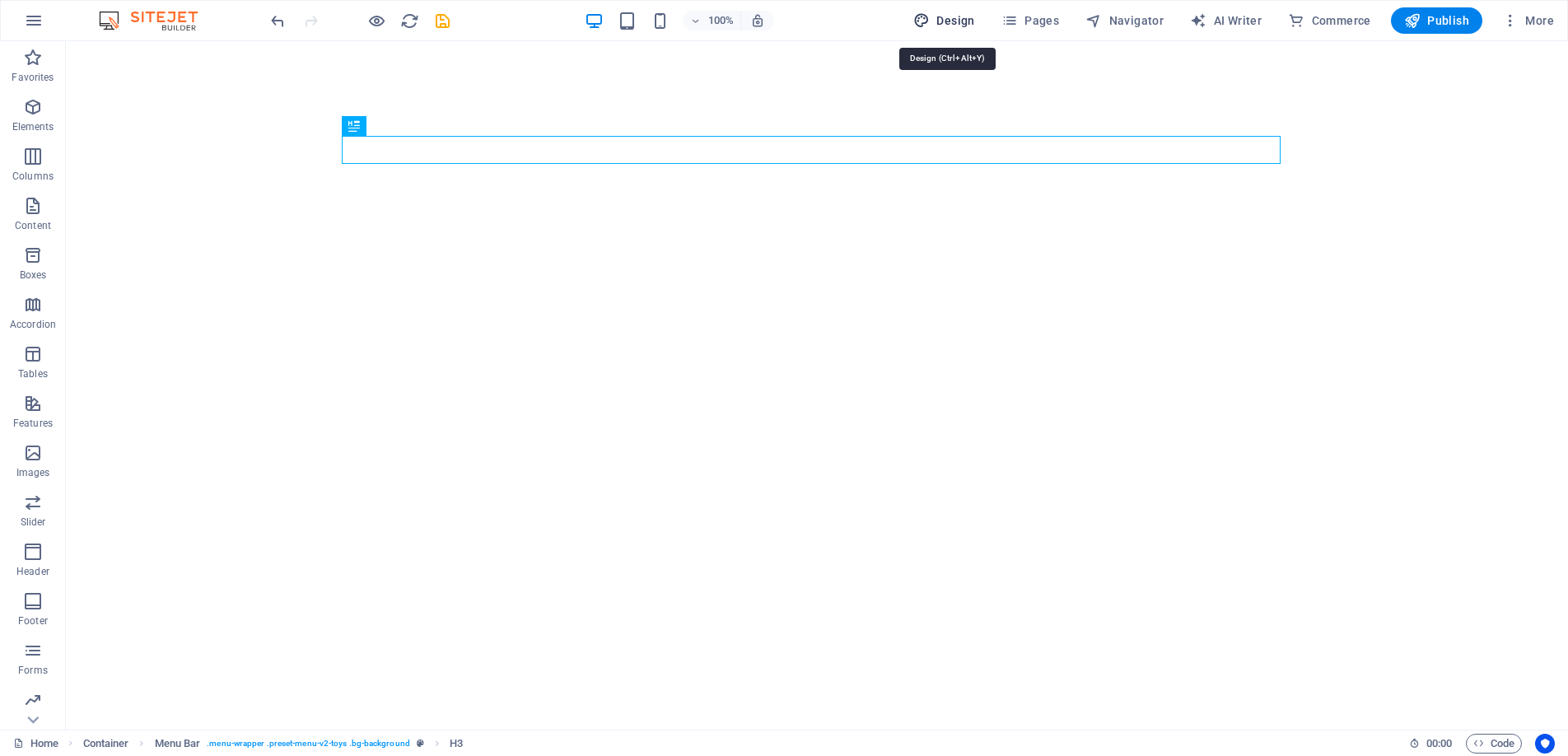
click at [967, 18] on span "Design" at bounding box center [944, 21] width 62 height 17
select select "px"
select select "400"
select select "px"
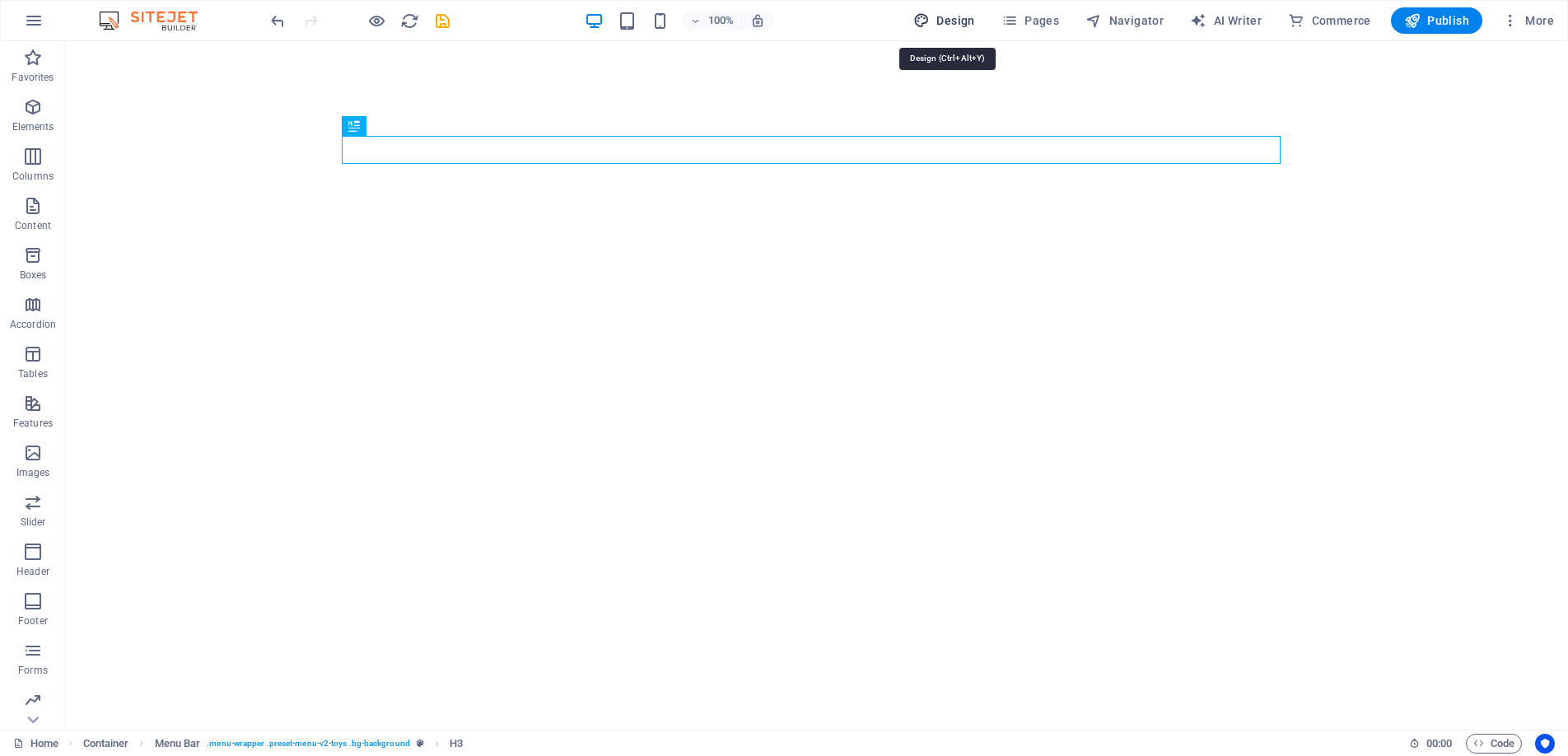
select select "600"
select select "px"
select select "rem"
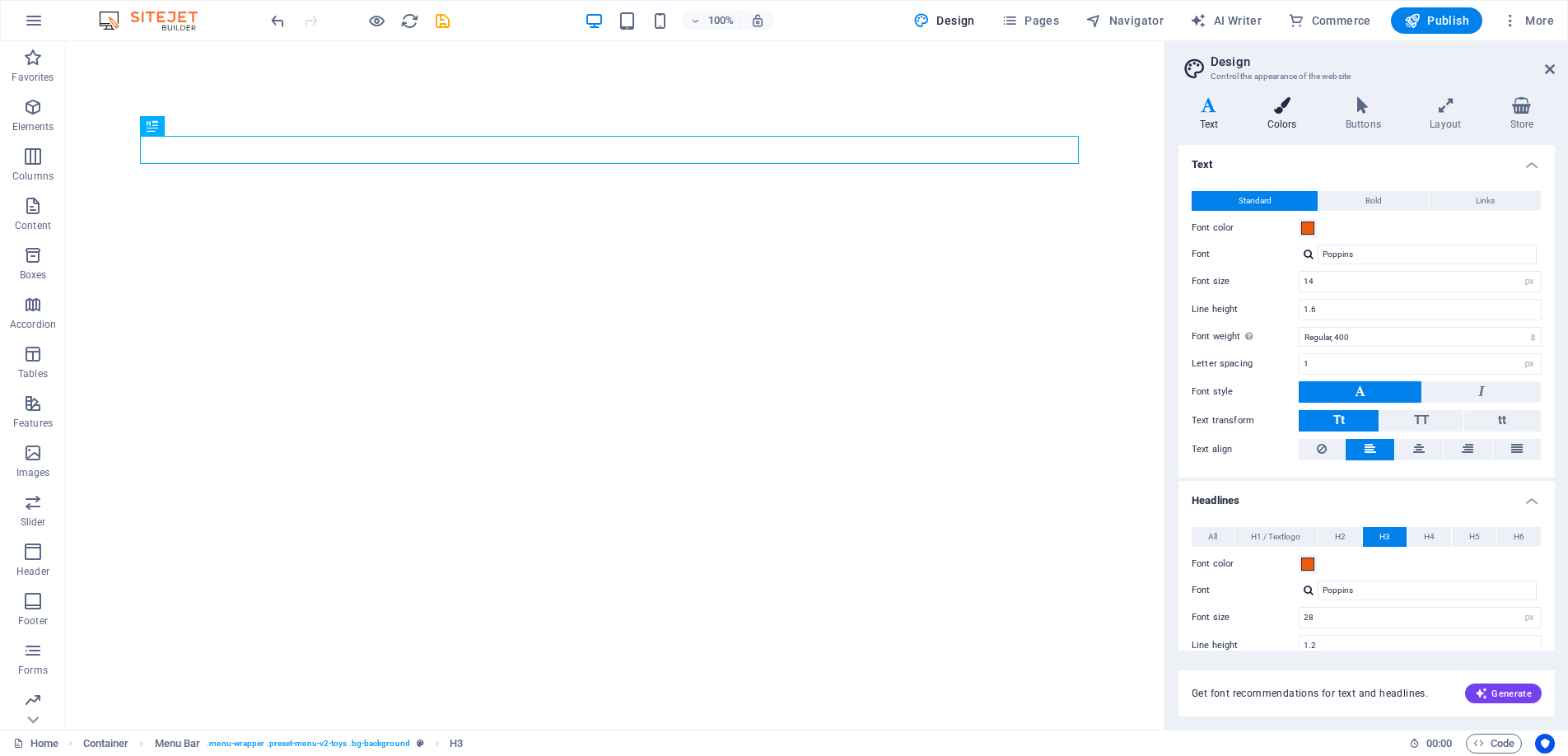
click at [1280, 101] on icon at bounding box center [1282, 105] width 72 height 17
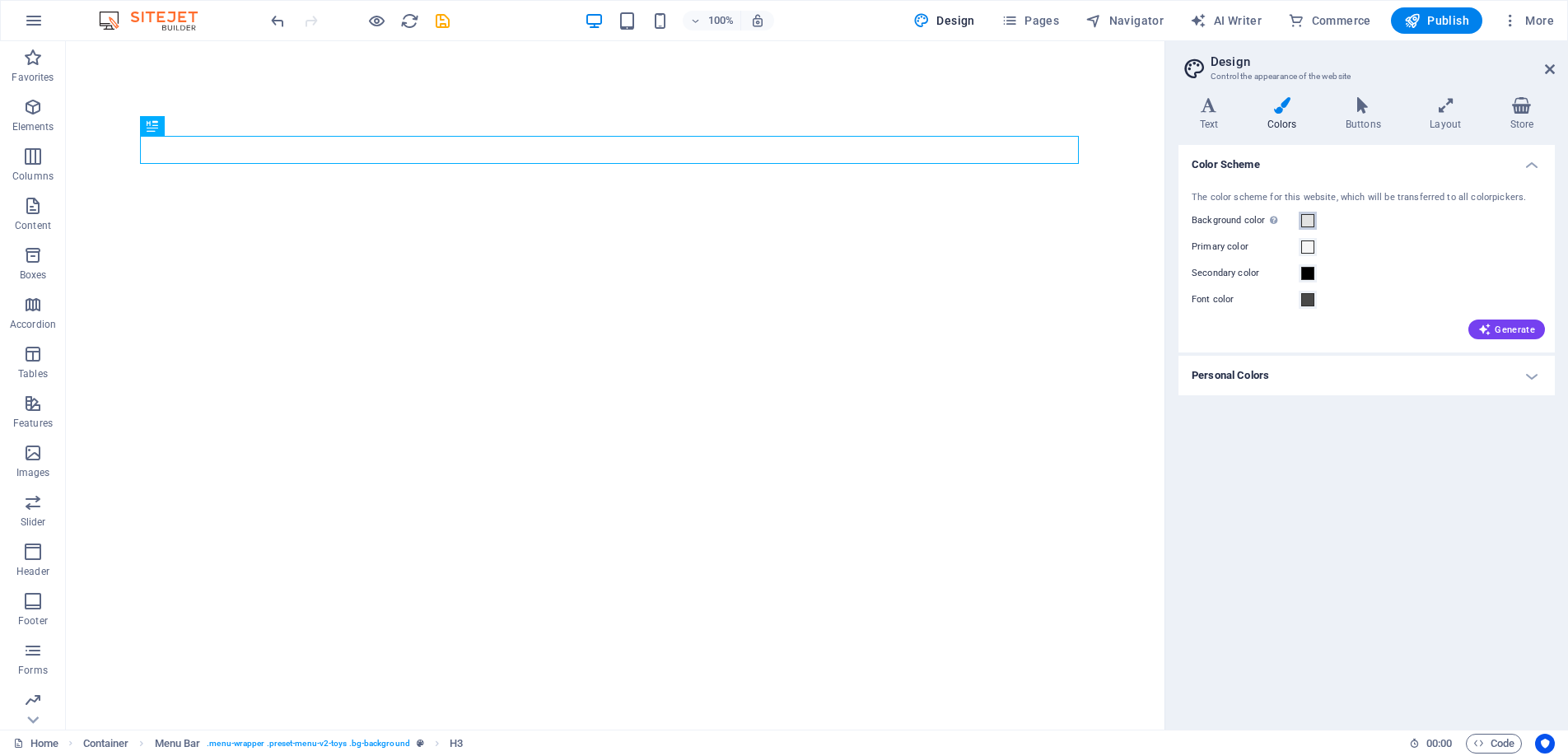
click at [1306, 217] on span at bounding box center [1307, 220] width 13 height 13
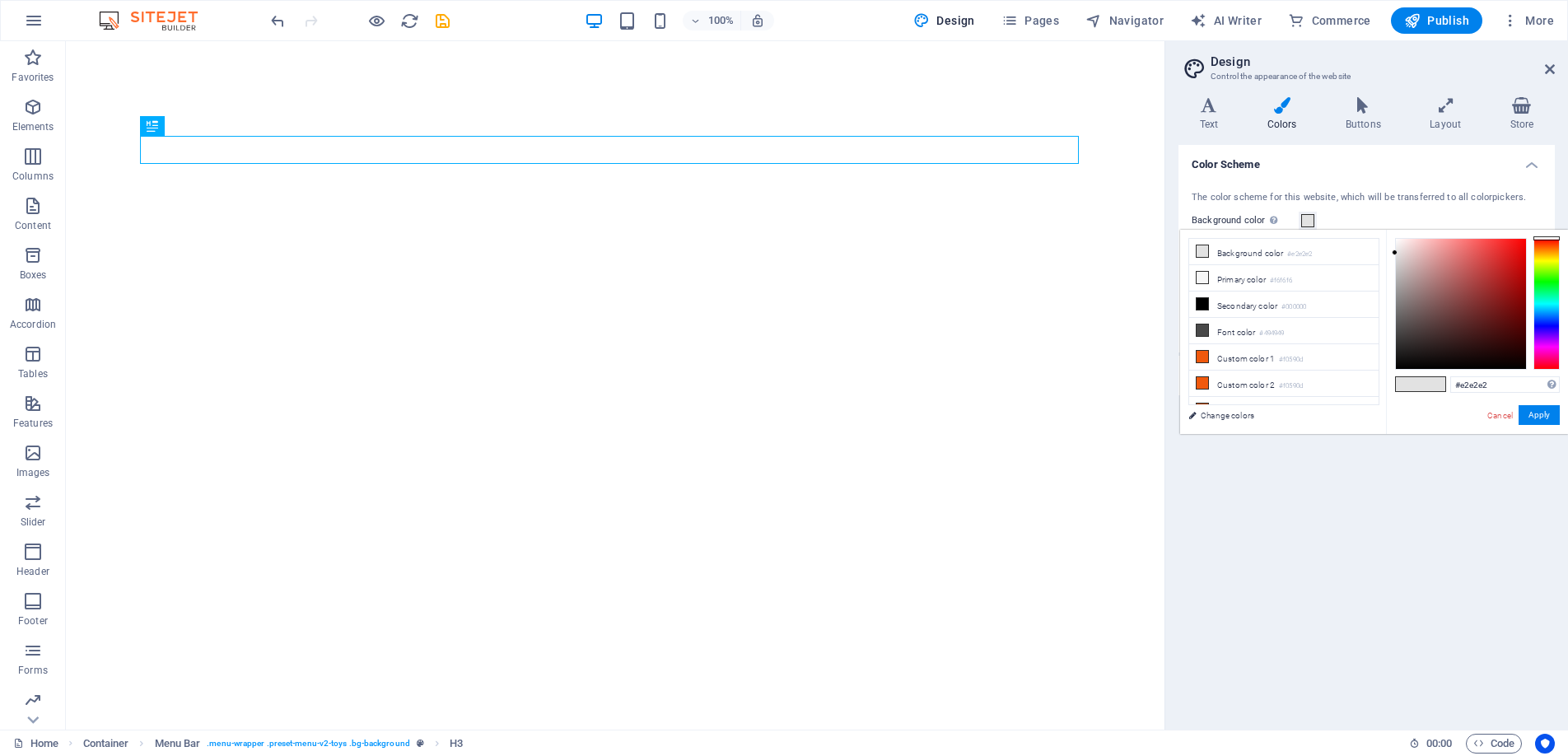
click at [1306, 217] on span at bounding box center [1307, 220] width 13 height 13
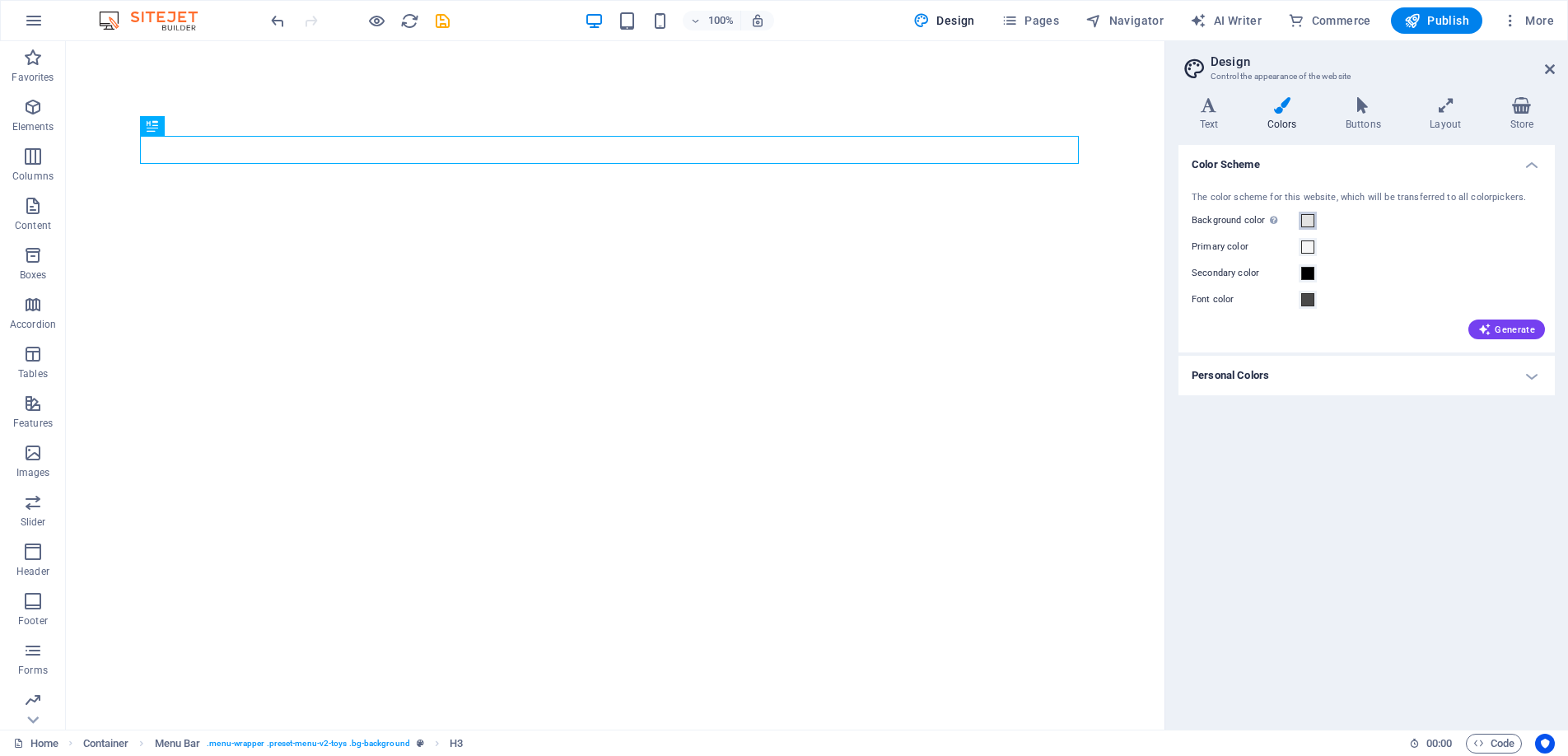
click at [1307, 215] on span at bounding box center [1307, 220] width 13 height 13
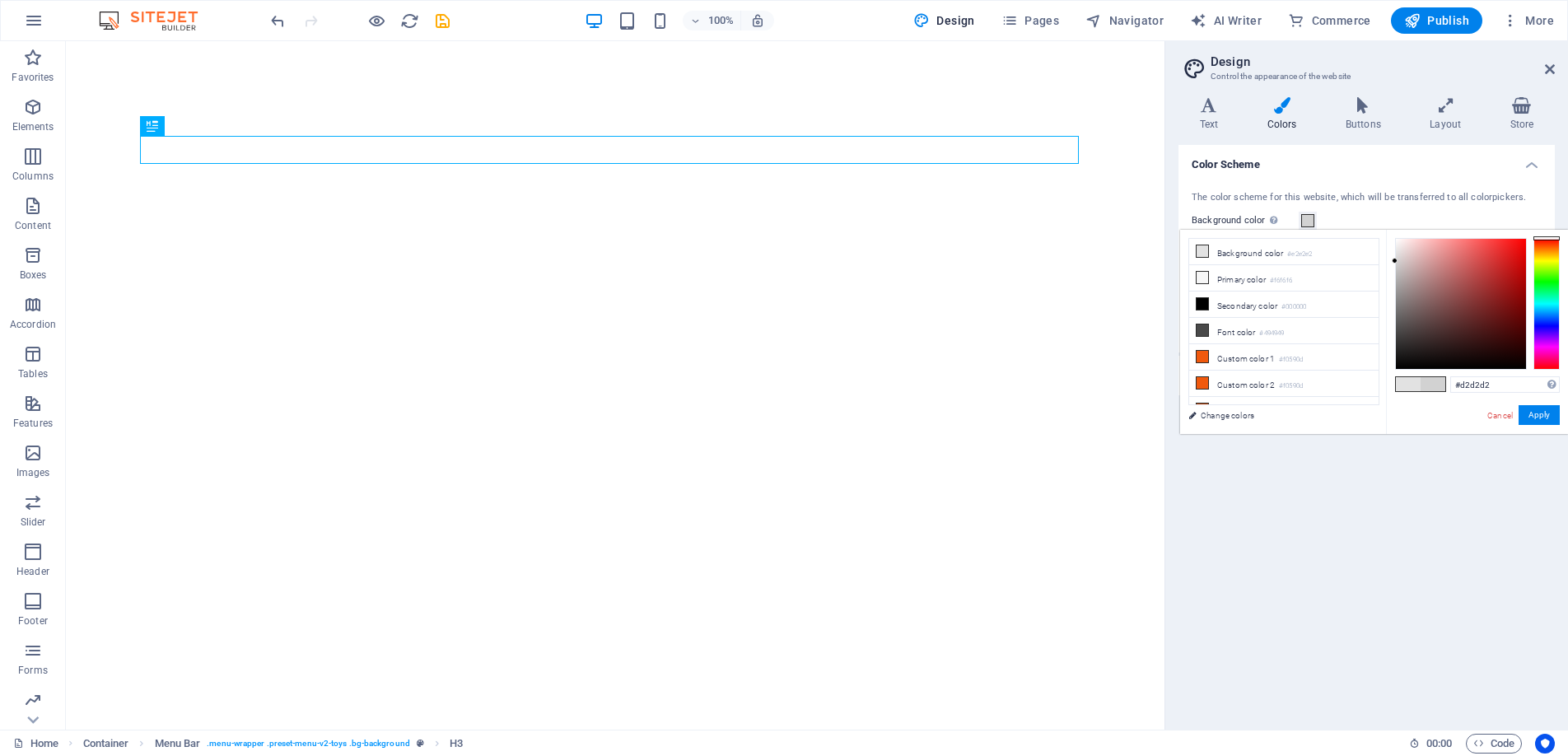
drag, startPoint x: 1394, startPoint y: 252, endPoint x: 1394, endPoint y: 262, distance: 10.0
click at [1394, 262] on div at bounding box center [1395, 261] width 6 height 6
click at [1540, 419] on button "Apply" at bounding box center [1539, 415] width 41 height 20
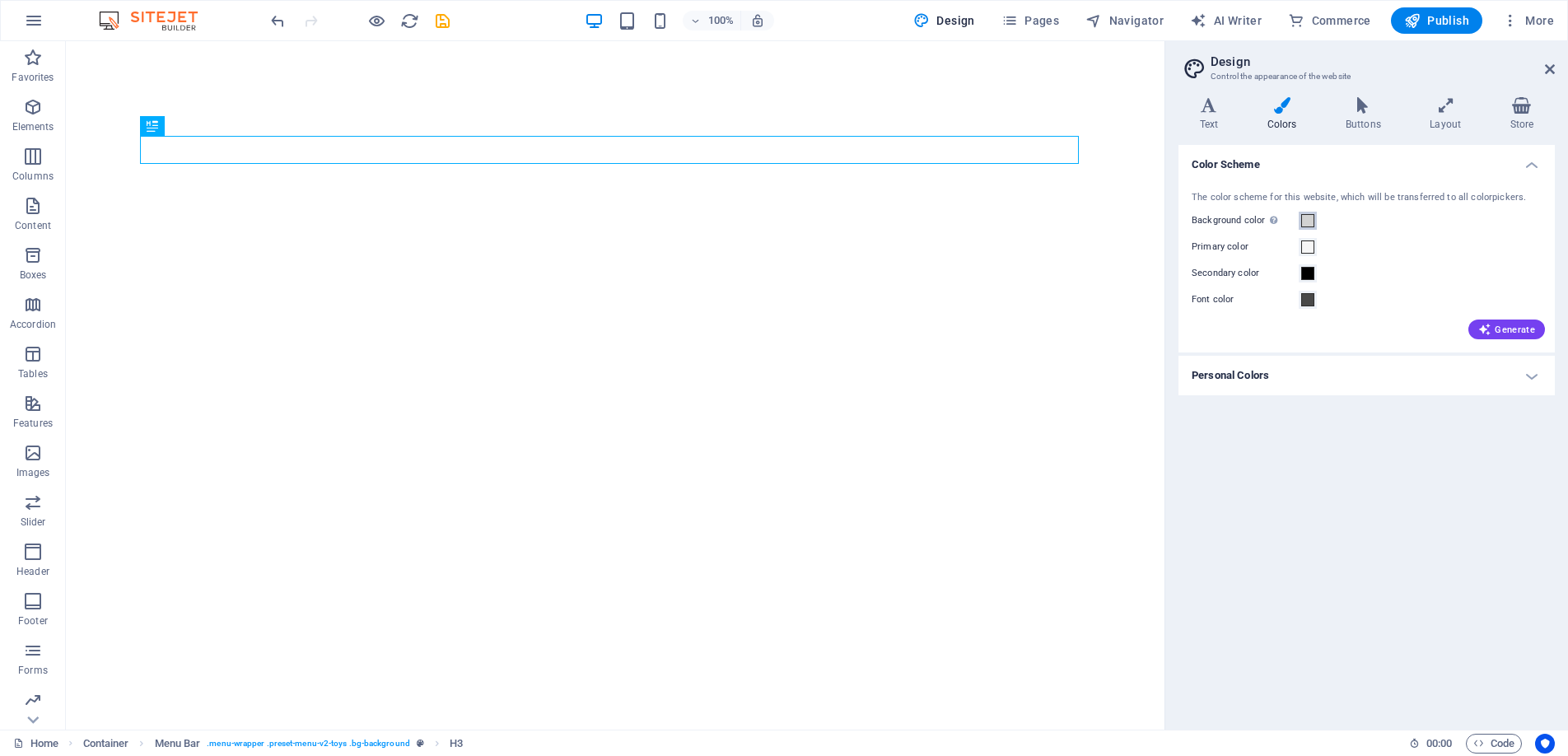
click at [1302, 219] on span at bounding box center [1307, 220] width 13 height 13
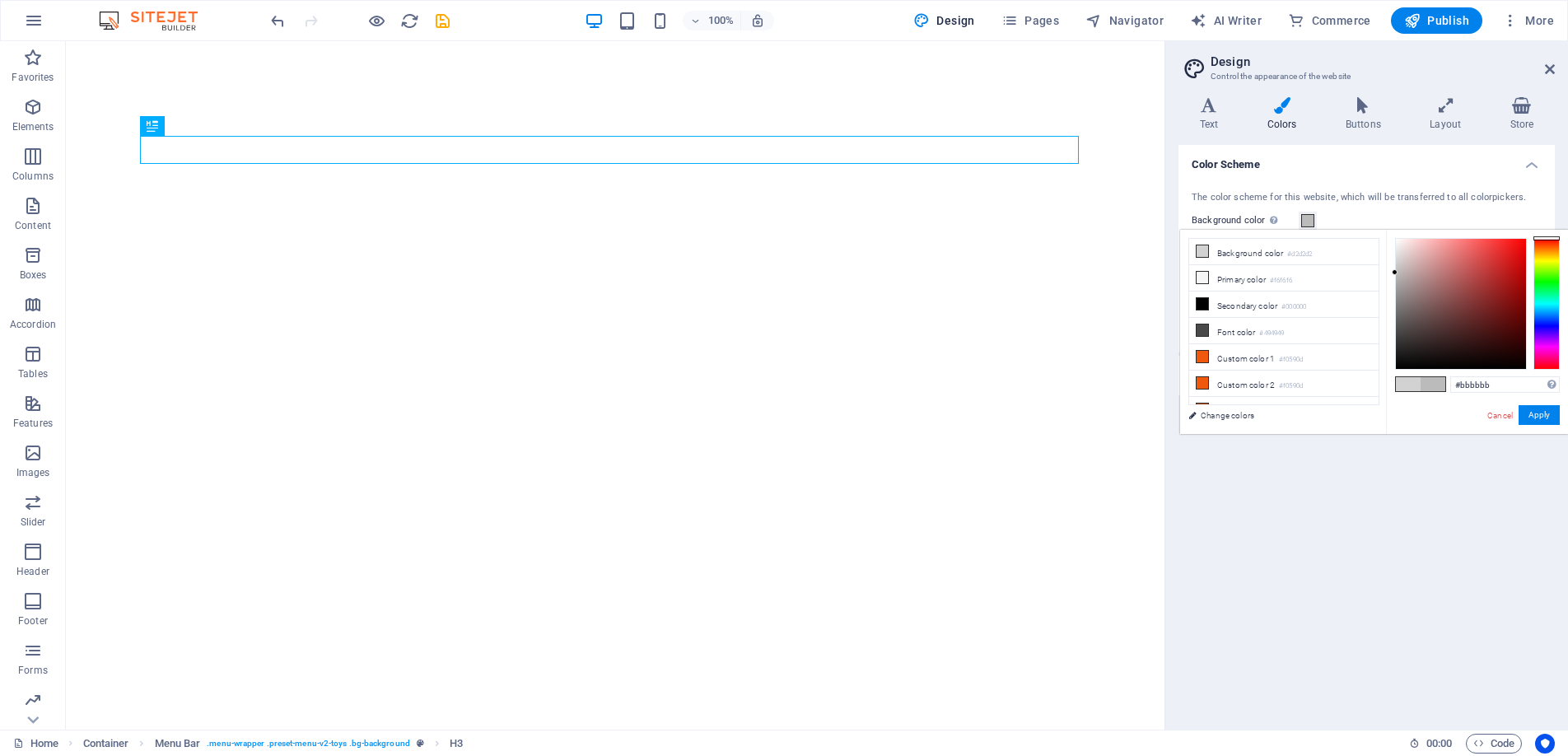
drag, startPoint x: 1395, startPoint y: 259, endPoint x: 1393, endPoint y: 272, distance: 13.2
click at [1393, 272] on div at bounding box center [1395, 272] width 6 height 6
click at [1539, 418] on button "Apply" at bounding box center [1539, 415] width 41 height 20
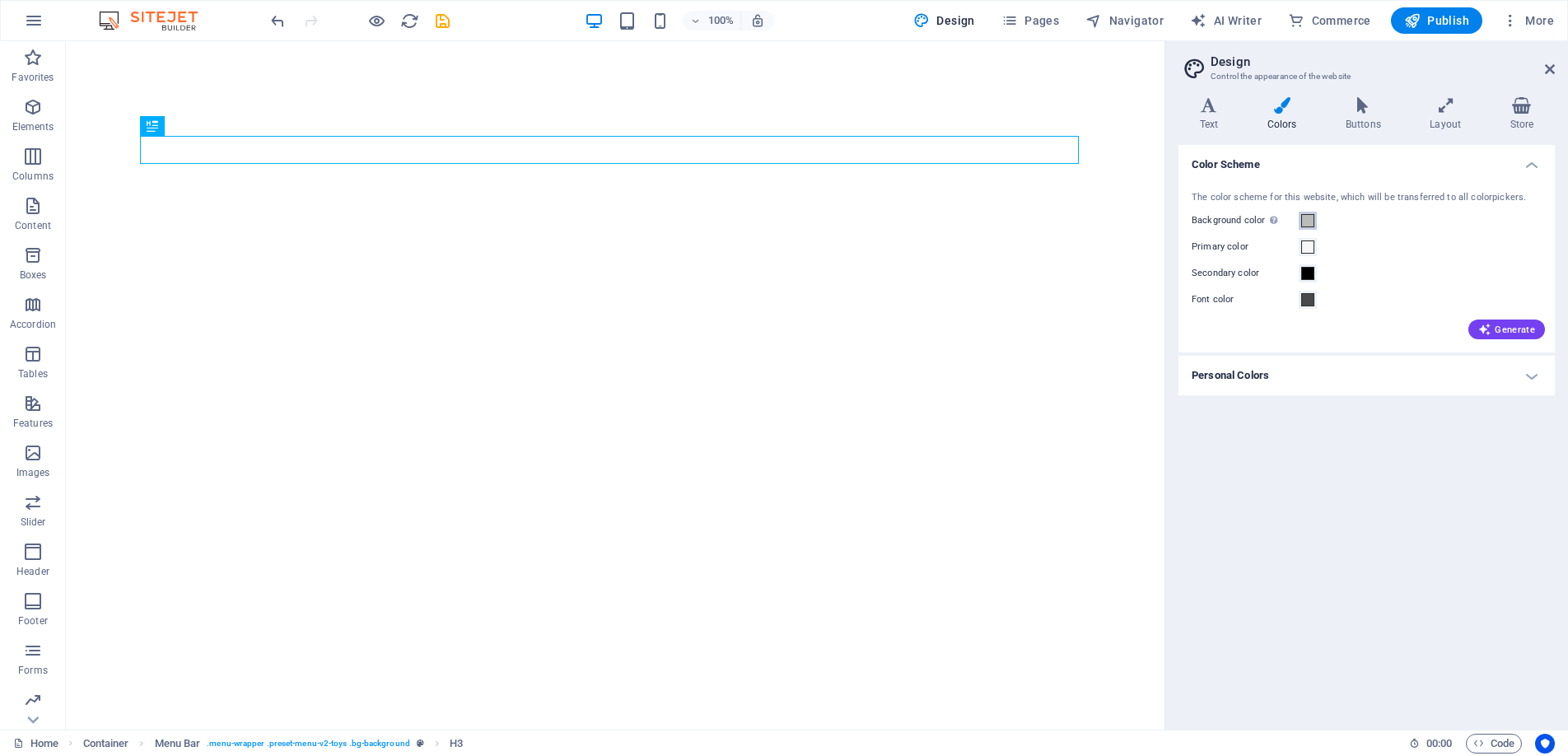
click at [1303, 222] on span at bounding box center [1307, 220] width 13 height 13
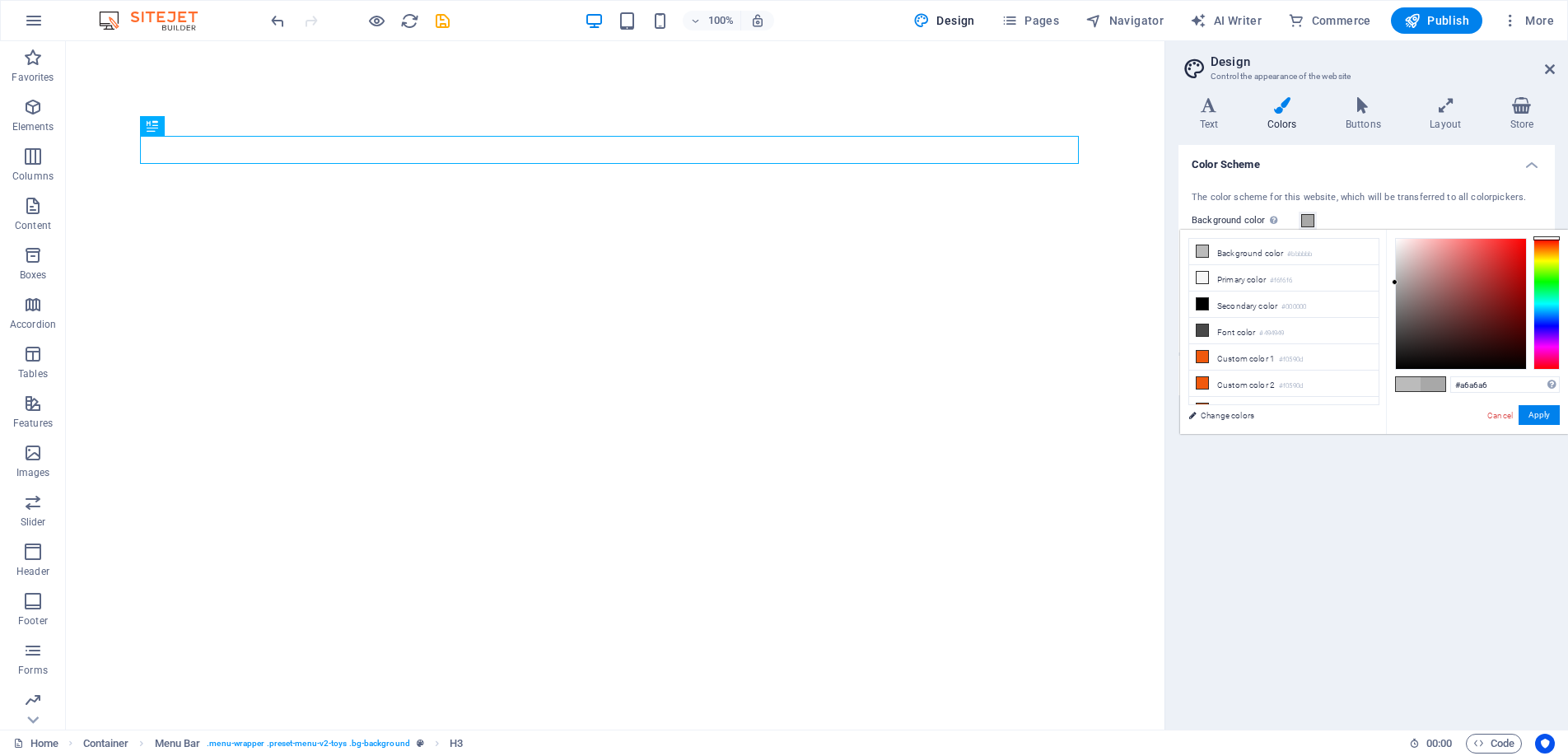
drag, startPoint x: 1393, startPoint y: 272, endPoint x: 1389, endPoint y: 283, distance: 11.7
click at [1389, 283] on div "#a6a6a6 Supported formats #0852ed rgb(8, 82, 237) rgba(8, 82, 237, 90%) hsv(221…" at bounding box center [1477, 451] width 182 height 443
click at [1528, 409] on button "Apply" at bounding box center [1539, 415] width 41 height 20
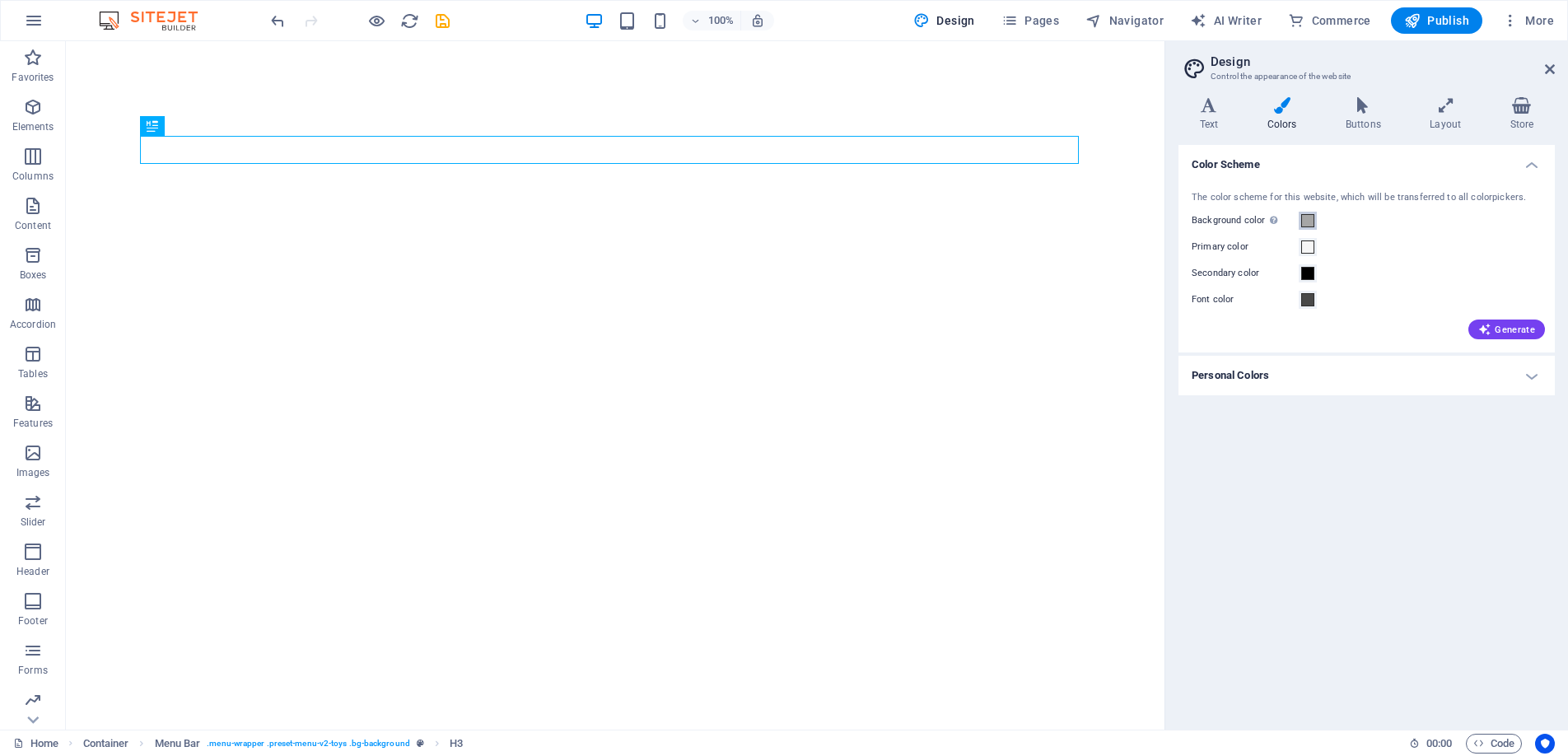
click at [1302, 221] on span at bounding box center [1307, 220] width 13 height 13
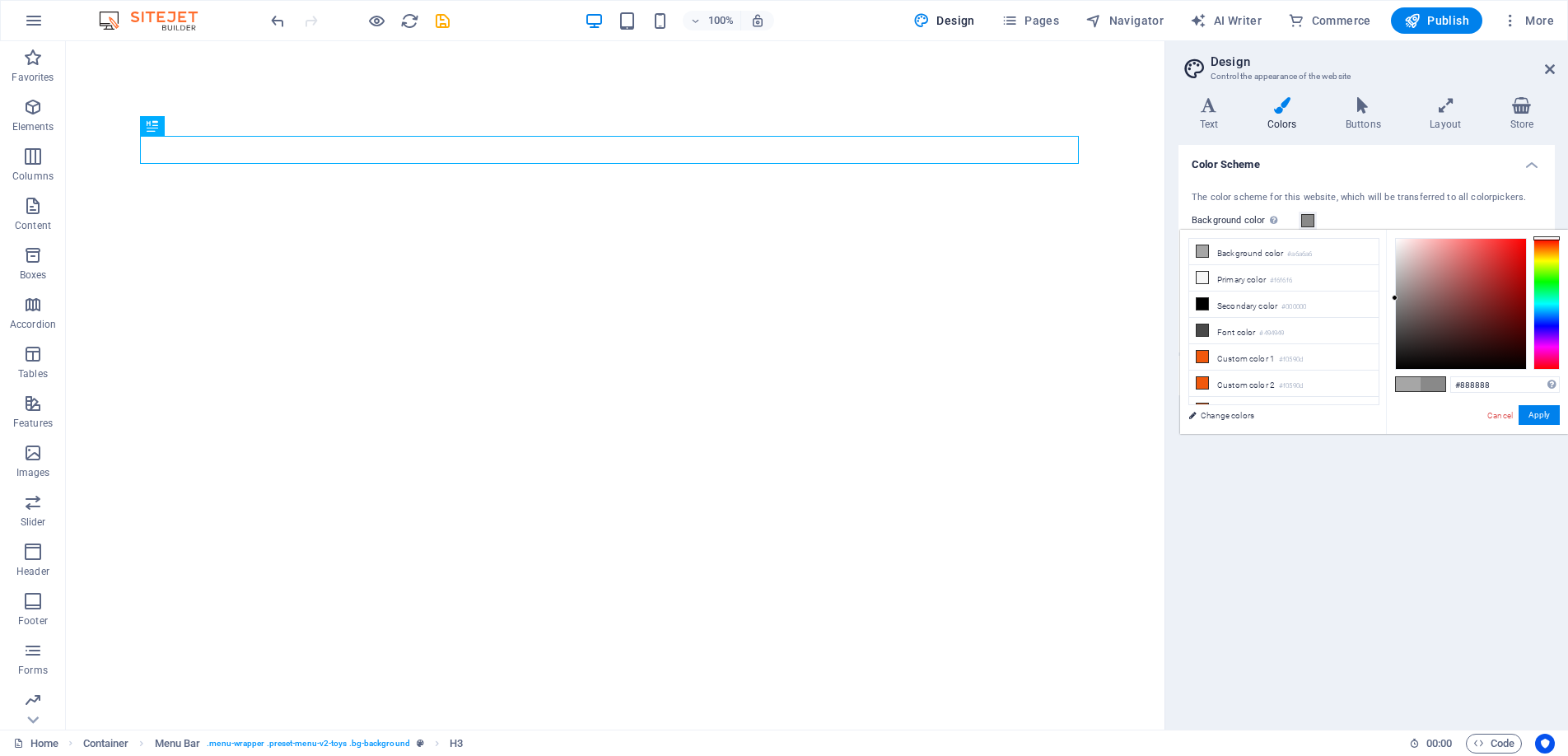
drag, startPoint x: 1393, startPoint y: 282, endPoint x: 1390, endPoint y: 299, distance: 17.3
click at [1390, 299] on div "#888888 Supported formats #0852ed rgb(8, 82, 237) rgba(8, 82, 237, 90%) hsv(221…" at bounding box center [1477, 451] width 182 height 443
click at [1534, 413] on button "Apply" at bounding box center [1539, 415] width 41 height 20
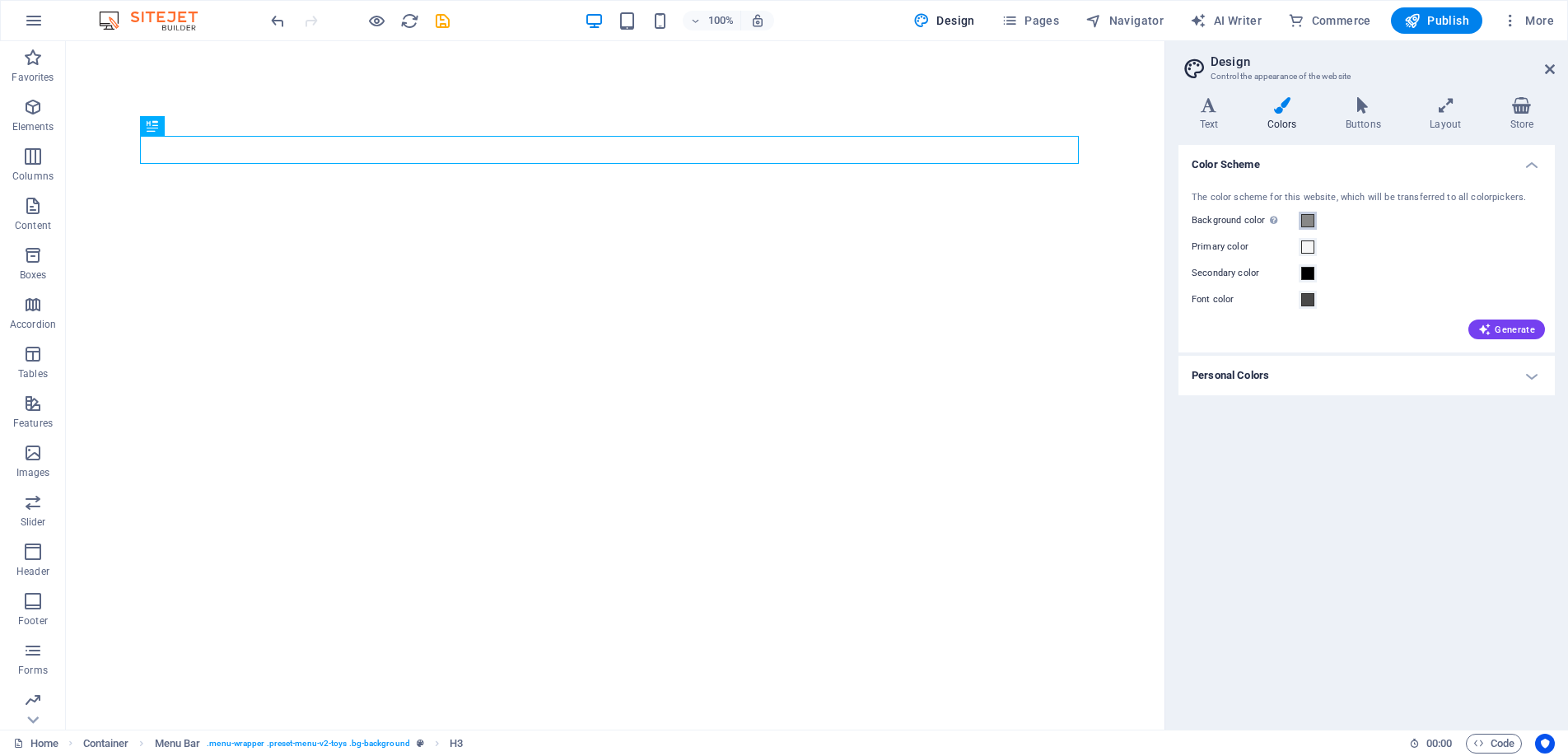
click at [1303, 221] on span at bounding box center [1307, 220] width 13 height 13
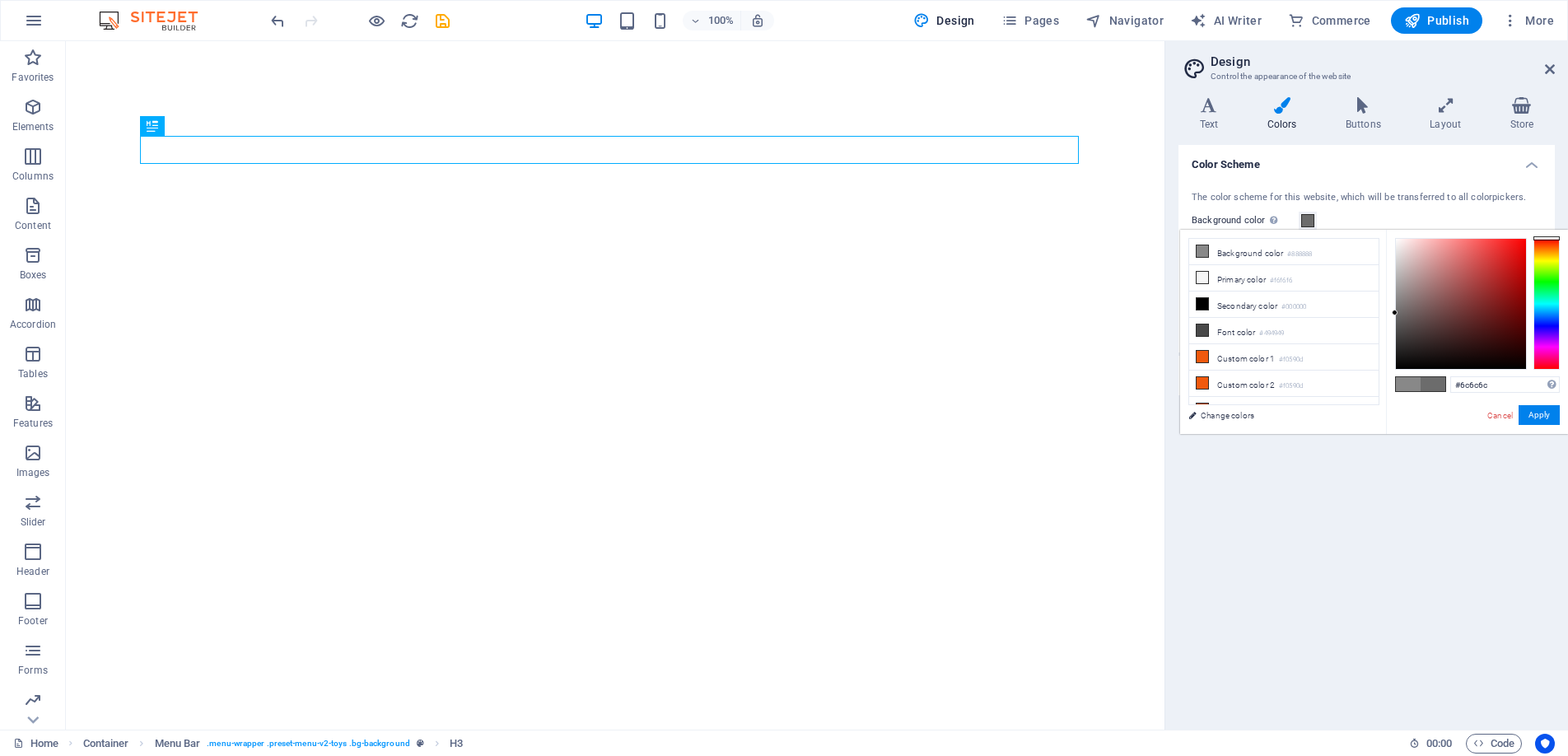
drag, startPoint x: 1397, startPoint y: 297, endPoint x: 1392, endPoint y: 313, distance: 16.8
click at [1392, 313] on div at bounding box center [1395, 313] width 6 height 6
click at [1540, 416] on button "Apply" at bounding box center [1539, 415] width 41 height 20
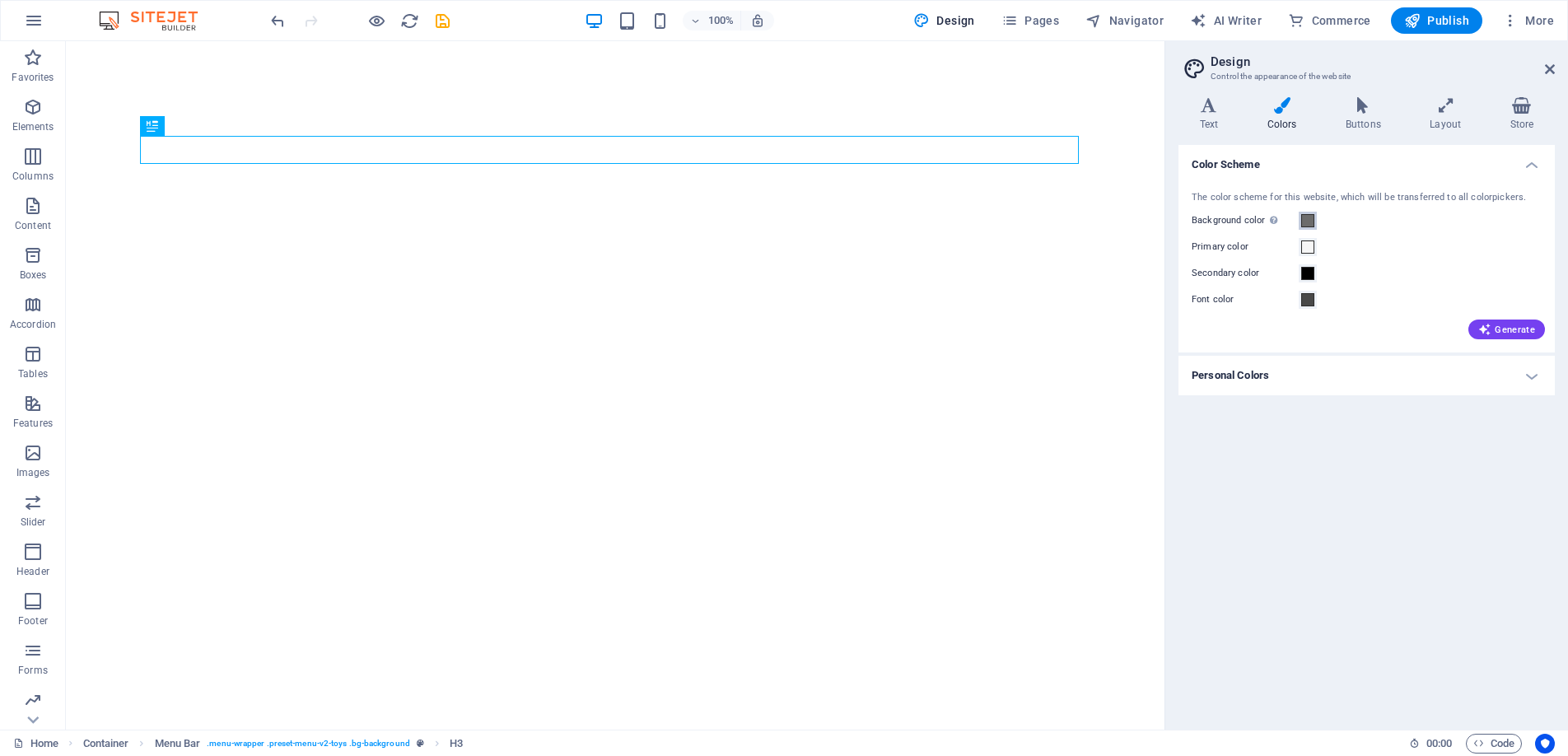
click at [1305, 216] on span at bounding box center [1307, 220] width 13 height 13
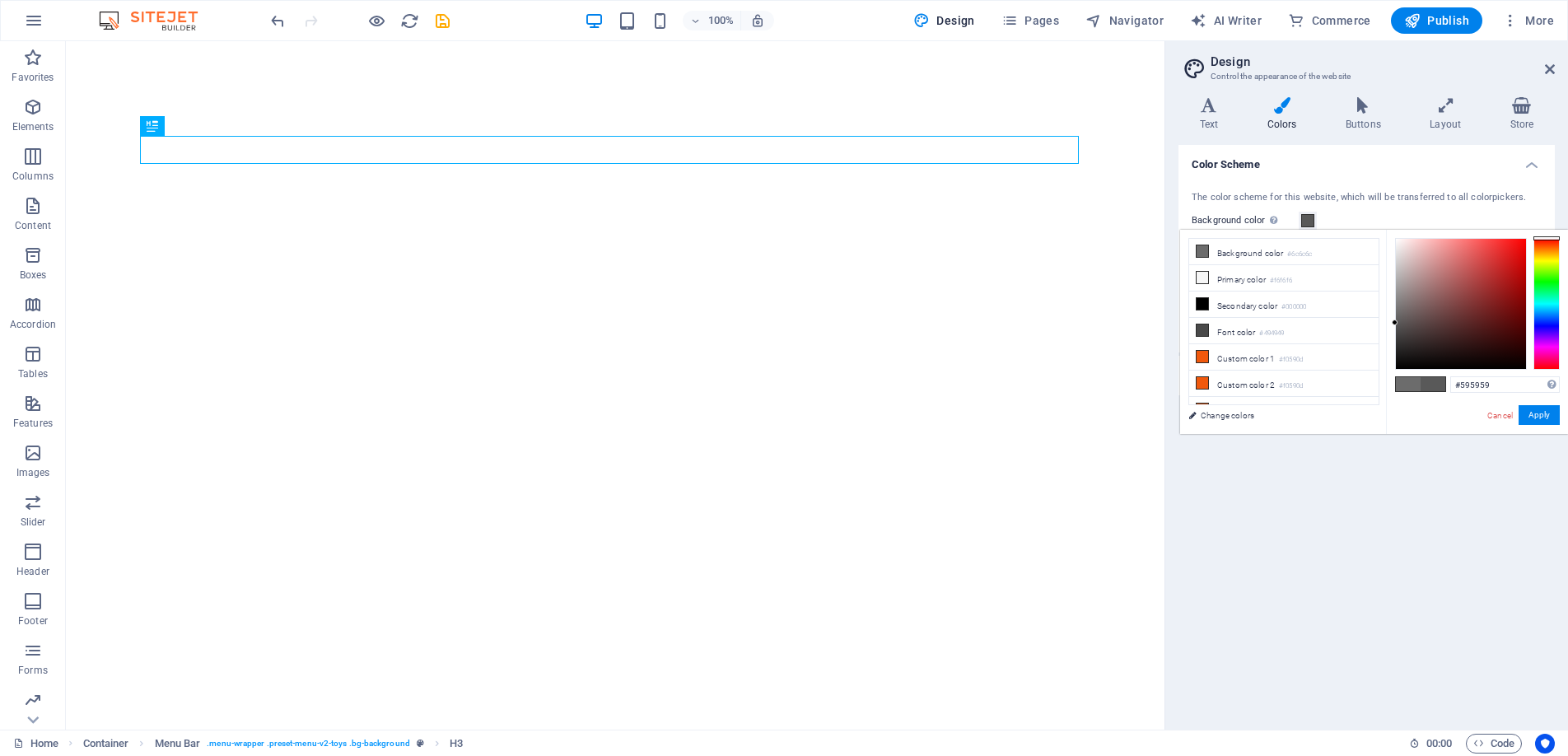
drag, startPoint x: 1394, startPoint y: 313, endPoint x: 1392, endPoint y: 322, distance: 9.2
click at [1392, 322] on div at bounding box center [1395, 322] width 6 height 6
click at [1547, 409] on button "Apply" at bounding box center [1539, 415] width 41 height 20
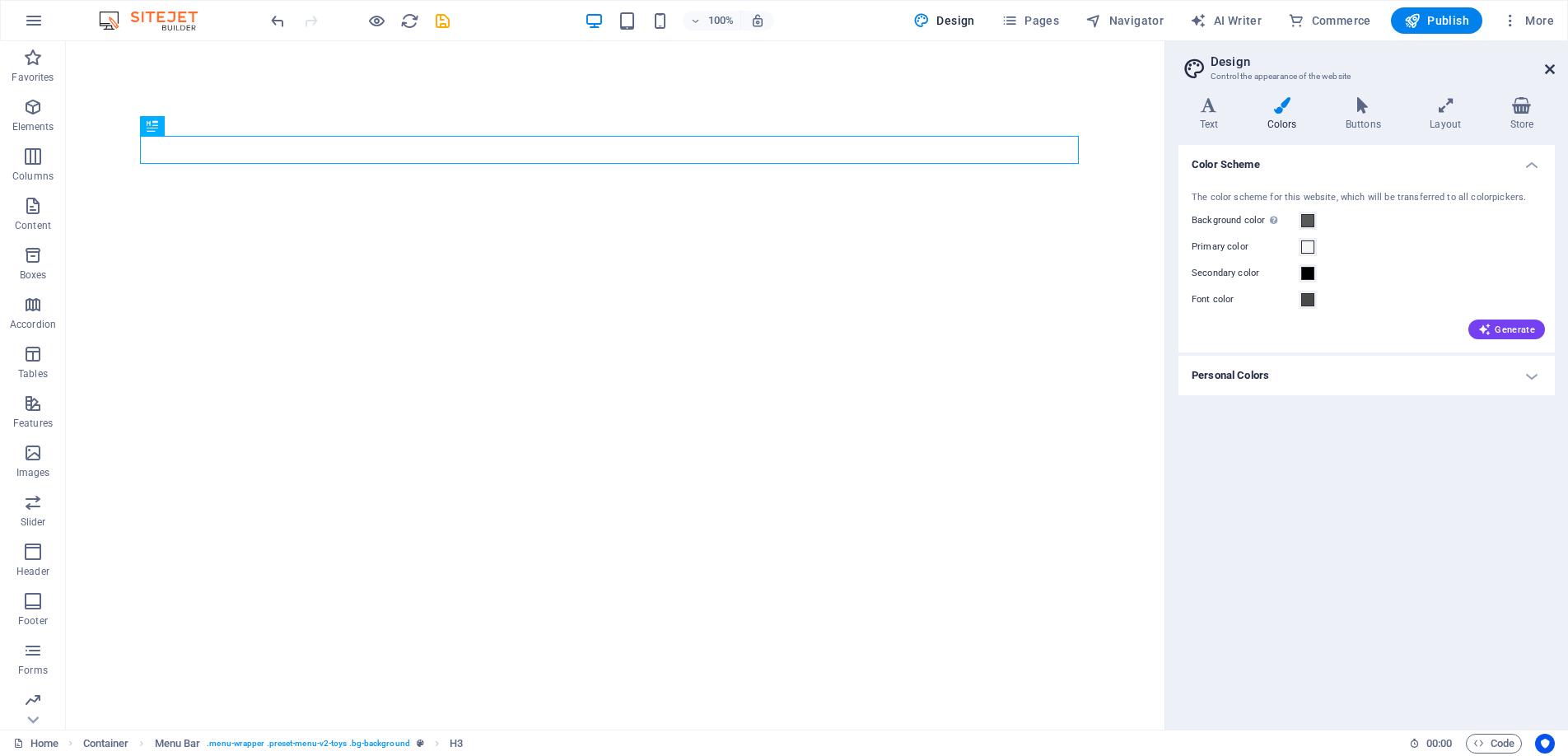
click at [1548, 66] on icon at bounding box center [1550, 69] width 10 height 13
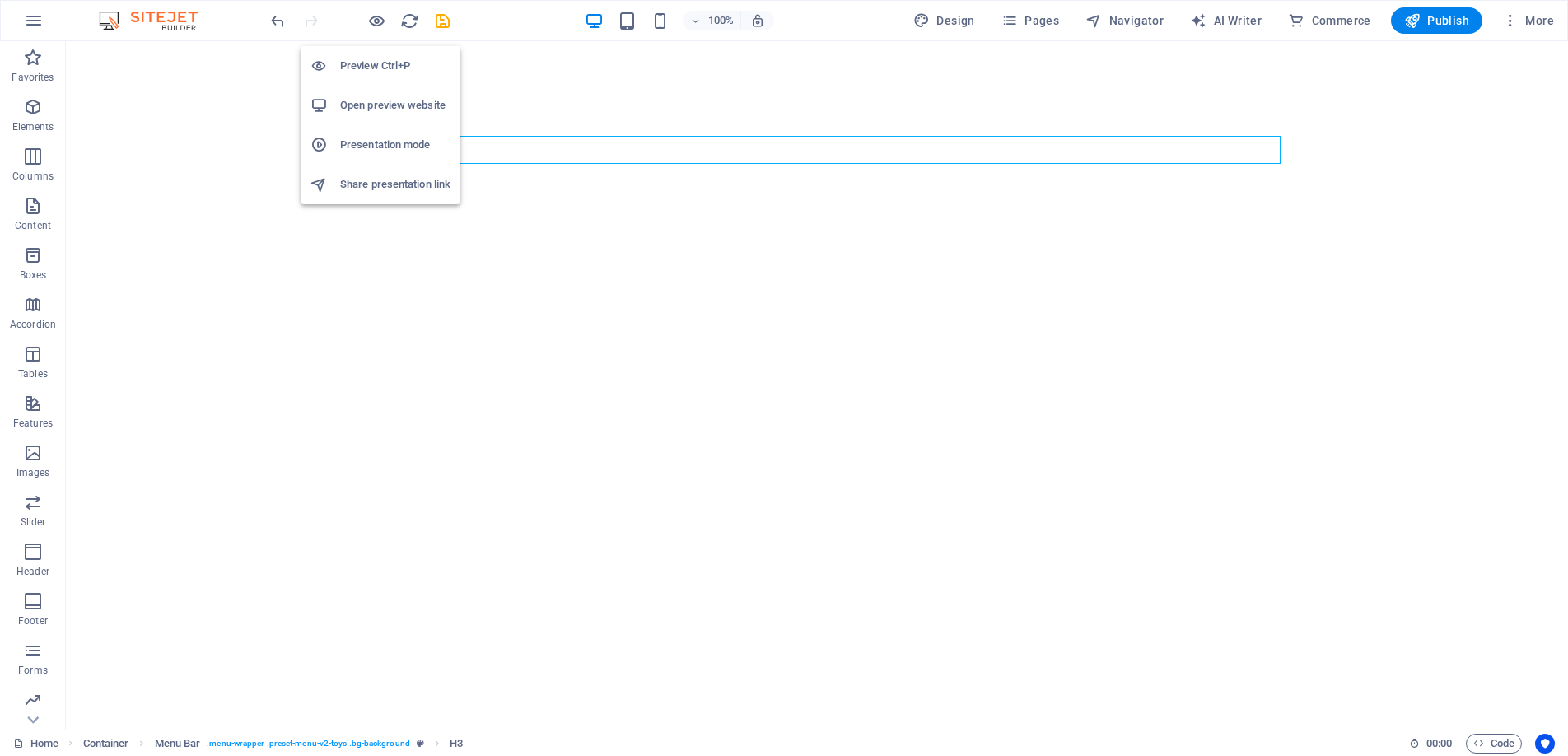
click at [373, 57] on h6 "Preview Ctrl+P" at bounding box center [395, 66] width 110 height 20
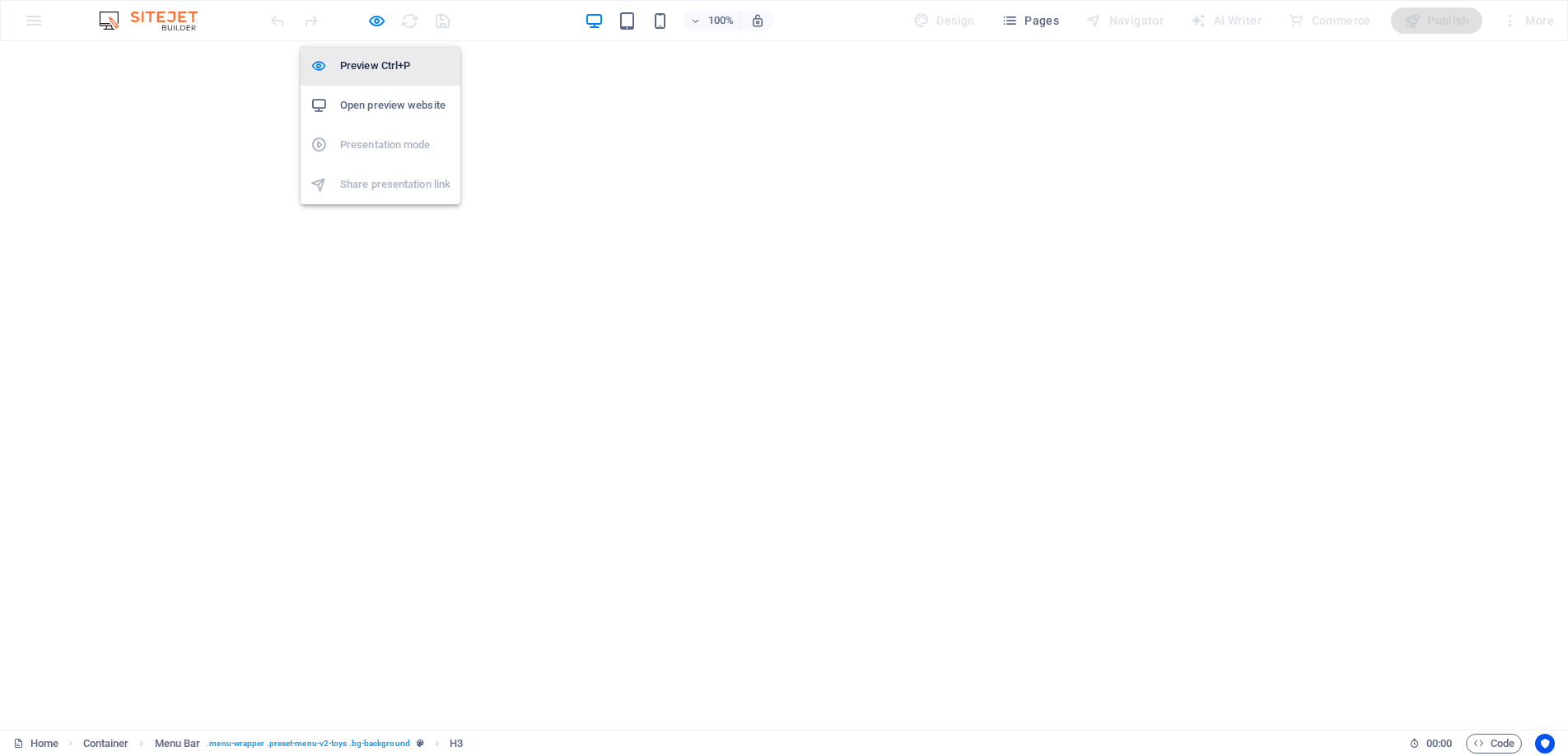
click at [378, 65] on h6 "Preview Ctrl+P" at bounding box center [395, 66] width 110 height 20
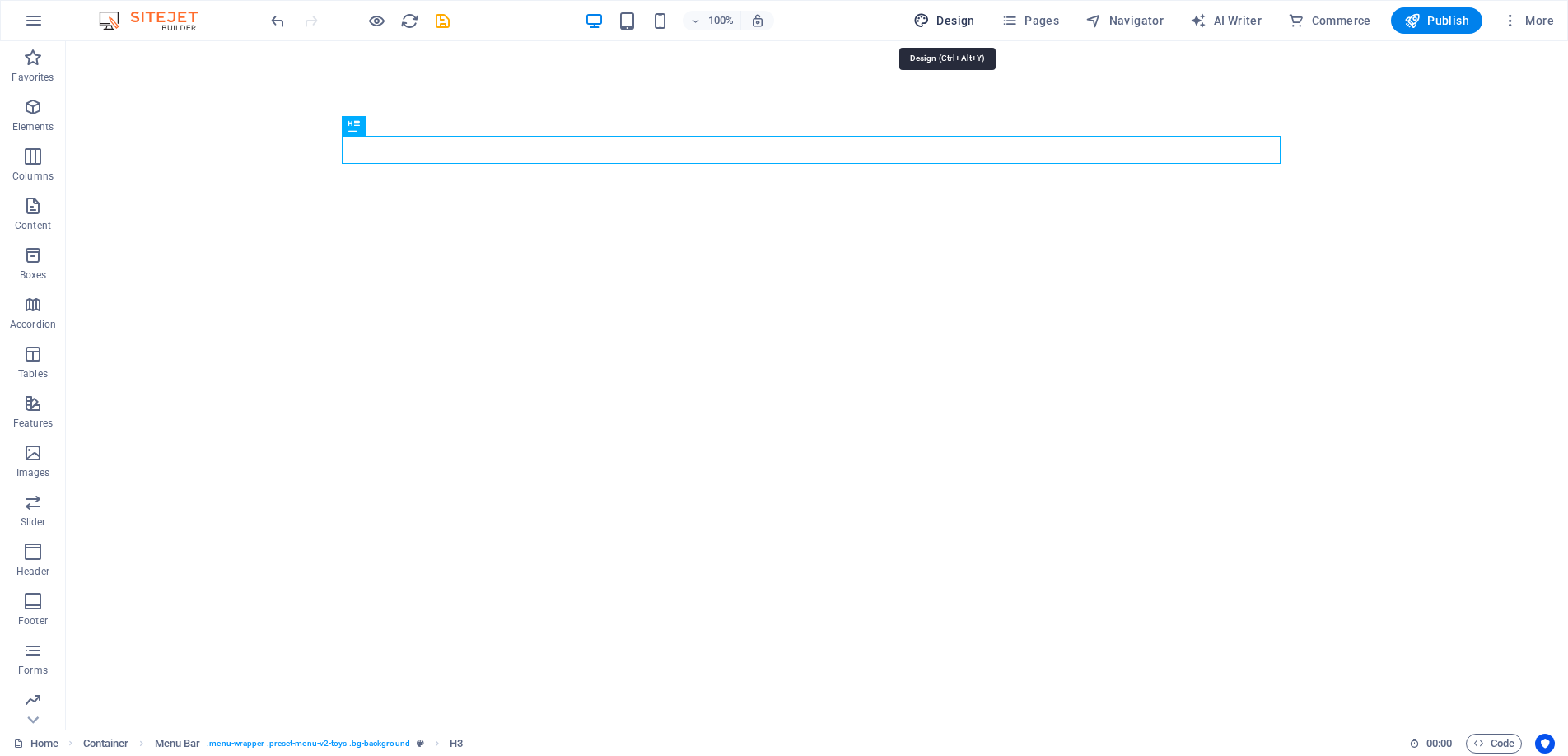
click at [958, 16] on span "Design" at bounding box center [944, 21] width 62 height 17
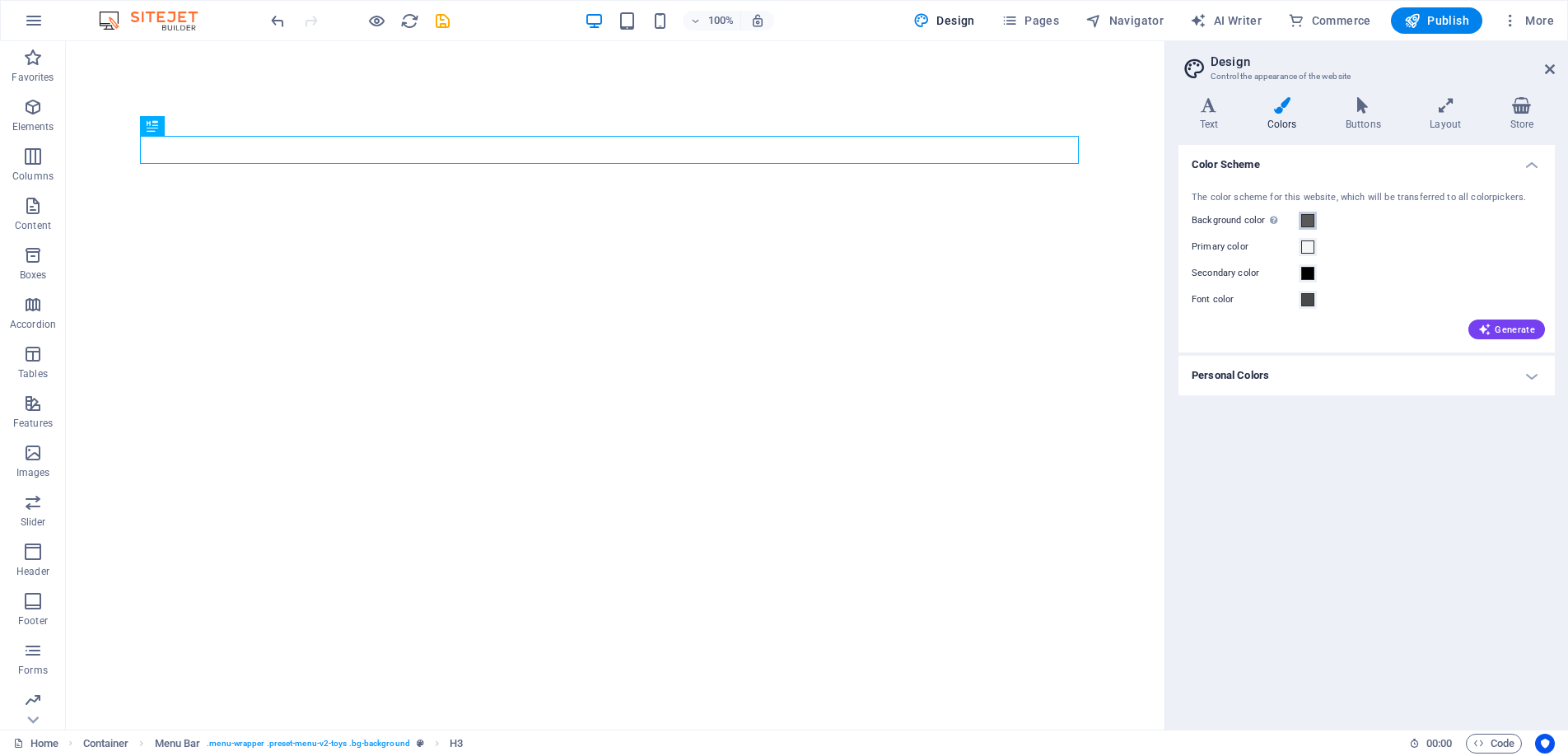
click at [1302, 219] on span at bounding box center [1307, 220] width 13 height 13
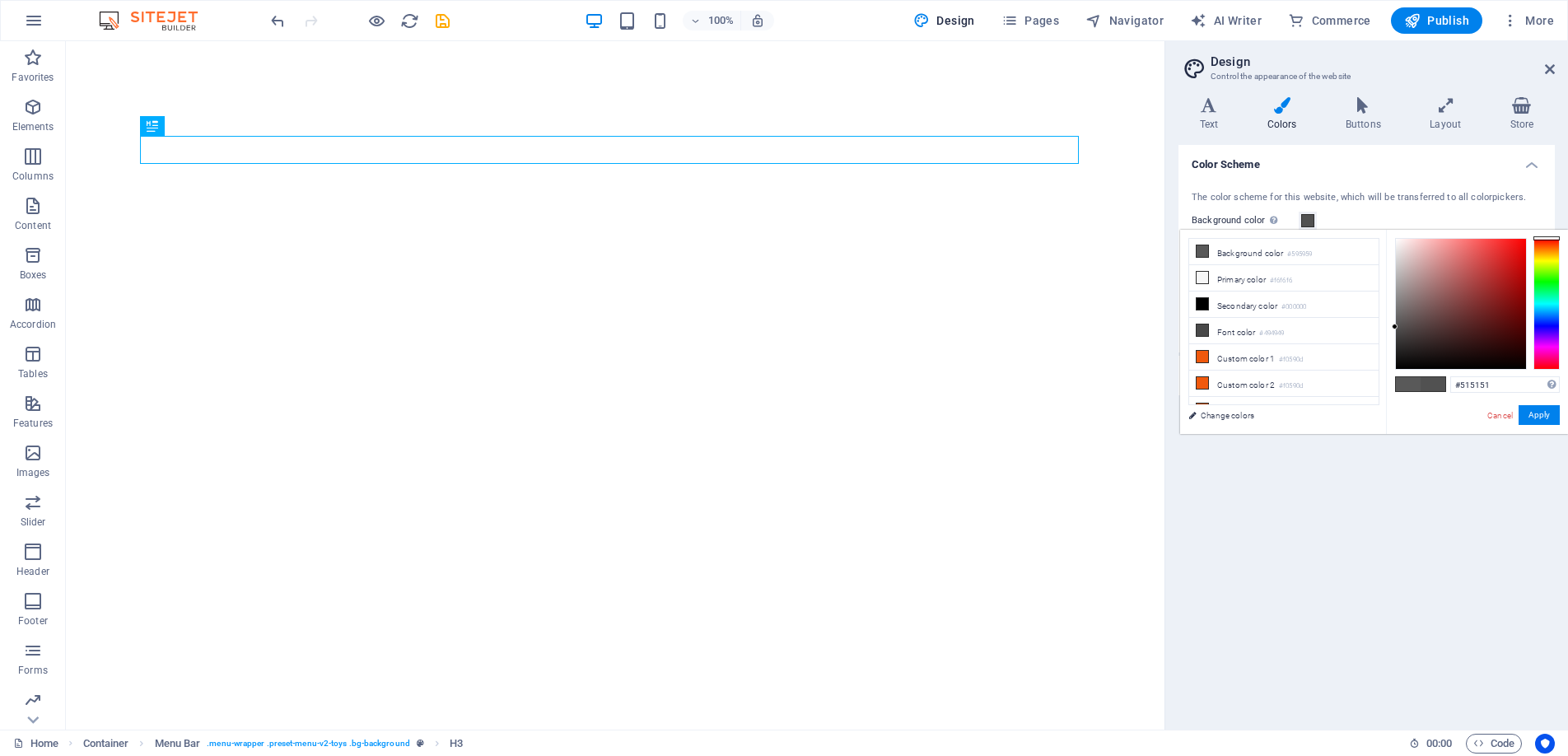
type input "#4f4f4f"
click at [1393, 327] on div at bounding box center [1395, 327] width 6 height 6
click at [1543, 415] on button "Apply" at bounding box center [1539, 415] width 41 height 20
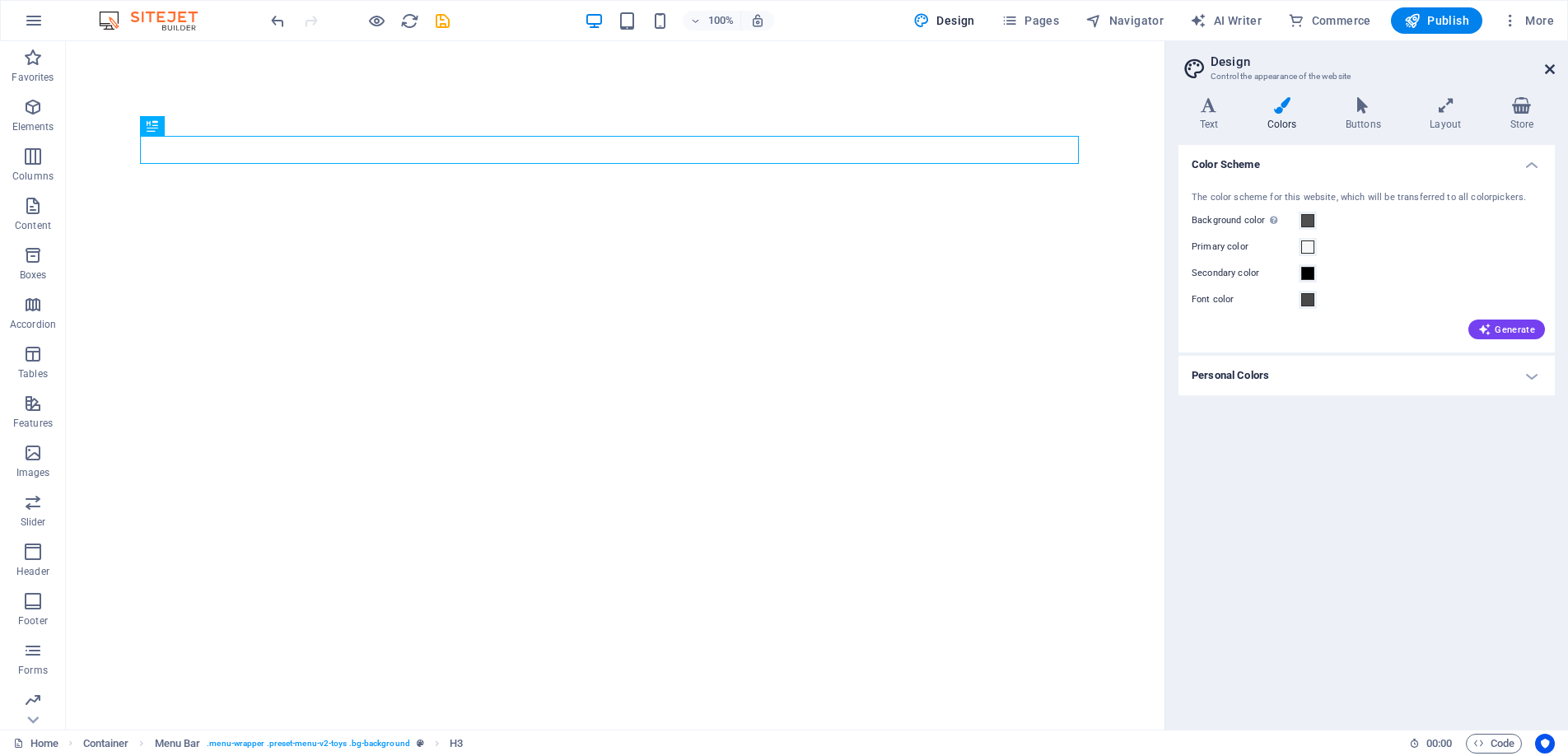
click at [1553, 67] on icon at bounding box center [1550, 69] width 10 height 13
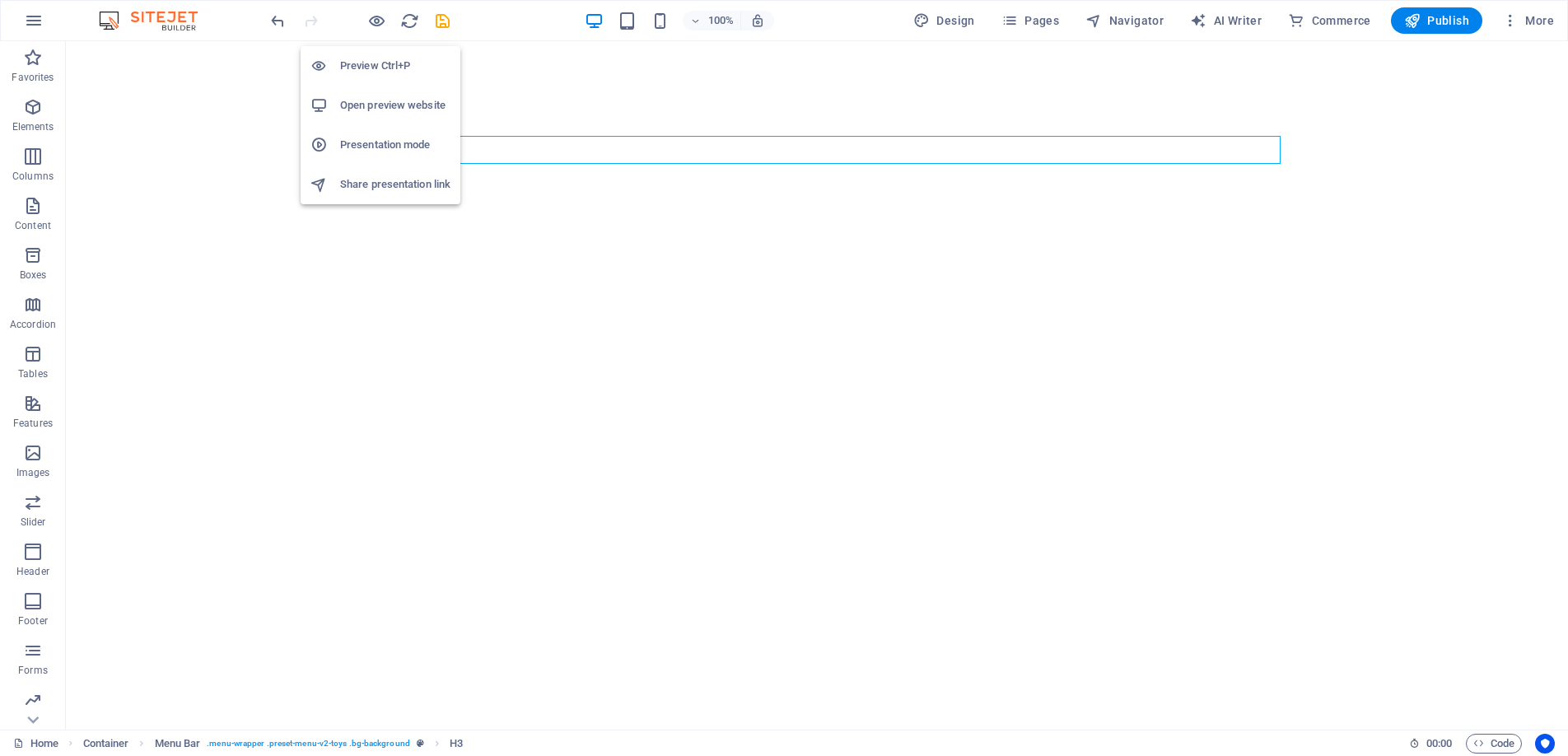
click at [384, 56] on h6 "Preview Ctrl+P" at bounding box center [395, 66] width 110 height 20
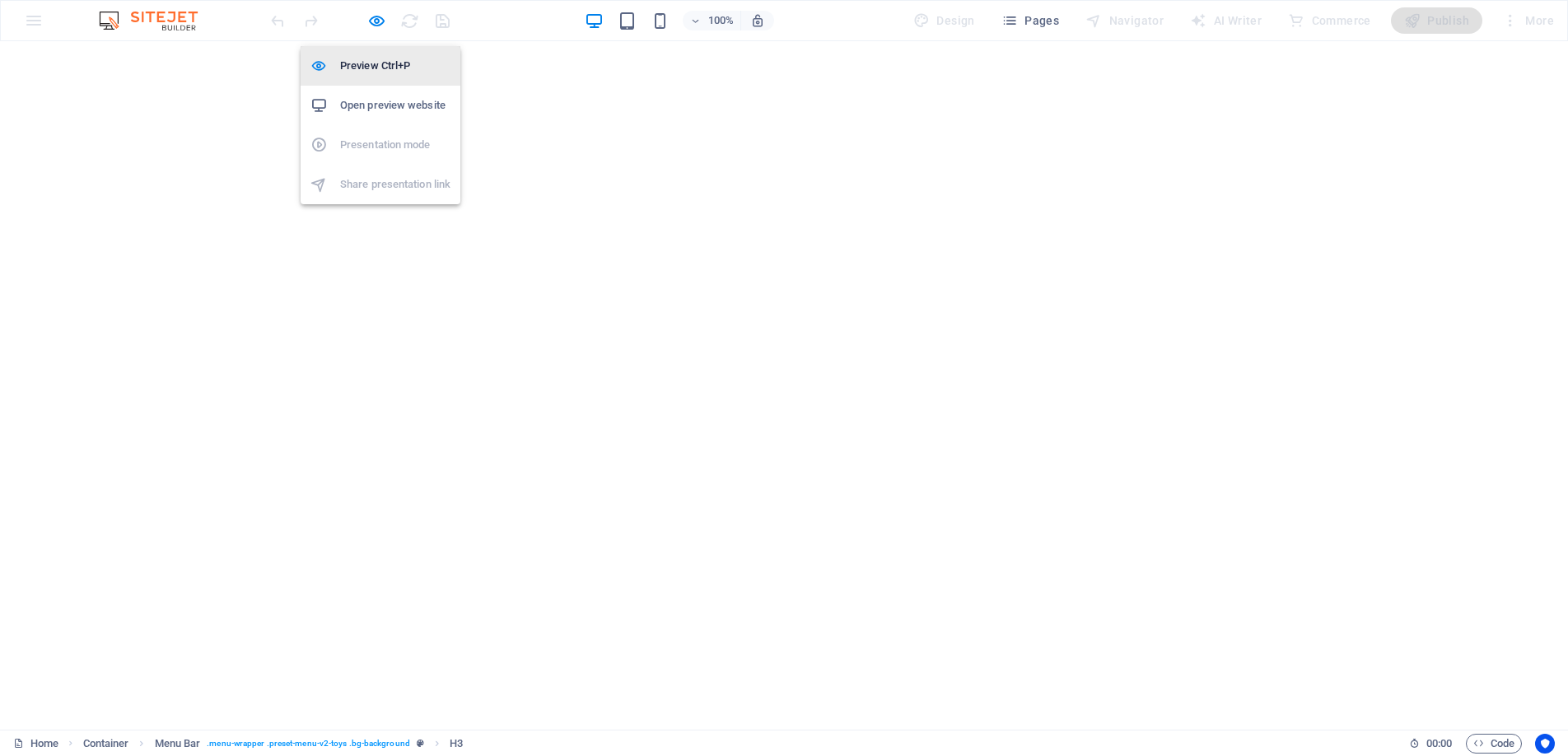
click at [366, 60] on h6 "Preview Ctrl+P" at bounding box center [395, 66] width 110 height 20
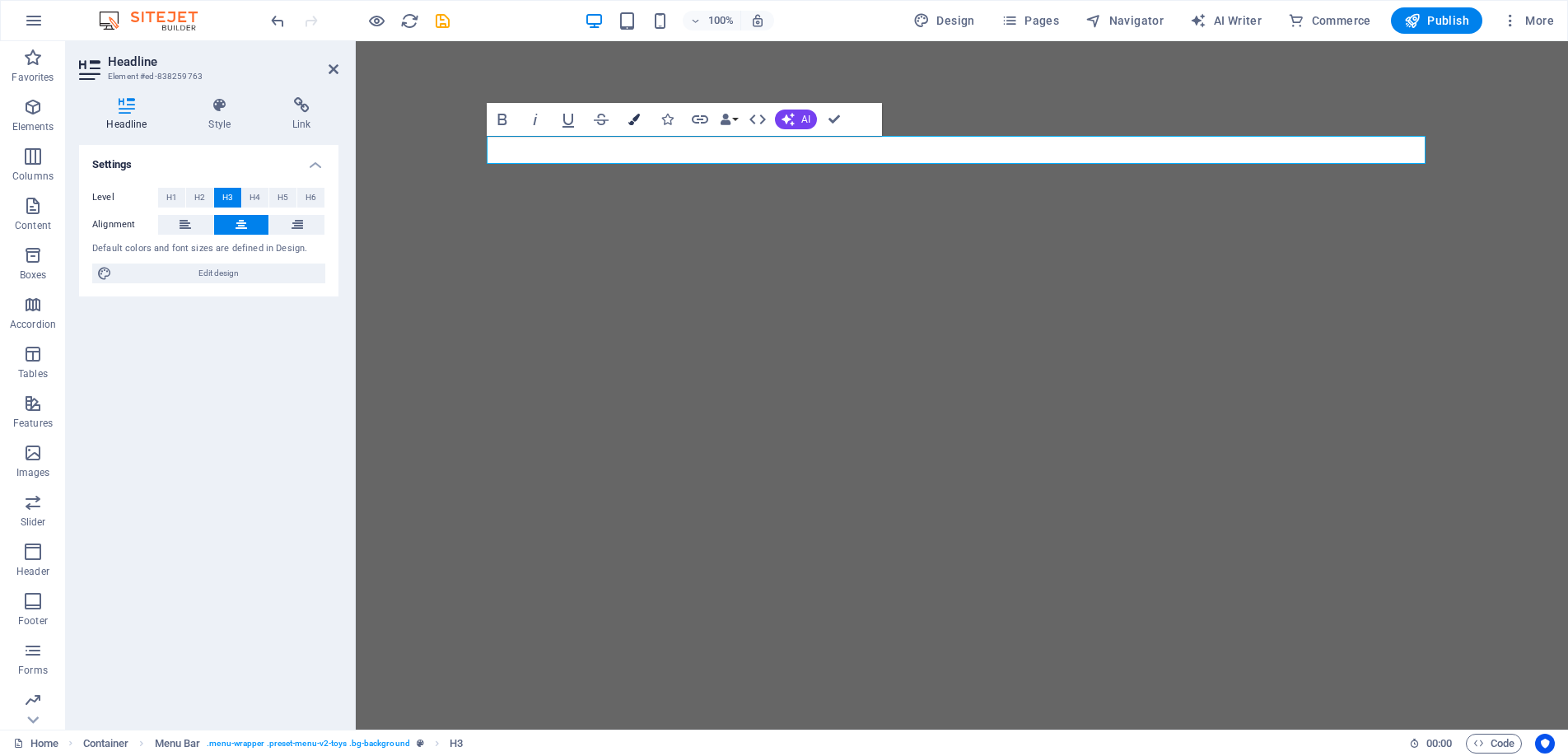
click at [629, 118] on icon "button" at bounding box center [634, 120] width 12 height 12
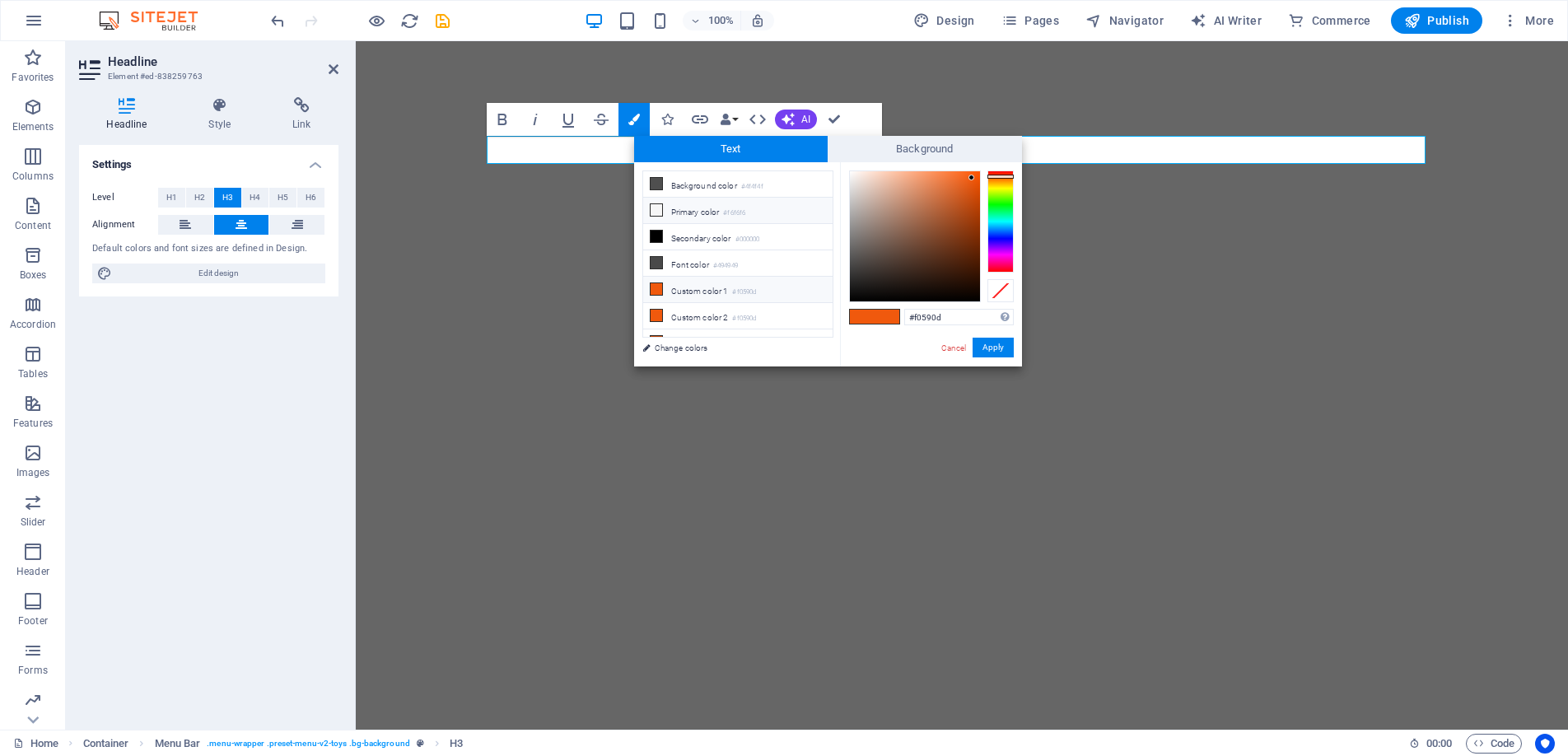
click at [688, 209] on li "Primary color #f6f6f6" at bounding box center [737, 210] width 190 height 27
type input "#f6f6f6"
click at [1001, 348] on button "Apply" at bounding box center [993, 347] width 41 height 20
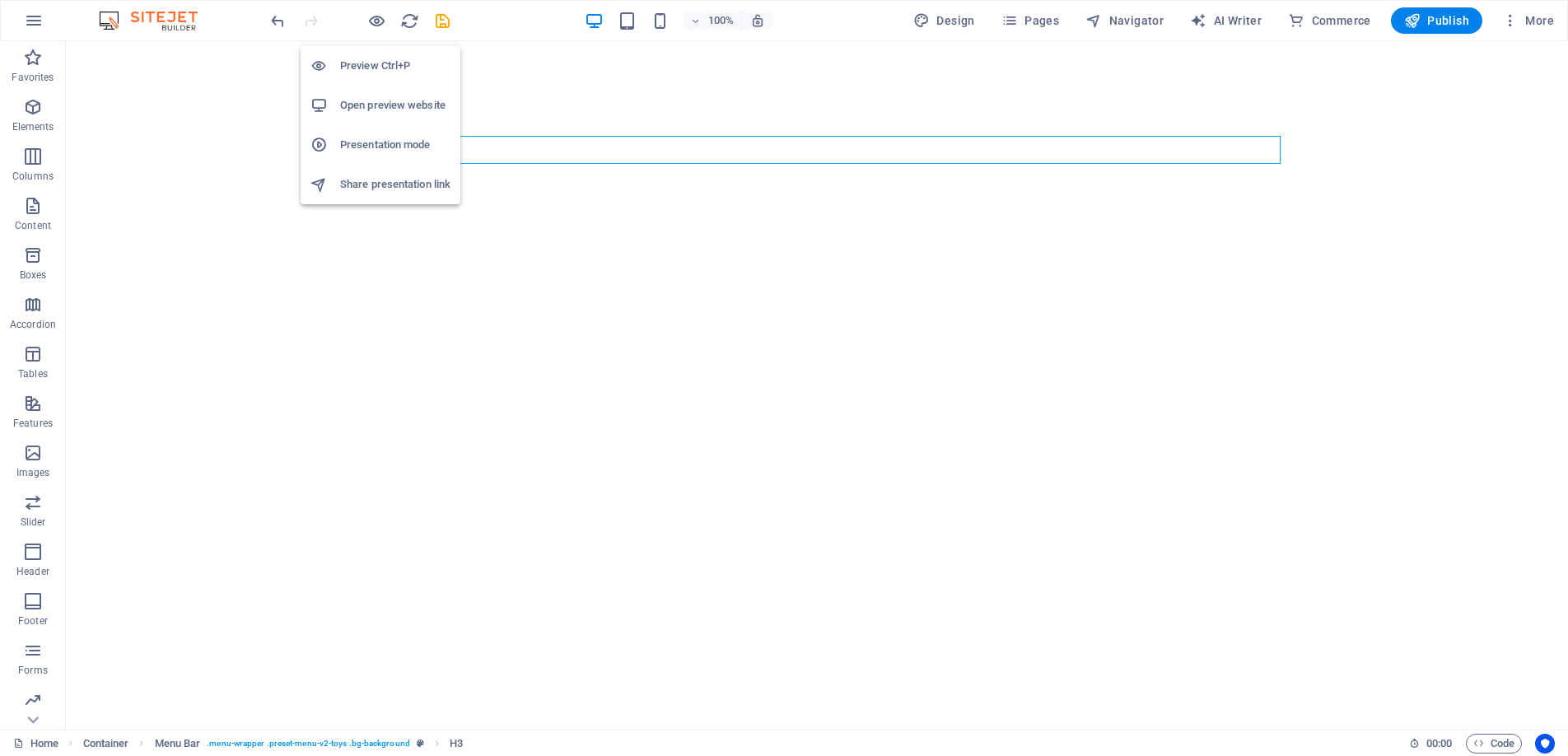
click at [385, 64] on h6 "Preview Ctrl+P" at bounding box center [395, 66] width 110 height 20
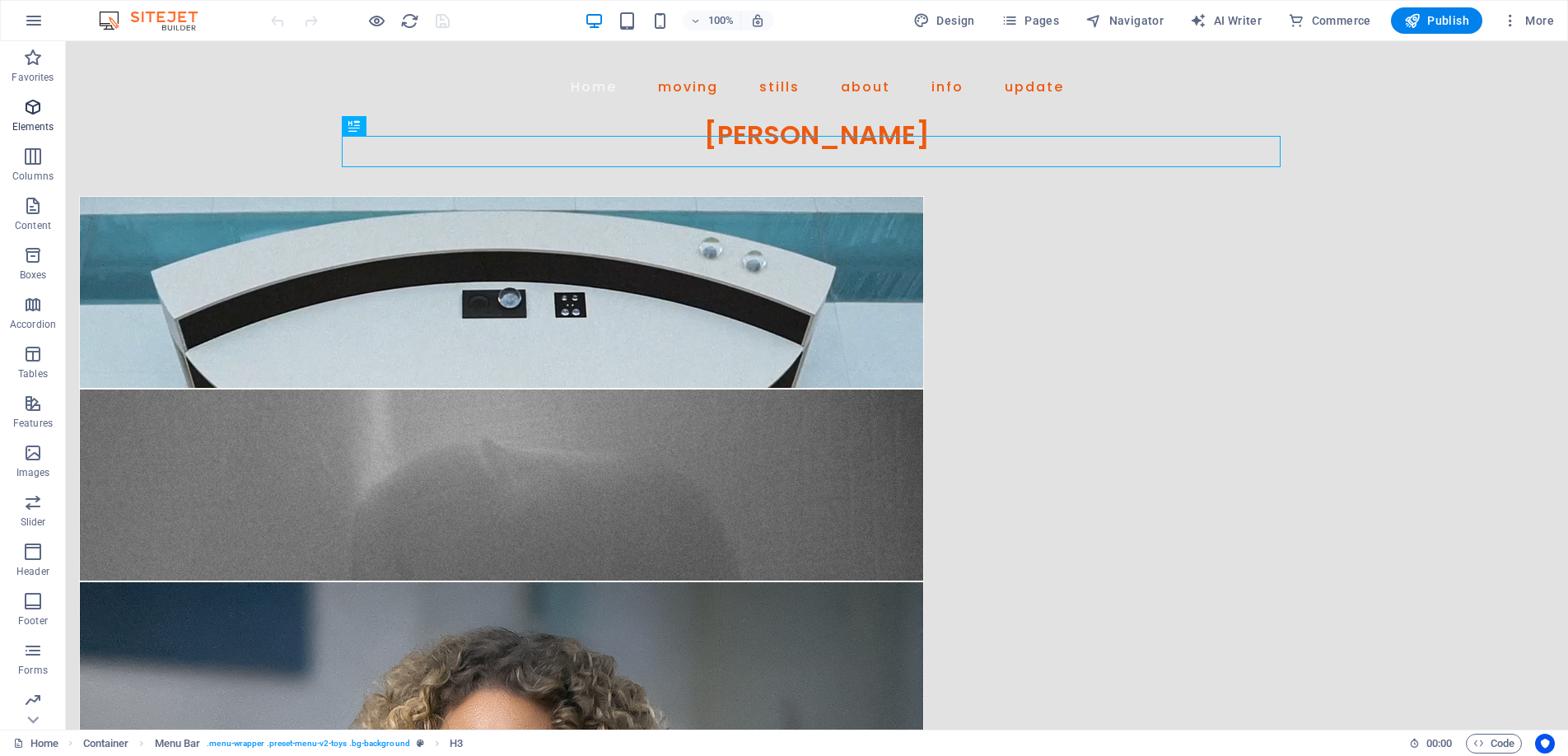
click at [29, 112] on icon "button" at bounding box center [32, 107] width 20 height 20
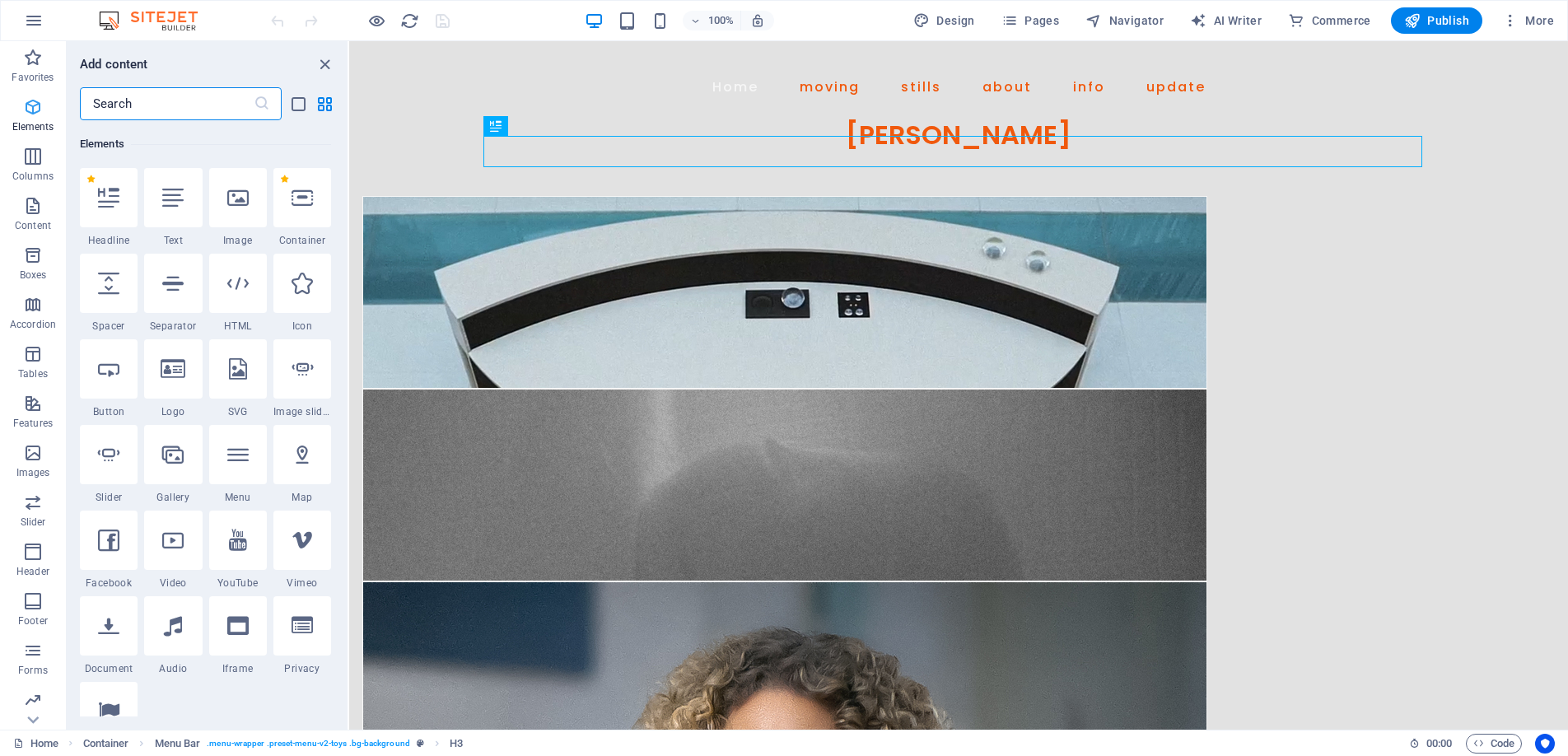
scroll to position [175, 0]
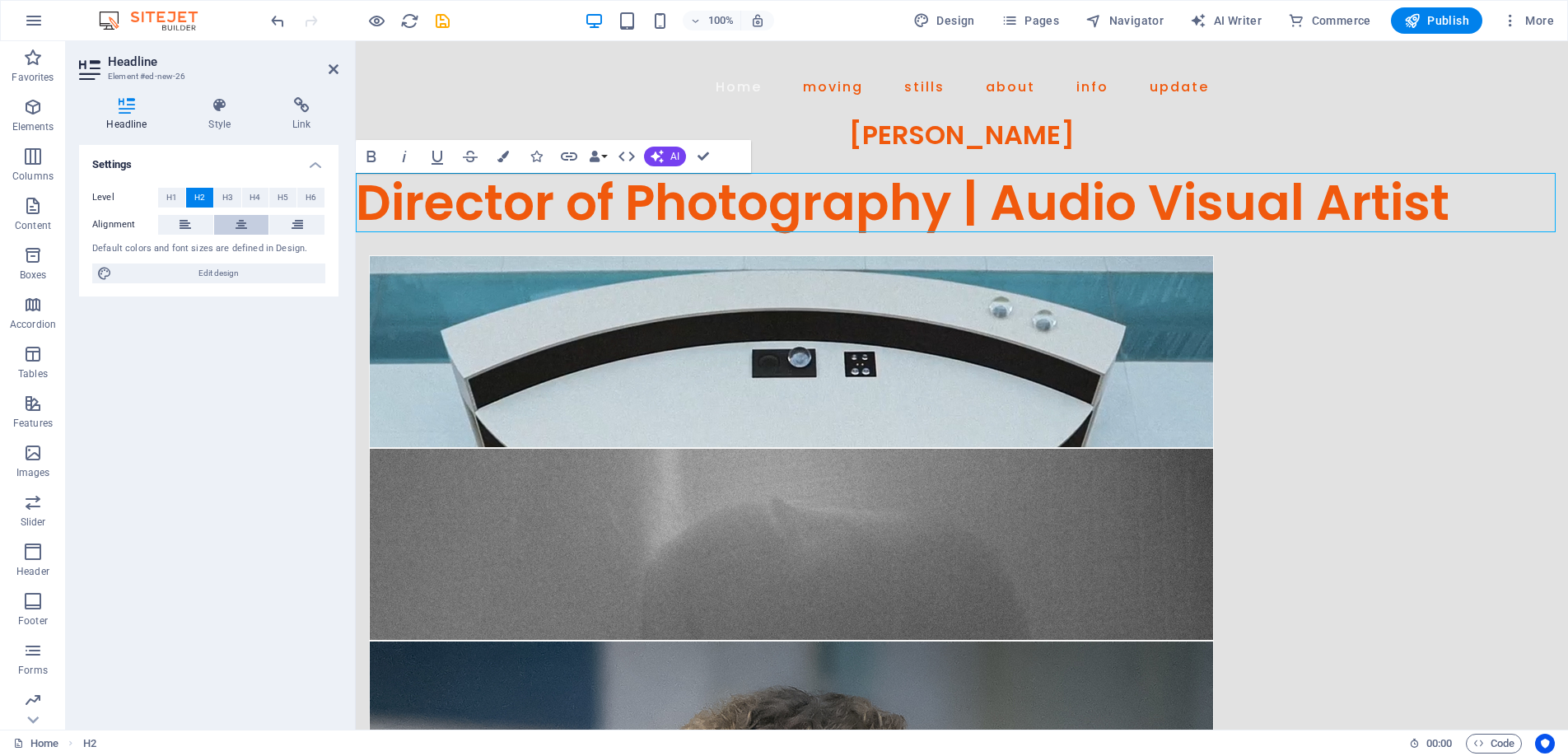
click at [238, 231] on icon at bounding box center [242, 225] width 12 height 20
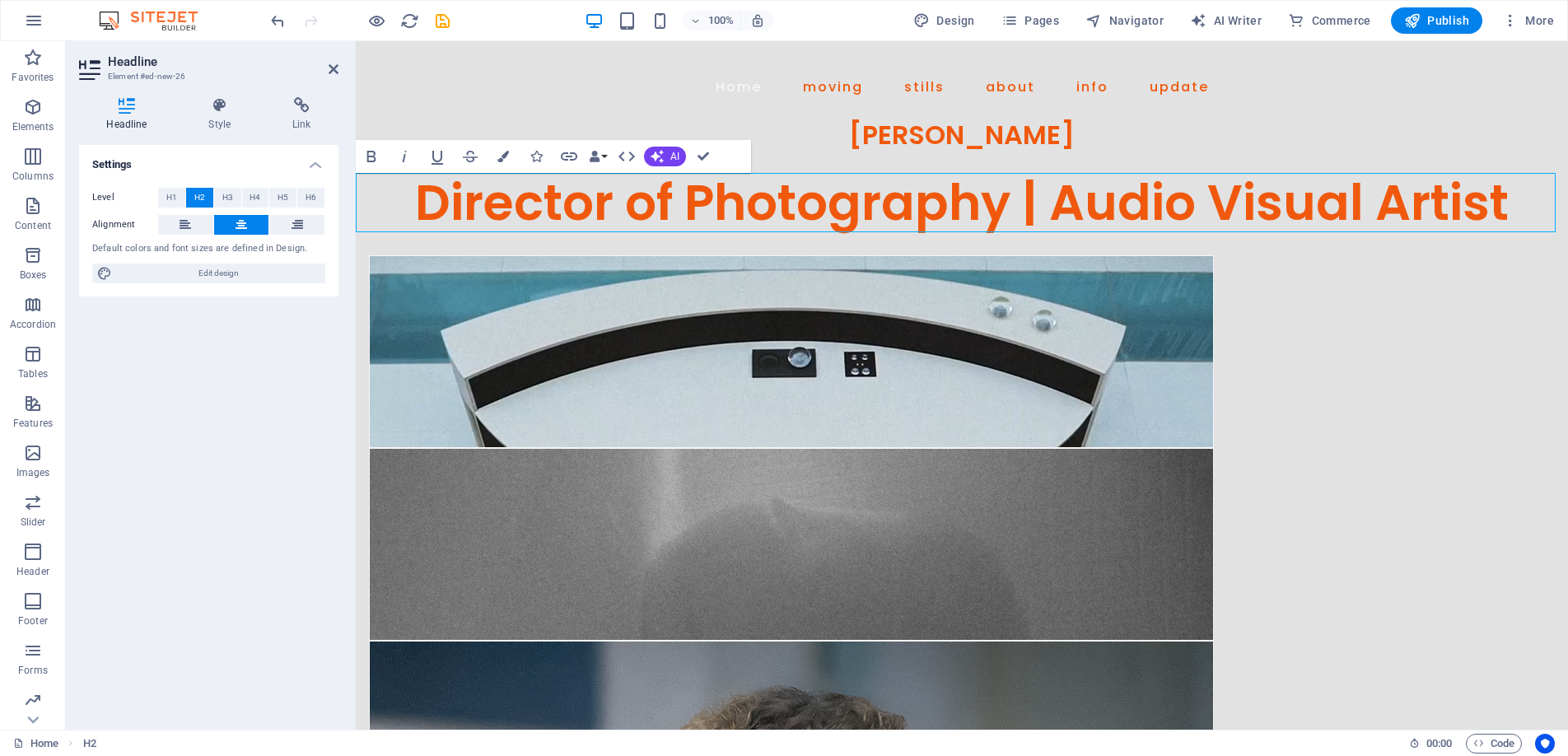
click at [1460, 196] on h2 "Director of Photography | Audio Visual Artist" at bounding box center [961, 203] width 1212 height 59
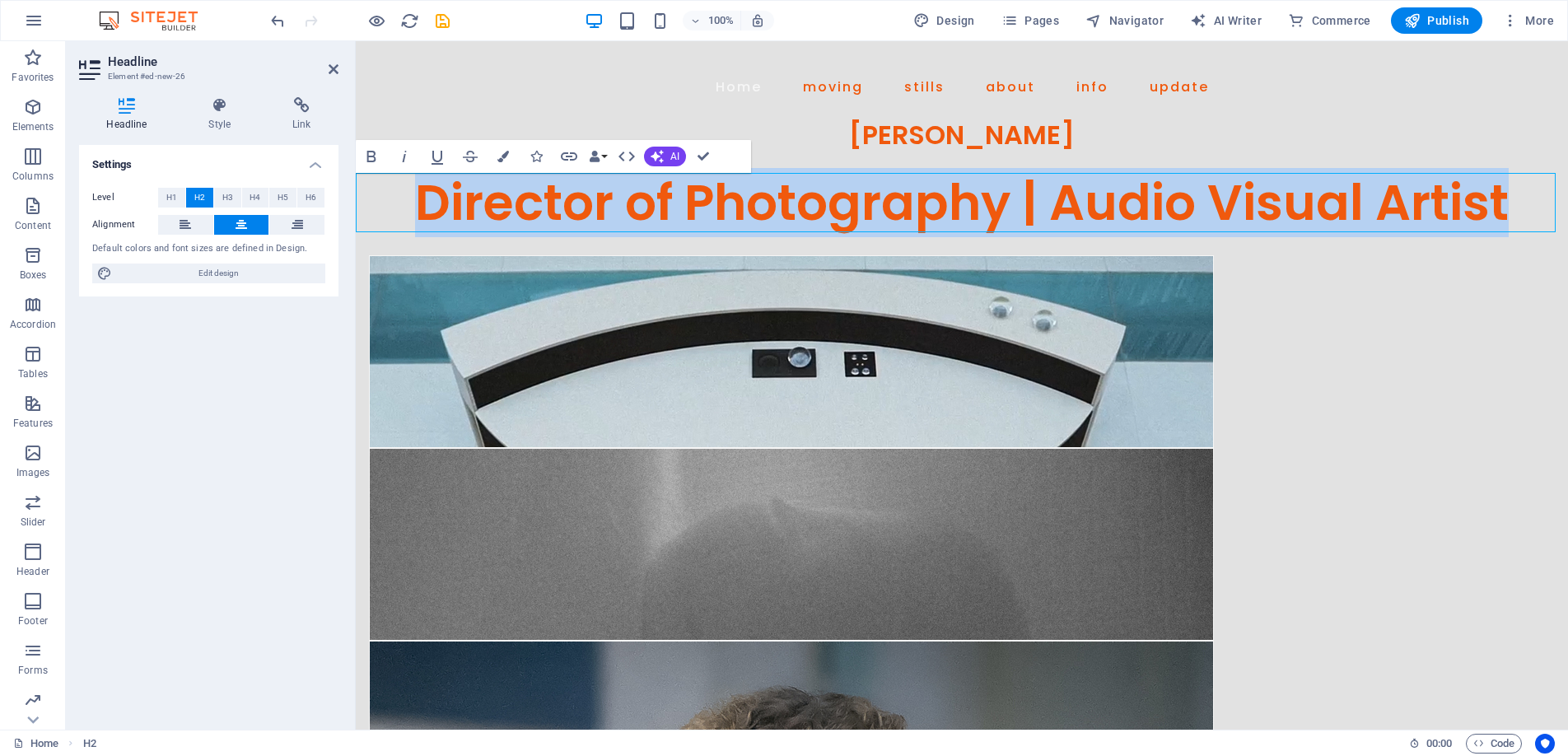
drag, startPoint x: 1522, startPoint y: 204, endPoint x: 386, endPoint y: 190, distance: 1136.1
click at [386, 190] on h2 "Director of Photography | Audio Visual Artist" at bounding box center [961, 203] width 1212 height 59
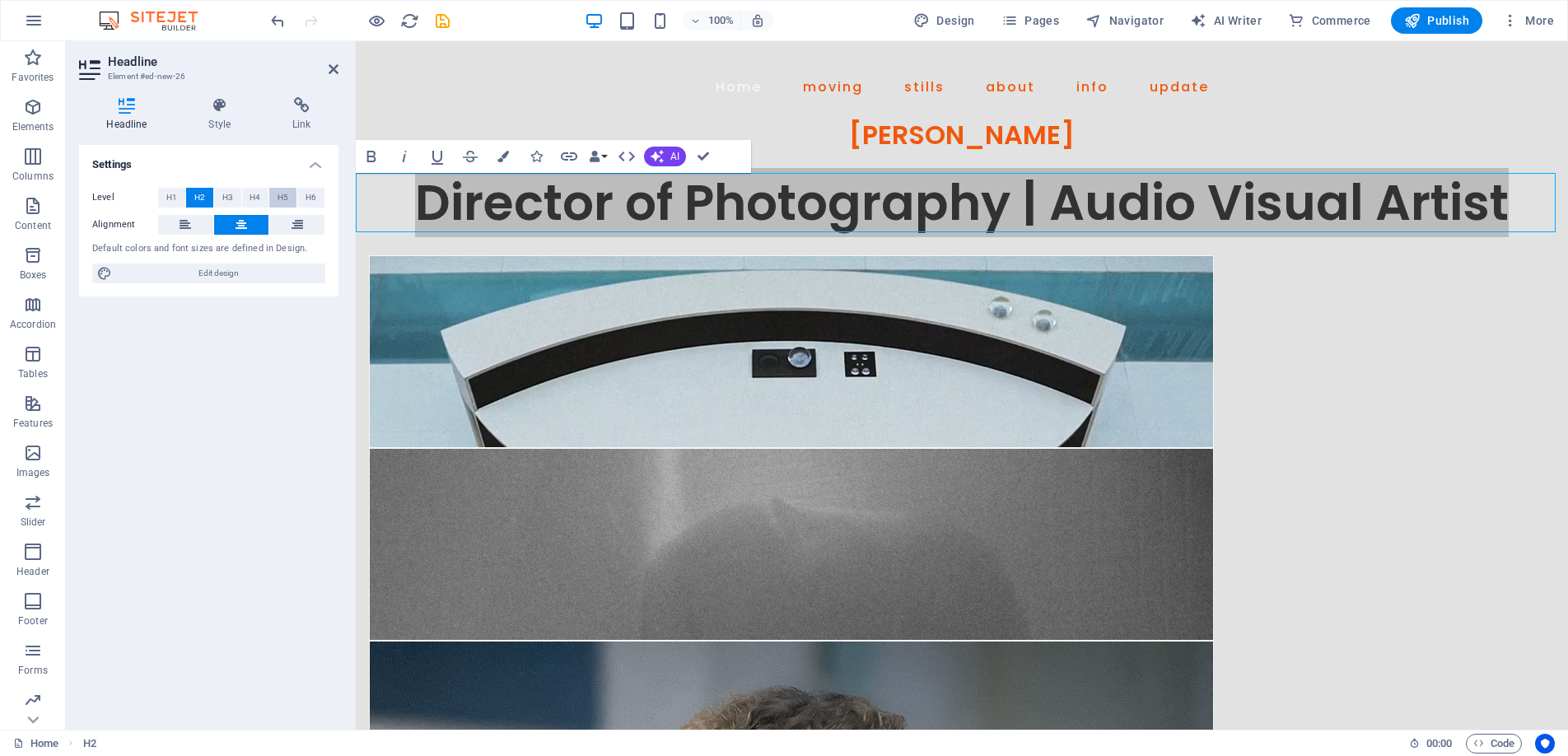
click at [278, 199] on span "H5" at bounding box center [282, 198] width 11 height 20
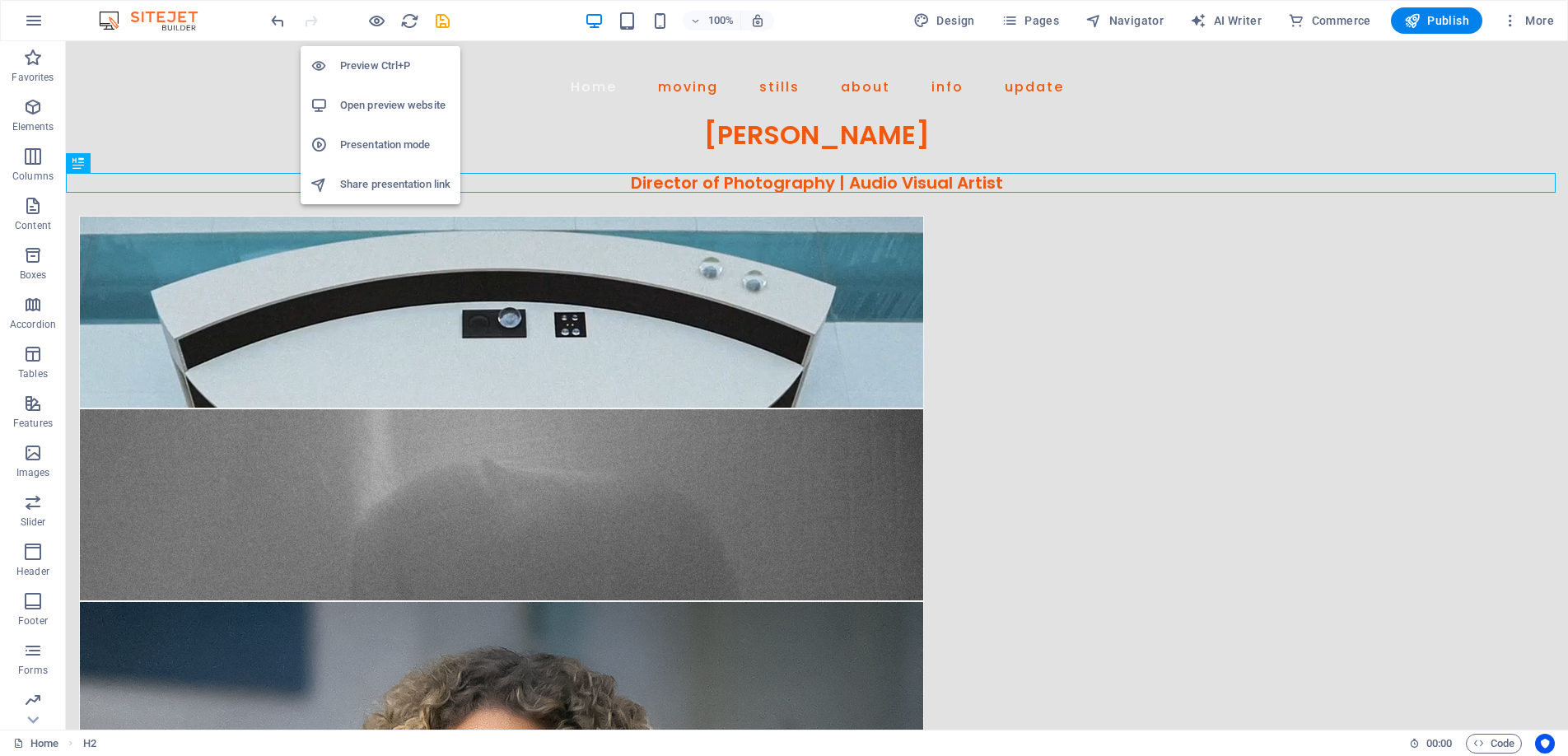
click at [380, 59] on h6 "Preview Ctrl+P" at bounding box center [395, 66] width 110 height 20
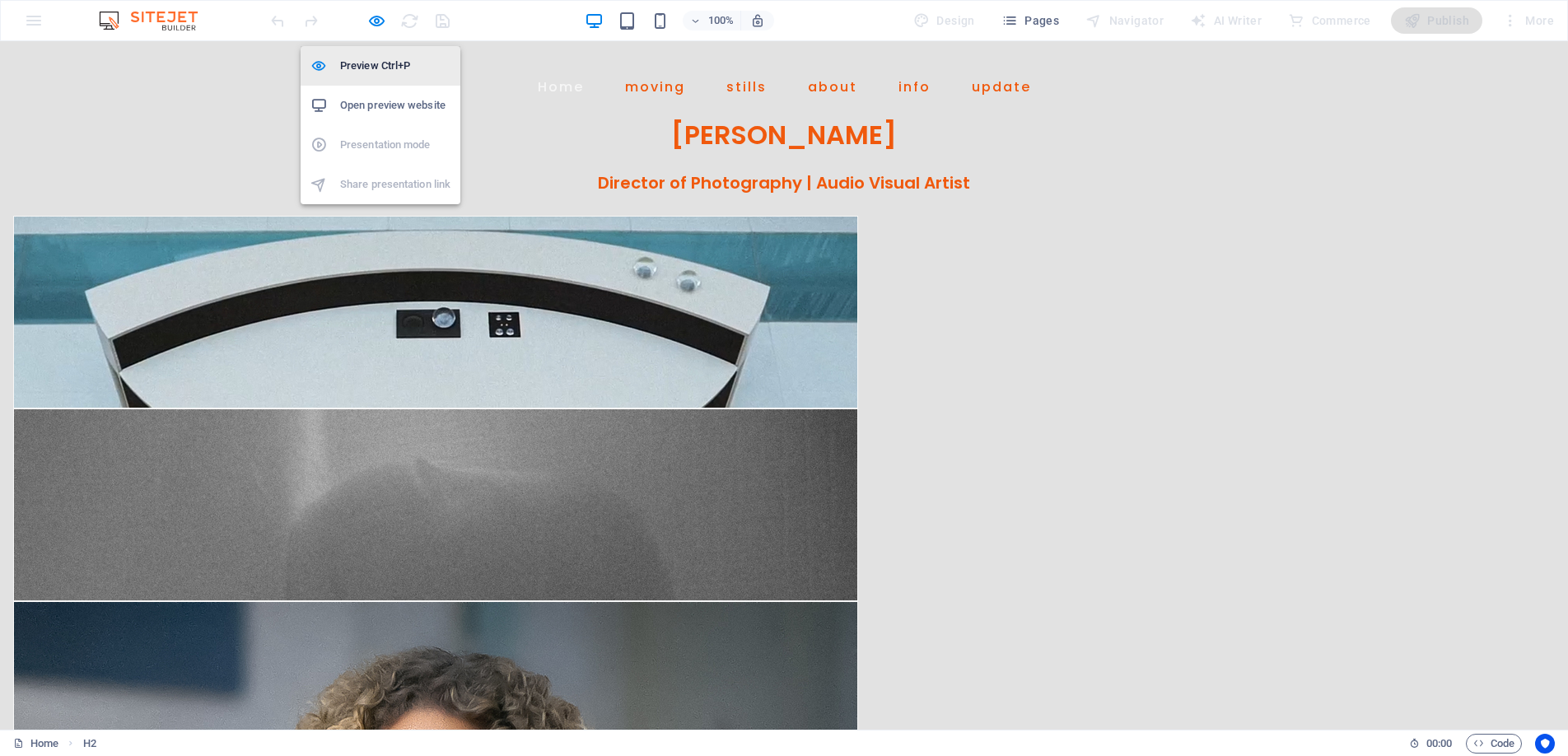
click at [377, 61] on h6 "Preview Ctrl+P" at bounding box center [395, 66] width 110 height 20
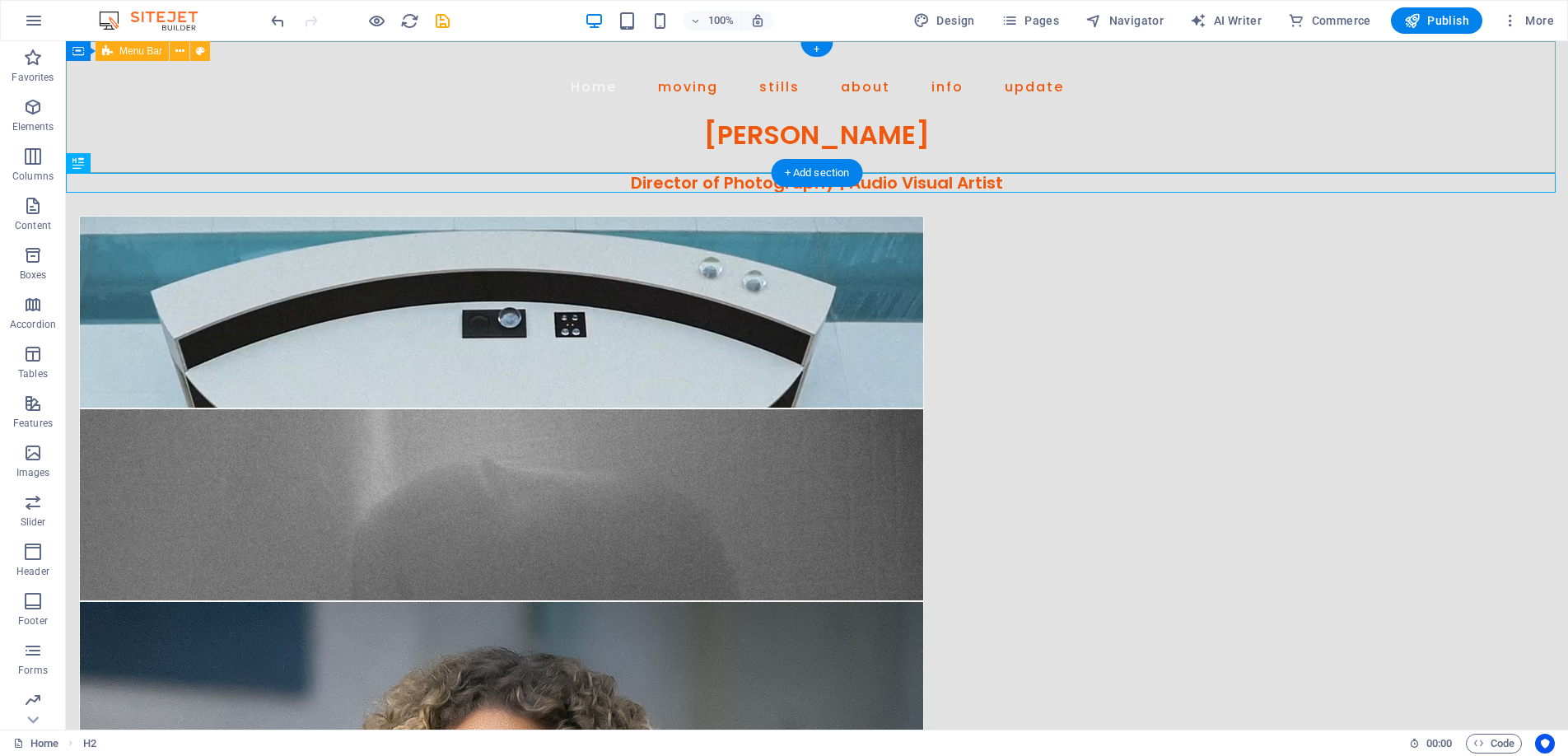
click at [635, 168] on div "Home moving stills about info update [PERSON_NAME]" at bounding box center [817, 107] width 1502 height 132
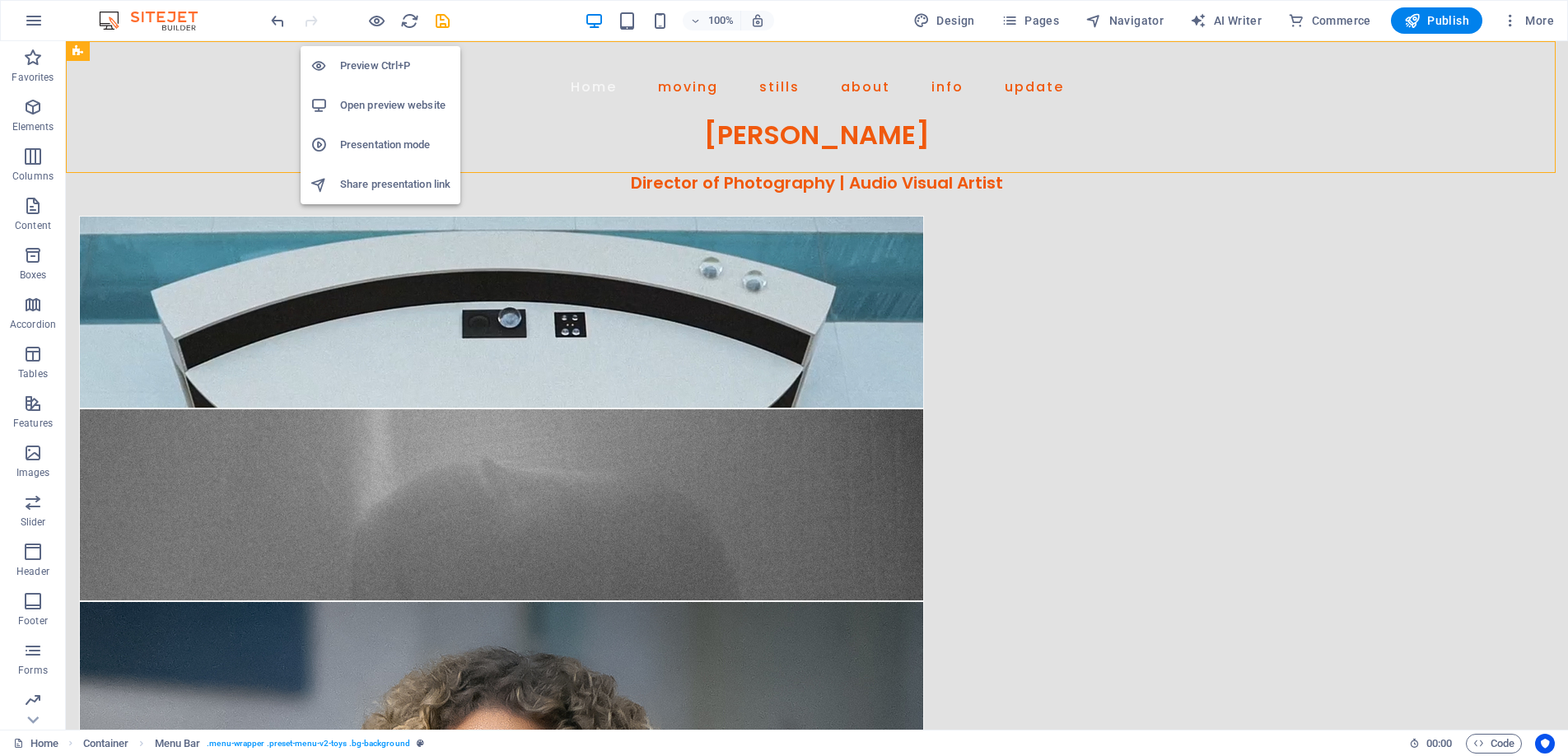
click at [377, 58] on h6 "Preview Ctrl+P" at bounding box center [395, 66] width 110 height 20
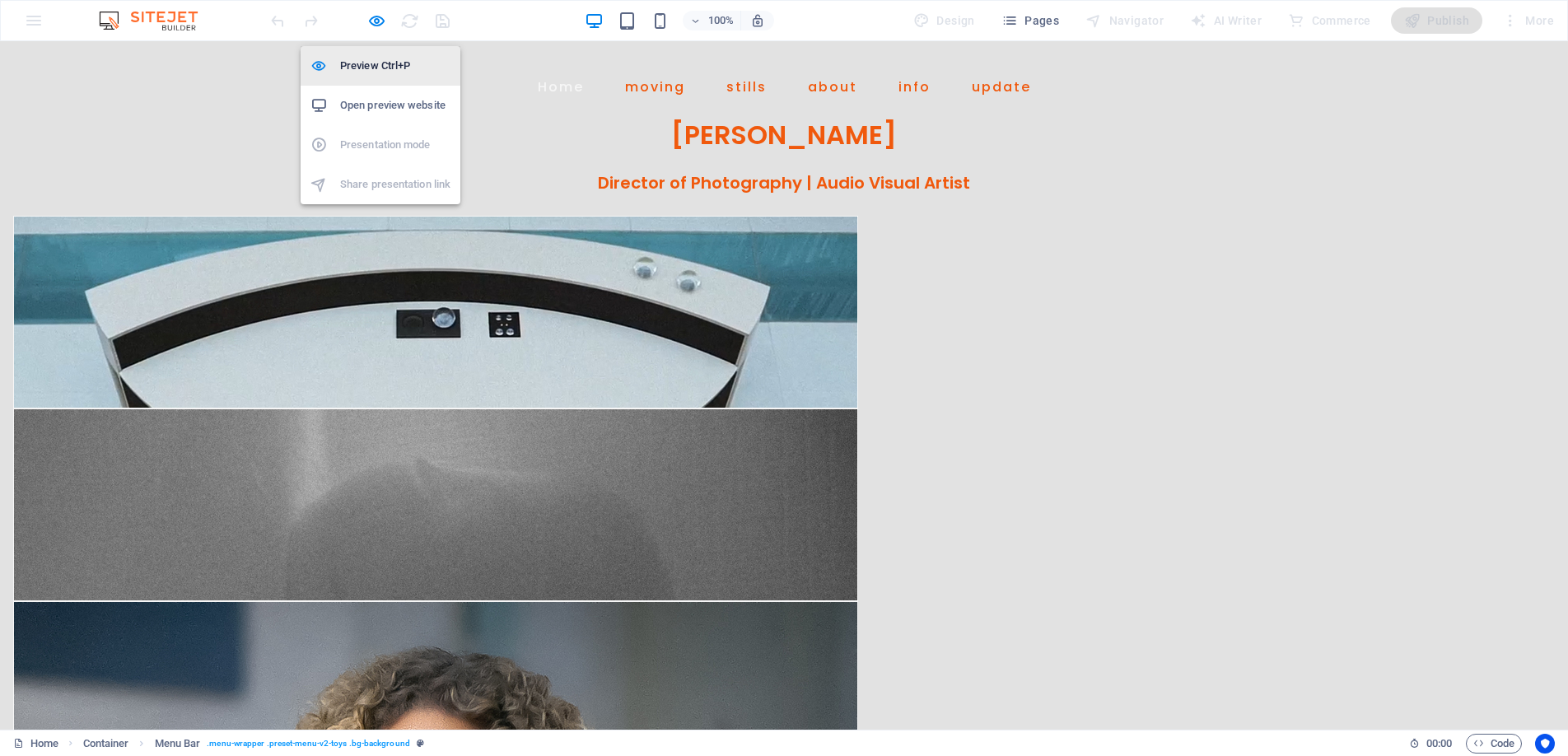
click at [371, 56] on h6 "Preview Ctrl+P" at bounding box center [395, 66] width 110 height 20
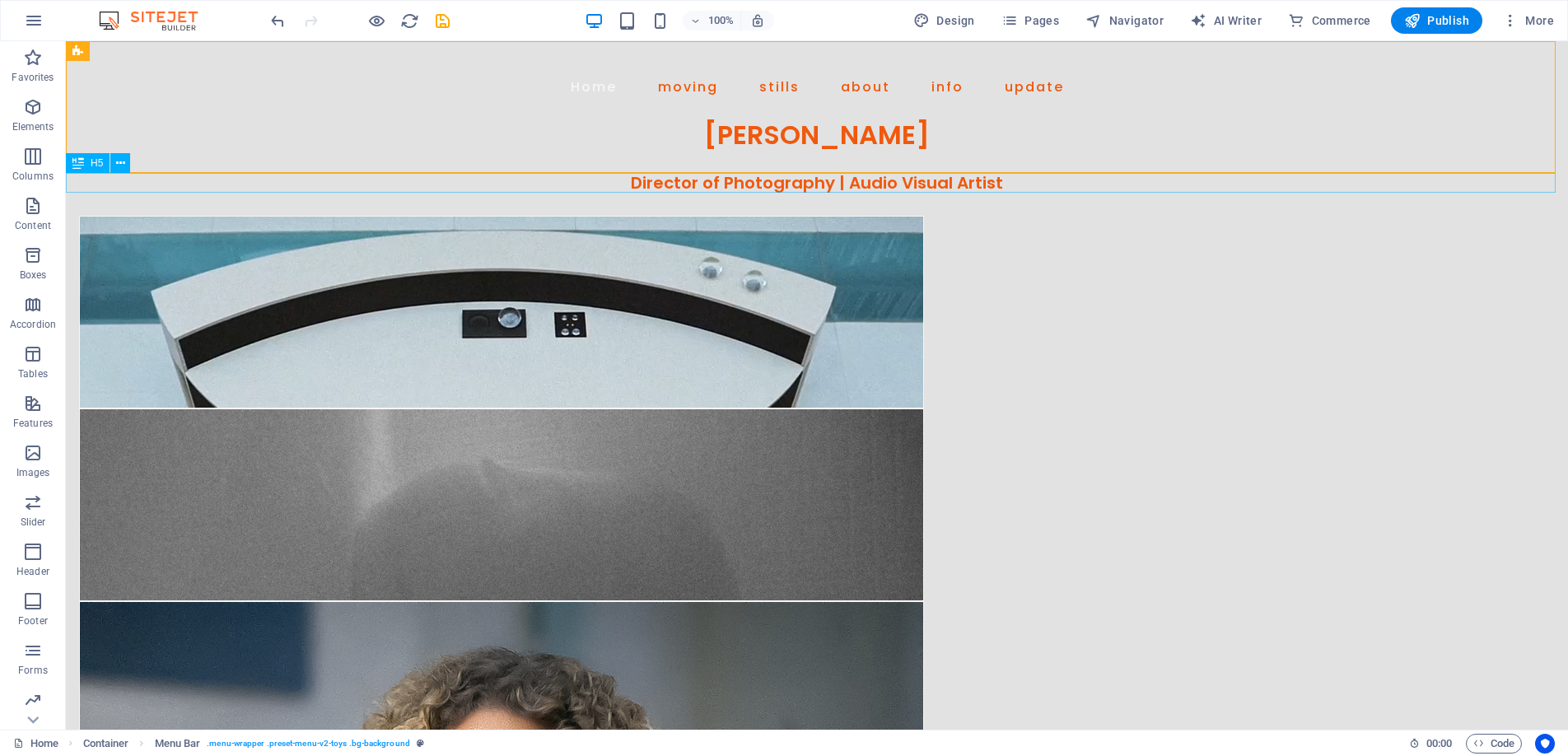
click at [669, 184] on div "Director of Photography | Audio Visual Artist" at bounding box center [817, 183] width 1502 height 20
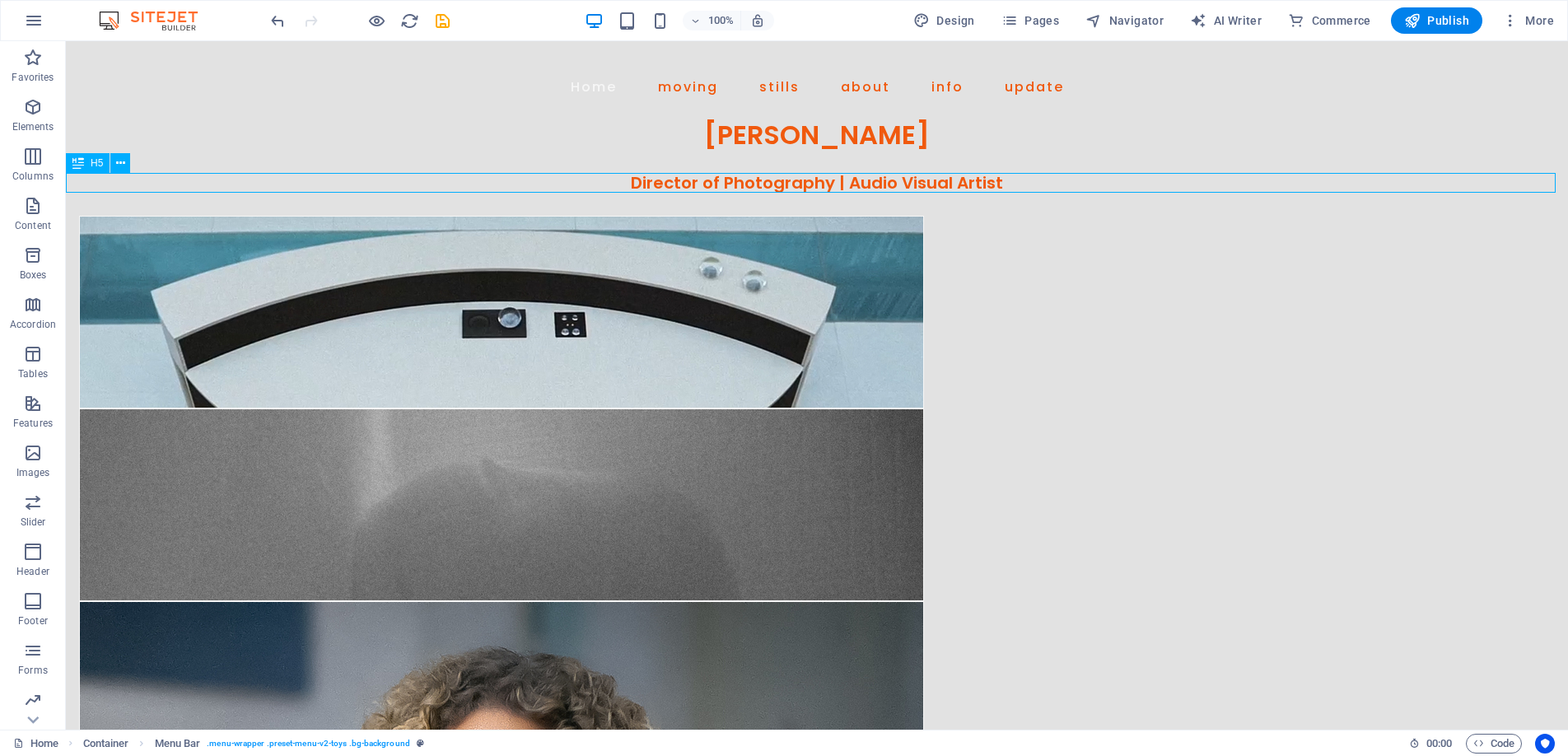
click at [669, 184] on div "Director of Photography | Audio Visual Artist" at bounding box center [817, 183] width 1502 height 20
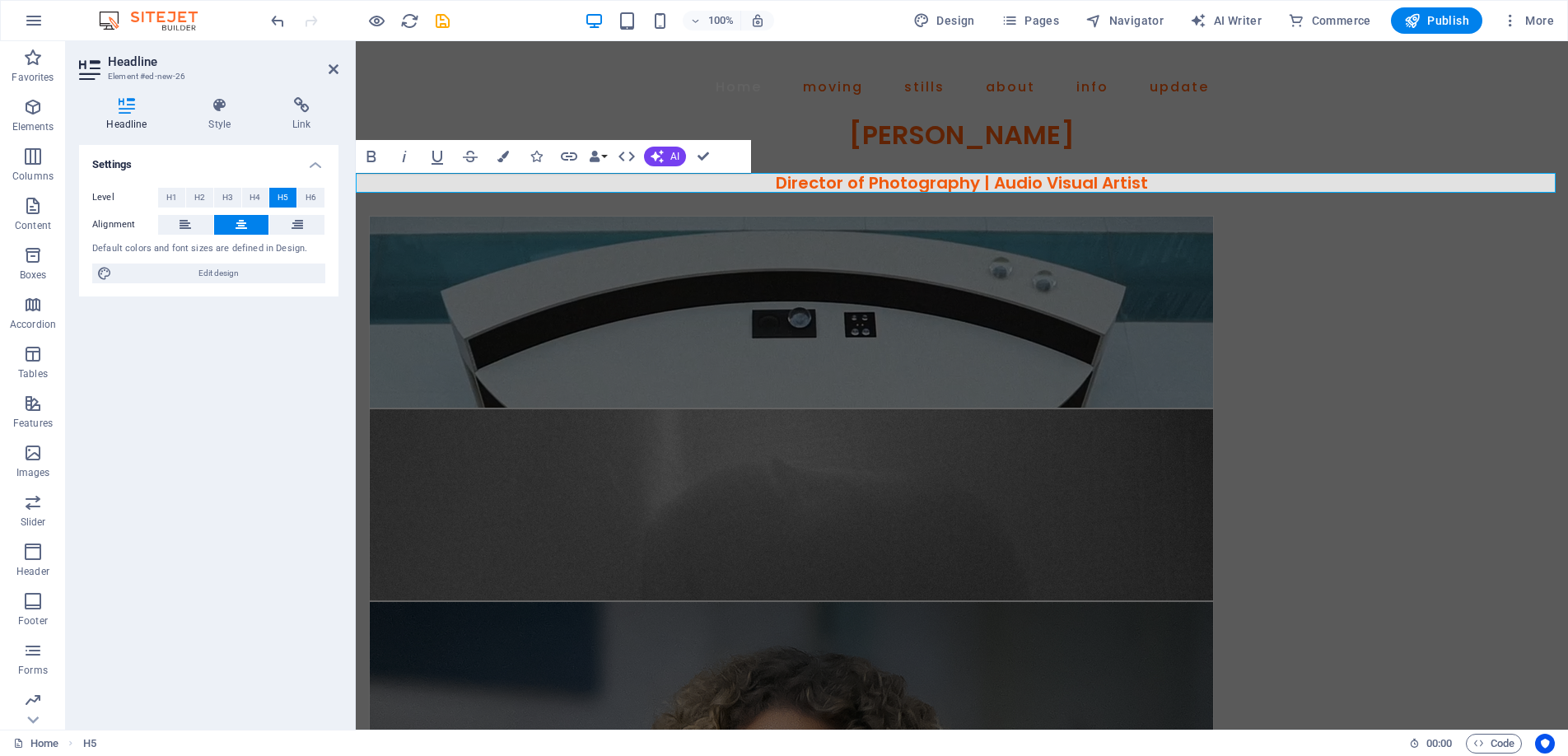
click at [780, 182] on h5 "Director of Photography | Audio Visual Artist" at bounding box center [961, 183] width 1212 height 20
drag, startPoint x: 1149, startPoint y: 181, endPoint x: 708, endPoint y: 182, distance: 441.0
click at [708, 182] on h5 "Director of Photography | Audio Visual Artist" at bounding box center [961, 183] width 1212 height 20
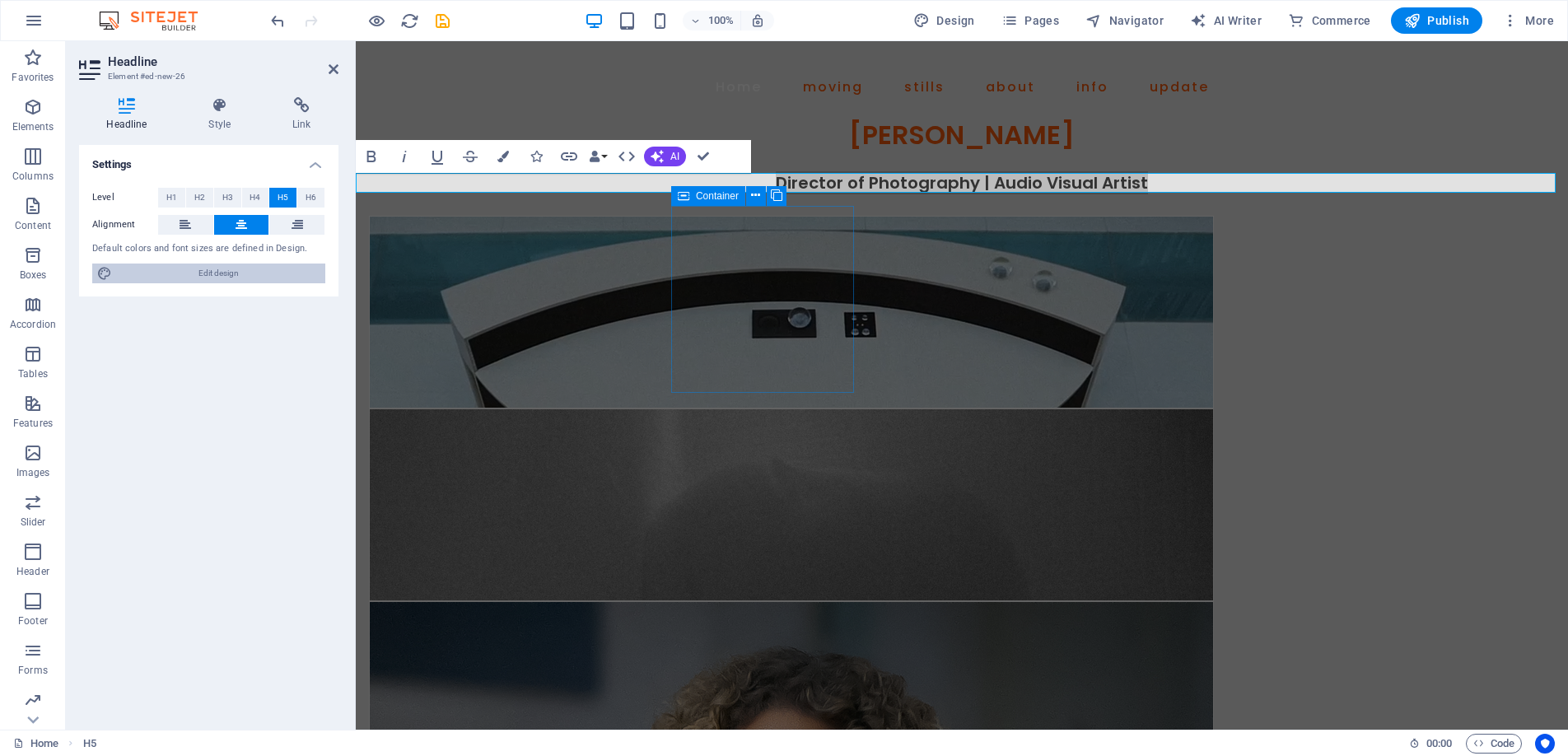
click at [241, 277] on span "Edit design" at bounding box center [218, 273] width 203 height 20
select select "px"
select select "400"
select select "px"
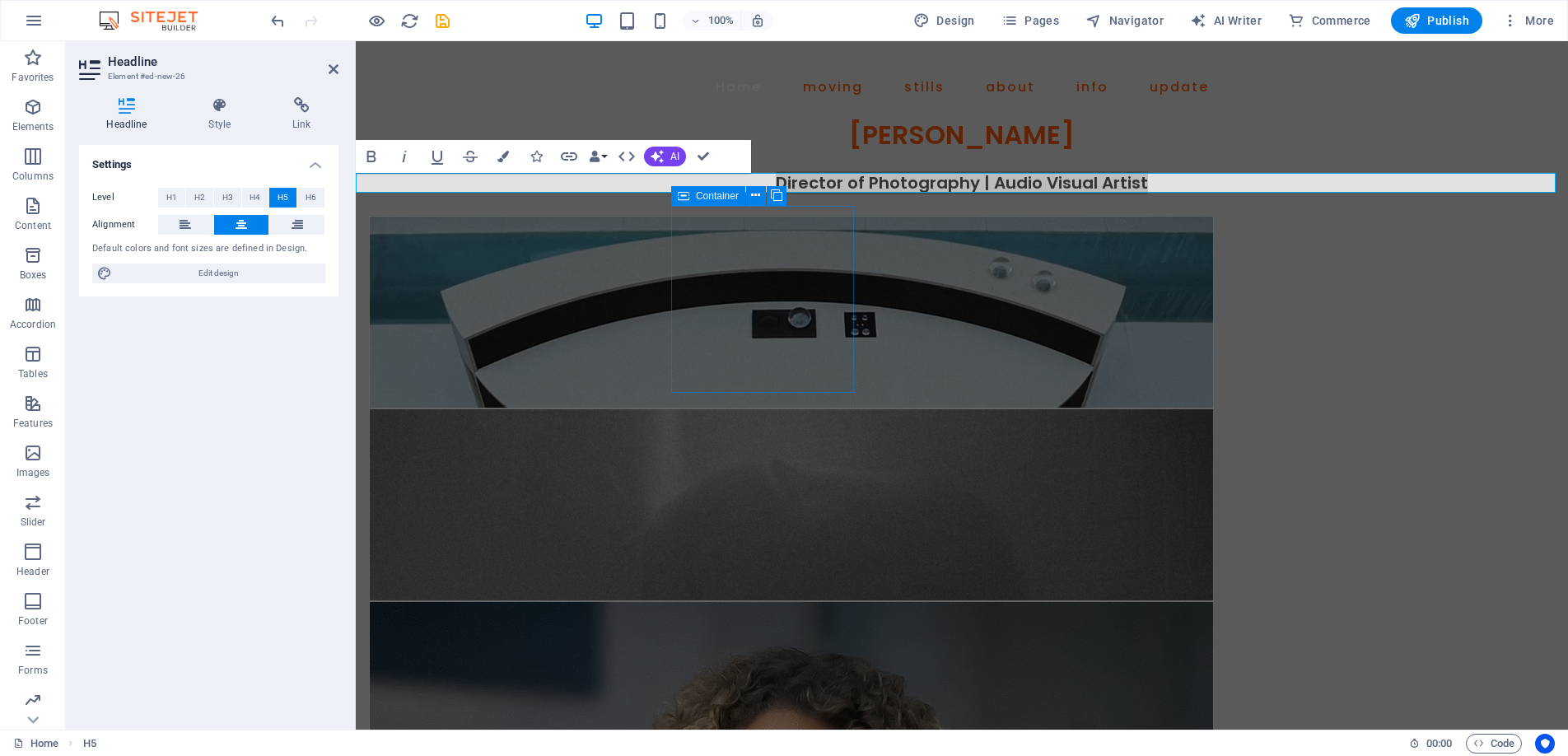
select select "600"
select select "px"
select select "rem"
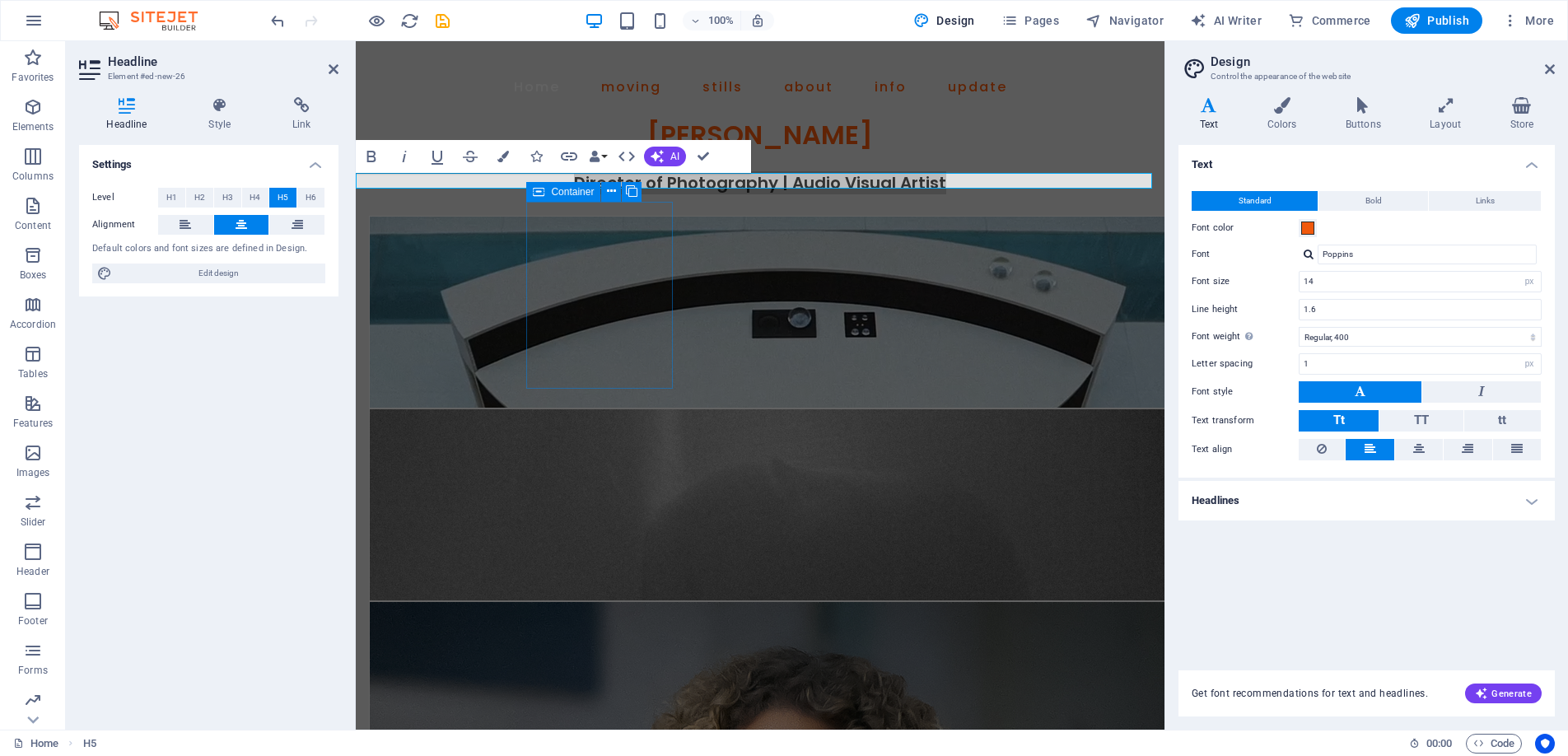
click at [1376, 507] on h4 "Headlines" at bounding box center [1366, 500] width 377 height 39
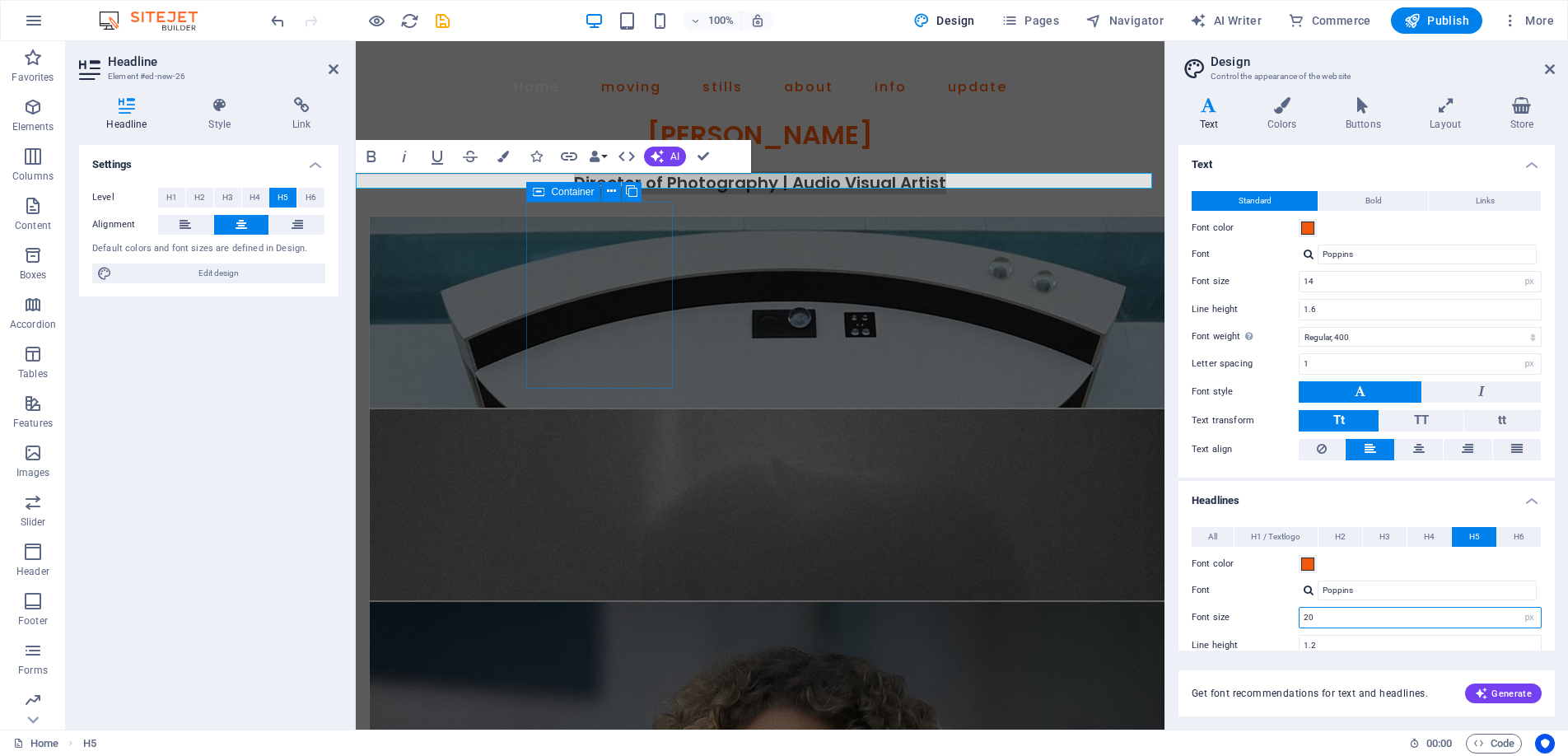
click at [1329, 612] on input "20" at bounding box center [1420, 617] width 241 height 20
type input "2"
type input "18"
click at [1550, 64] on icon at bounding box center [1550, 69] width 10 height 13
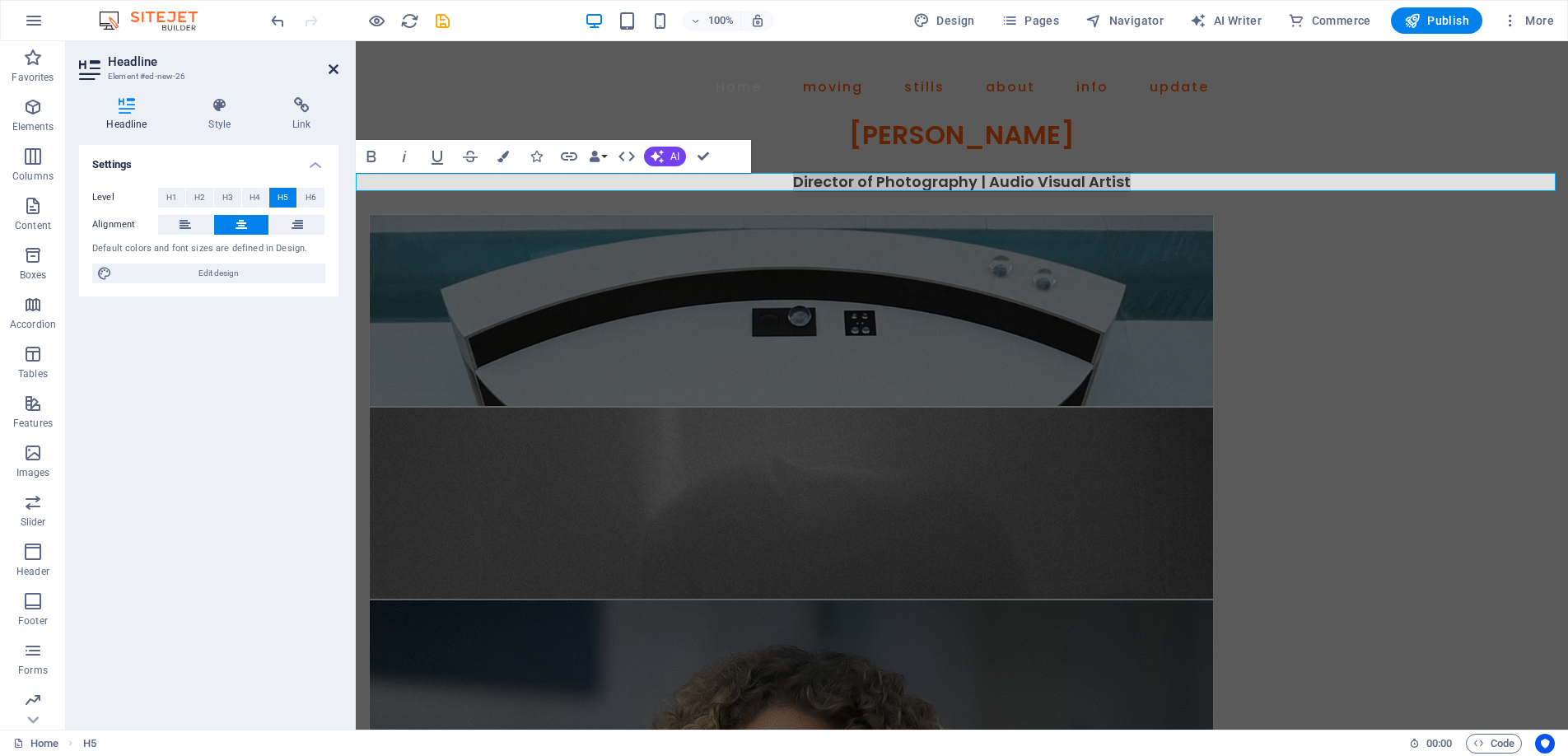
drag, startPoint x: 332, startPoint y: 64, endPoint x: 291, endPoint y: 7, distance: 70.2
click at [332, 64] on icon at bounding box center [333, 69] width 10 height 13
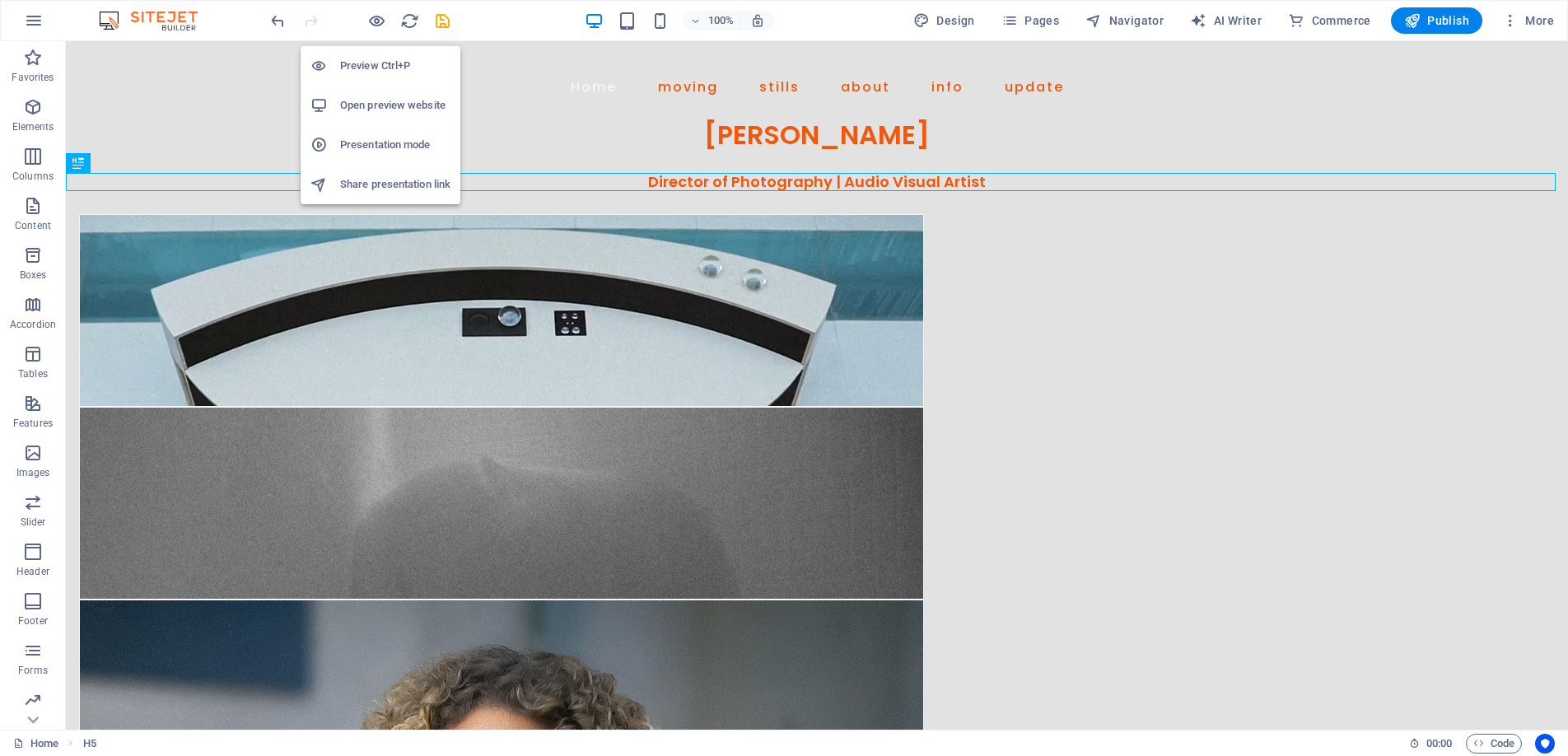
click at [377, 61] on h6 "Preview Ctrl+P" at bounding box center [395, 66] width 110 height 20
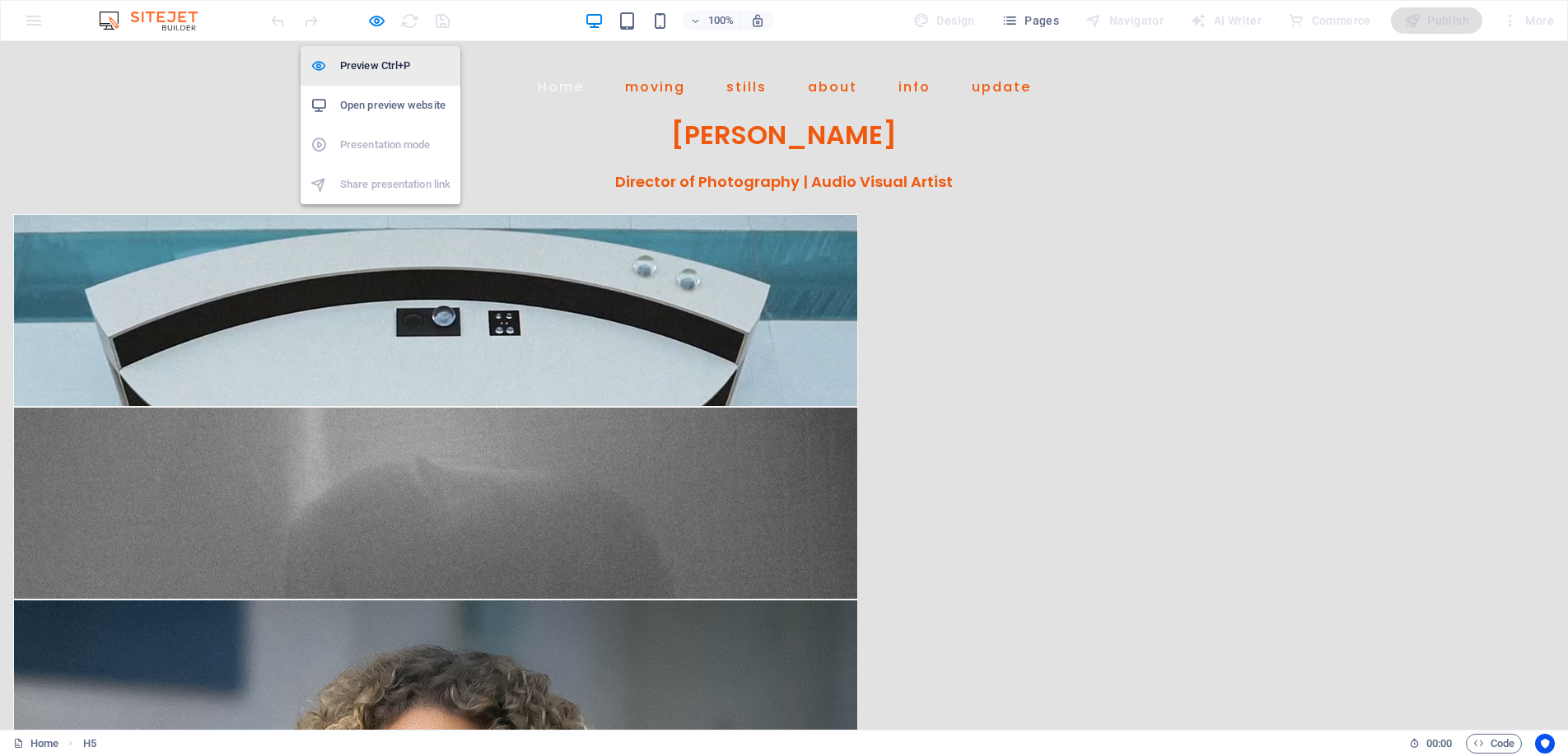
click at [379, 53] on li "Preview Ctrl+P" at bounding box center [380, 66] width 160 height 39
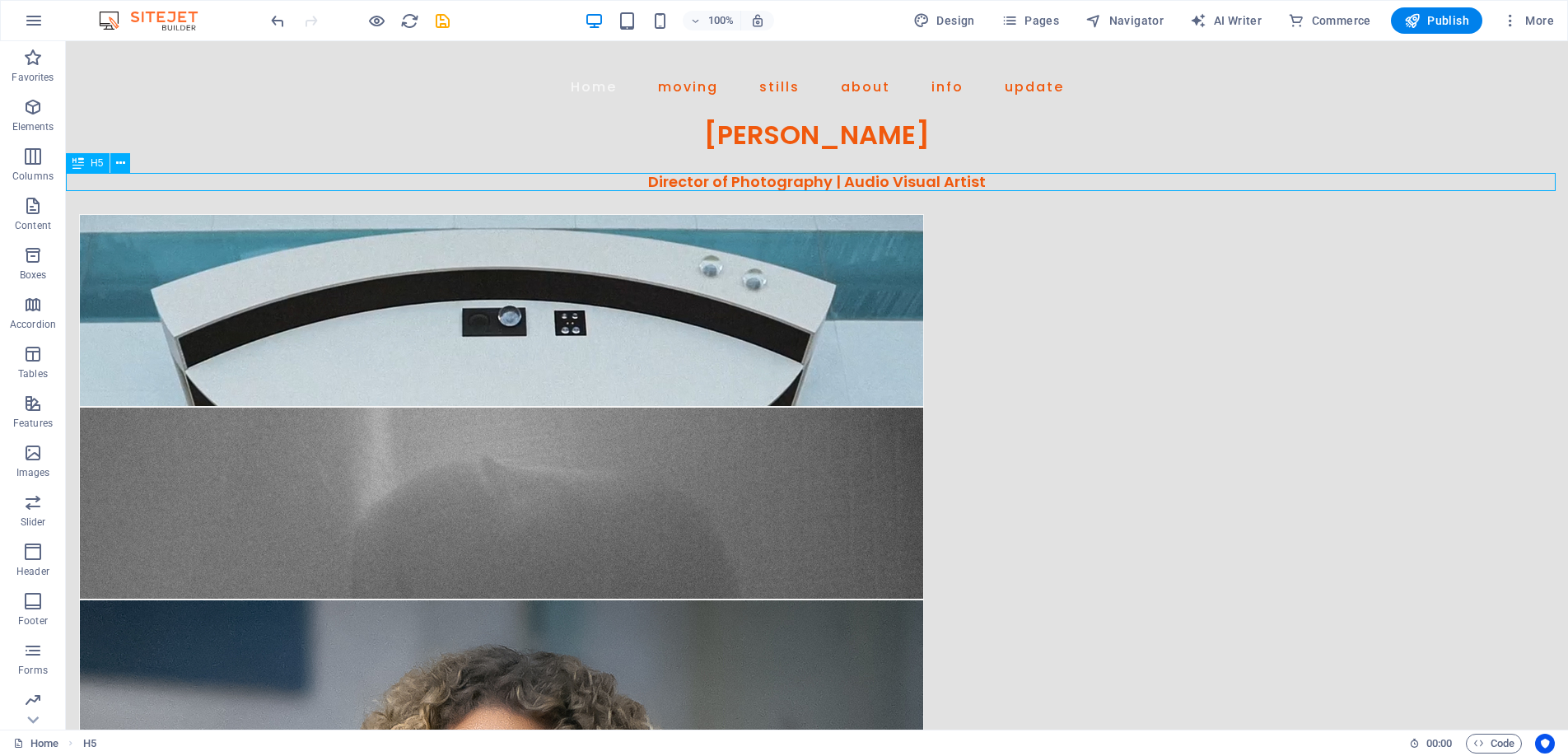
click at [773, 181] on div "Director of Photography | Audio Visual Artist" at bounding box center [817, 182] width 1502 height 18
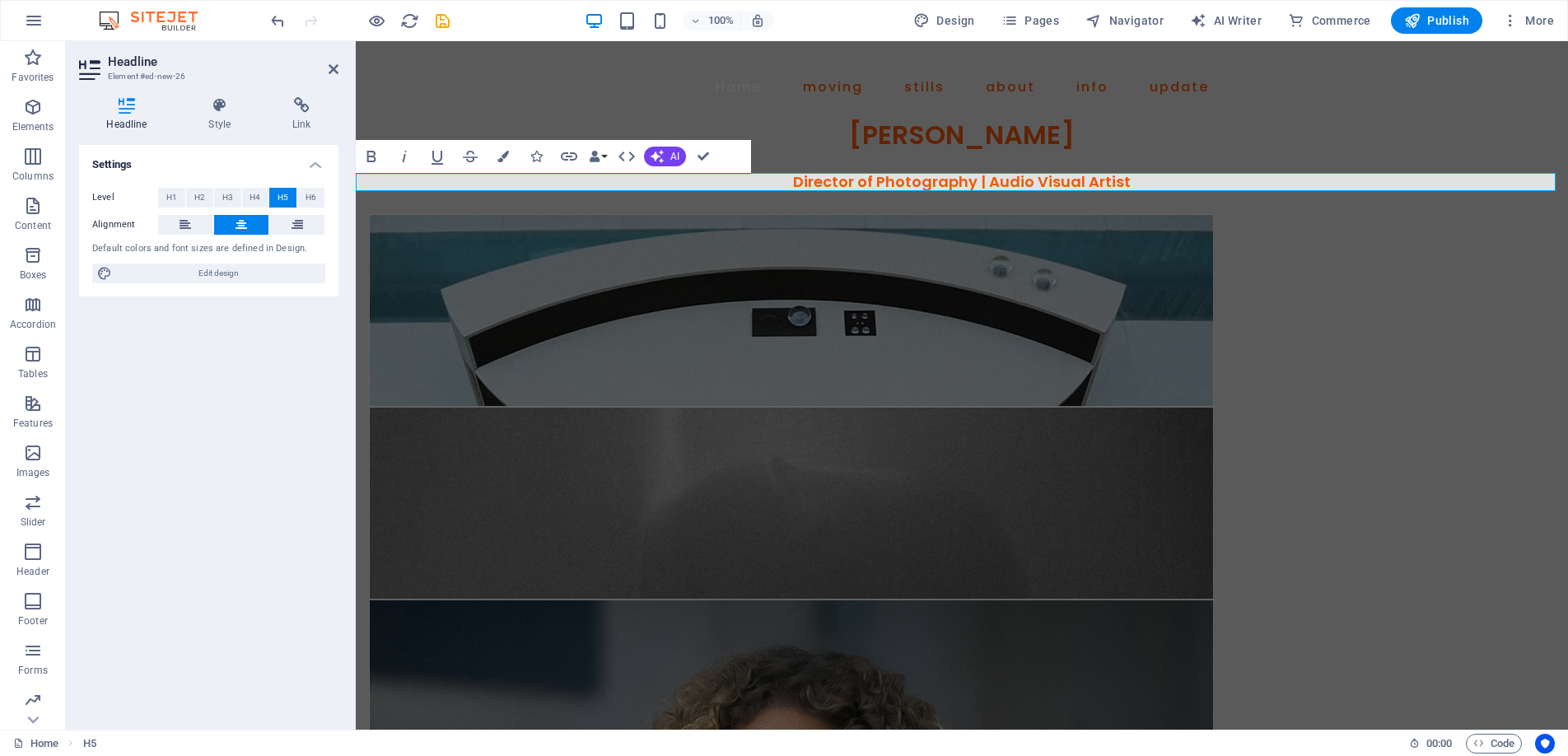
click at [991, 182] on h5 "Director of Photography | Audio Visual Artist" at bounding box center [961, 182] width 1212 height 18
drag, startPoint x: 1135, startPoint y: 179, endPoint x: 697, endPoint y: 190, distance: 438.1
click at [697, 190] on h5 "Director of Photography | Audio Visual Artist" at bounding box center [961, 182] width 1212 height 18
click at [1083, 173] on h5 "Director of Photography | Audio Visual Artist" at bounding box center [961, 182] width 1212 height 18
drag, startPoint x: 1134, startPoint y: 179, endPoint x: 784, endPoint y: 178, distance: 350.0
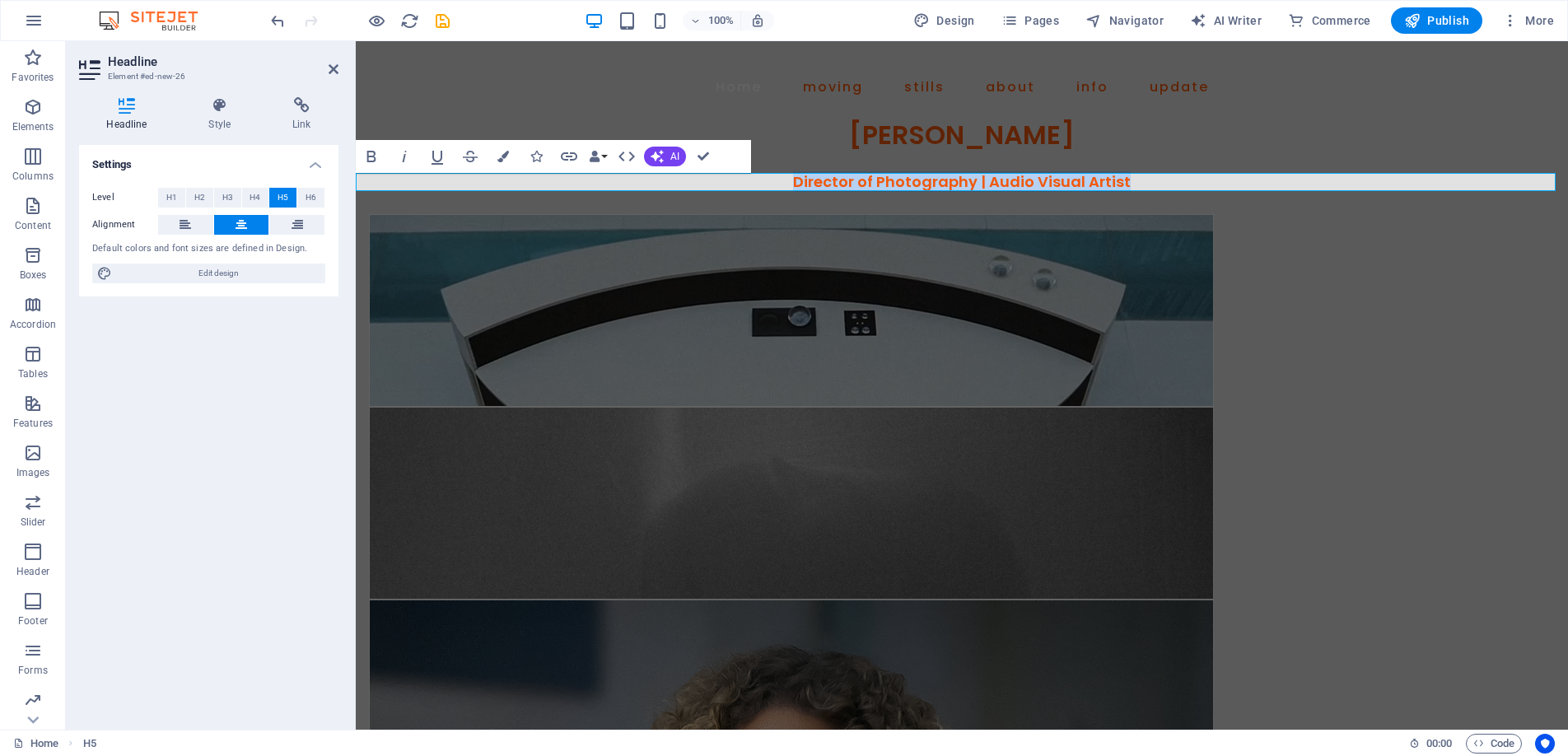
click at [784, 178] on h5 "Director of Photography | Audio Visual Artist" at bounding box center [961, 182] width 1212 height 18
click at [504, 152] on icon "button" at bounding box center [503, 156] width 12 height 12
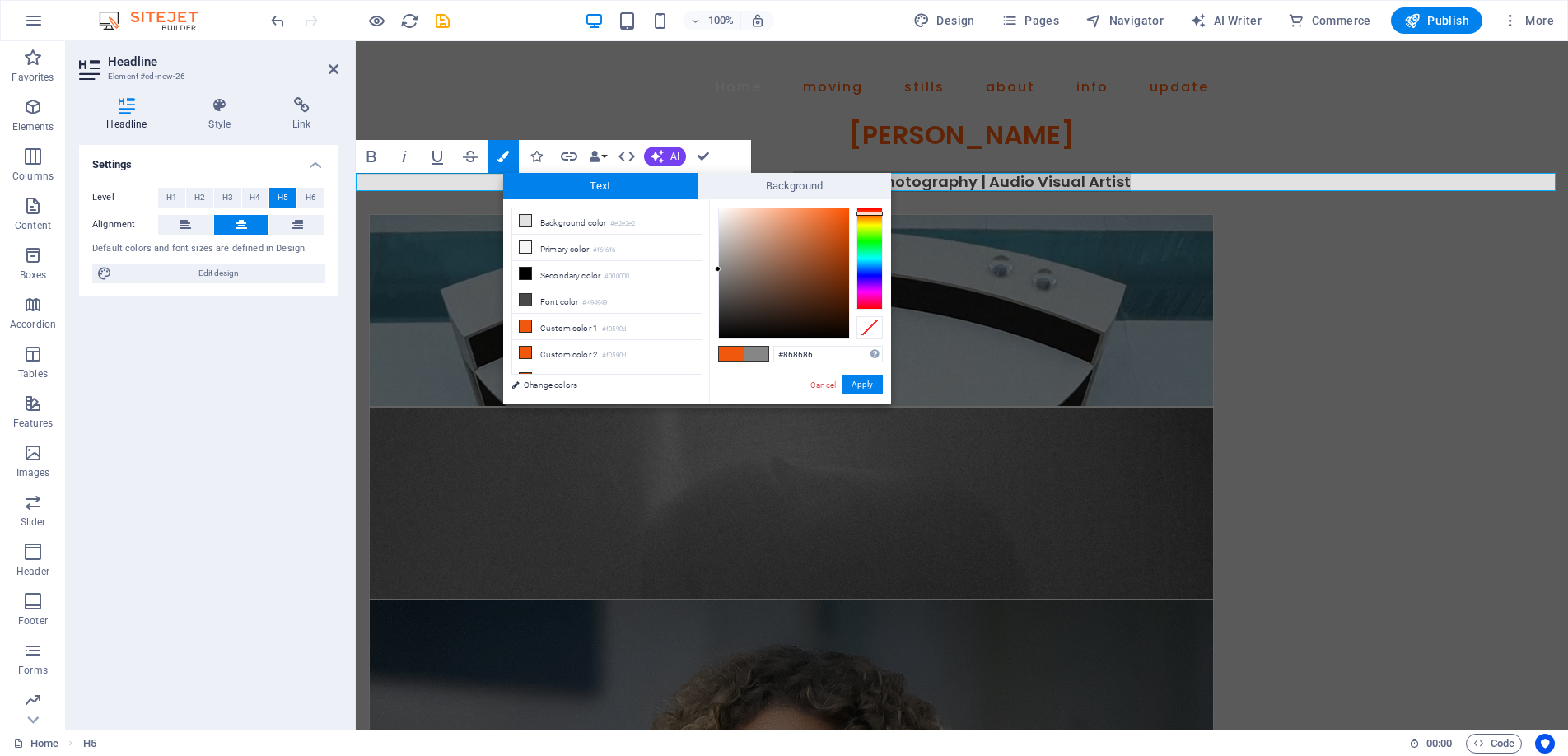
drag, startPoint x: 748, startPoint y: 240, endPoint x: 700, endPoint y: 269, distance: 56.1
click at [700, 269] on div "less Background color #e2e2e2 Primary color #f6f6f6 Secondary color #000000 Fon…" at bounding box center [697, 302] width 388 height 204
click at [858, 380] on button "Apply" at bounding box center [862, 384] width 41 height 20
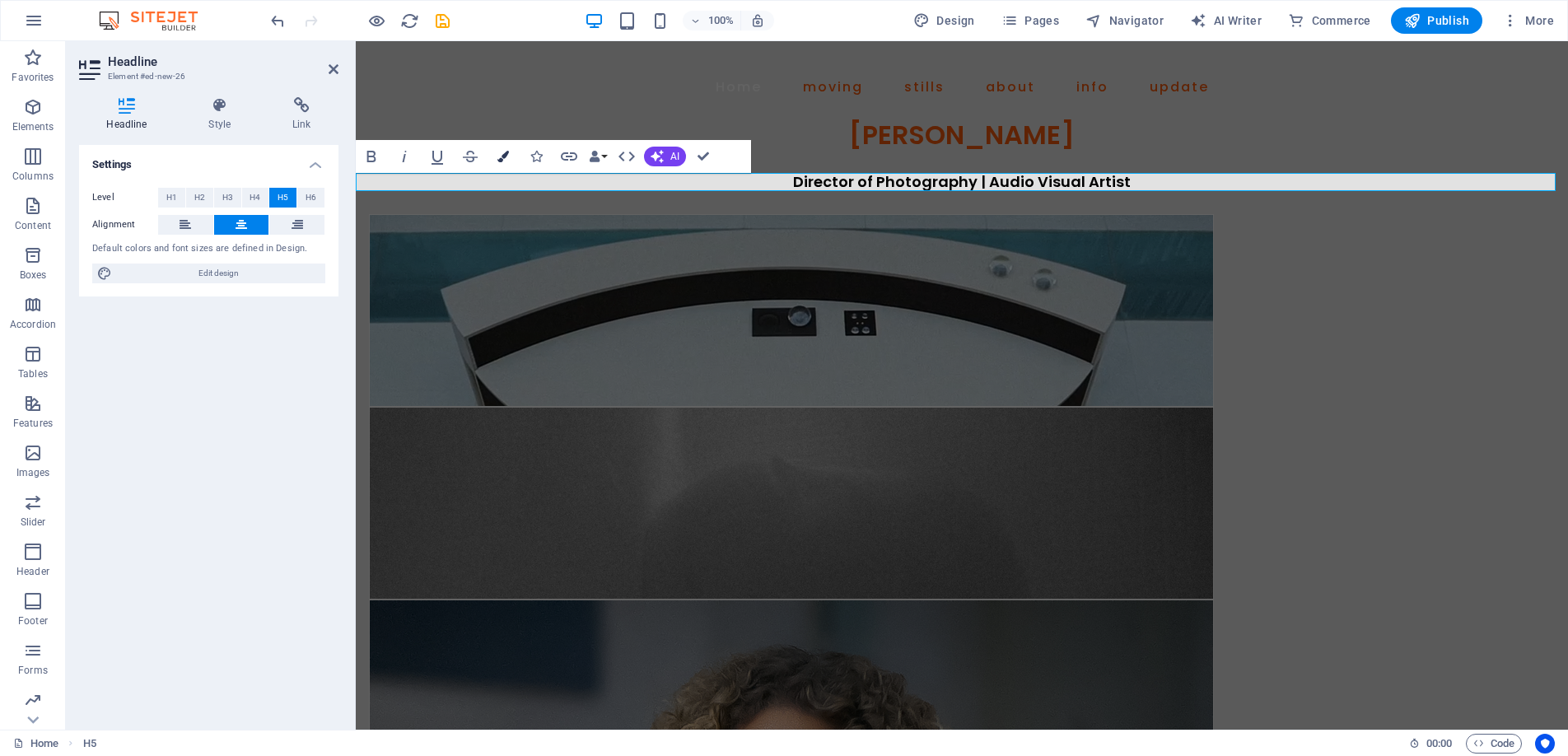
click at [498, 151] on icon "button" at bounding box center [503, 156] width 12 height 12
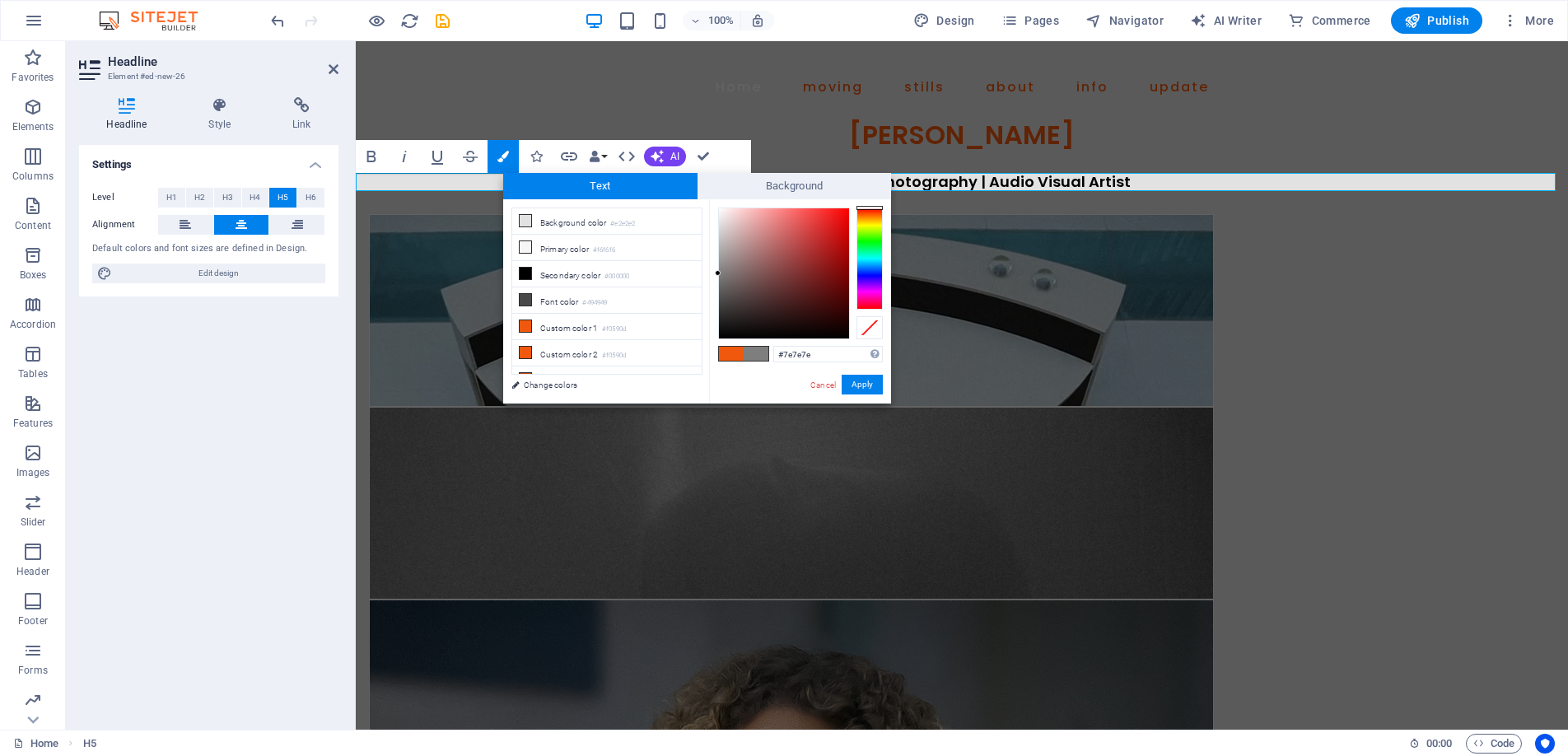
drag, startPoint x: 728, startPoint y: 276, endPoint x: 703, endPoint y: 273, distance: 25.2
click at [703, 273] on div "less Background color #e2e2e2 Primary color #f6f6f6 Secondary color #000000 Fon…" at bounding box center [697, 302] width 388 height 204
type input "#888888"
click at [717, 268] on div at bounding box center [718, 269] width 6 height 6
click at [855, 380] on button "Apply" at bounding box center [862, 384] width 41 height 20
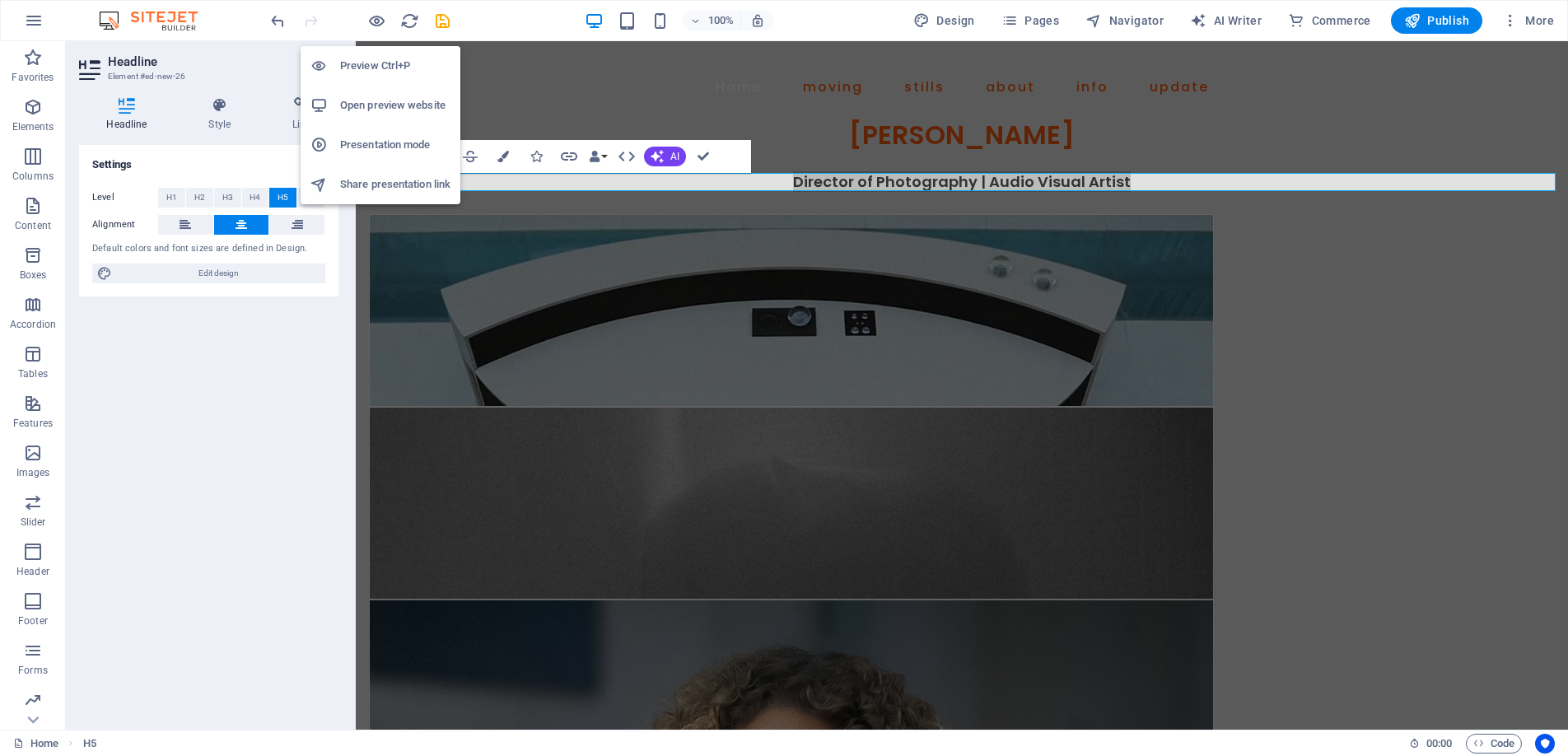
click at [378, 62] on h6 "Preview Ctrl+P" at bounding box center [395, 66] width 110 height 20
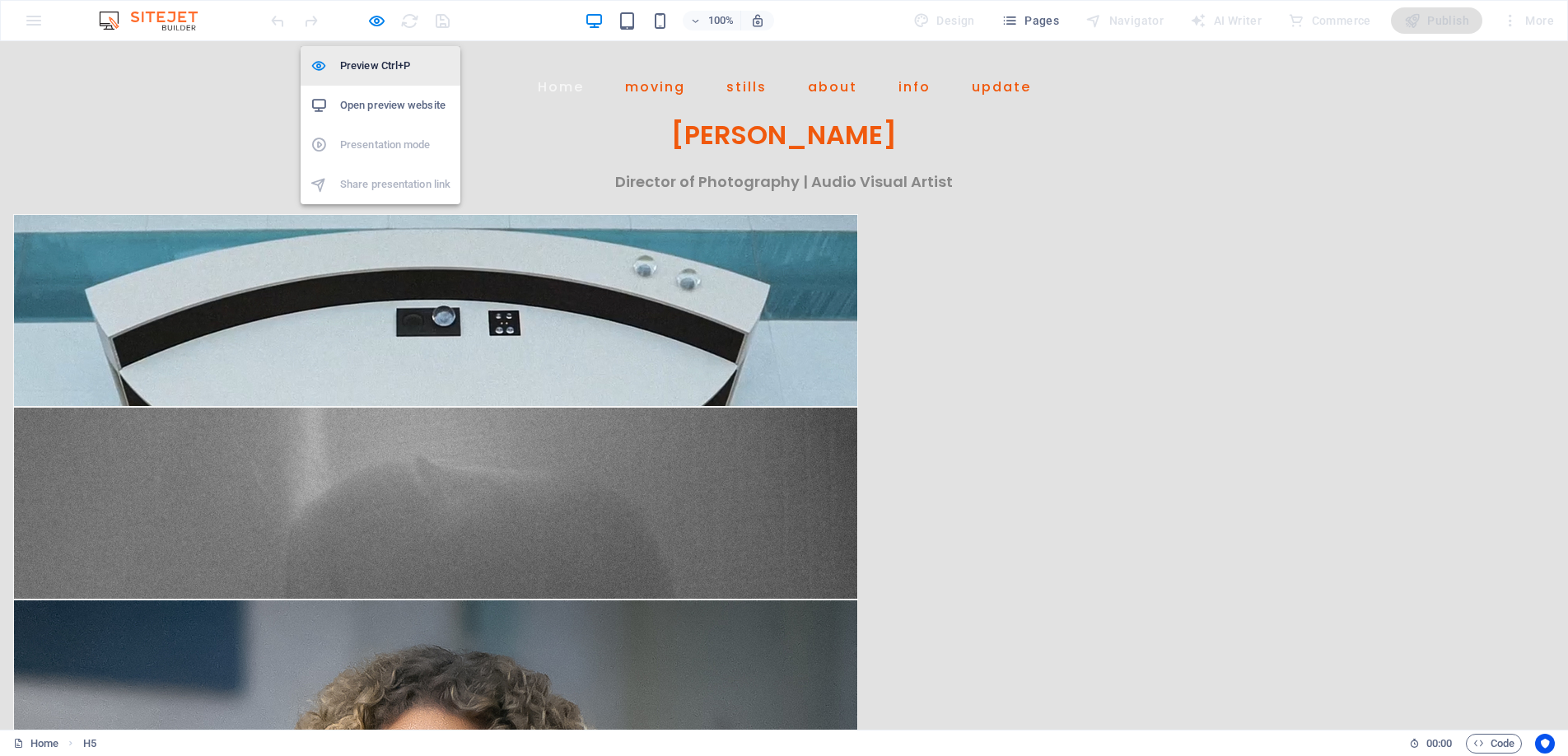
click at [369, 66] on h6 "Preview Ctrl+P" at bounding box center [395, 66] width 110 height 20
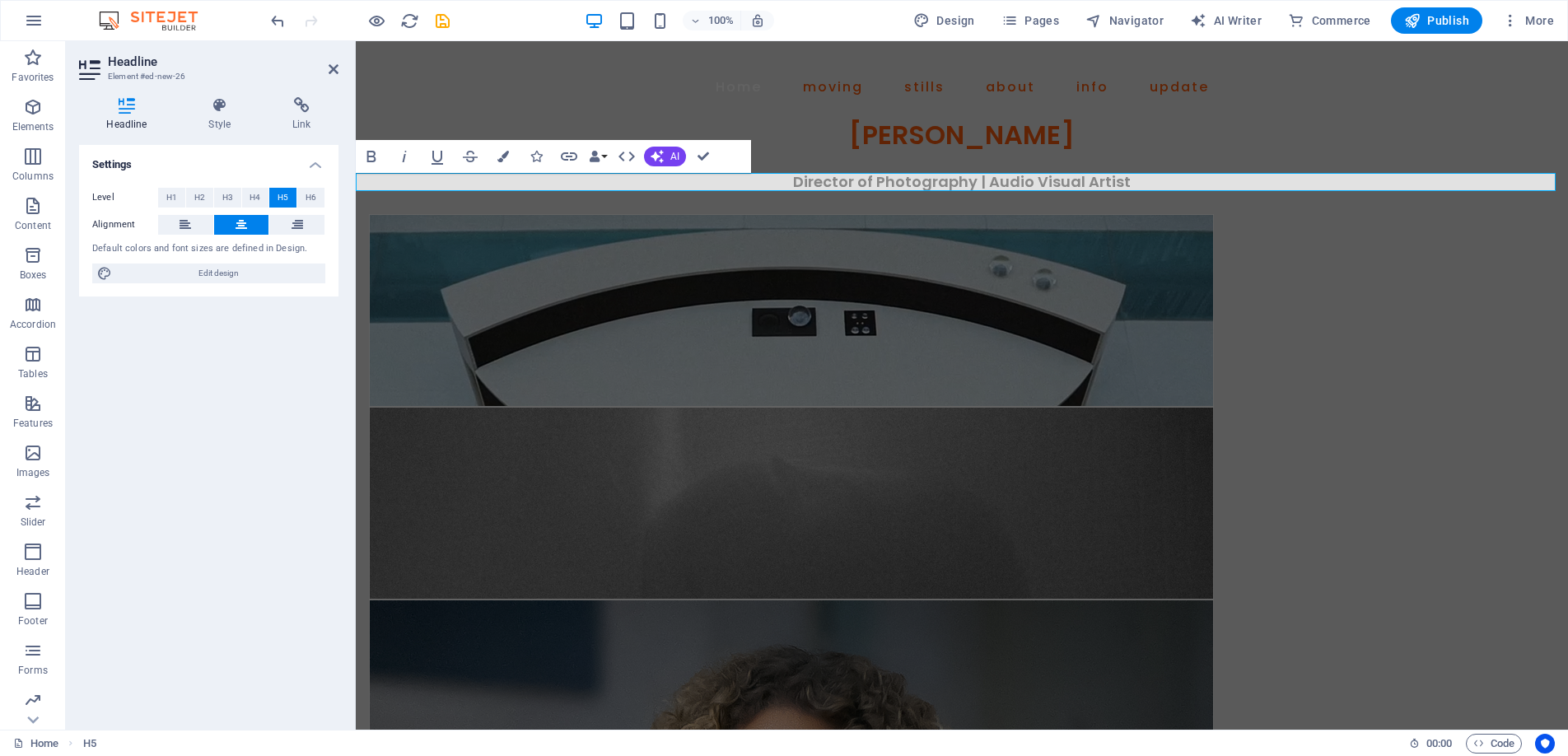
click at [788, 178] on h5 "Director of Photography | Audio Visual Artist" at bounding box center [961, 182] width 1212 height 18
click at [213, 276] on span "Edit design" at bounding box center [218, 273] width 203 height 20
select select "px"
select select "400"
select select "px"
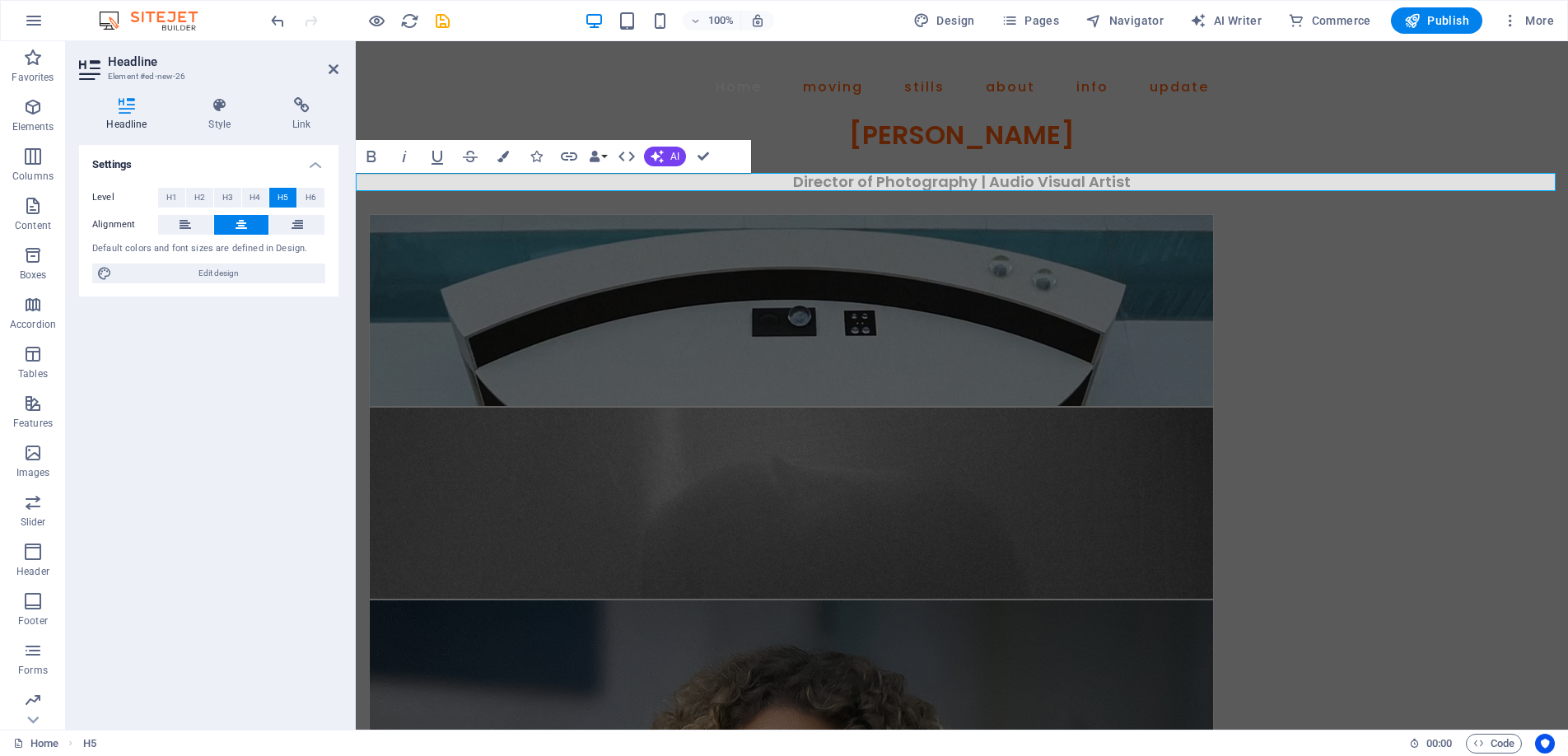
select select "px"
select select "600"
select select "px"
select select "rem"
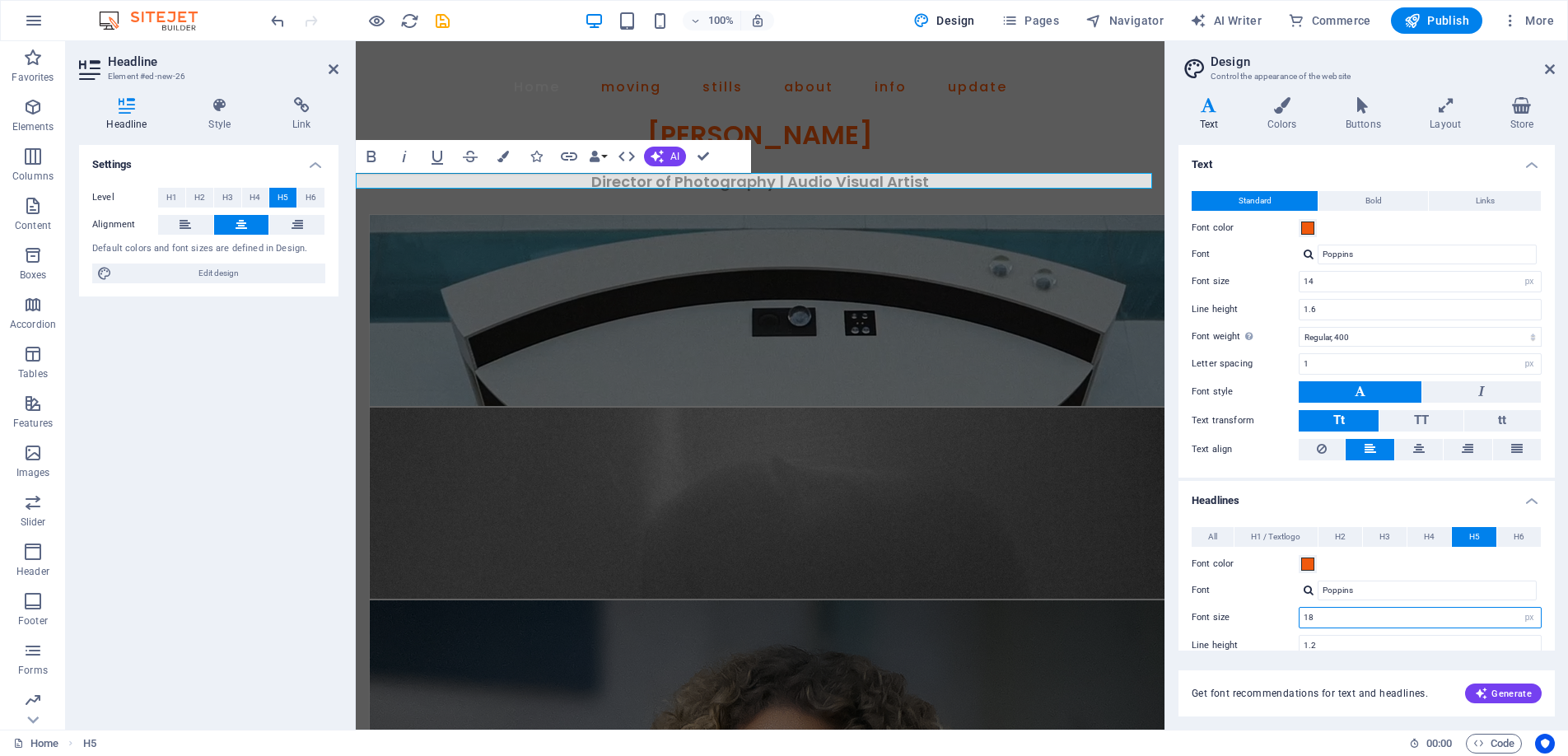
click at [1325, 618] on input "18" at bounding box center [1420, 617] width 241 height 20
type input "16"
drag, startPoint x: 1549, startPoint y: 64, endPoint x: 1194, endPoint y: 25, distance: 357.1
click at [1549, 64] on icon at bounding box center [1550, 69] width 10 height 13
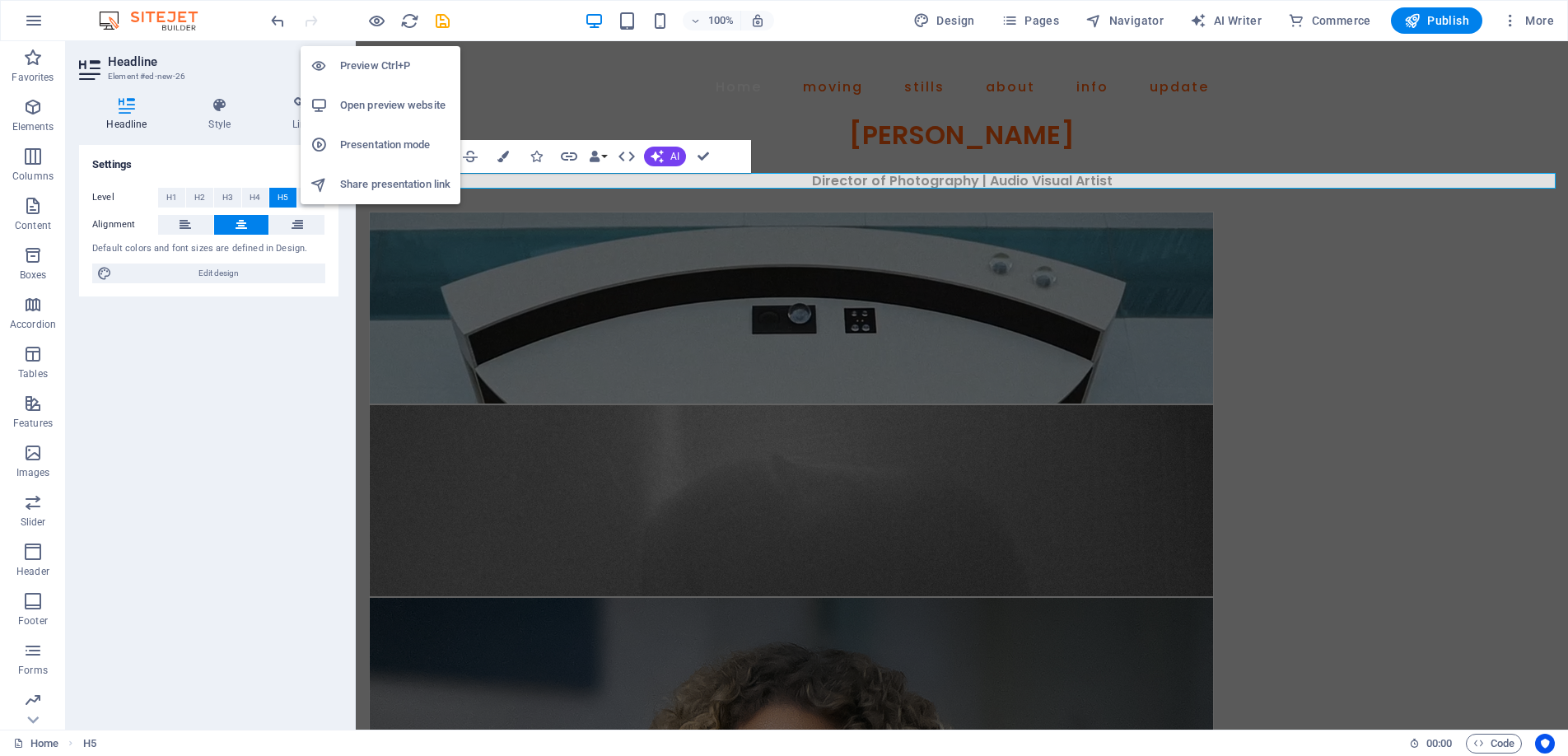
click at [376, 57] on h6 "Preview Ctrl+P" at bounding box center [395, 66] width 110 height 20
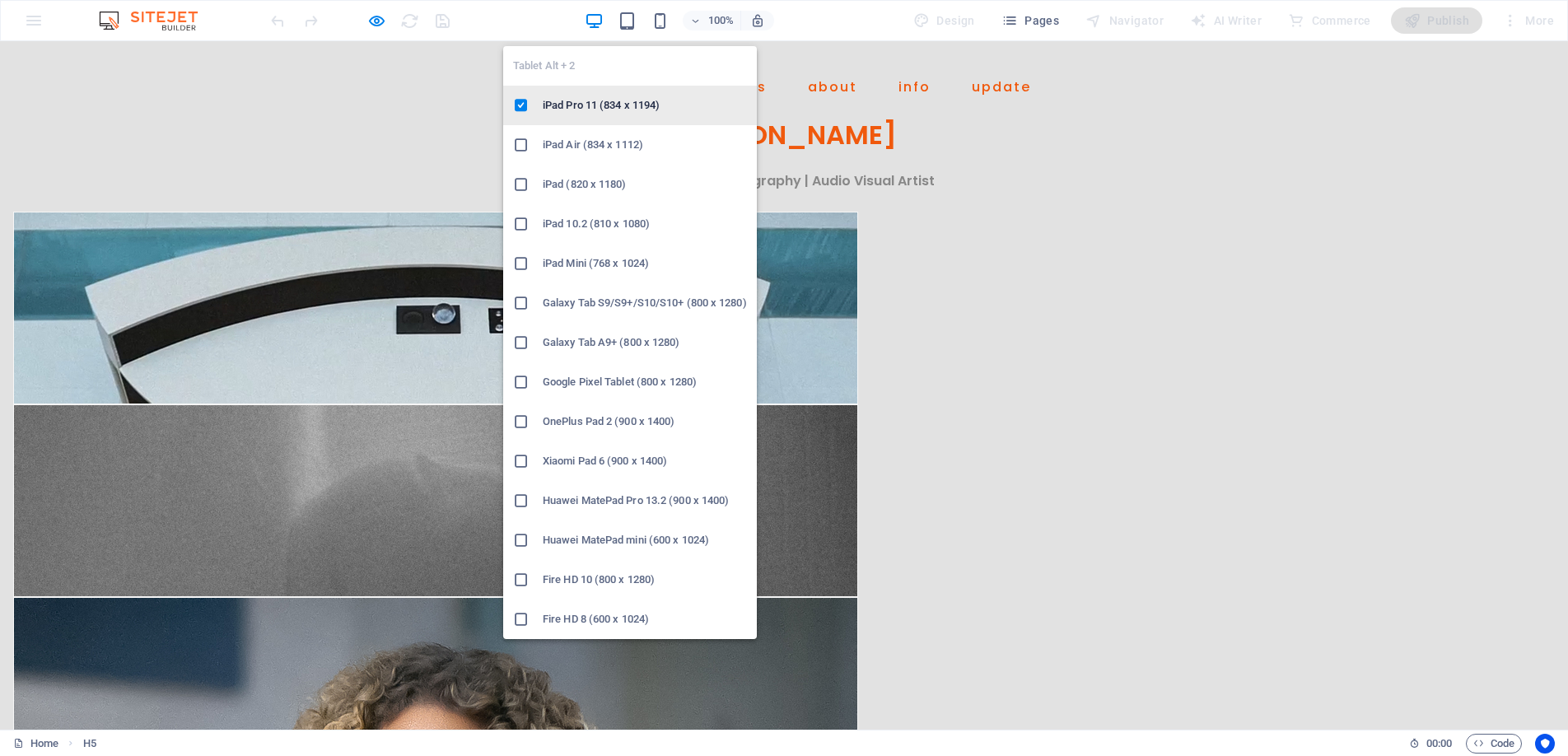
click at [627, 99] on h6 "iPad Pro 11 (834 x 1194)" at bounding box center [645, 105] width 204 height 20
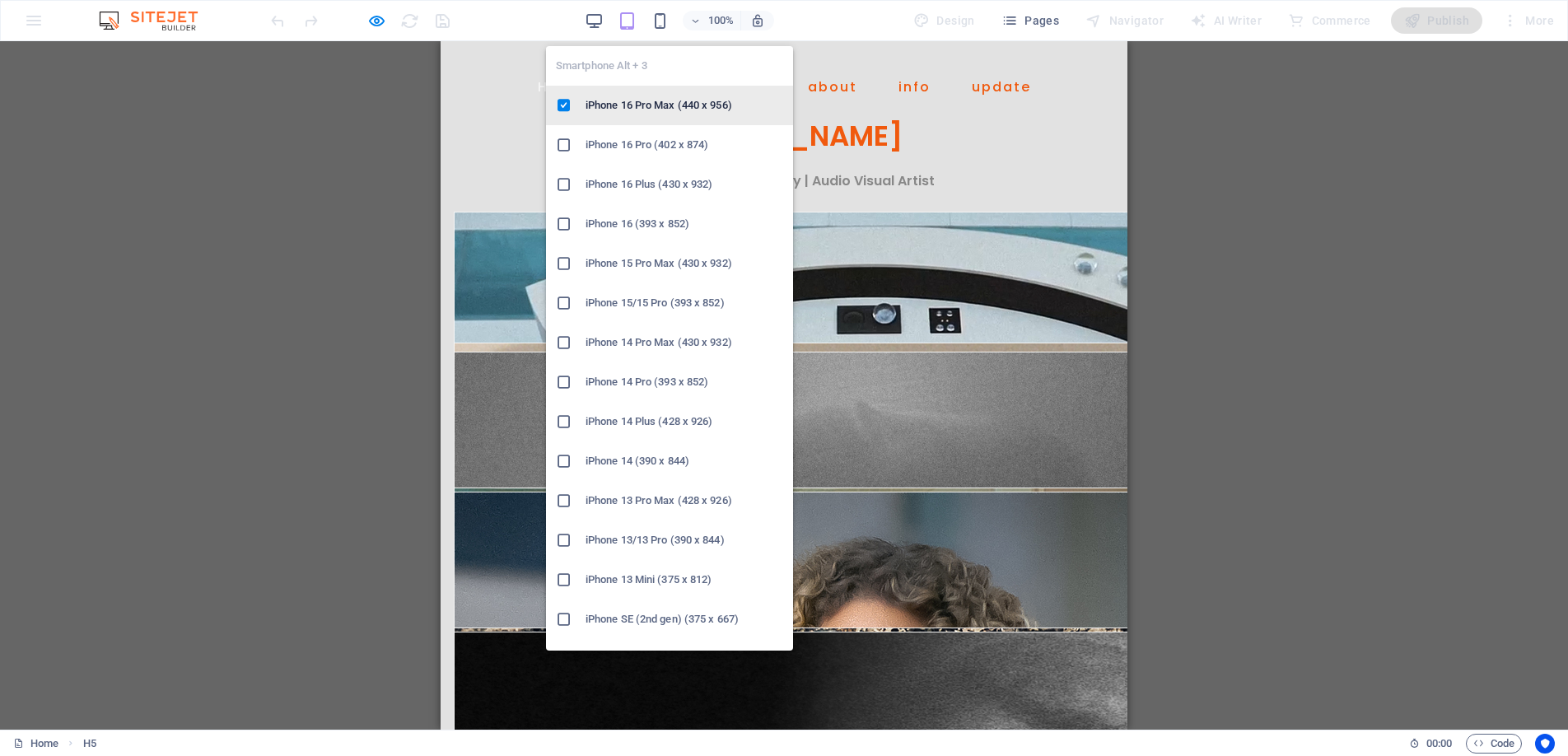
click at [661, 102] on h6 "iPhone 16 Pro Max (440 x 956)" at bounding box center [684, 105] width 198 height 20
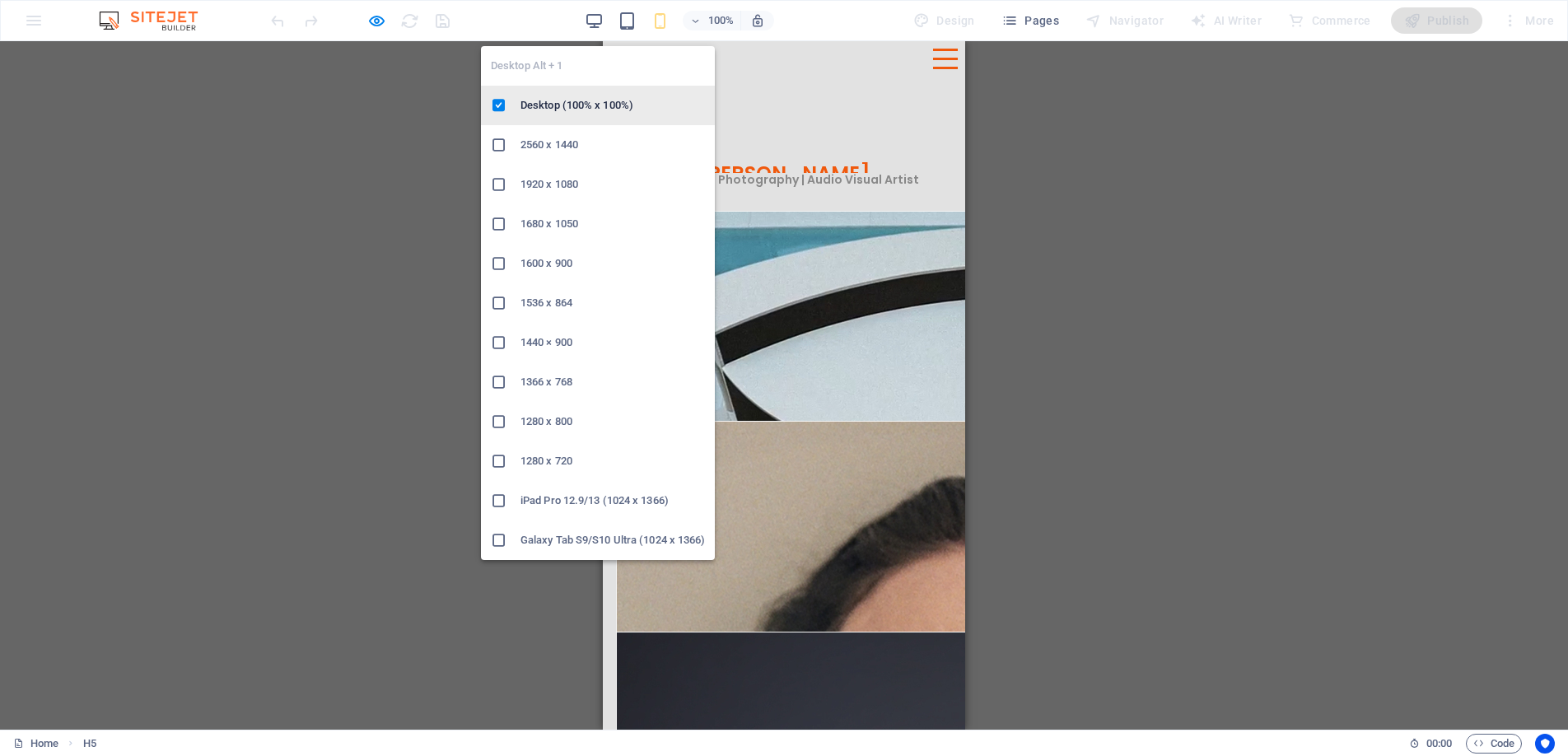
click at [590, 94] on li "Desktop (100% x 100%)" at bounding box center [598, 105] width 234 height 39
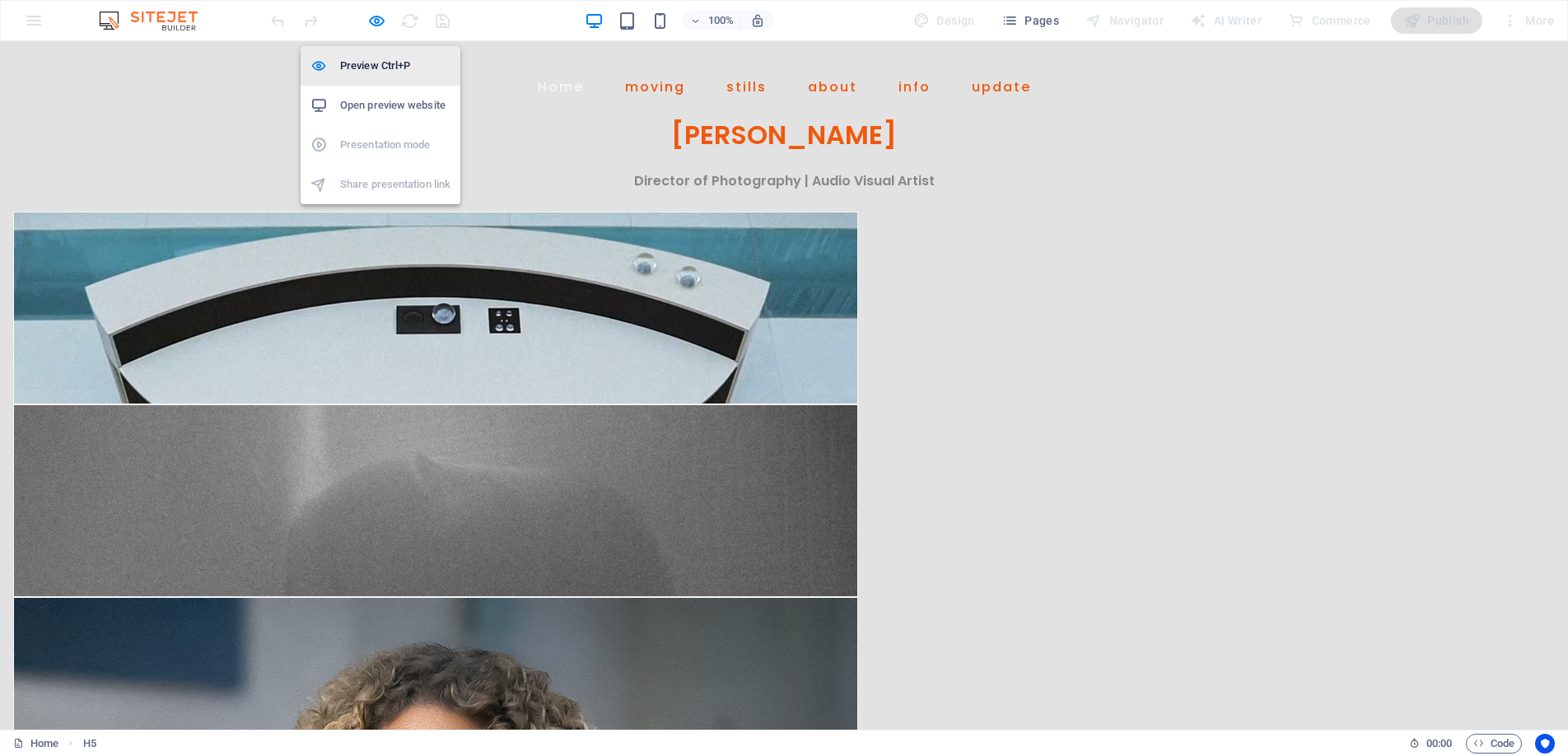
click at [373, 69] on h6 "Preview Ctrl+P" at bounding box center [395, 66] width 110 height 20
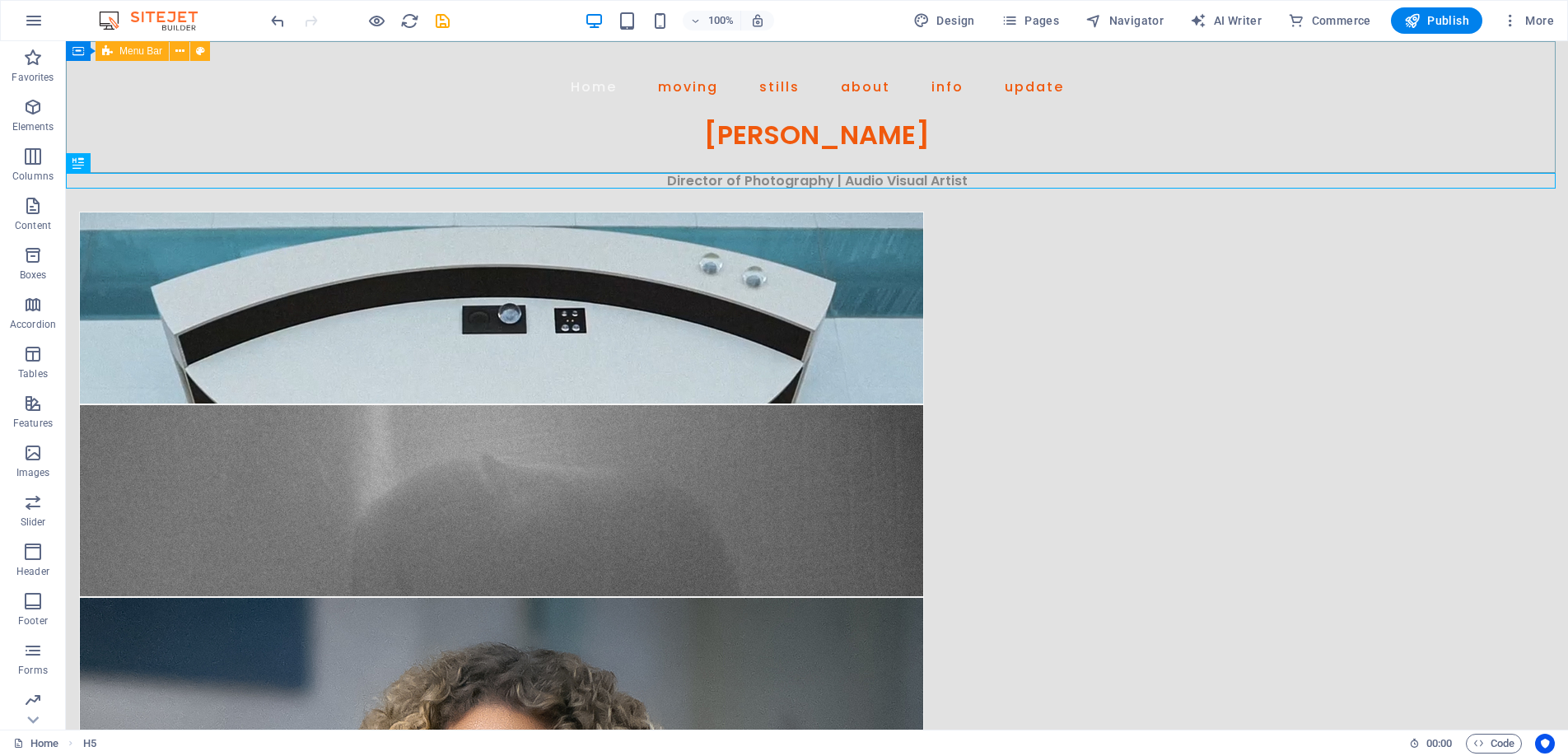
click at [133, 46] on span "Menu Bar" at bounding box center [141, 51] width 43 height 10
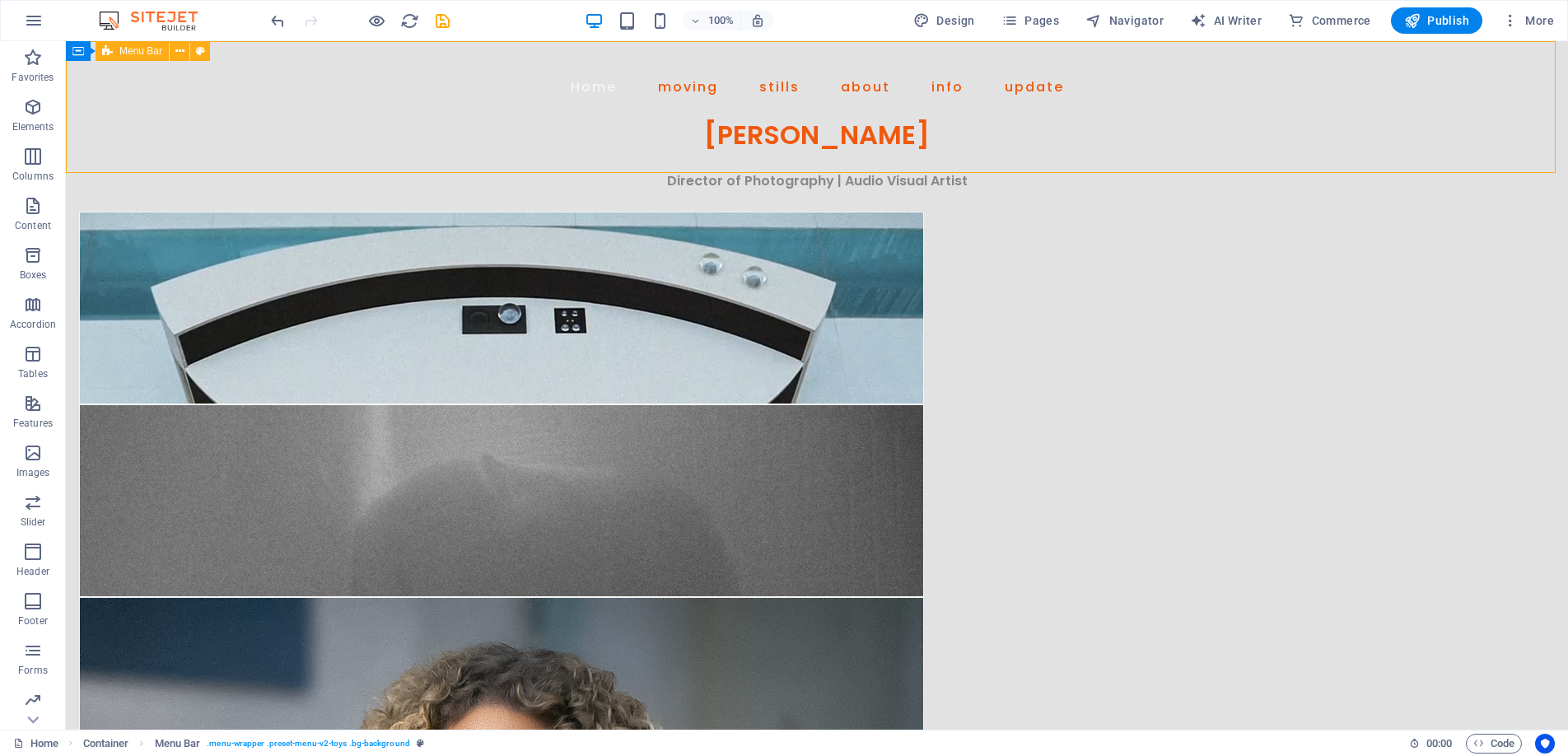
click at [133, 46] on span "Menu Bar" at bounding box center [141, 51] width 43 height 10
select select "px"
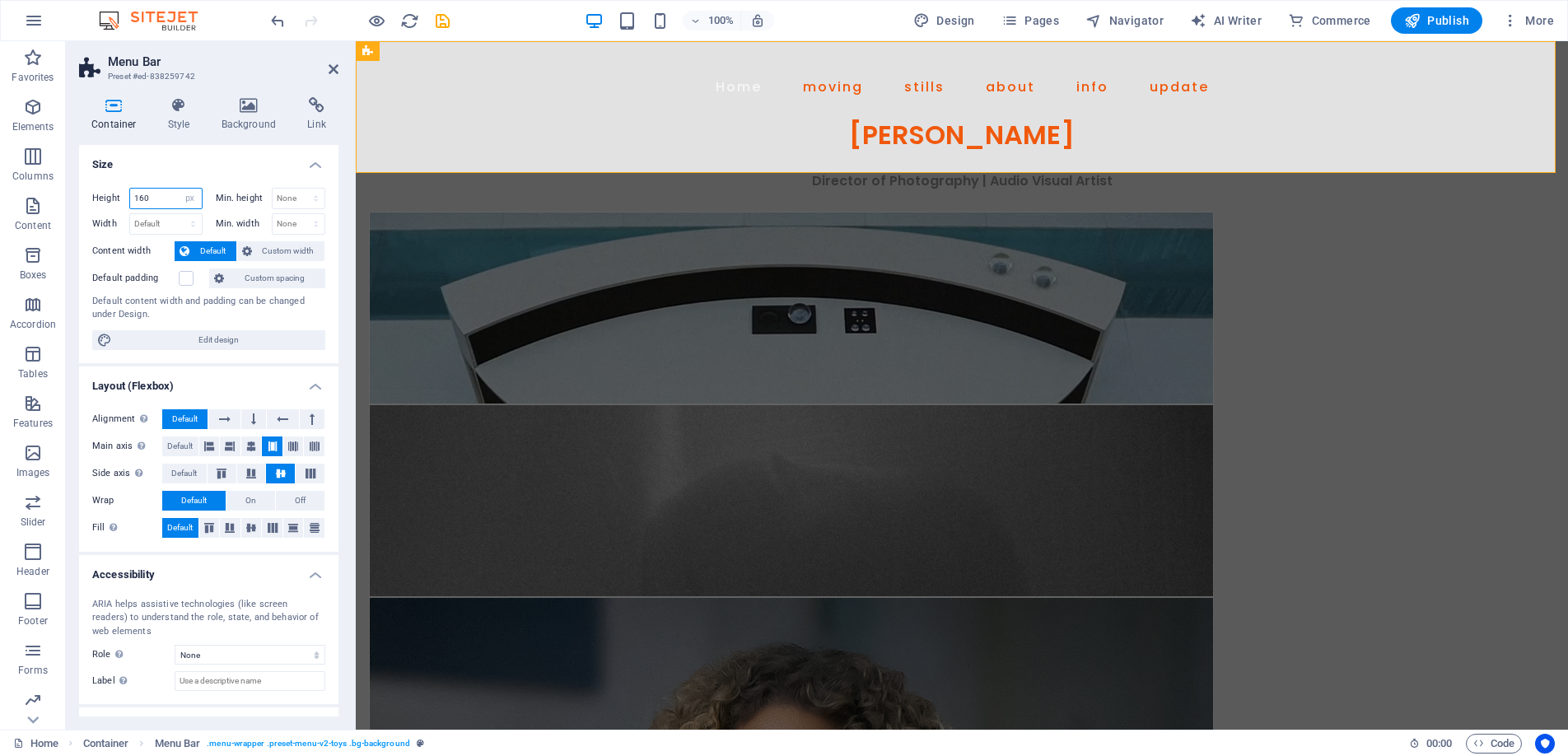
click at [159, 198] on input "160" at bounding box center [165, 199] width 72 height 20
type input "155"
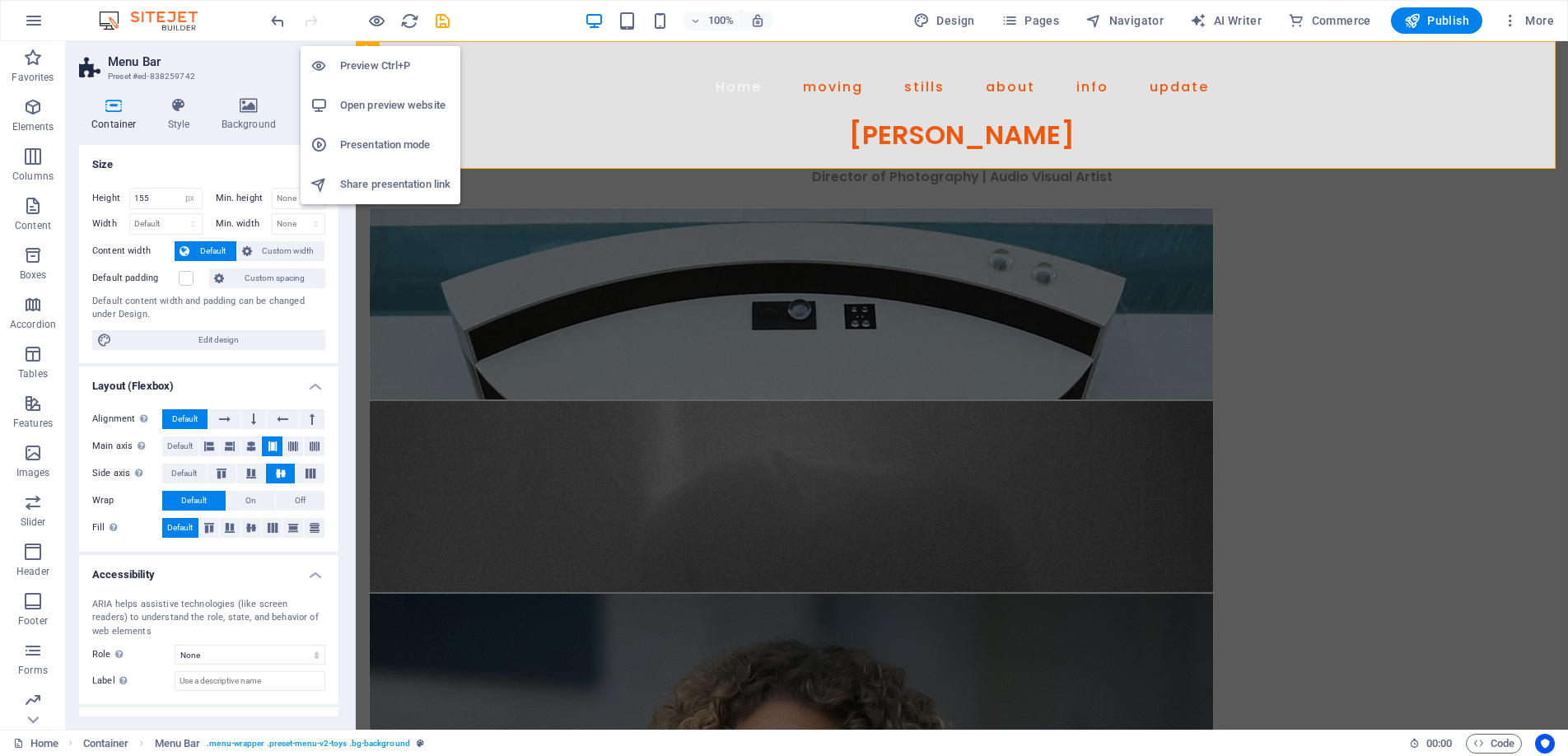
click at [377, 62] on h6 "Preview Ctrl+P" at bounding box center [395, 66] width 110 height 20
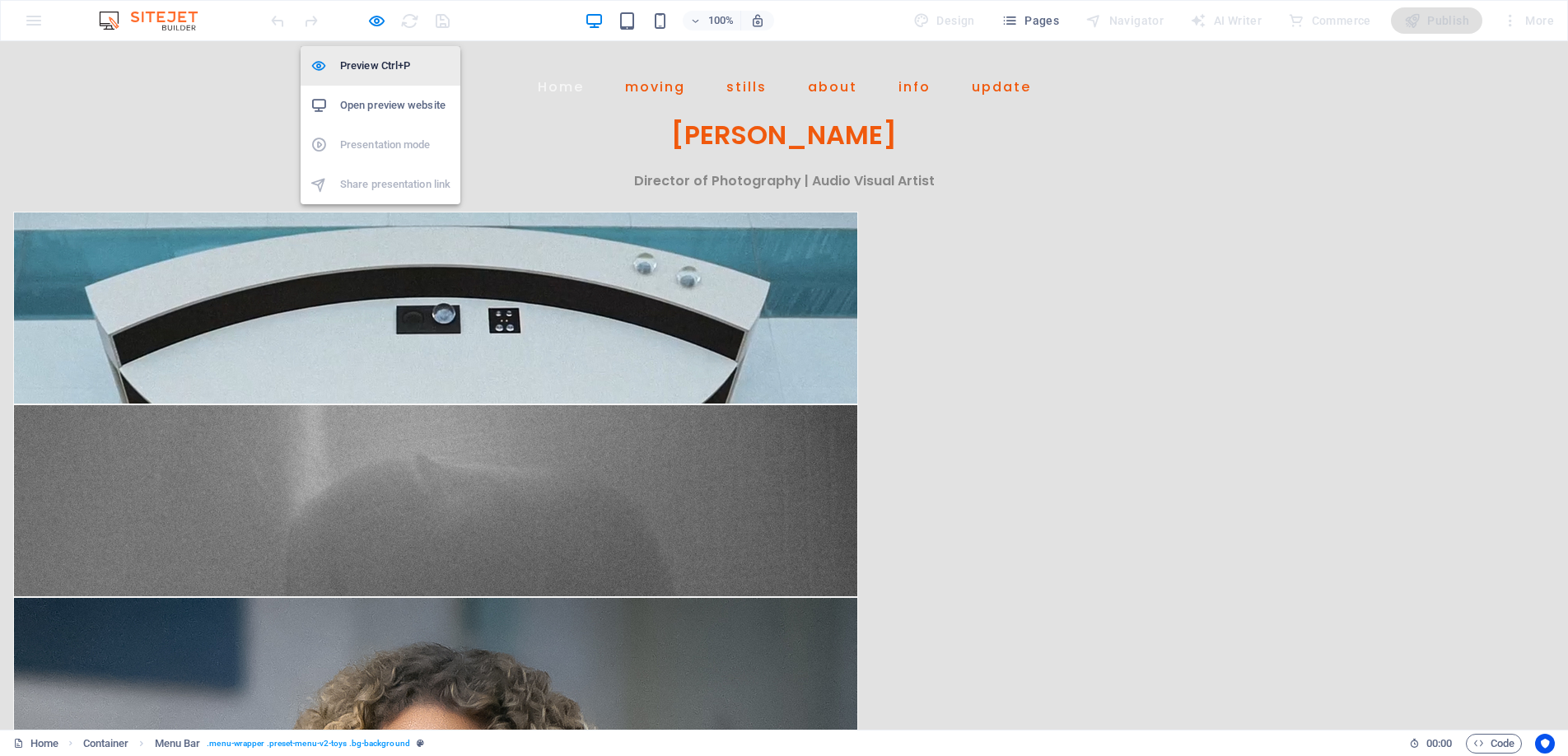
click at [377, 61] on h6 "Preview Ctrl+P" at bounding box center [395, 66] width 110 height 20
select select "px"
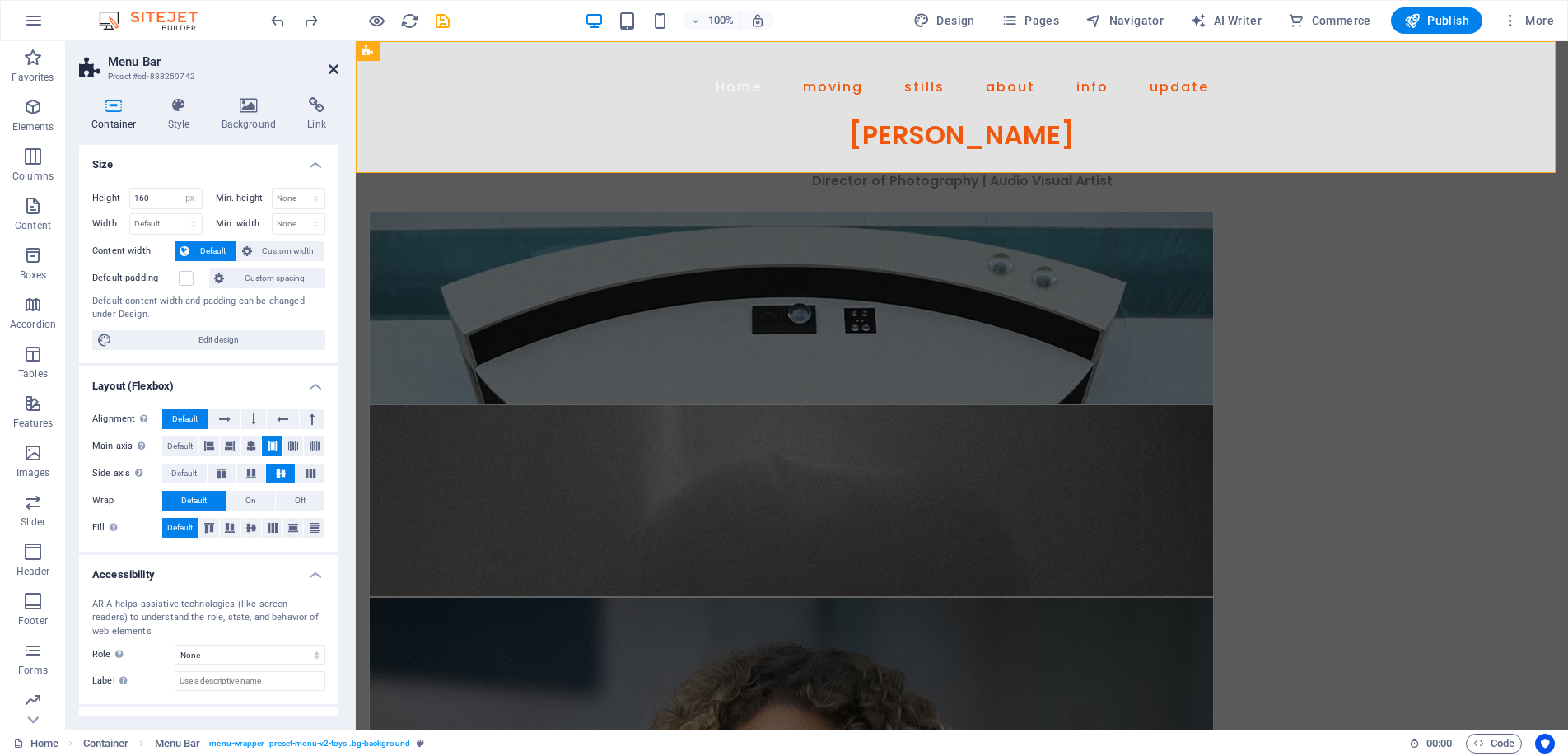
drag, startPoint x: 328, startPoint y: 64, endPoint x: 263, endPoint y: 31, distance: 72.9
click at [328, 64] on icon at bounding box center [333, 69] width 10 height 13
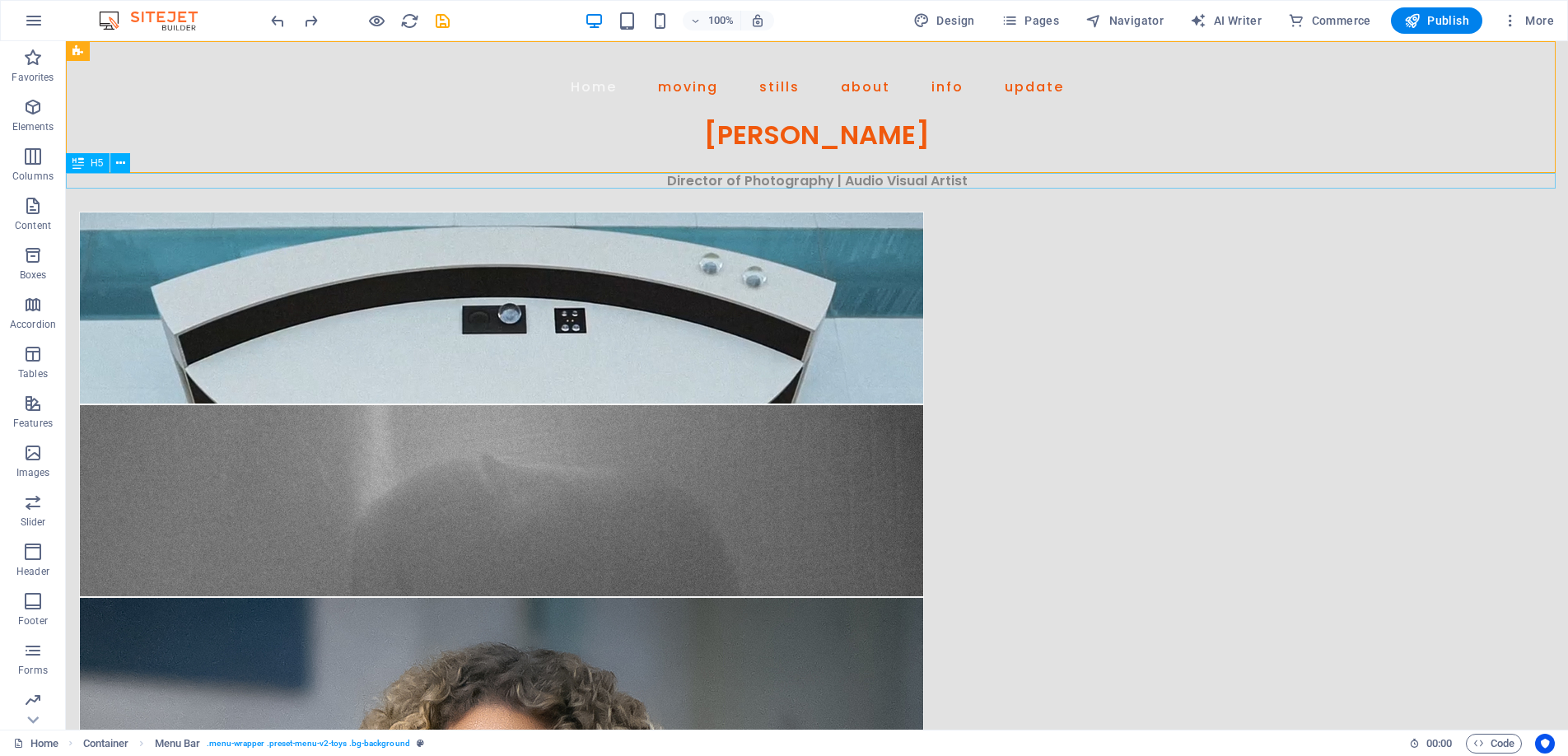
click at [88, 163] on div "H5" at bounding box center [87, 163] width 43 height 20
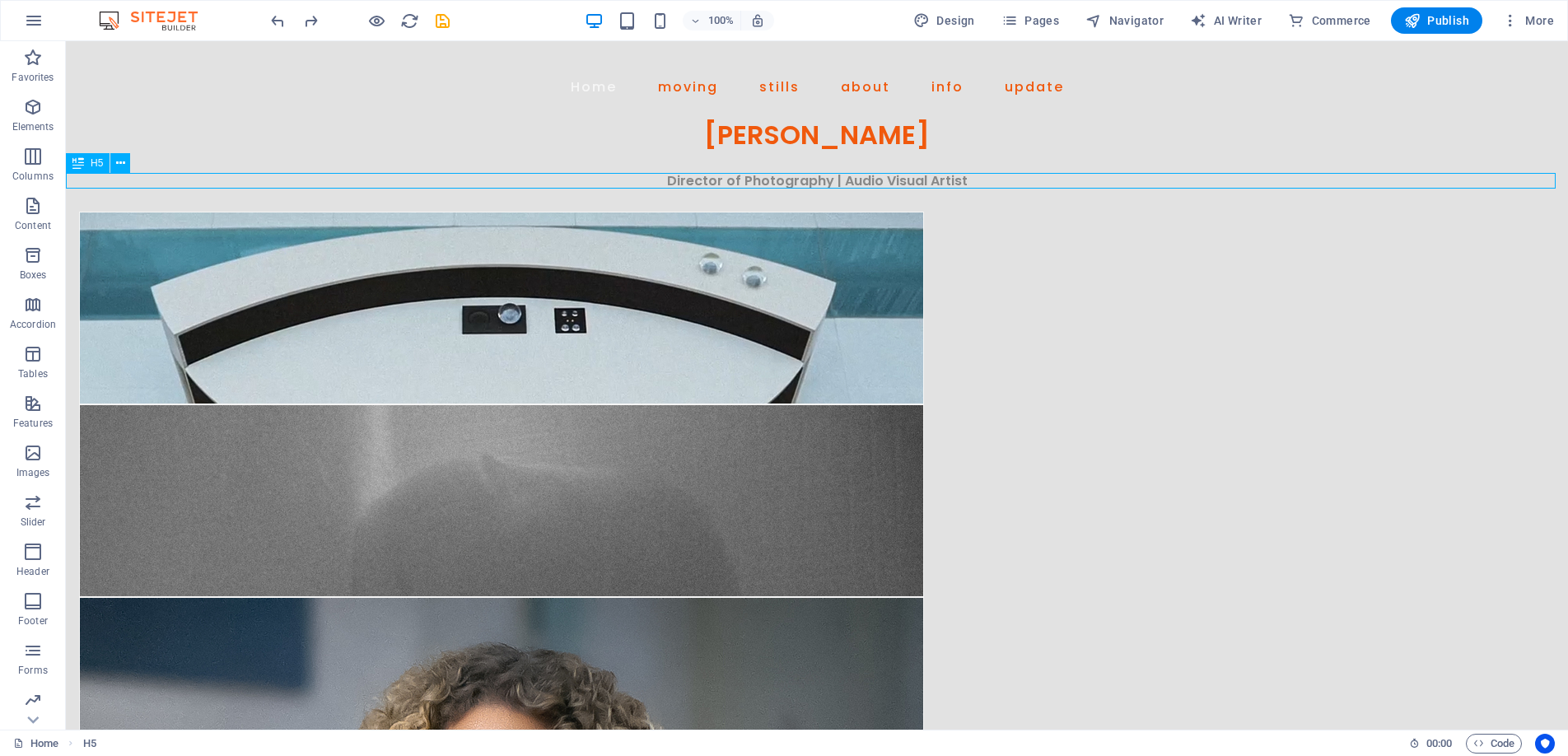
click at [88, 163] on div "H5" at bounding box center [87, 163] width 43 height 20
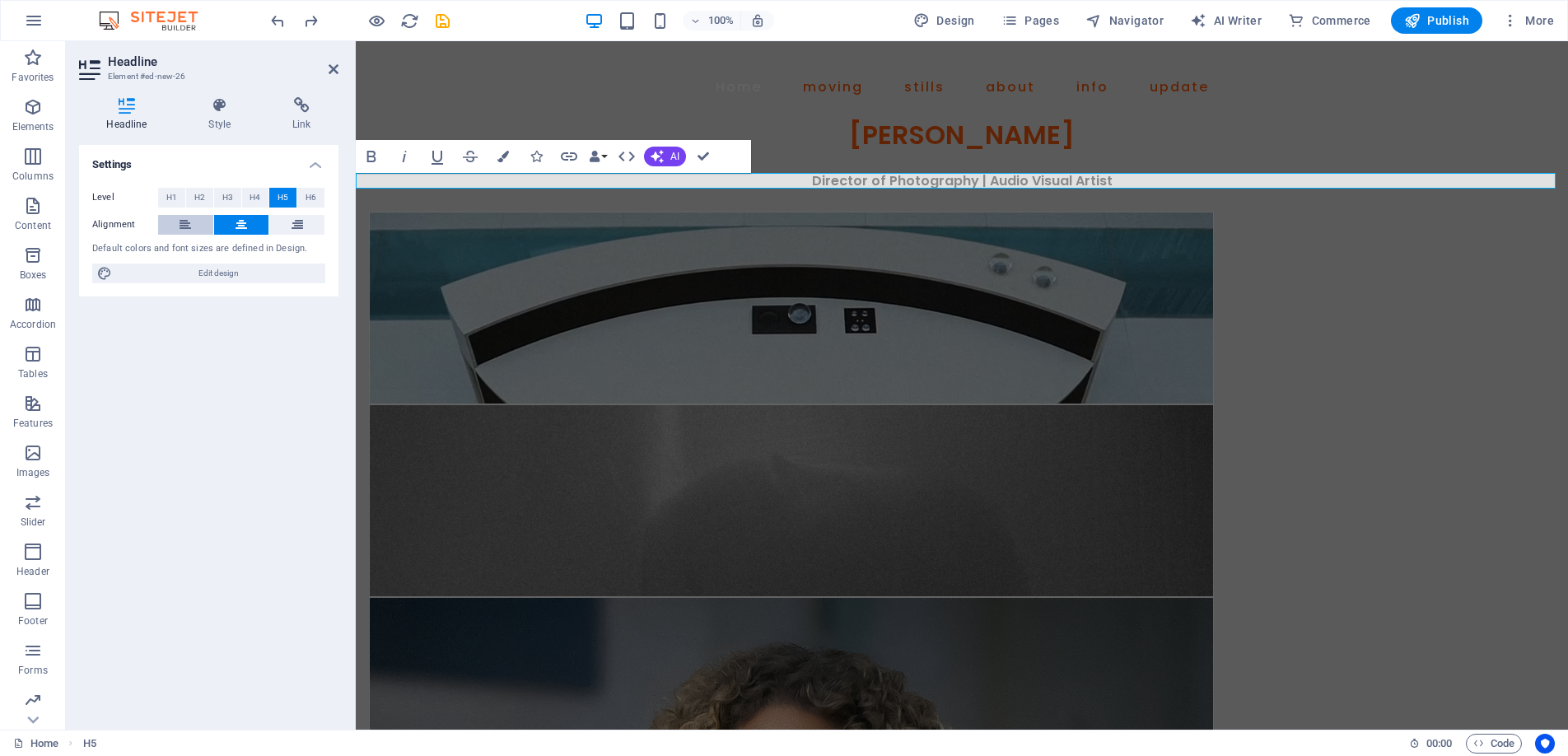
click at [175, 221] on button at bounding box center [186, 225] width 55 height 20
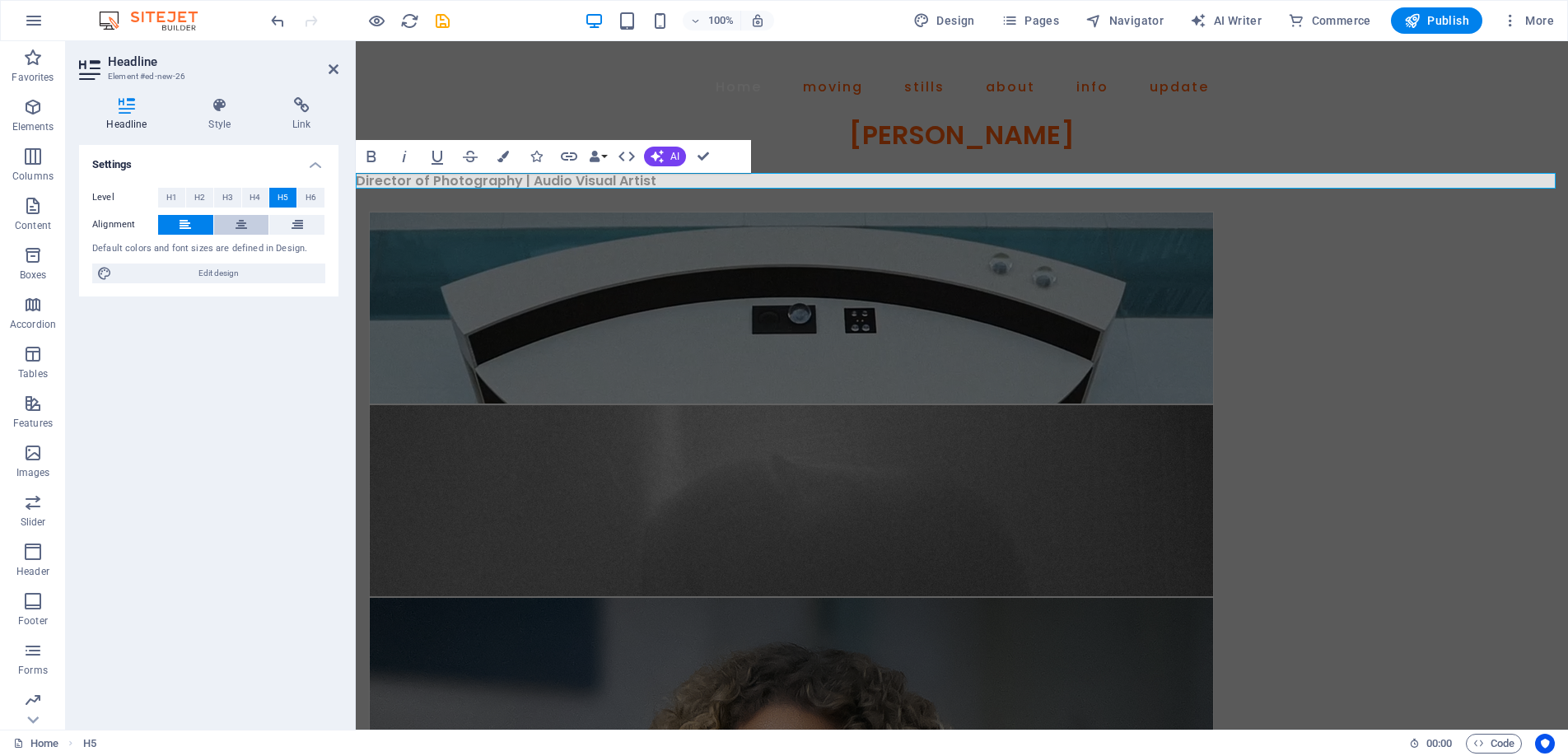
click at [241, 221] on icon at bounding box center [242, 225] width 12 height 20
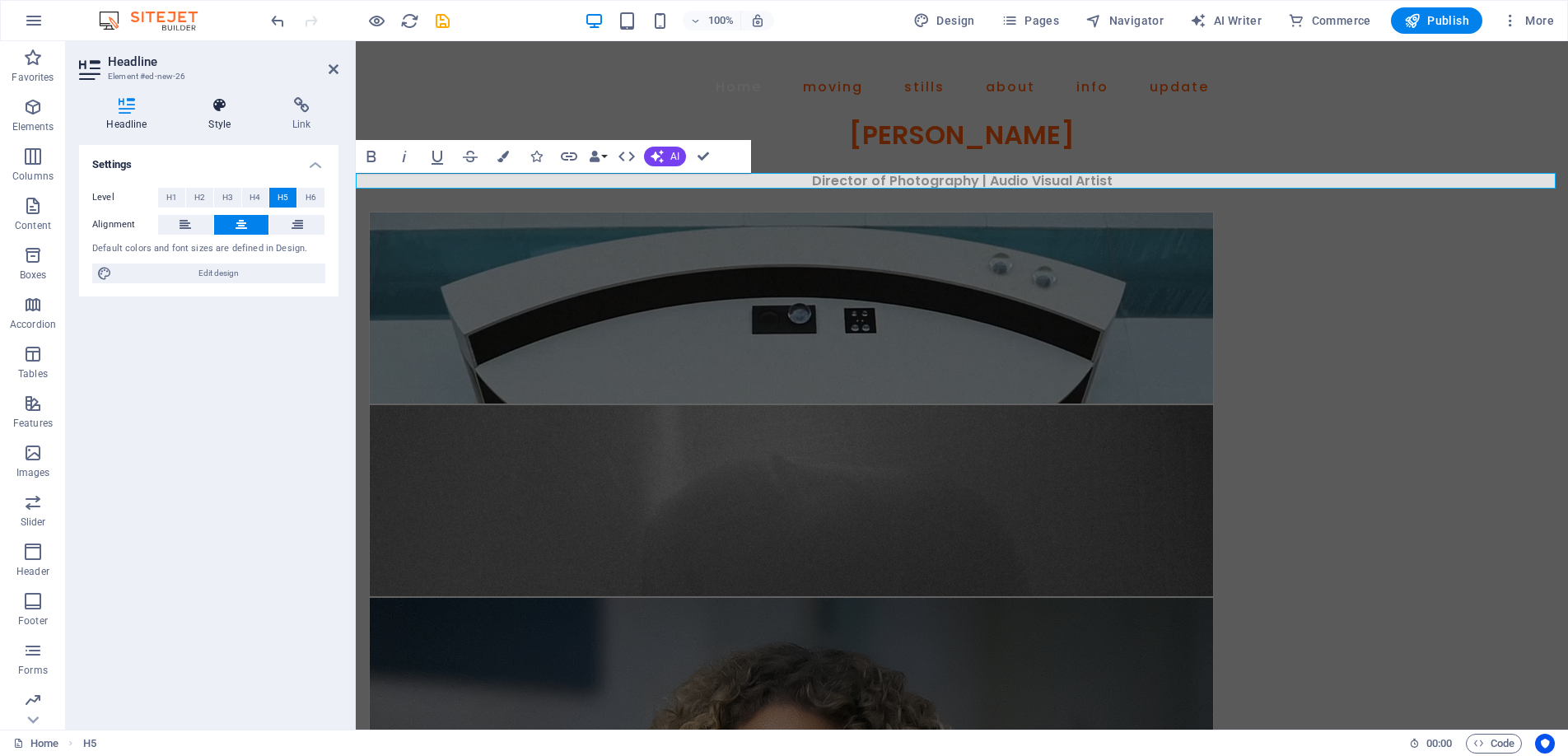
click at [219, 109] on icon at bounding box center [219, 105] width 78 height 17
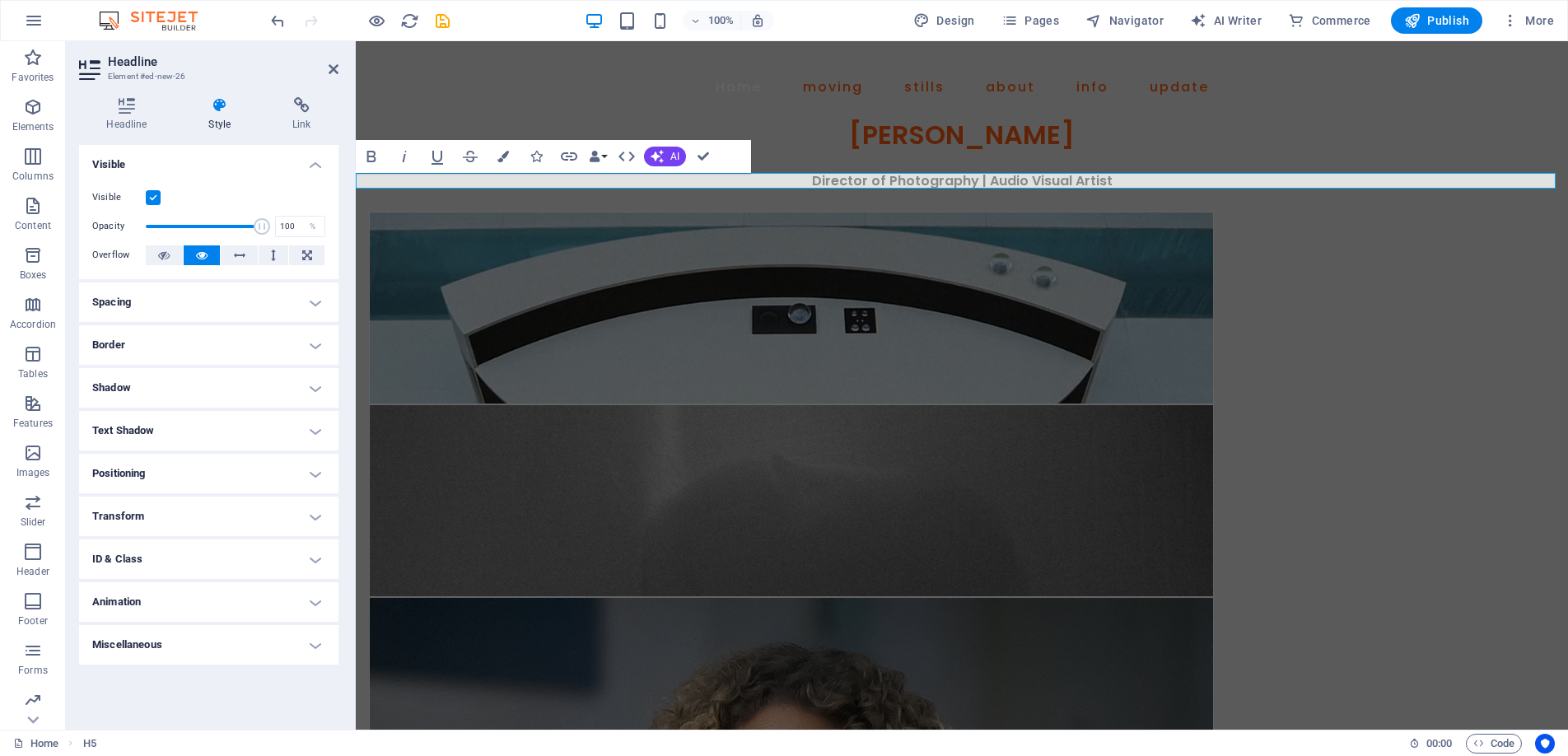
click at [297, 302] on h4 "Spacing" at bounding box center [208, 302] width 260 height 39
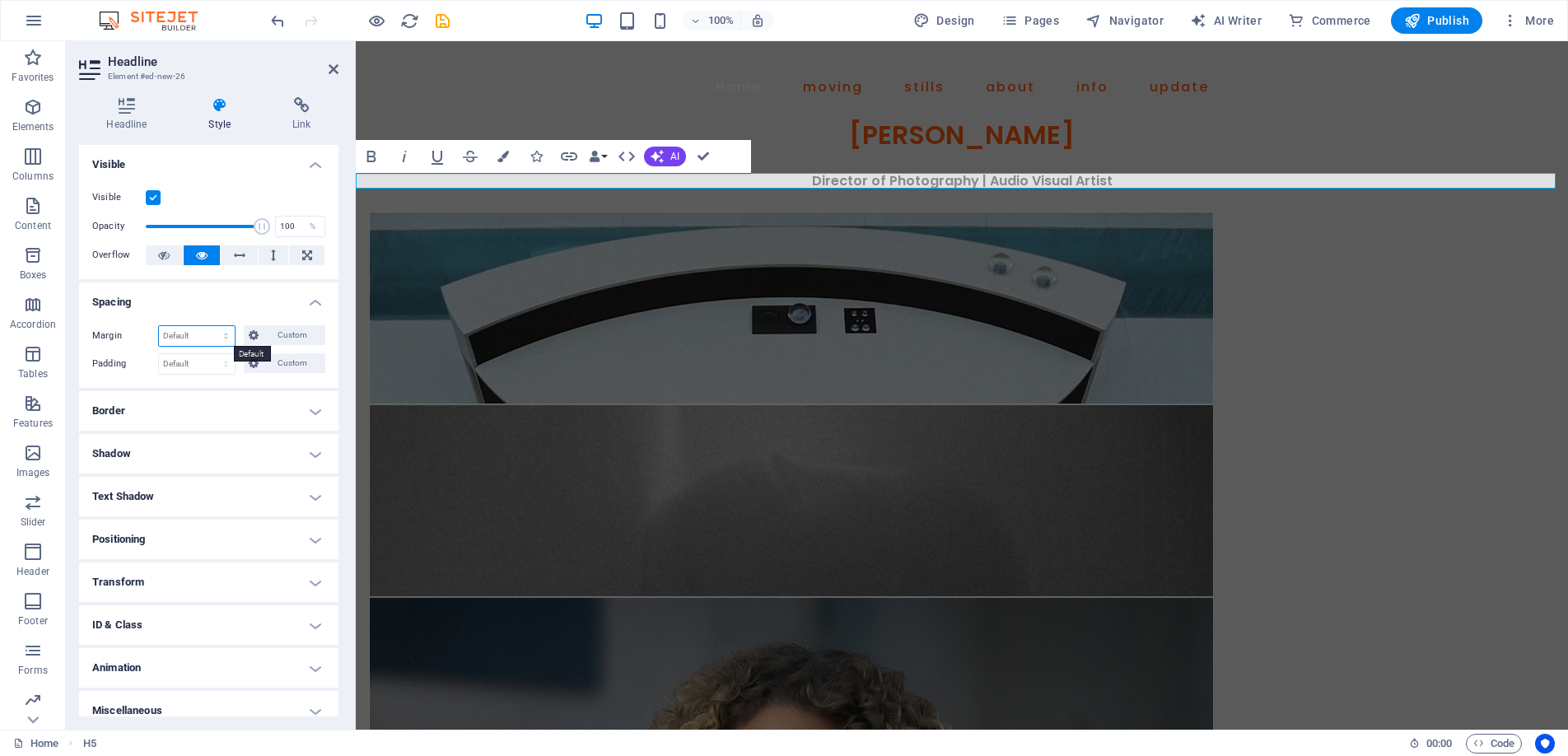
click at [195, 329] on select "Default auto px % rem vw vh Custom" at bounding box center [197, 336] width 76 height 20
select select "px"
click at [210, 326] on select "Default auto px % rem vw vh Custom" at bounding box center [197, 336] width 76 height 20
type input "0"
click at [198, 366] on select "Default px rem % vh vw Custom" at bounding box center [197, 364] width 76 height 20
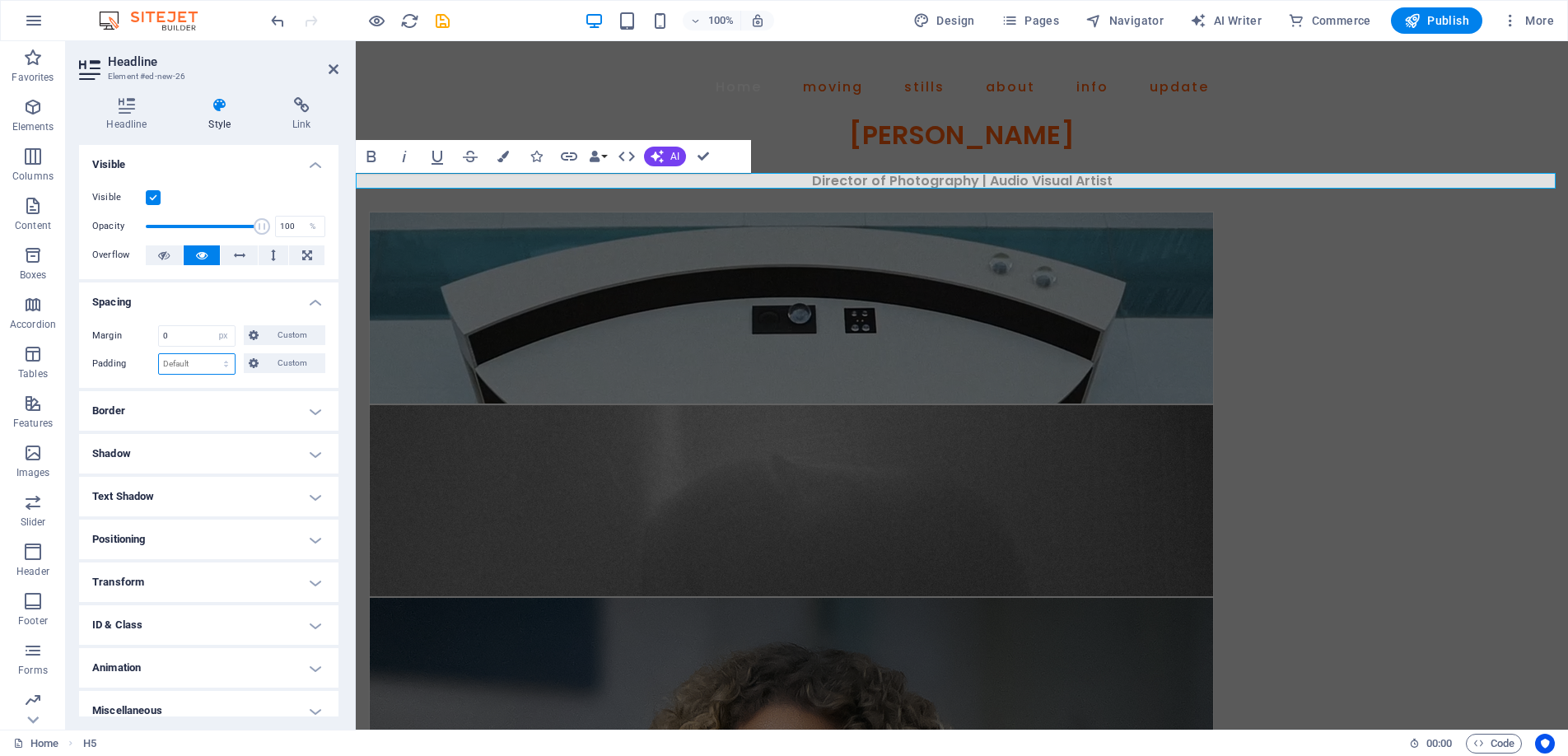
select select "px"
click at [210, 354] on select "Default px rem % vh vw Custom" at bounding box center [197, 364] width 76 height 20
type input "0"
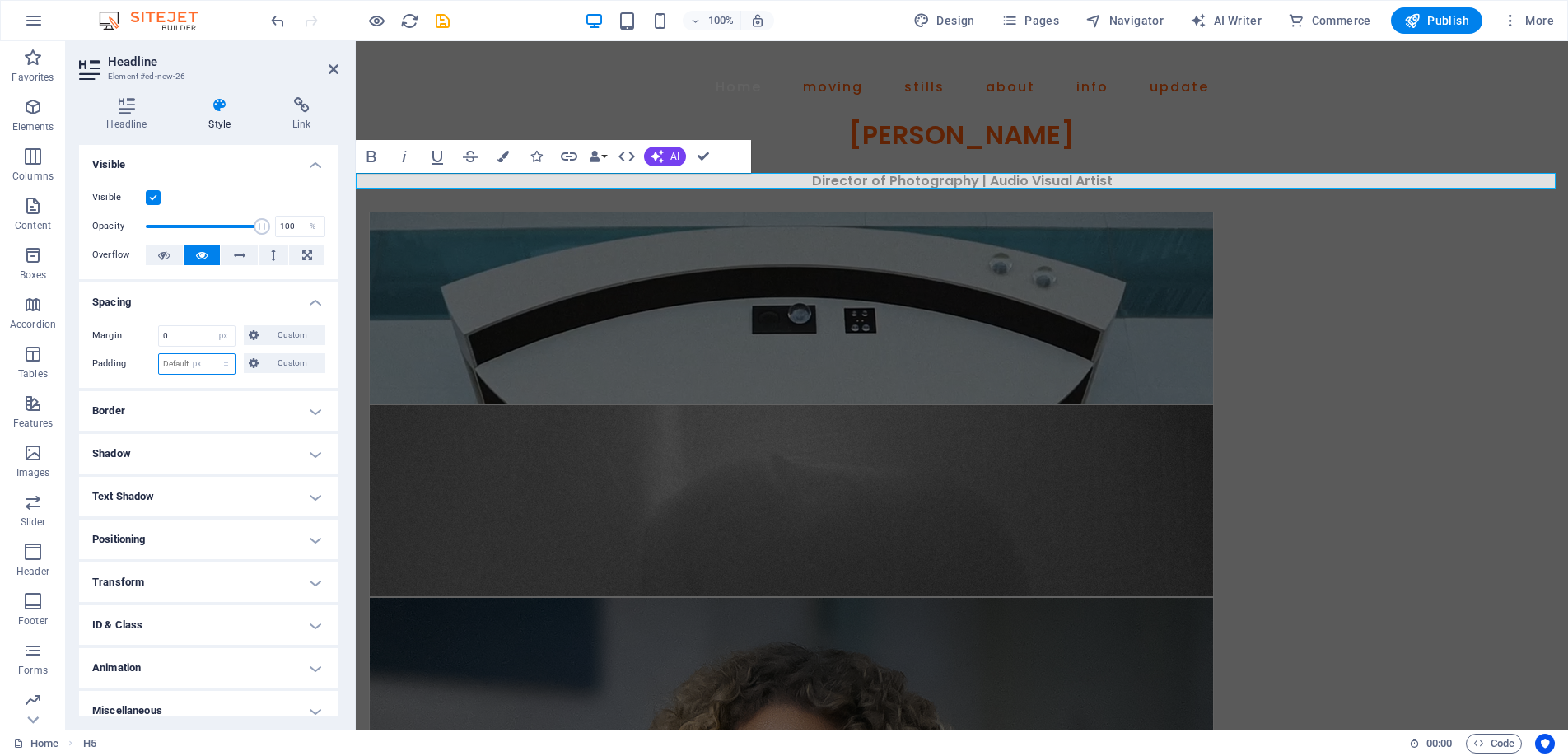
type input "0"
click at [289, 332] on span "Custom" at bounding box center [292, 335] width 57 height 20
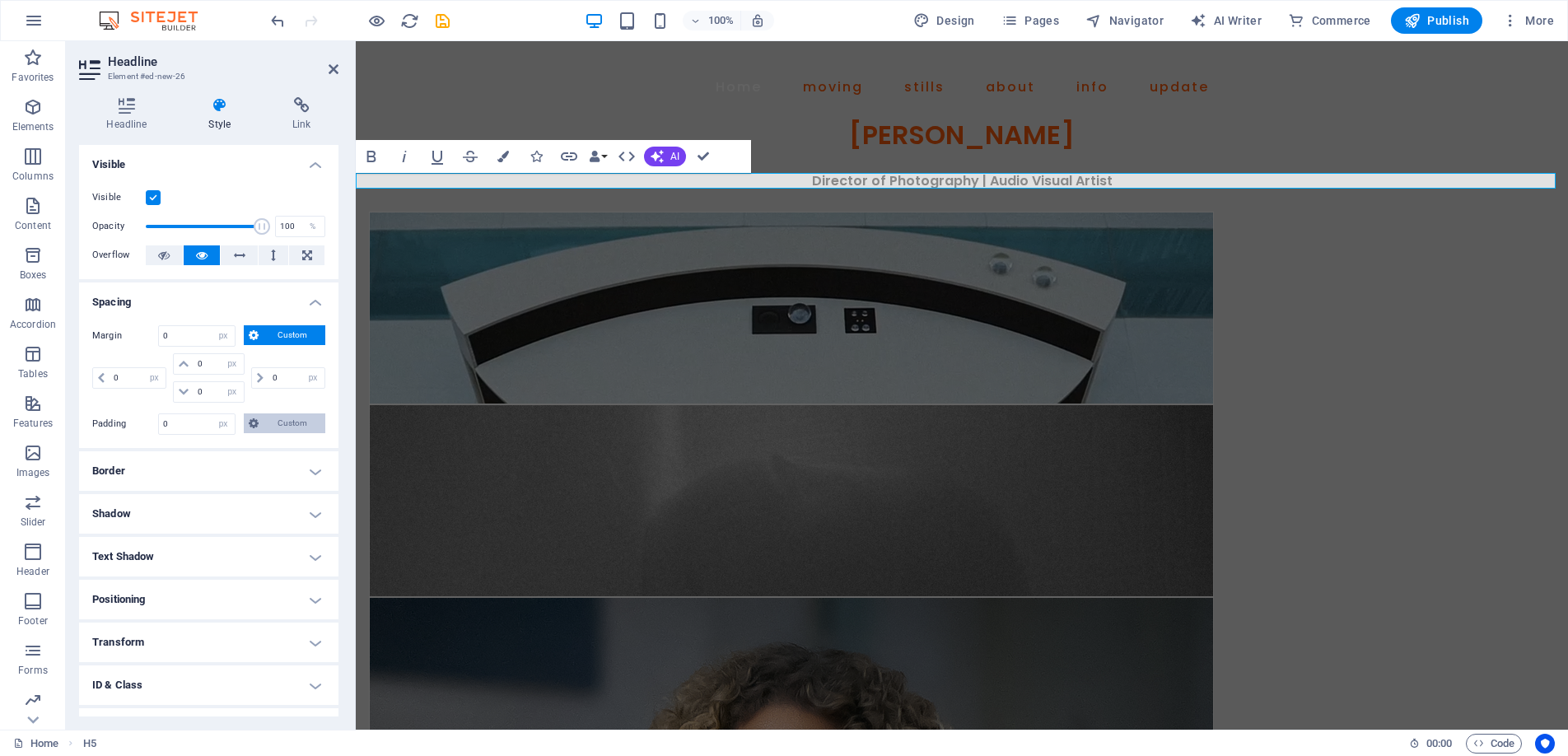
click at [287, 422] on span "Custom" at bounding box center [292, 424] width 57 height 20
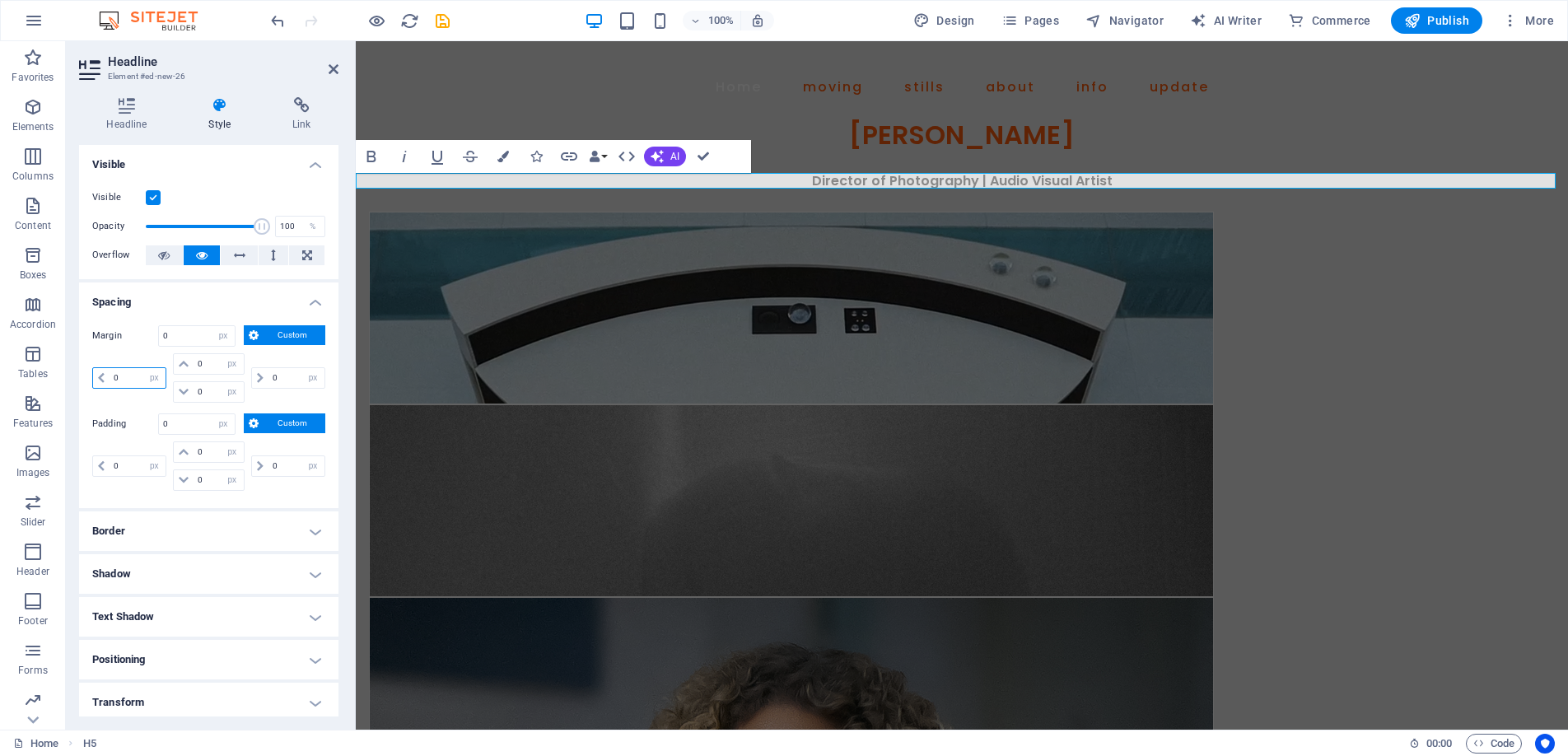
click at [136, 378] on input "0" at bounding box center [137, 378] width 56 height 20
type input "22"
select select "DISABLED_OPTION_VALUE"
click at [136, 378] on input "22" at bounding box center [137, 378] width 56 height 20
type input "2"
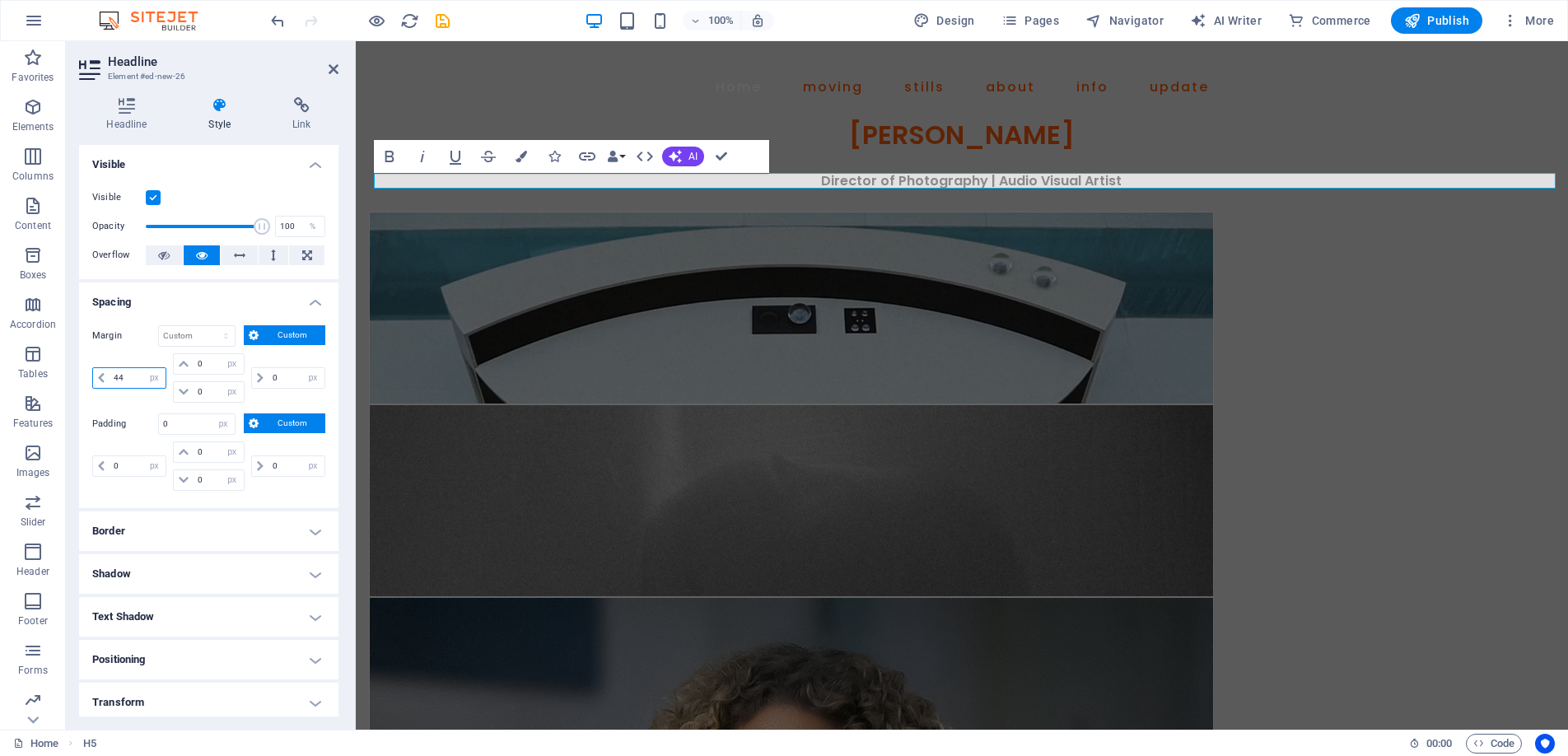
type input "44"
click at [292, 376] on input "0" at bounding box center [296, 378] width 56 height 20
type input "44"
click at [134, 380] on input "44" at bounding box center [137, 378] width 56 height 20
type input "4"
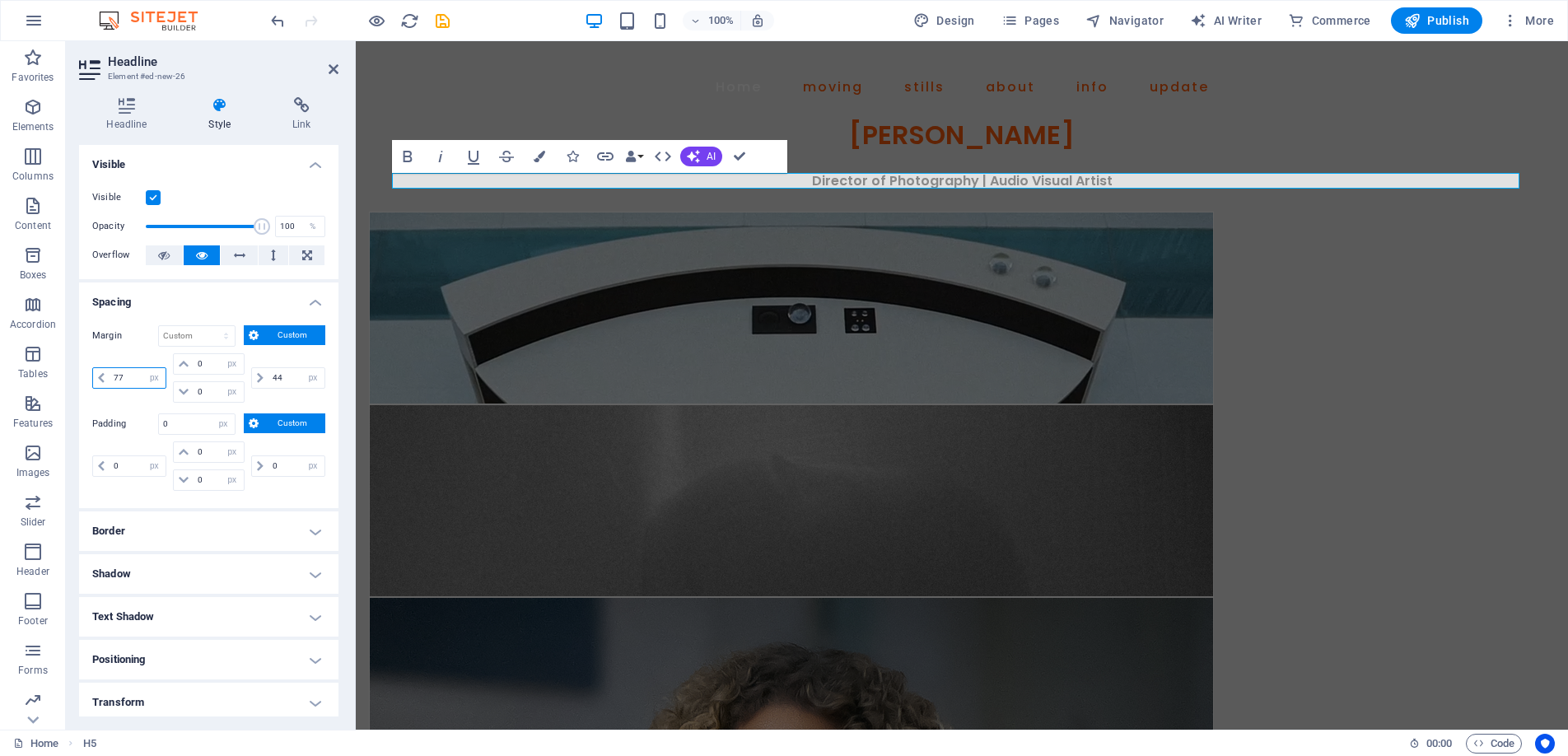
type input "77"
click at [286, 378] on input "44" at bounding box center [296, 378] width 56 height 20
type input "4"
type input "77"
click at [127, 102] on icon at bounding box center [126, 105] width 95 height 17
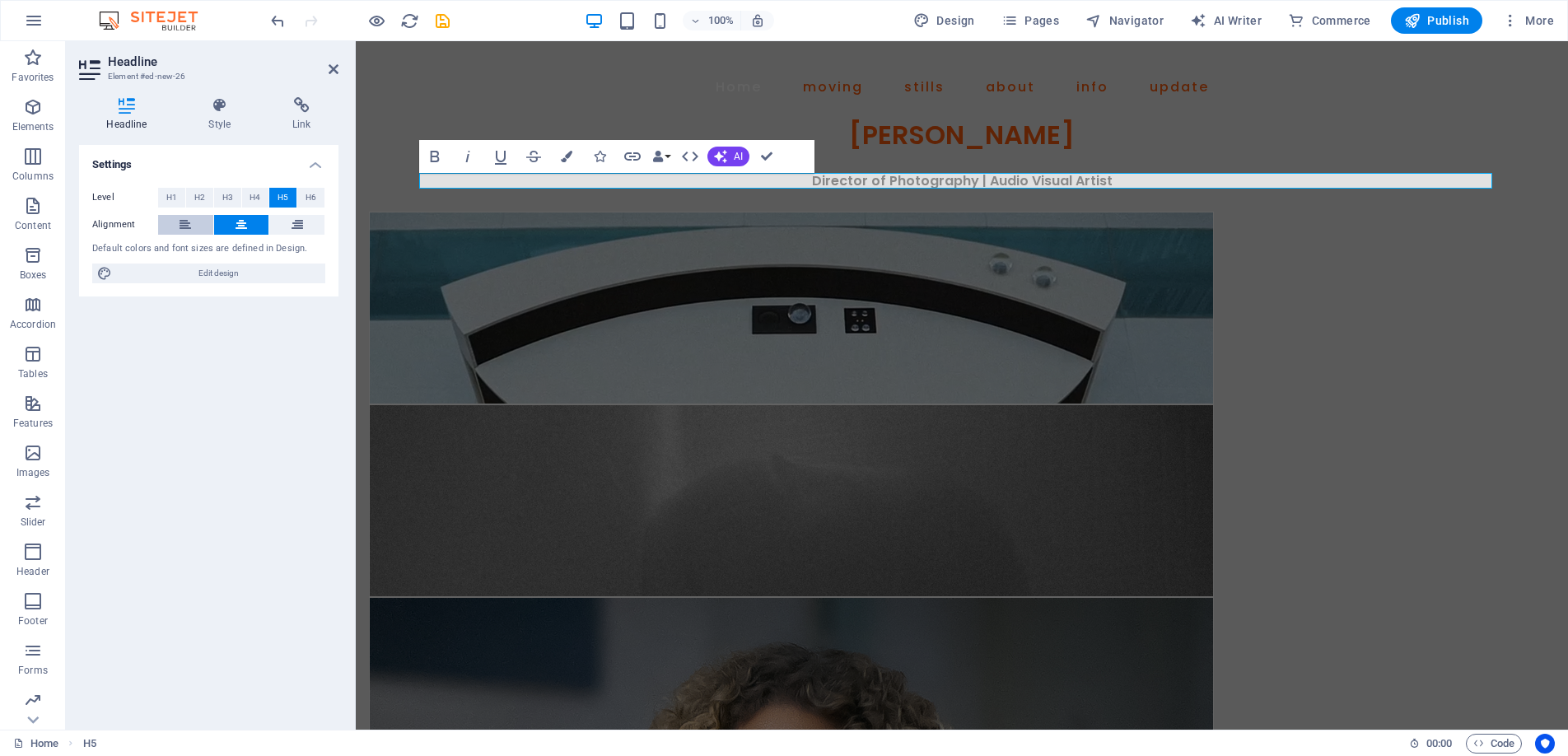
click at [187, 220] on icon at bounding box center [186, 225] width 12 height 20
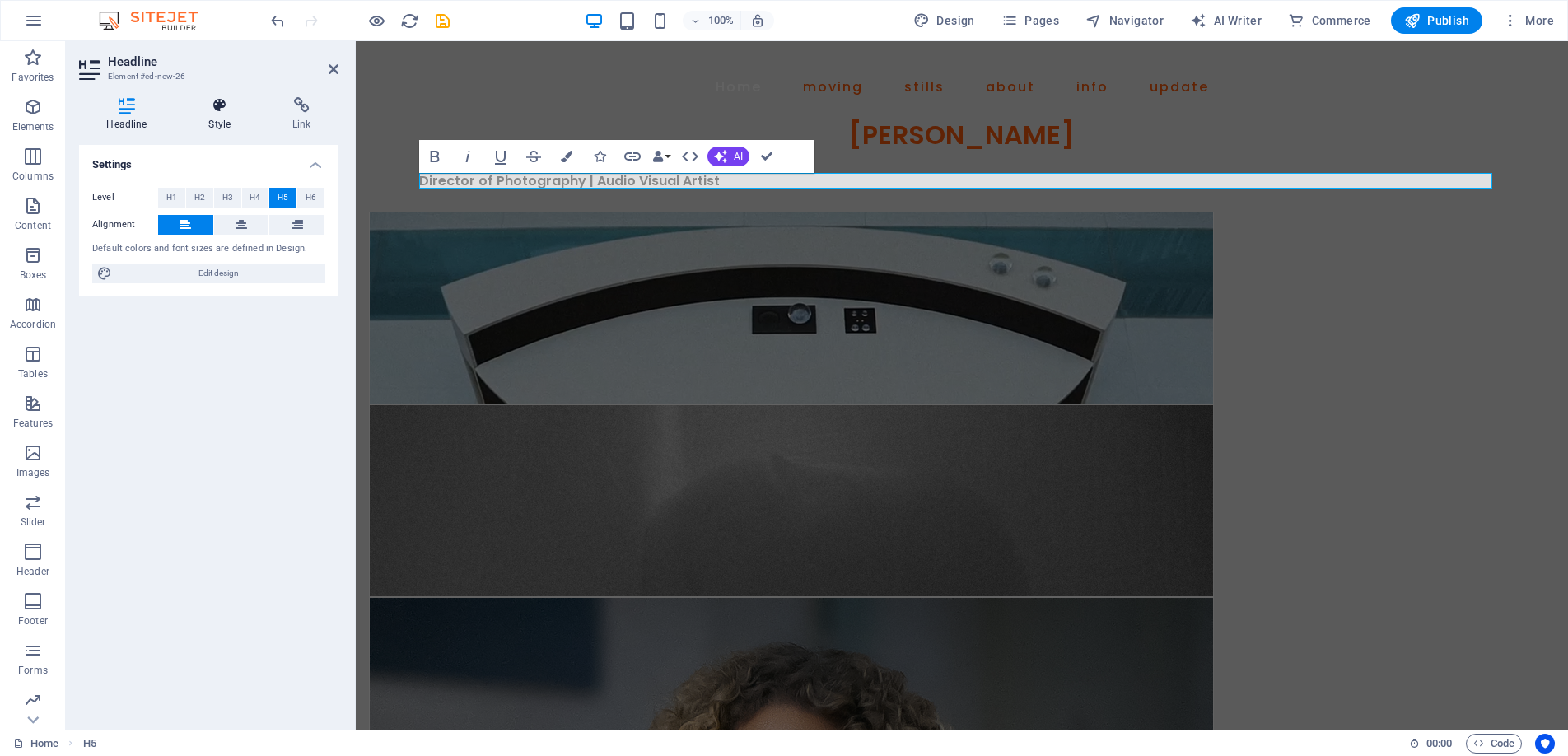
click at [210, 104] on icon at bounding box center [219, 105] width 78 height 17
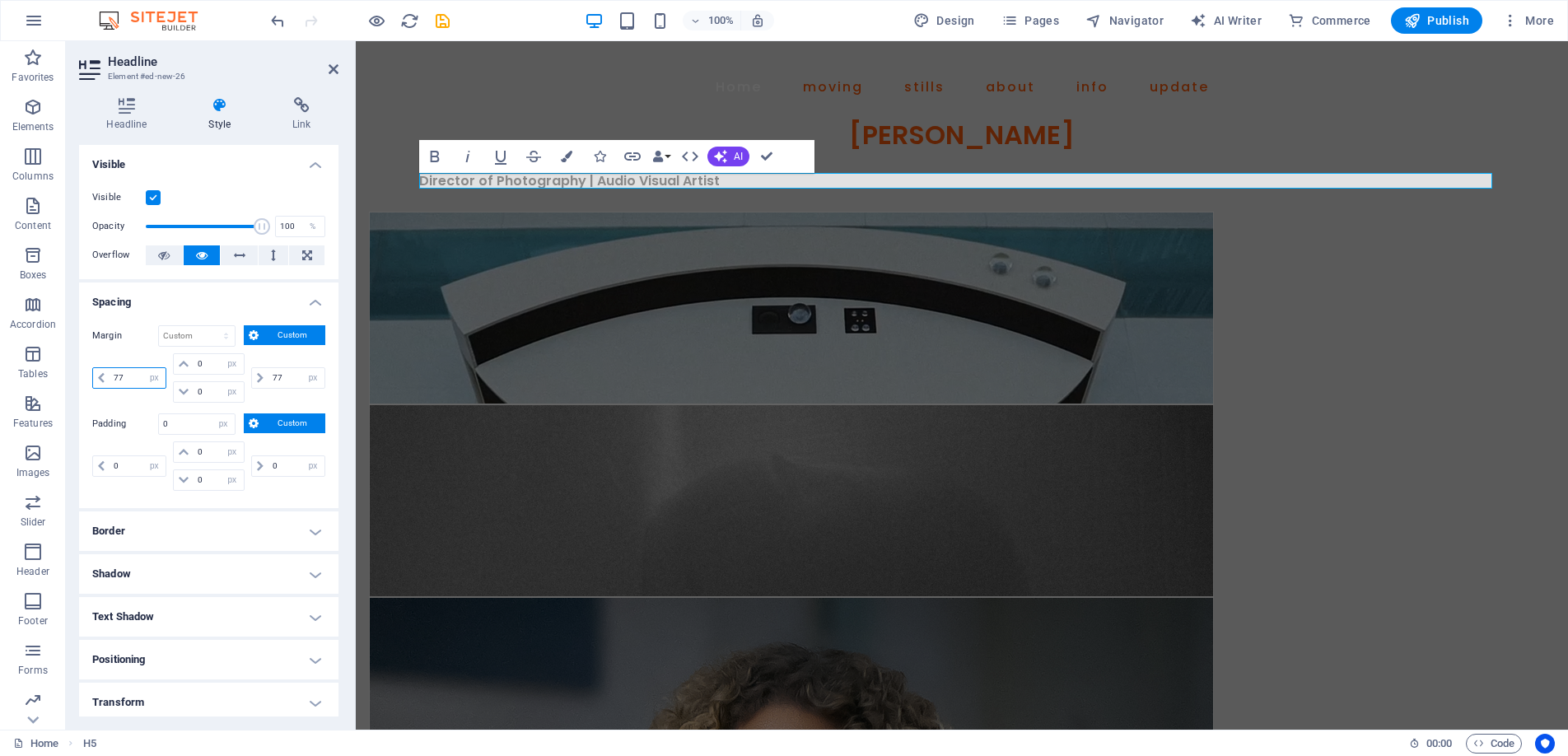
click at [140, 373] on input "77" at bounding box center [137, 378] width 56 height 20
type input "7"
type input "111"
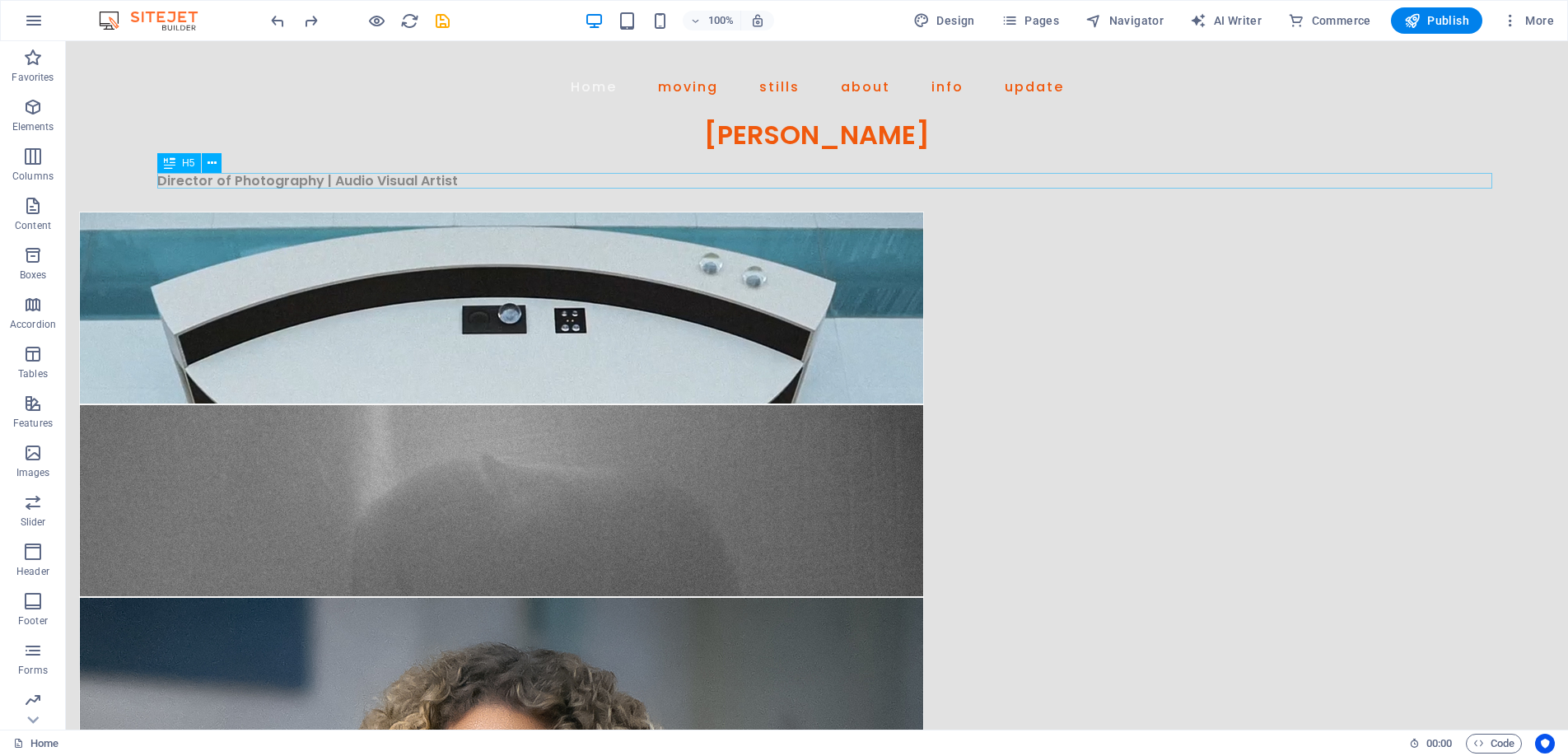
click at [175, 161] on div "H5" at bounding box center [179, 163] width 43 height 20
select select "px"
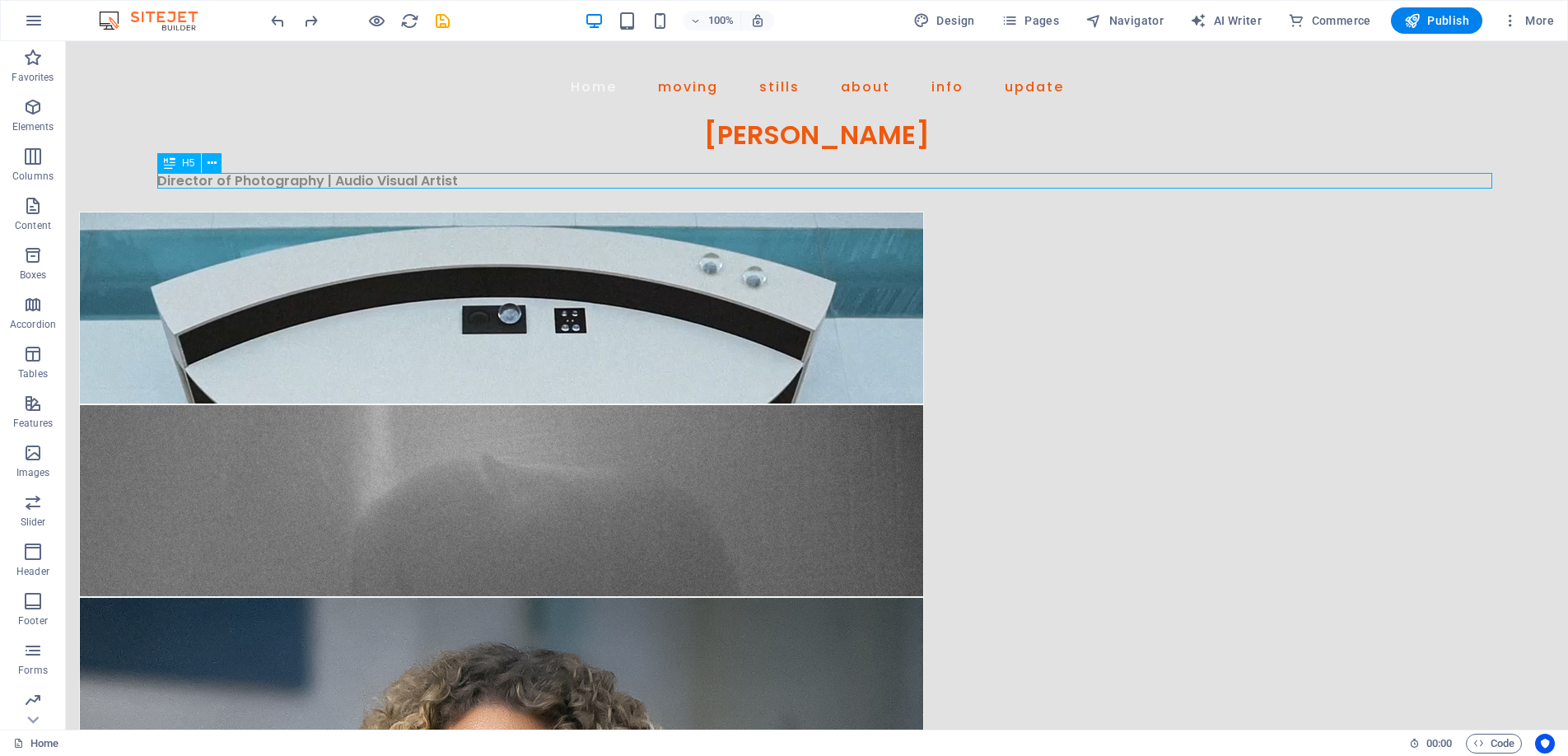
select select "px"
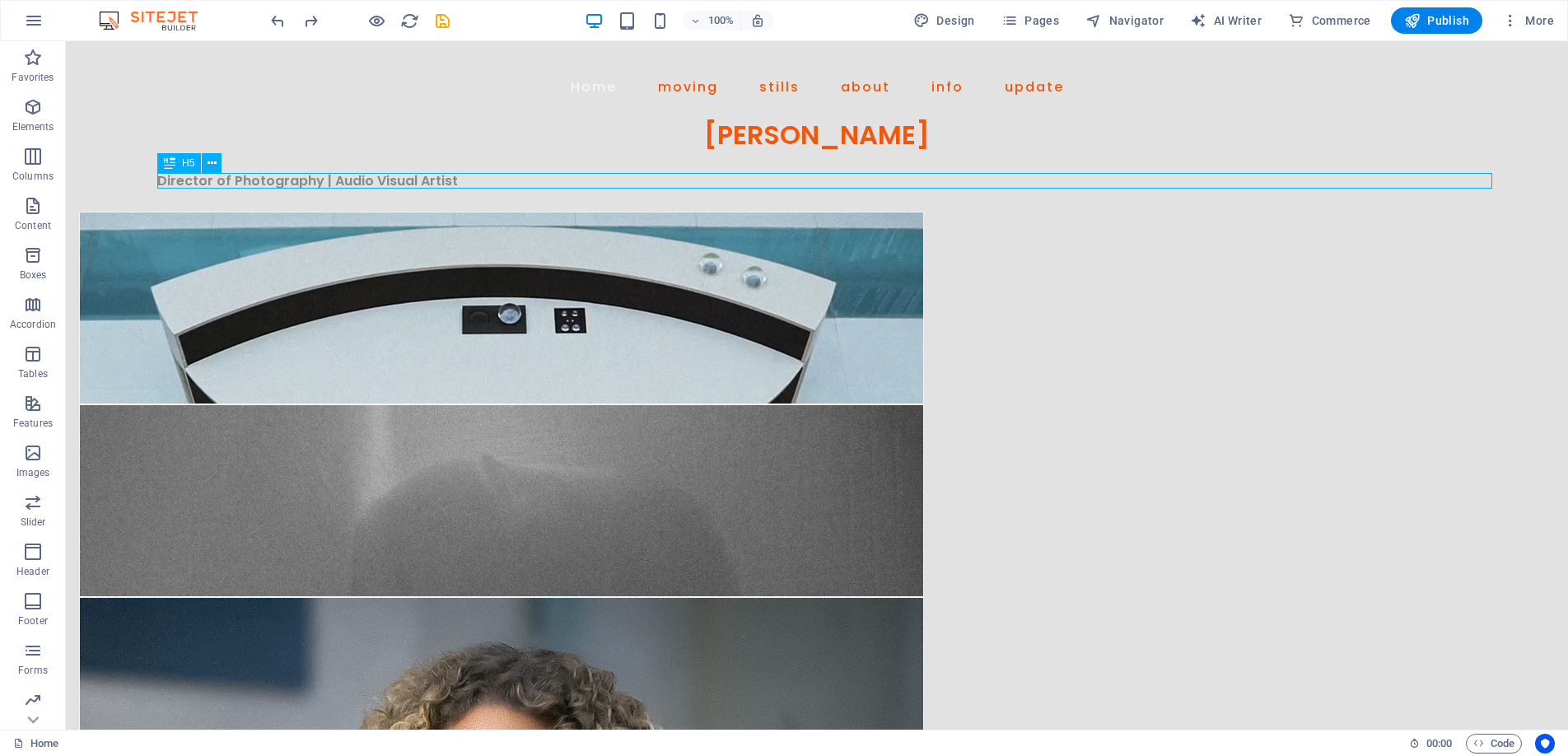
select select "px"
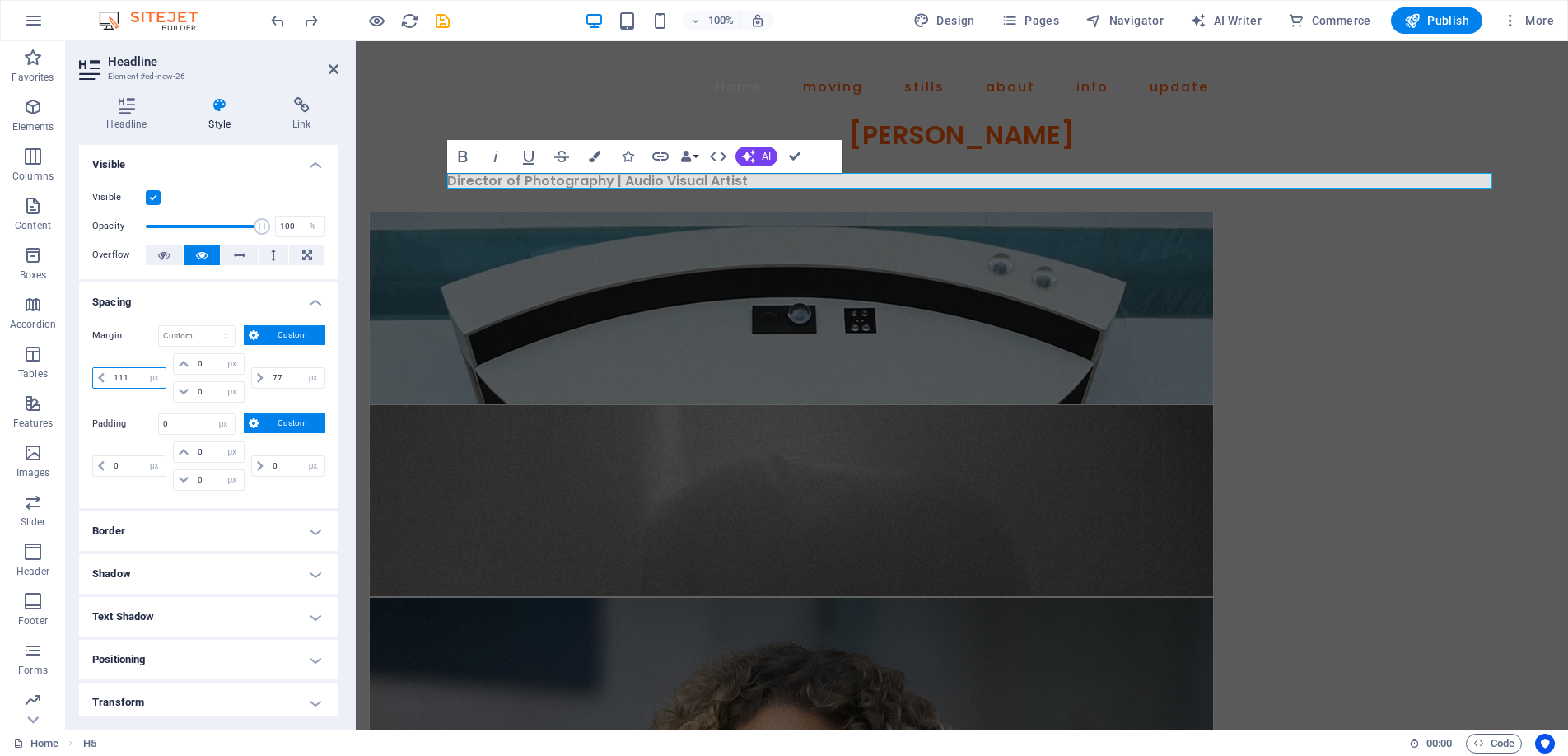
click at [130, 376] on input "111" at bounding box center [137, 378] width 56 height 20
type input "1"
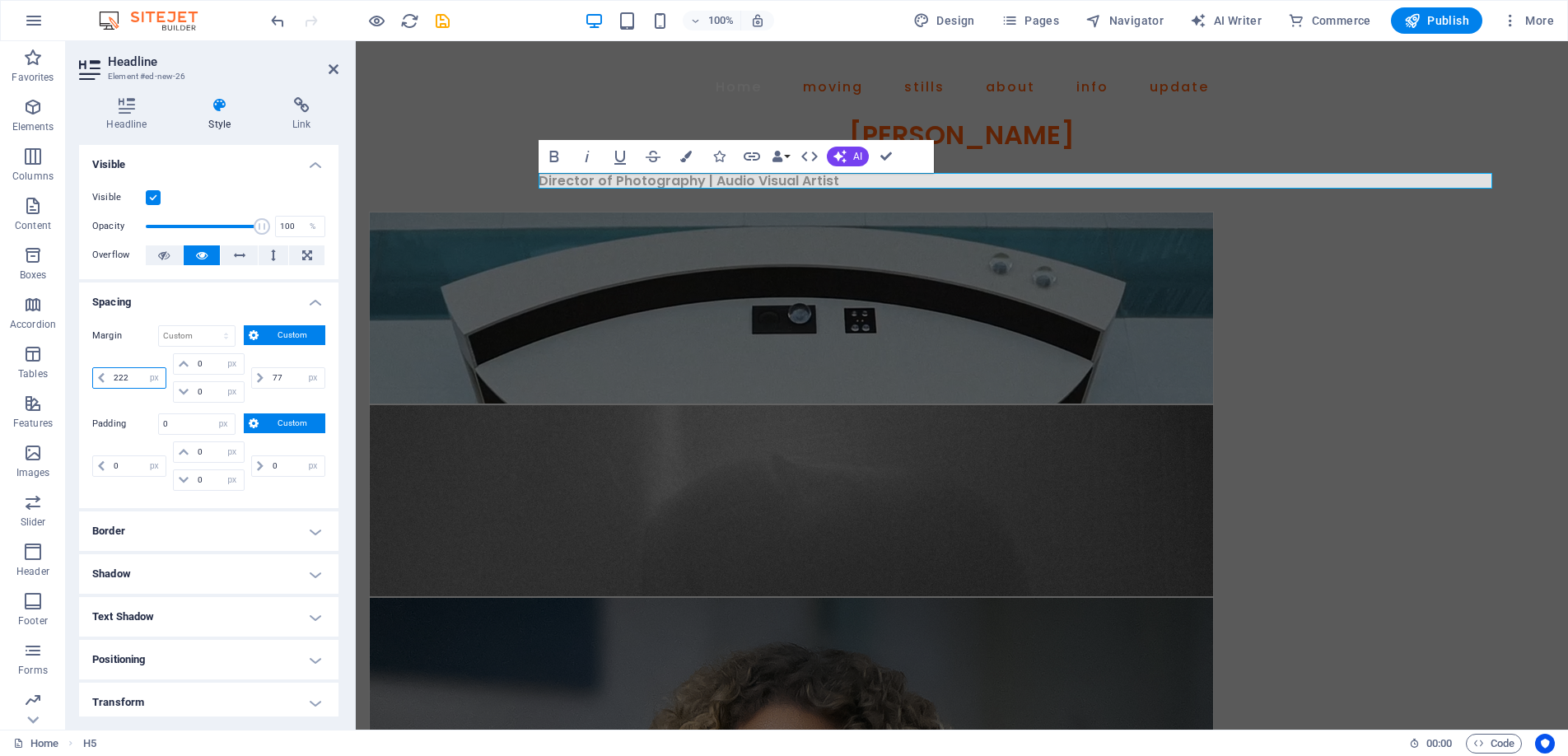
click at [128, 377] on input "222" at bounding box center [137, 378] width 56 height 20
type input "2"
type input "333"
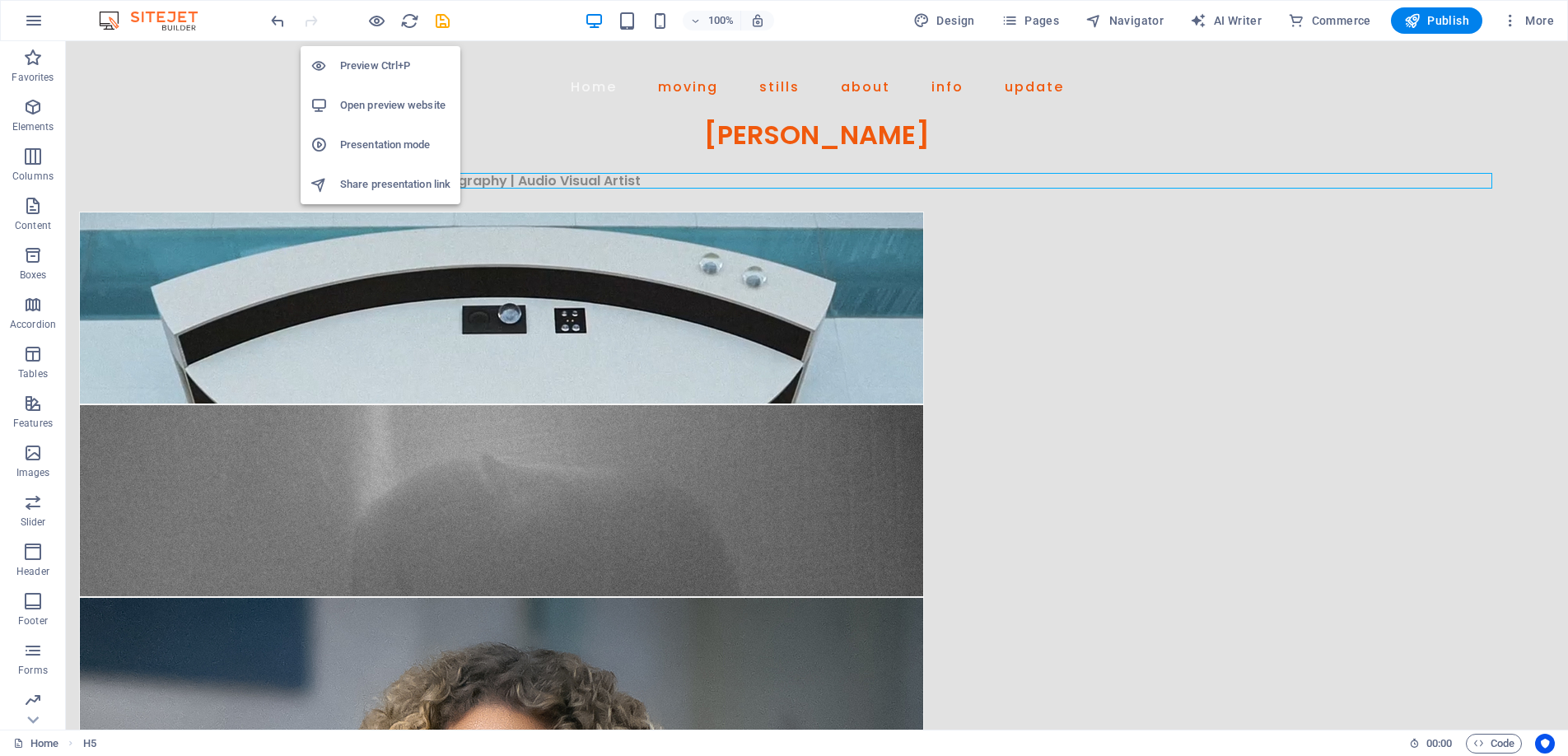
click at [378, 64] on h6 "Preview Ctrl+P" at bounding box center [395, 66] width 110 height 20
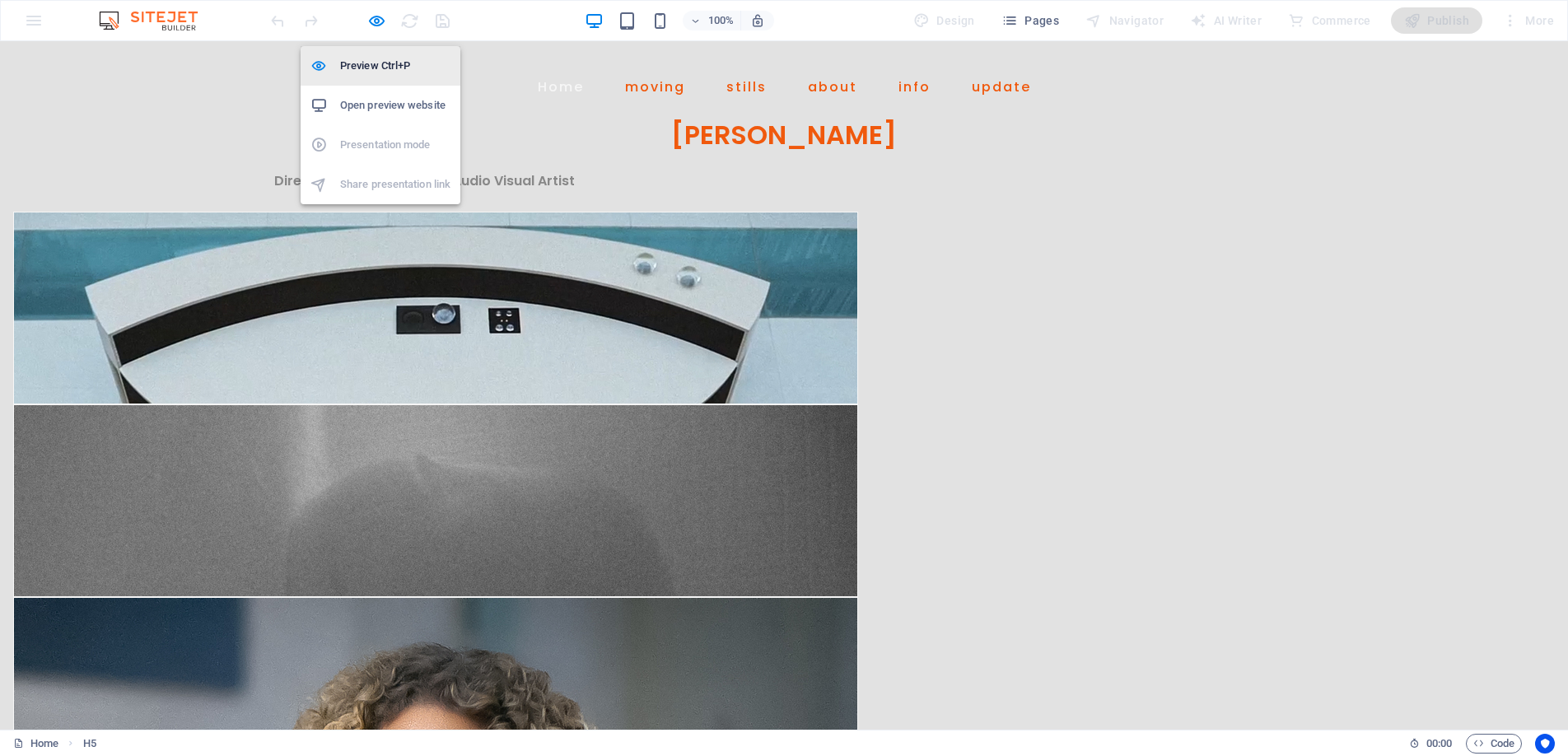
click at [379, 61] on h6 "Preview Ctrl+P" at bounding box center [395, 66] width 110 height 20
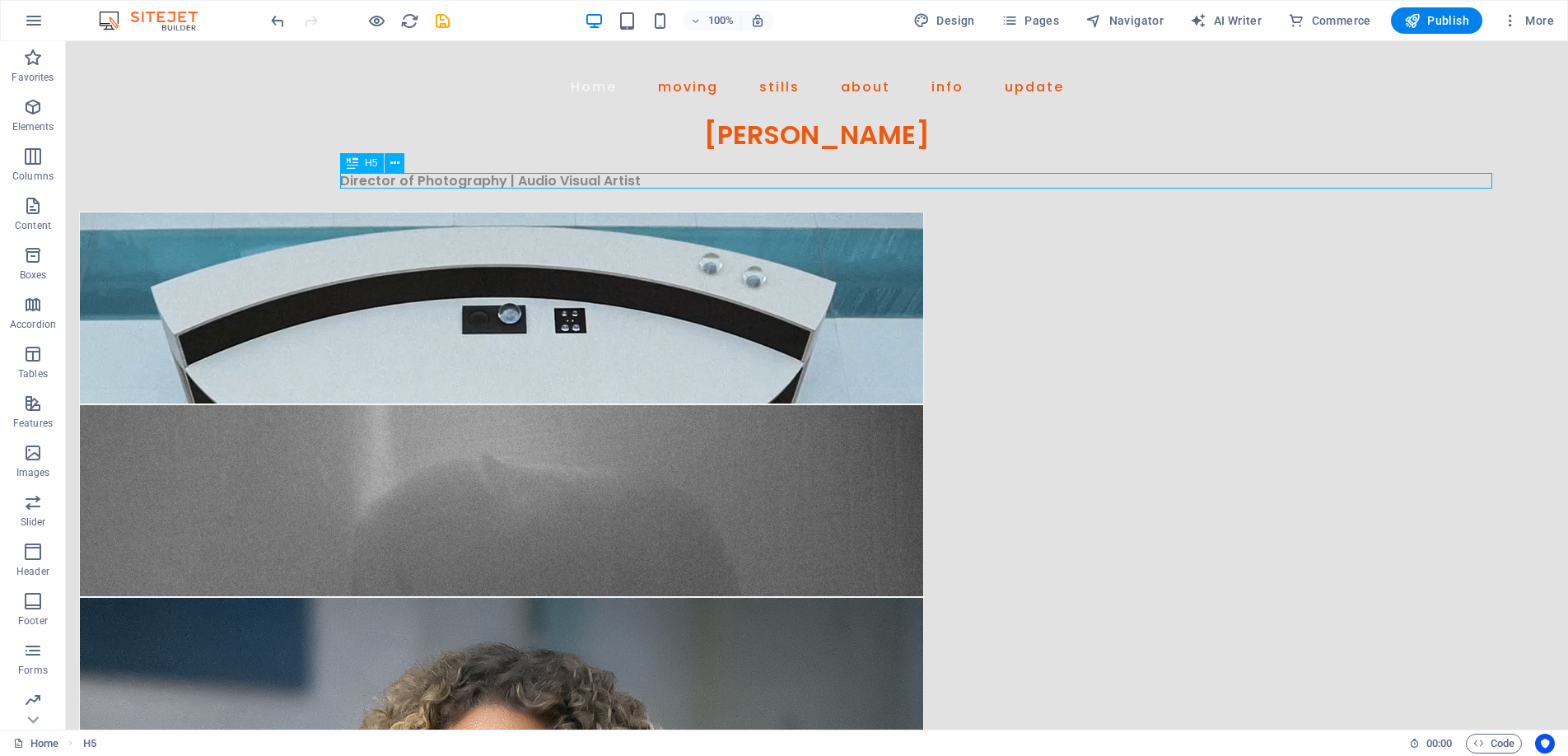
click at [353, 158] on icon at bounding box center [353, 163] width 12 height 20
select select "px"
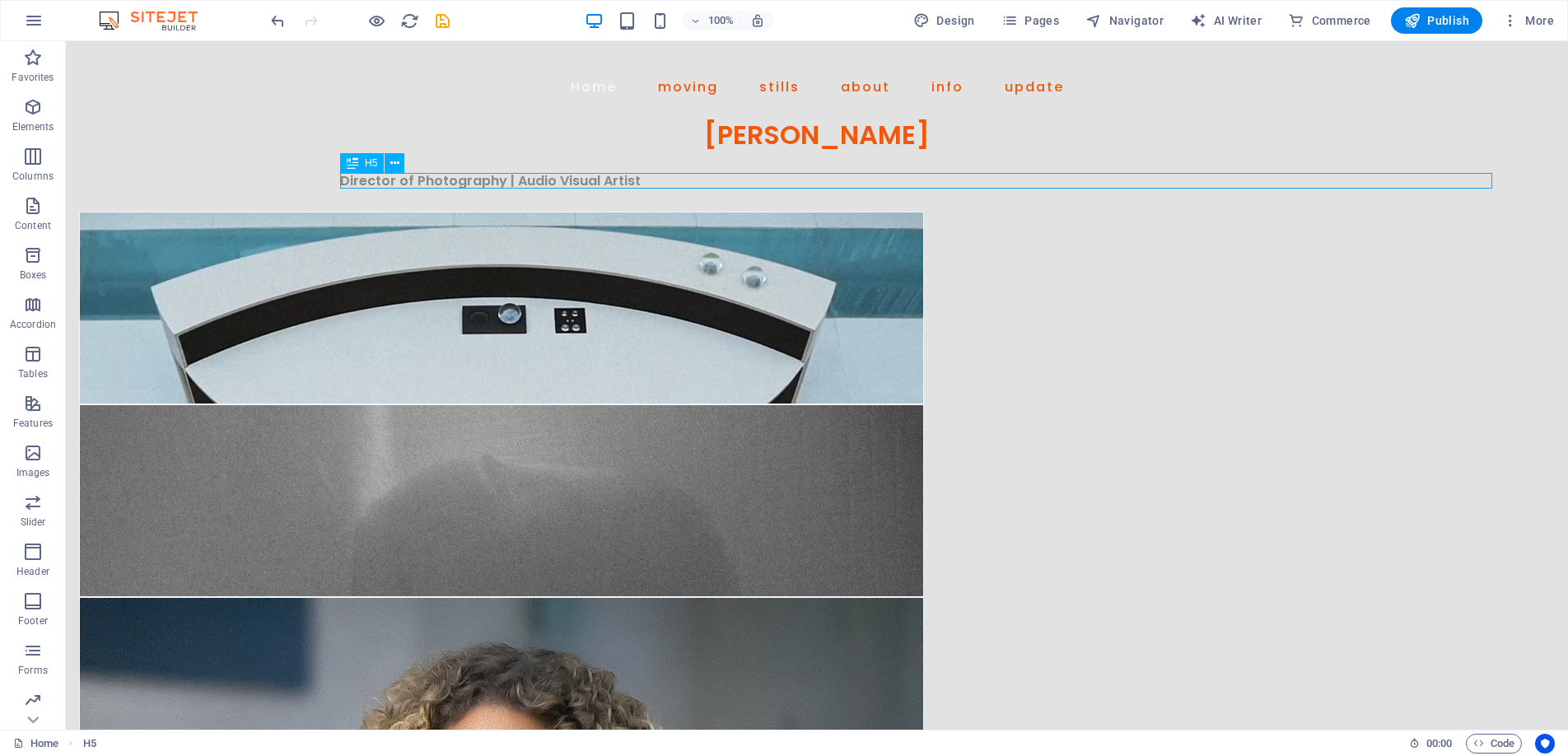
select select "px"
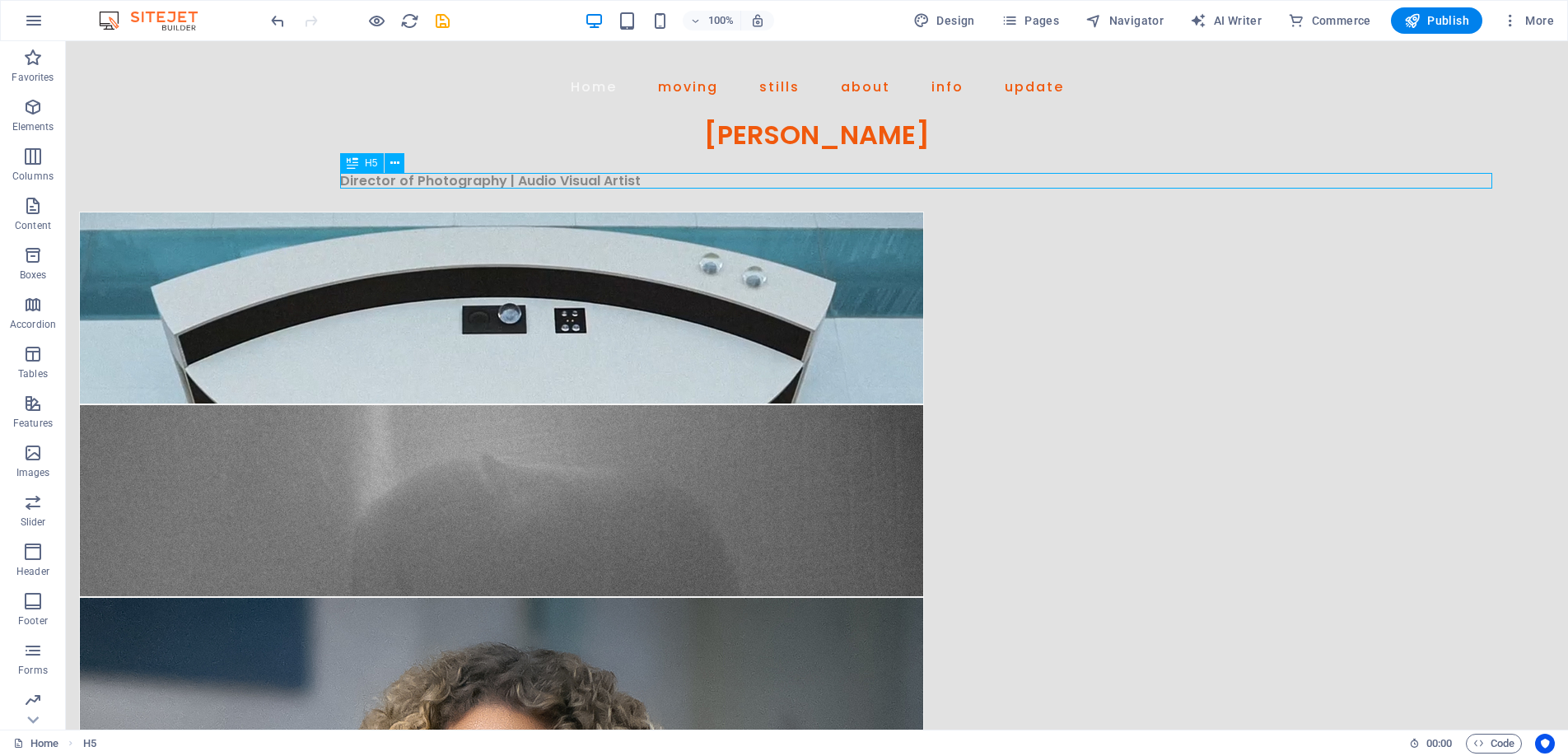
select select "px"
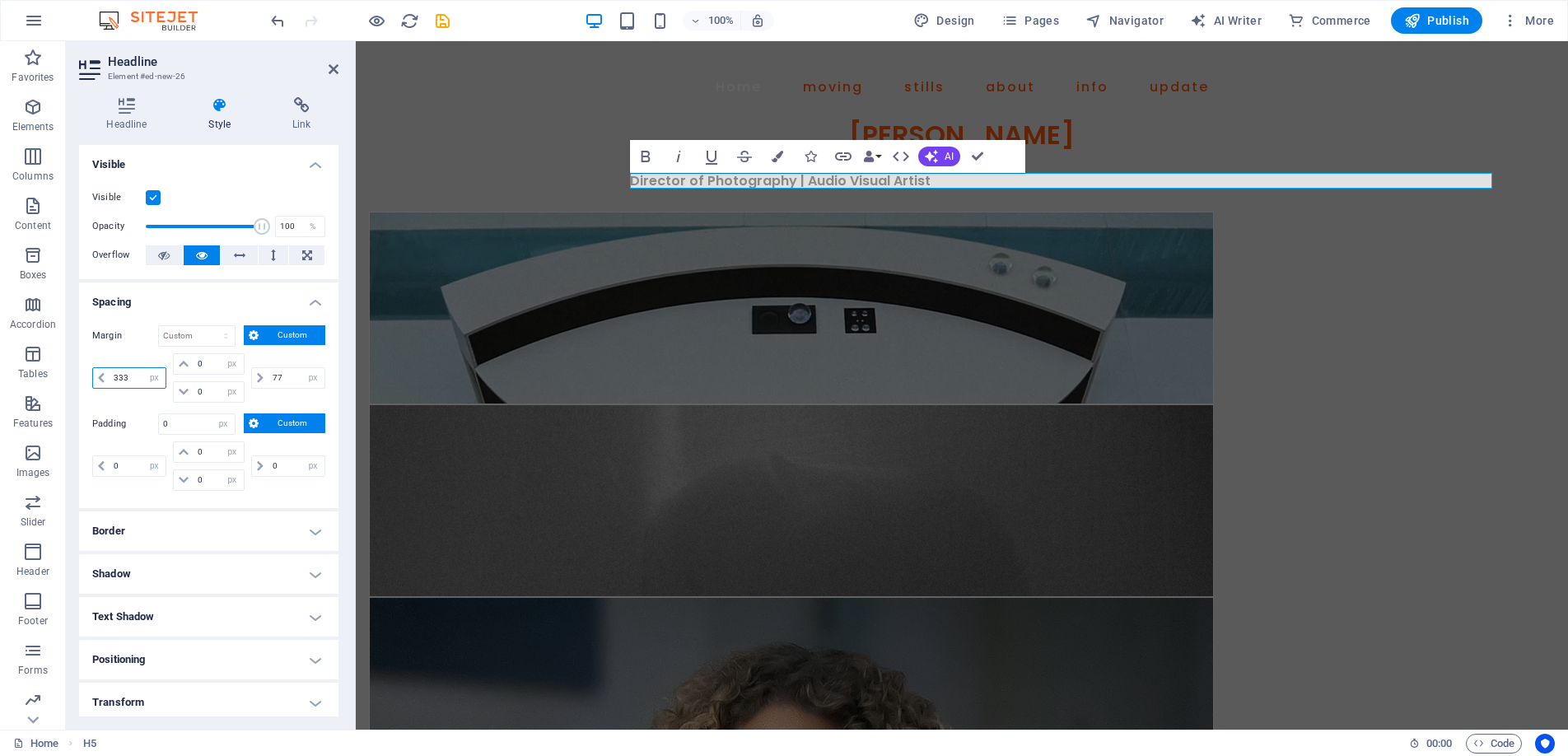
click at [133, 379] on input "333" at bounding box center [137, 378] width 56 height 20
type input "3"
type input "444"
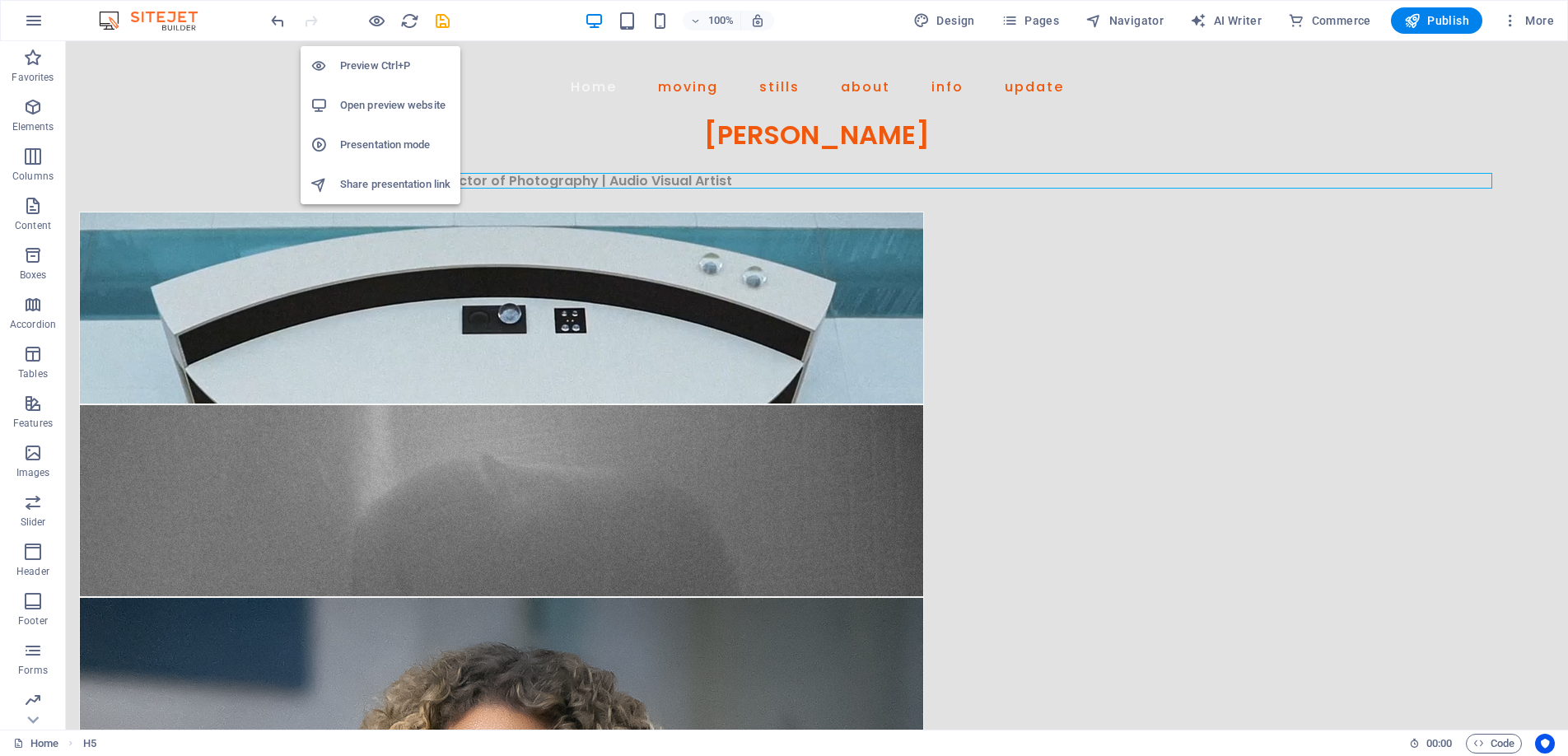
click at [377, 64] on h6 "Preview Ctrl+P" at bounding box center [395, 66] width 110 height 20
